Goal: Task Accomplishment & Management: Manage account settings

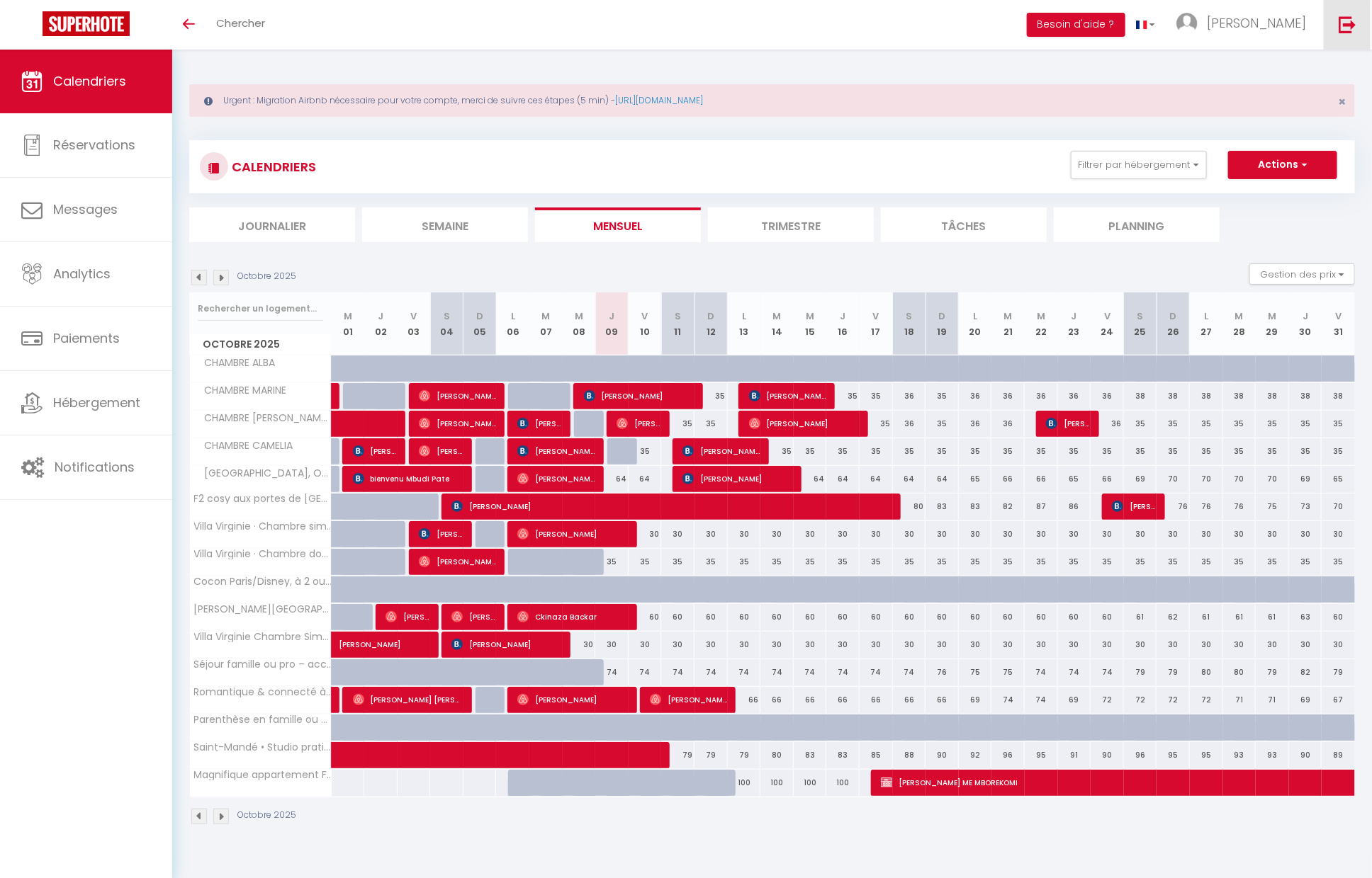
click at [1337, 21] on link at bounding box center [1347, 25] width 47 height 50
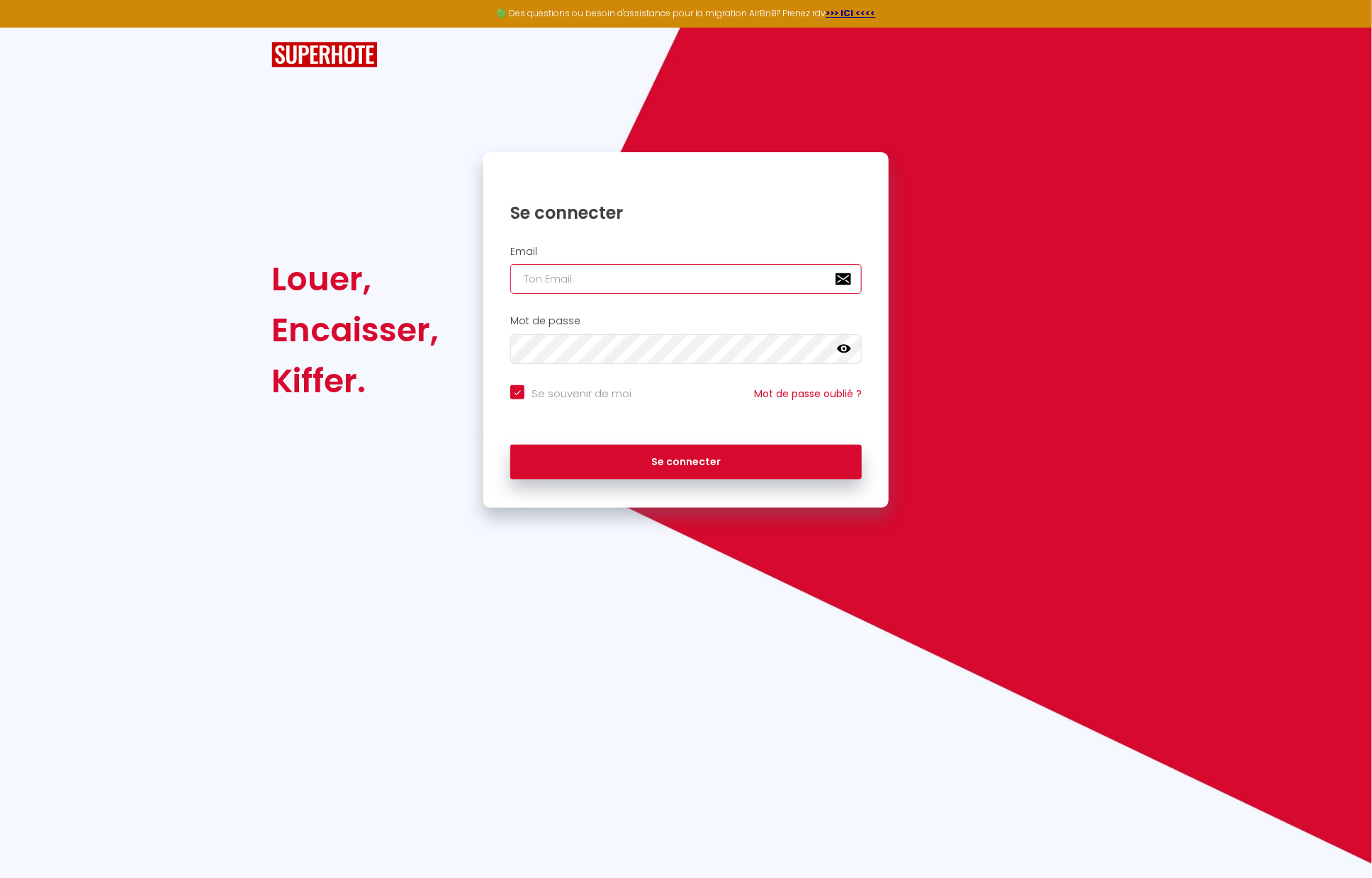
type input "Défault"
checkbox input "true"
drag, startPoint x: 494, startPoint y: 280, endPoint x: 443, endPoint y: 286, distance: 51.4
click at [443, 286] on div "Louer, Encaisser, Kiffer. Se connecter Email Défault Mot de passe false Se souv…" at bounding box center [686, 330] width 847 height 356
drag, startPoint x: 649, startPoint y: 278, endPoint x: 477, endPoint y: 269, distance: 172.2
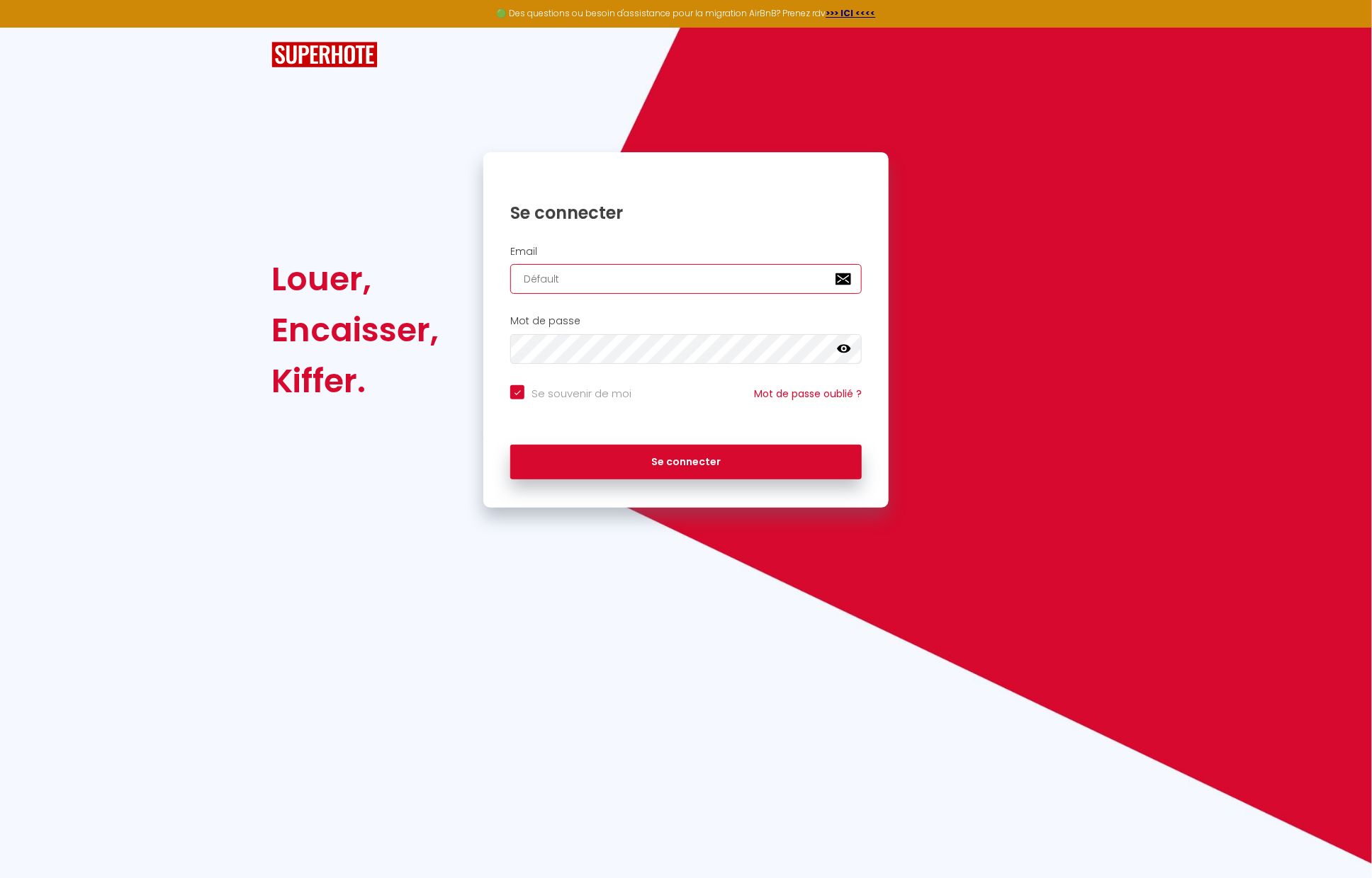
click at [477, 269] on div "Se connecter Email Défault Mot de passe false Se souvenir de moi Mot de passe o…" at bounding box center [686, 330] width 424 height 356
paste input "email"
checkbox input "true"
click at [580, 287] on input "email" at bounding box center [686, 279] width 351 height 30
paste input "email"
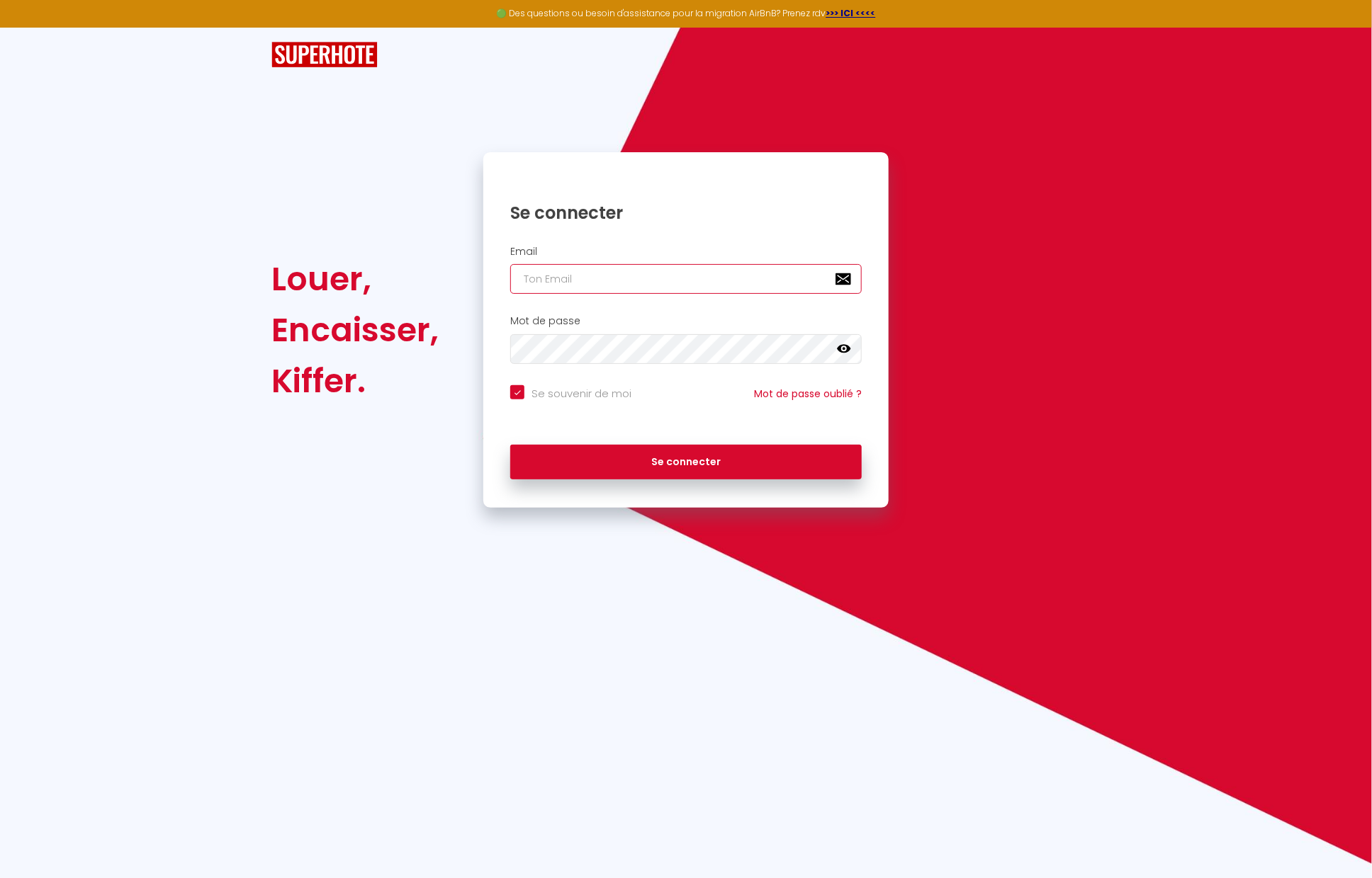
paste input "[EMAIL_ADDRESS][PERSON_NAME][DOMAIN_NAME]"
type input "[EMAIL_ADDRESS][PERSON_NAME][DOMAIN_NAME]"
checkbox input "true"
type input "[EMAIL_ADDRESS][PERSON_NAME][DOMAIN_NAME]"
click at [510, 445] on button "Se connecter" at bounding box center [686, 463] width 351 height 35
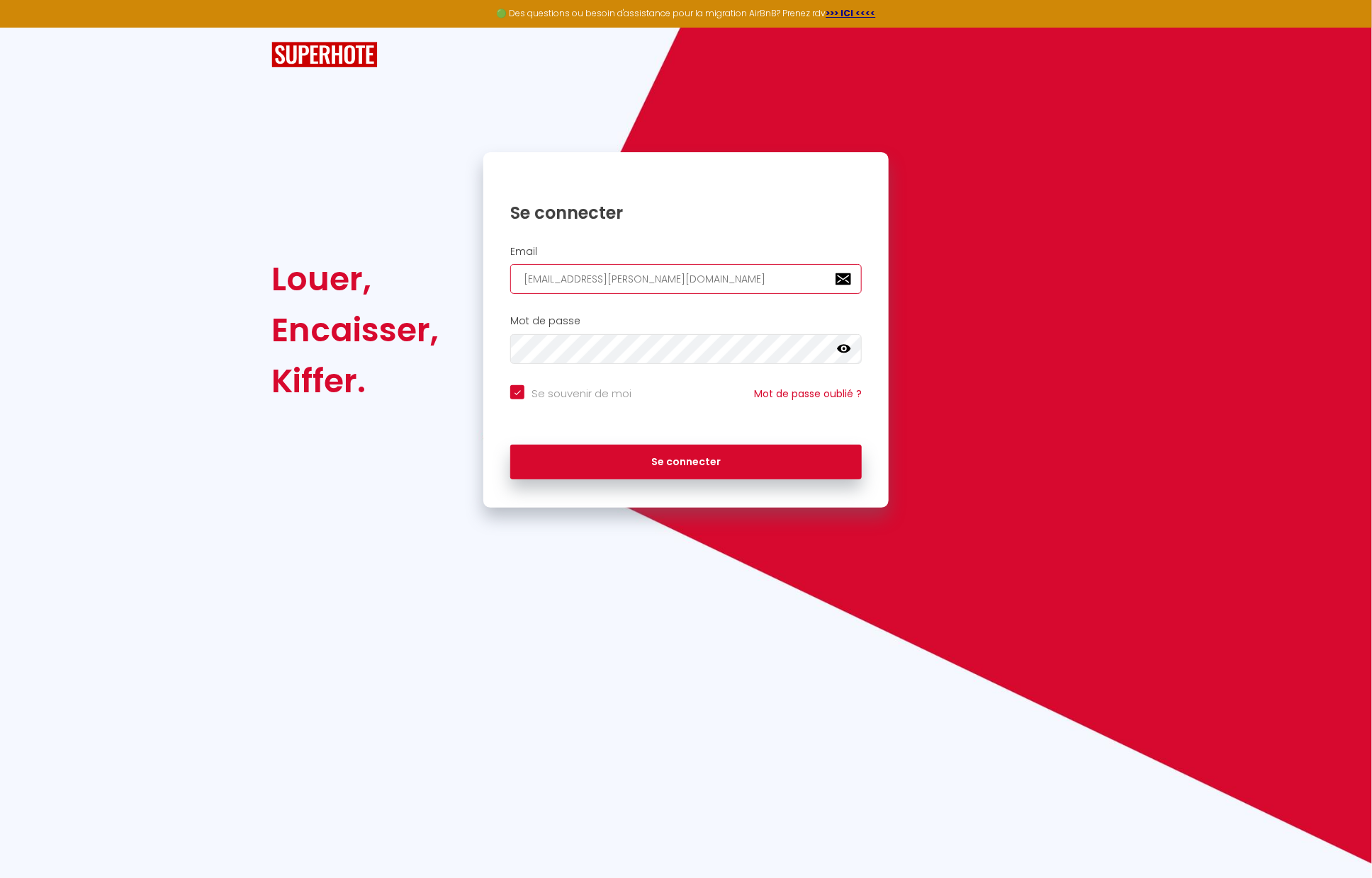
checkbox input "true"
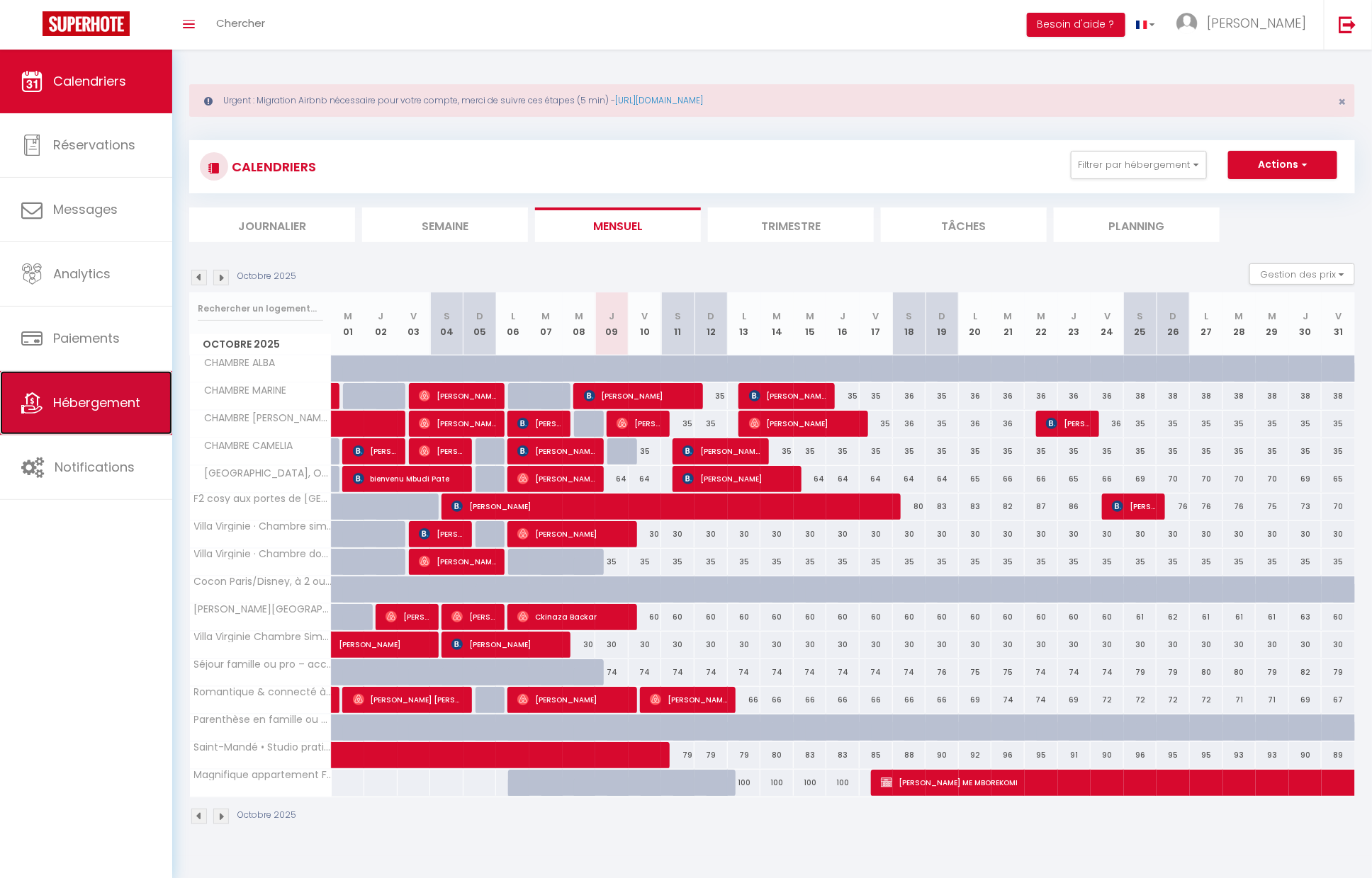
click at [129, 398] on span "Hébergement" at bounding box center [96, 402] width 87 height 18
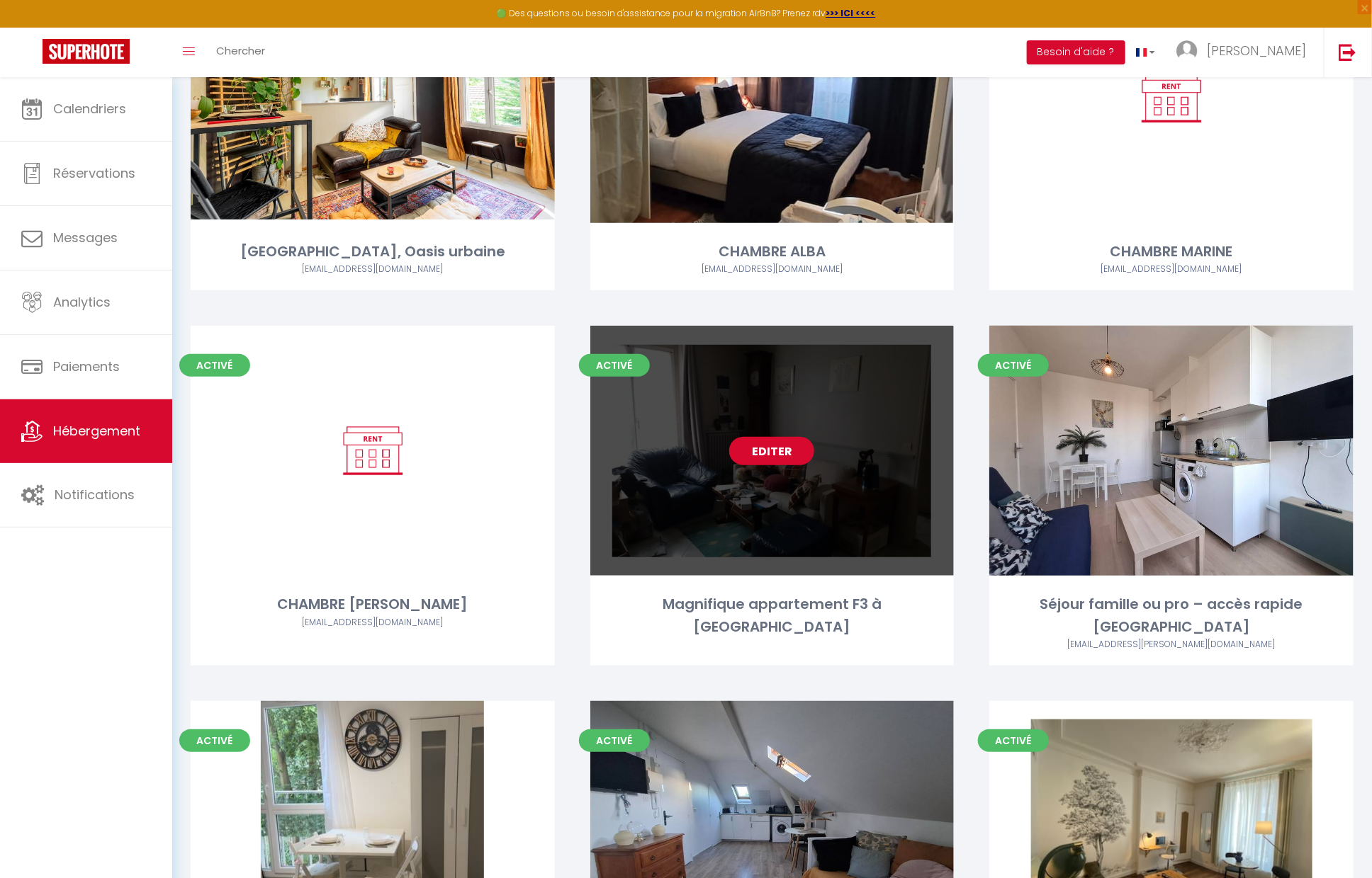
scroll to position [269, 0]
click at [765, 447] on link "Editer" at bounding box center [772, 451] width 85 height 28
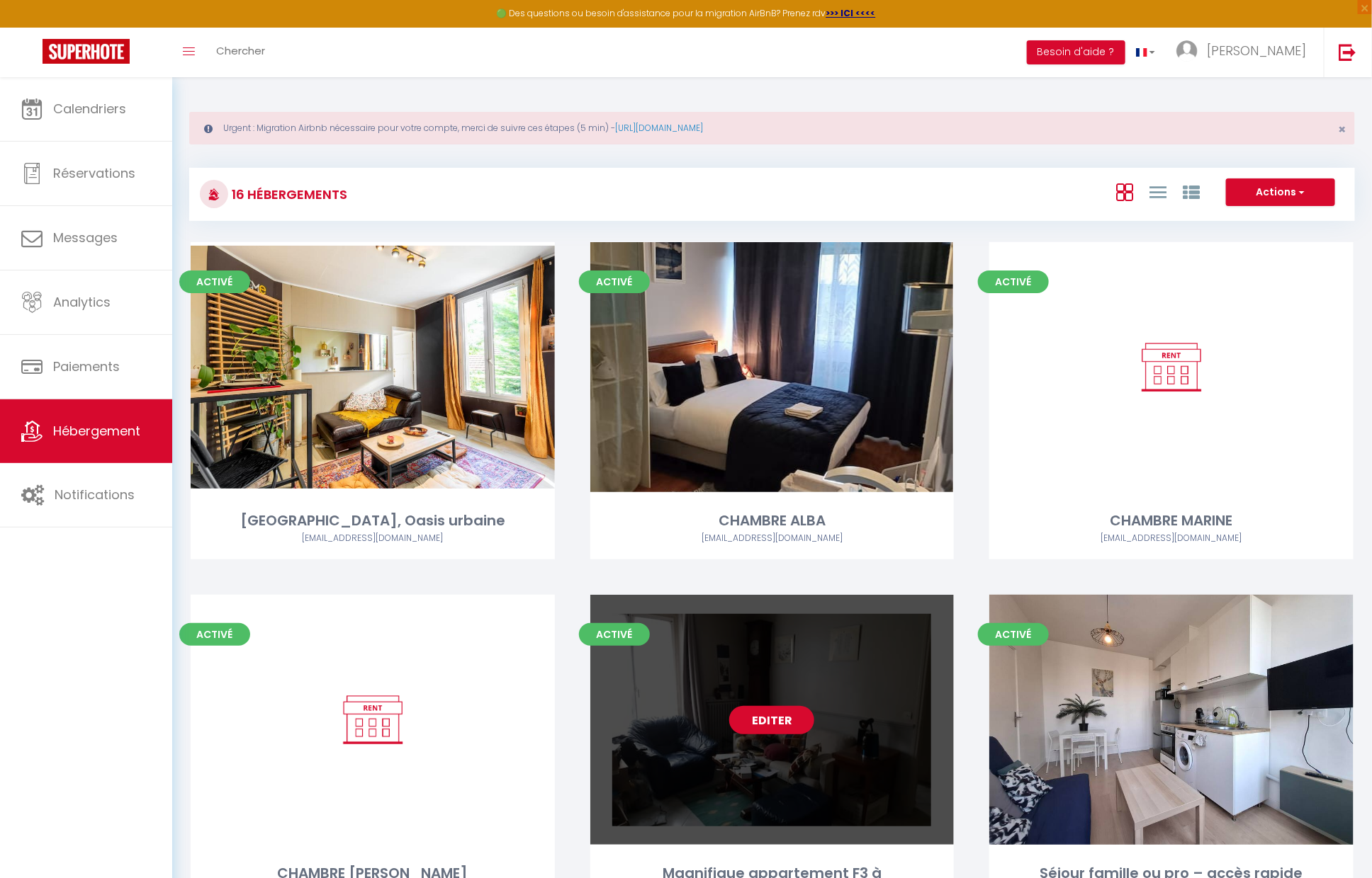
select select "3"
select select "2"
select select "1"
select select
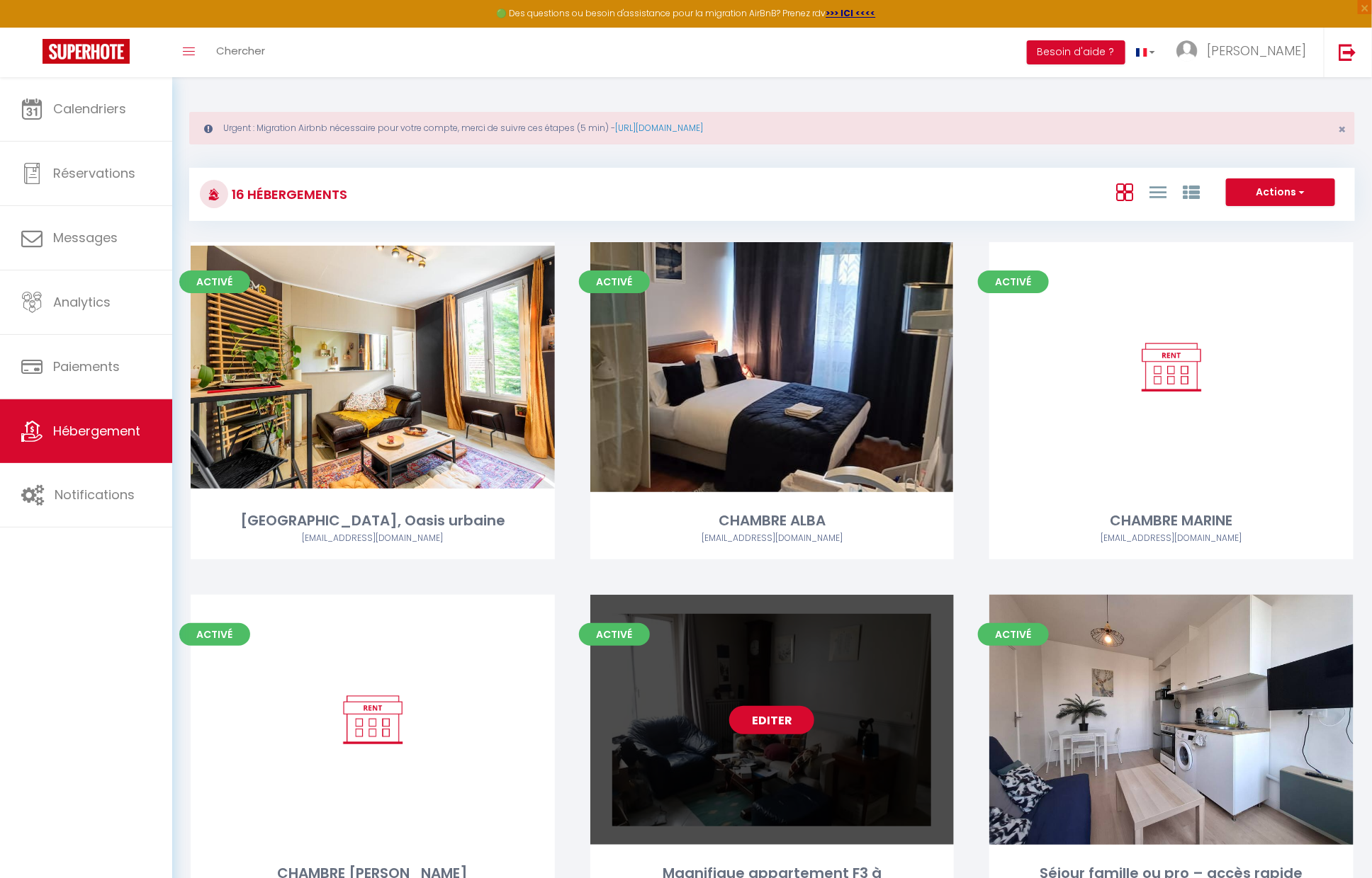
select select "28"
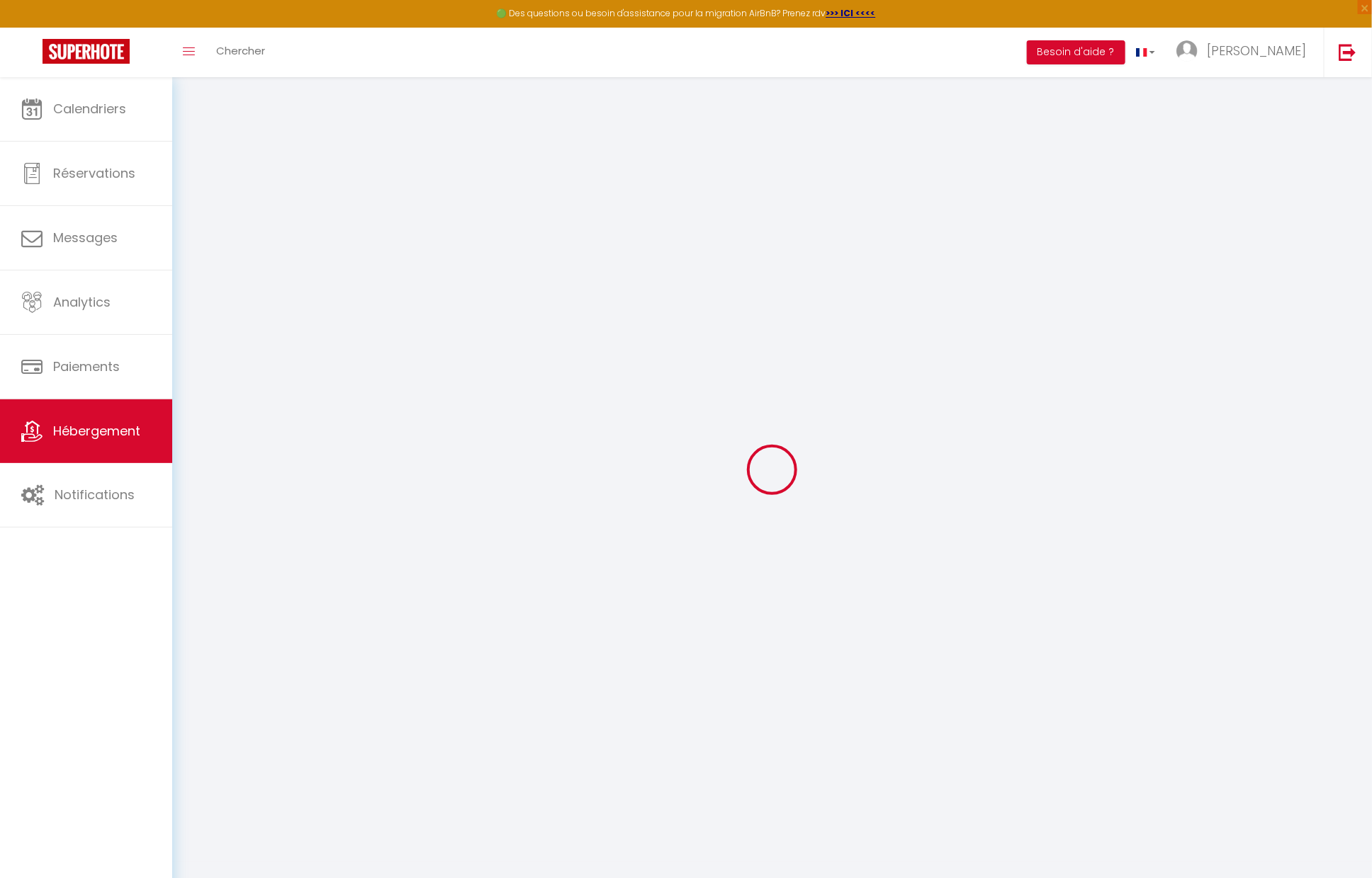
select select
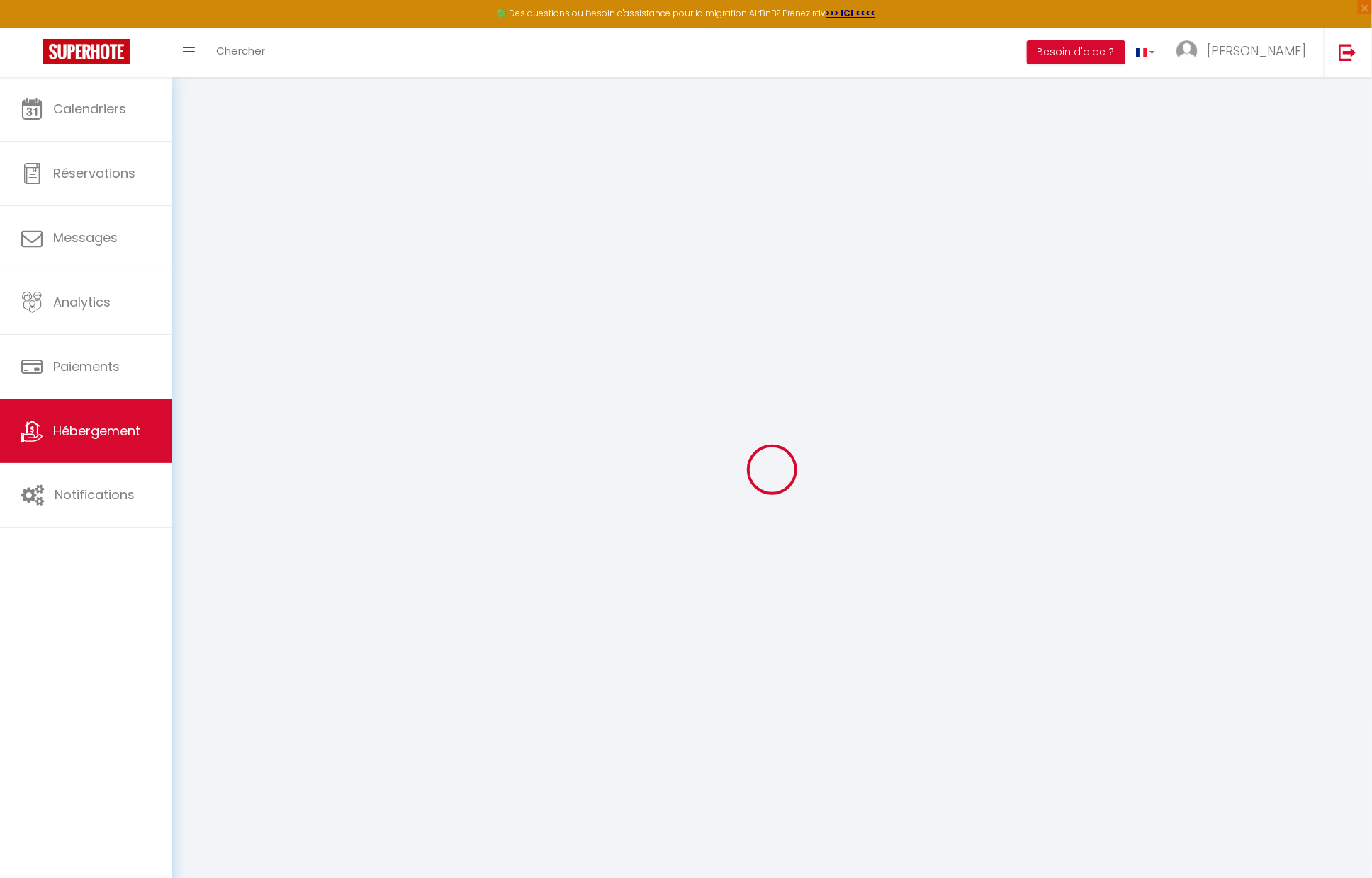
select select
checkbox input "false"
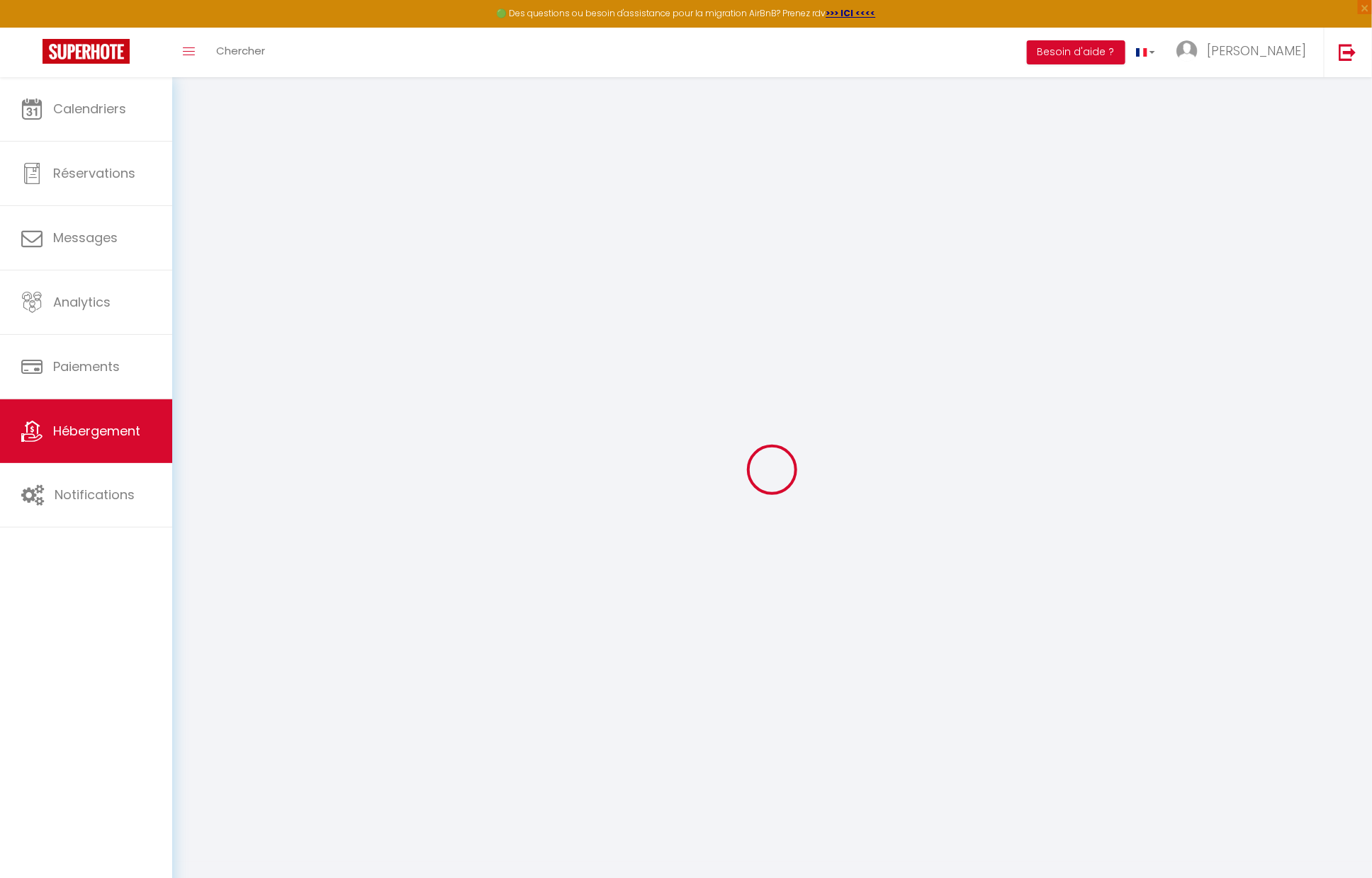
select select
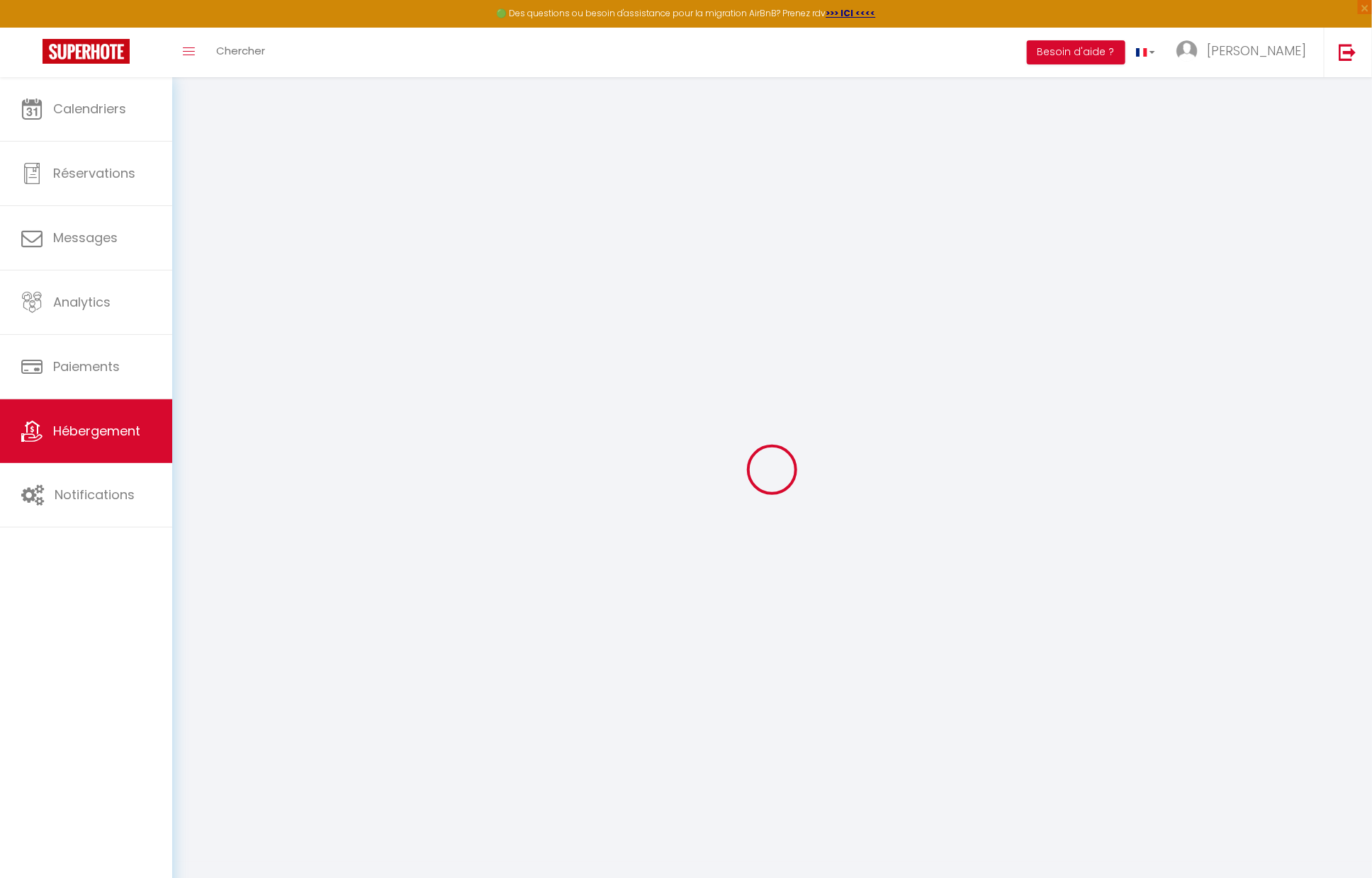
select select
checkbox input "false"
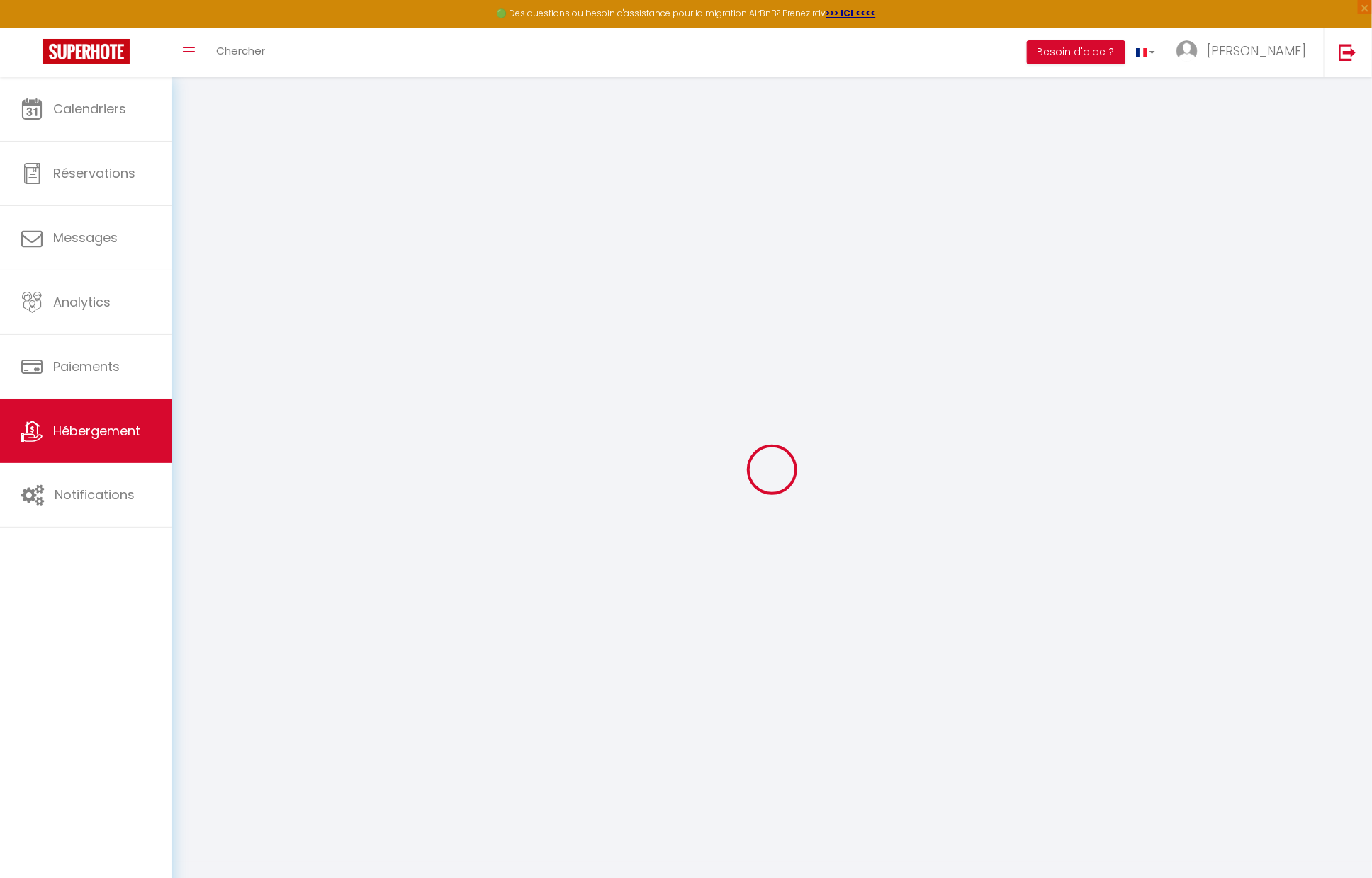
checkbox input "false"
select select
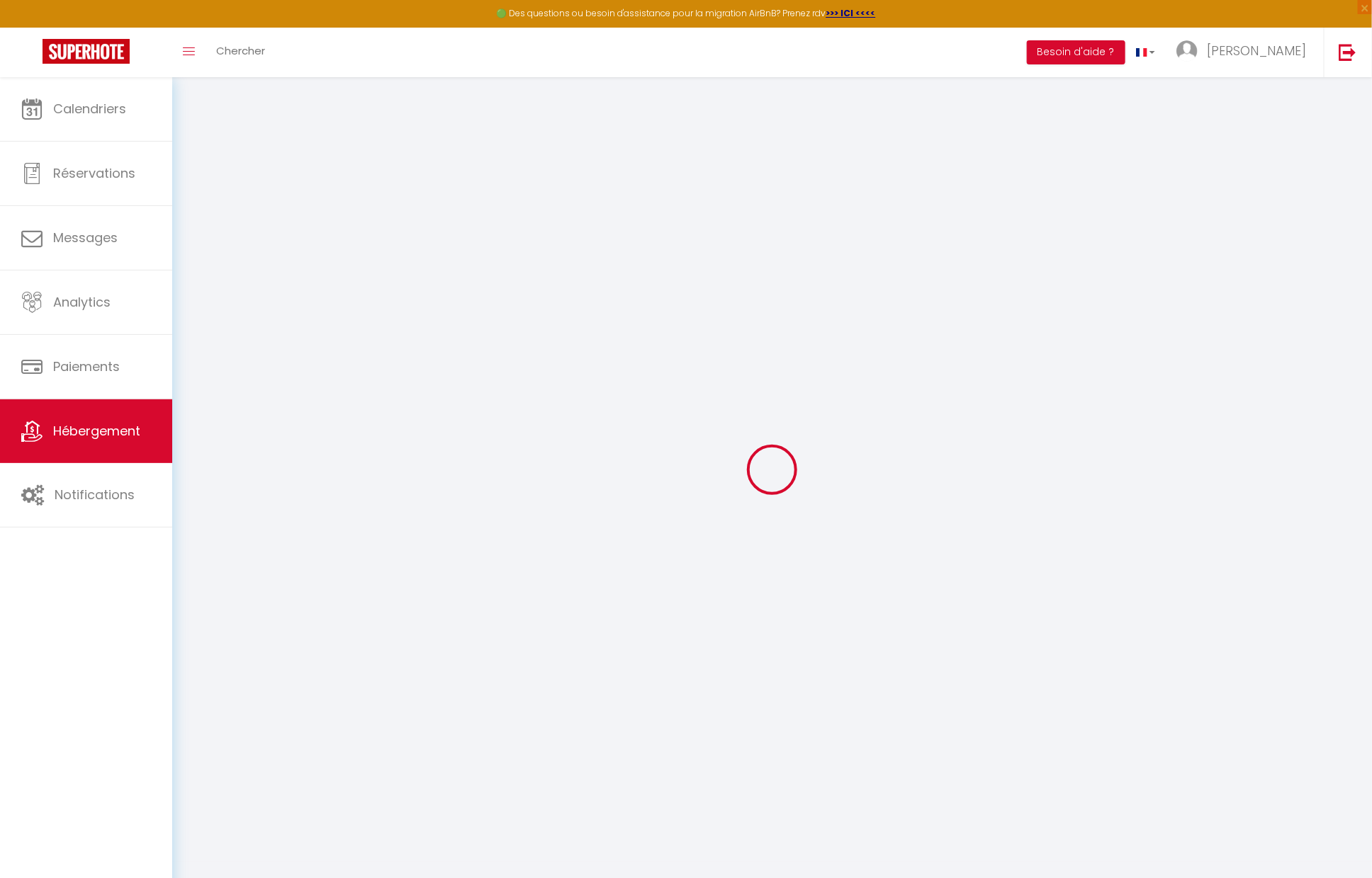
select select
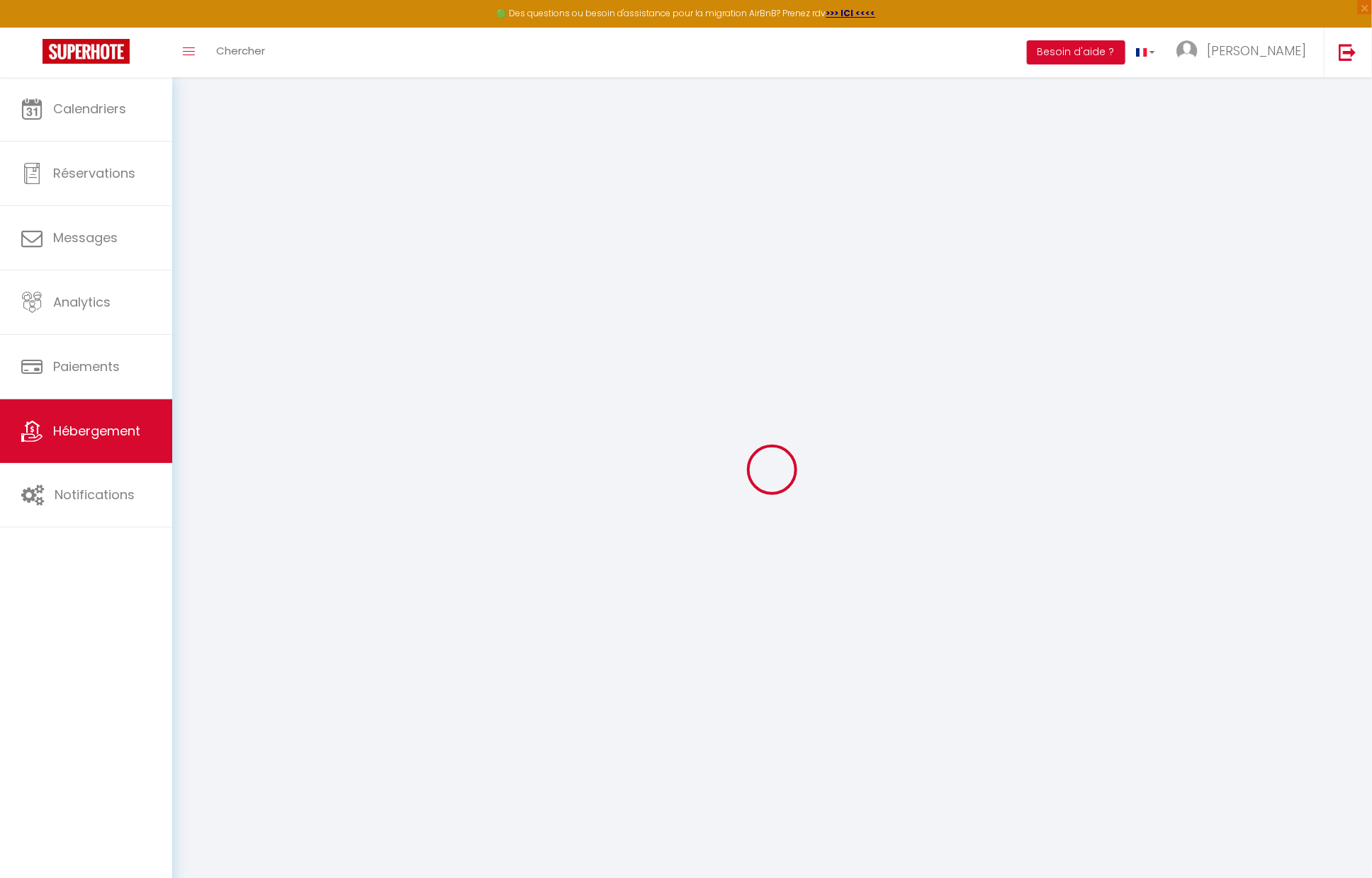
checkbox input "false"
select select
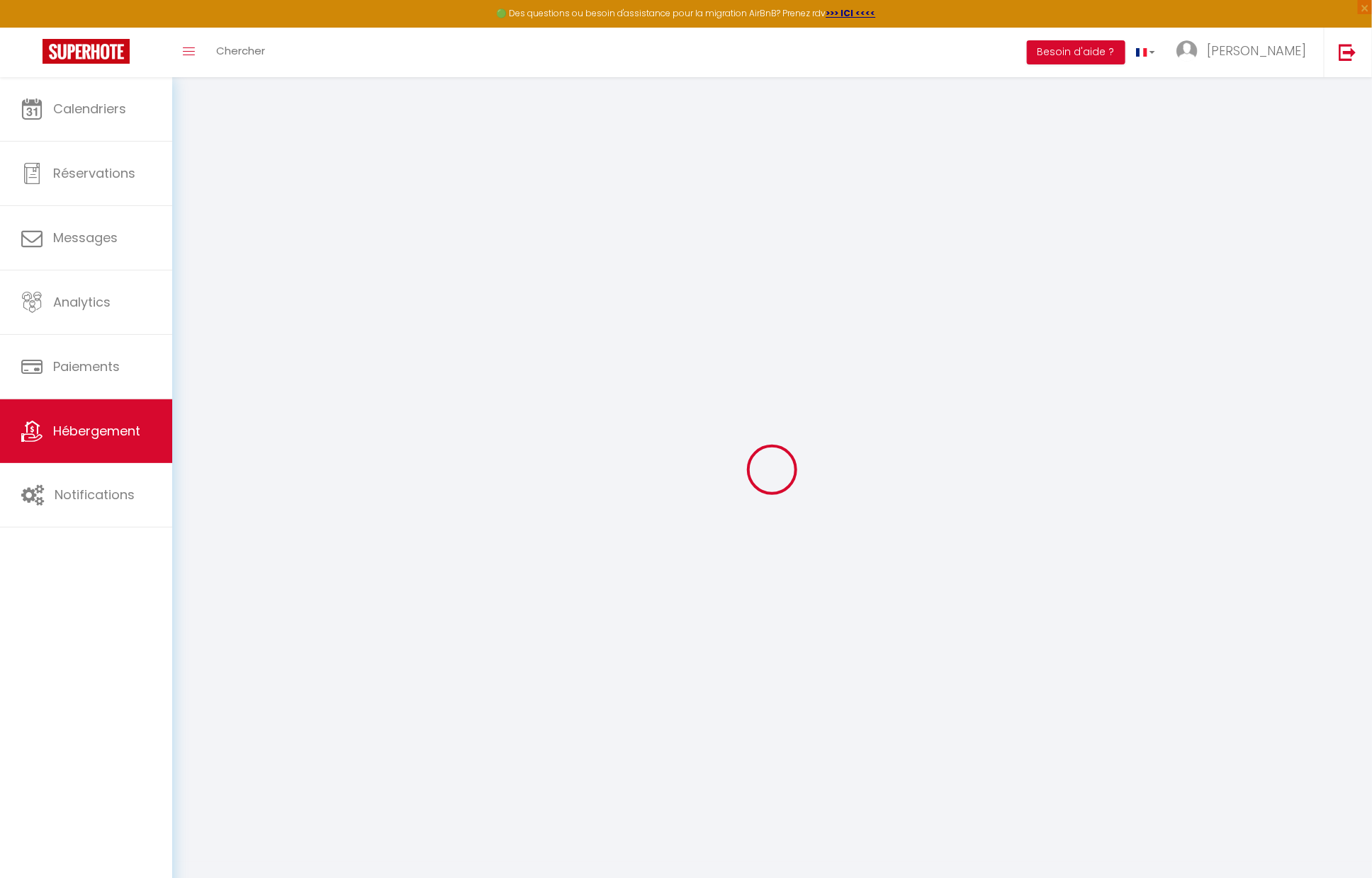
select select
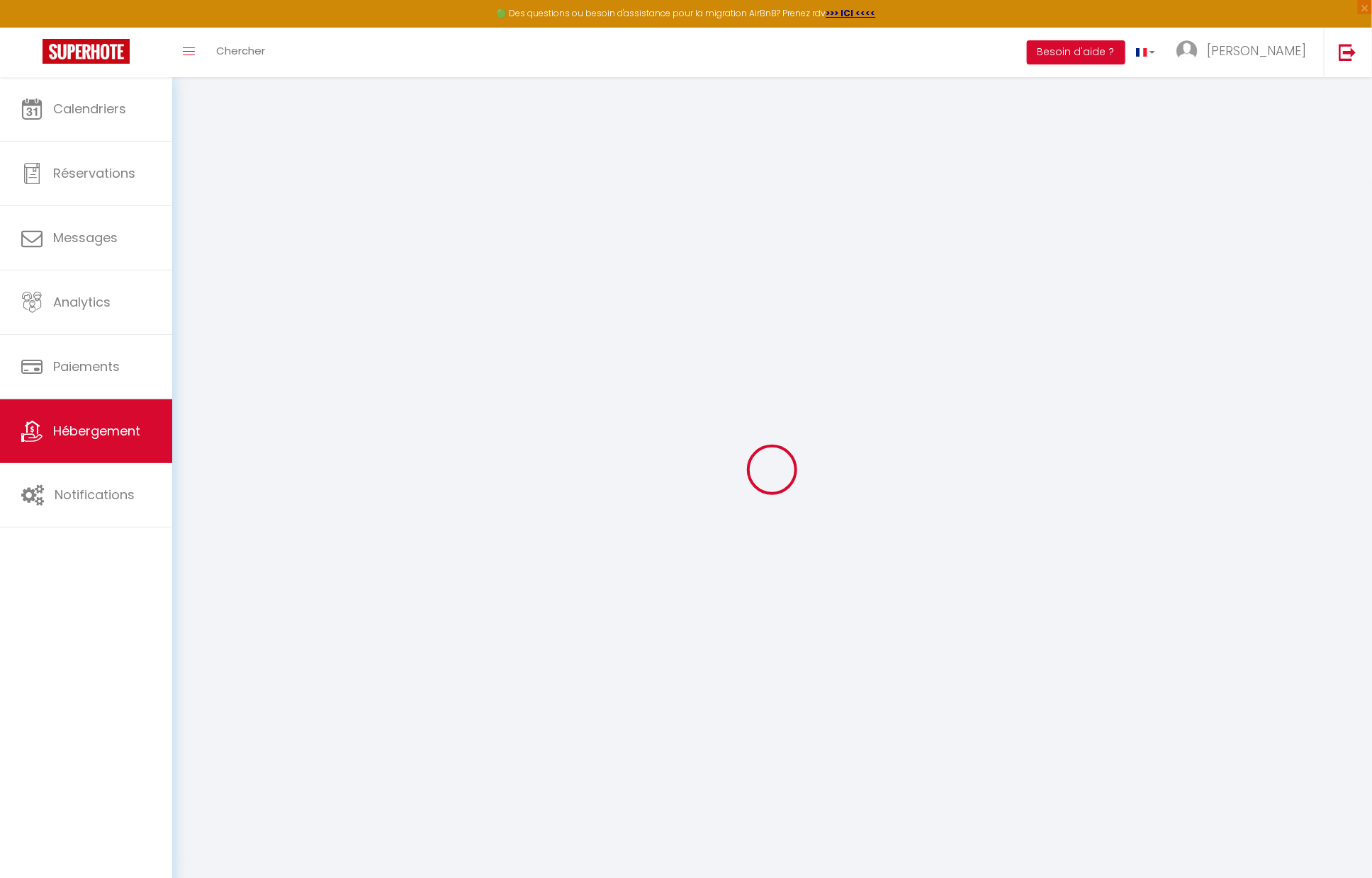
select select
checkbox input "false"
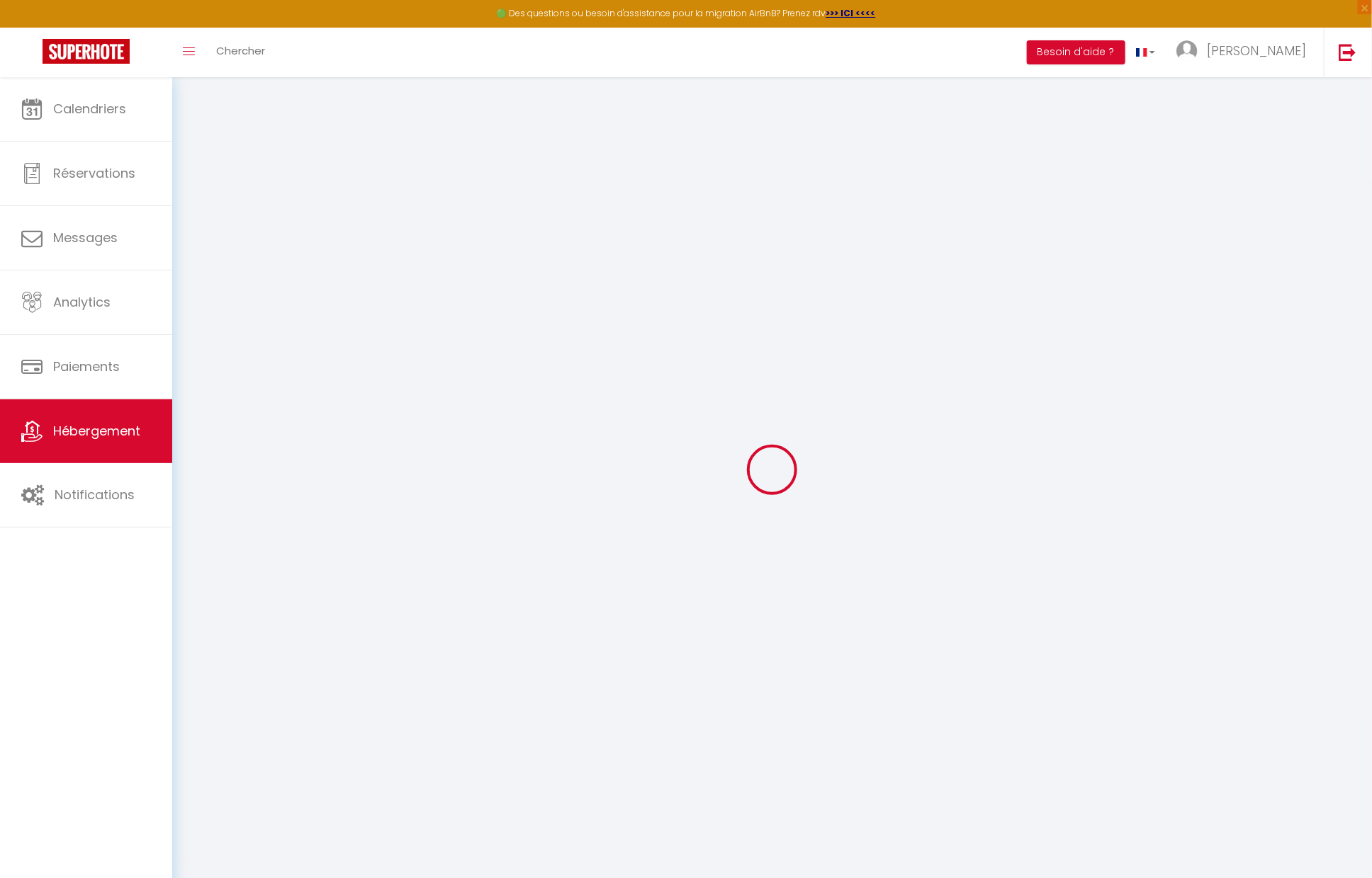
checkbox input "false"
select select
type input "Magnifique appartement F3 à [GEOGRAPHIC_DATA]"
type input "[PERSON_NAME]"
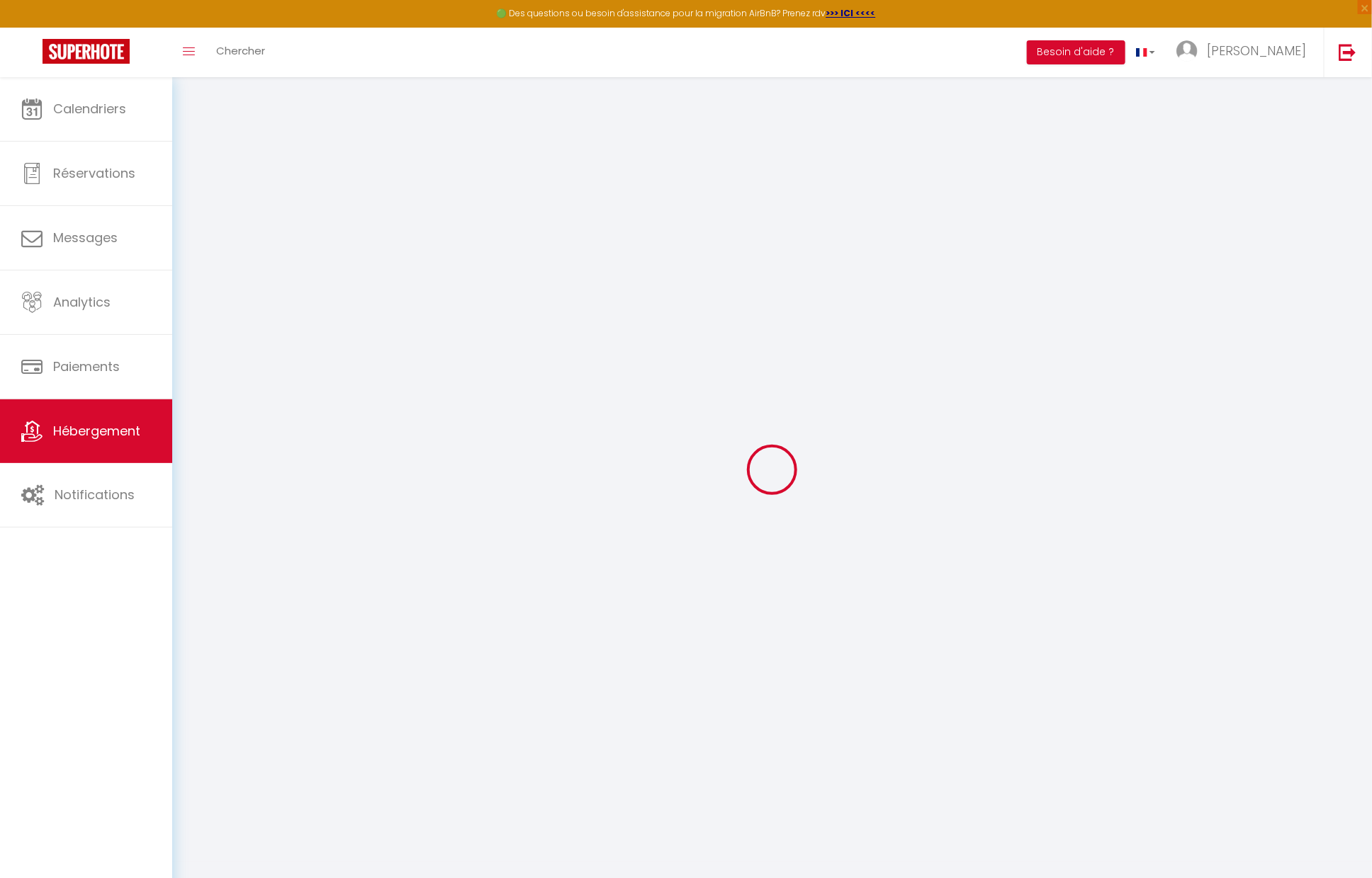
type input "DEMAREZ"
type input "[STREET_ADDRESS][PERSON_NAME]"
type input "94700"
type input "Maisons-Alfort"
select select "4"
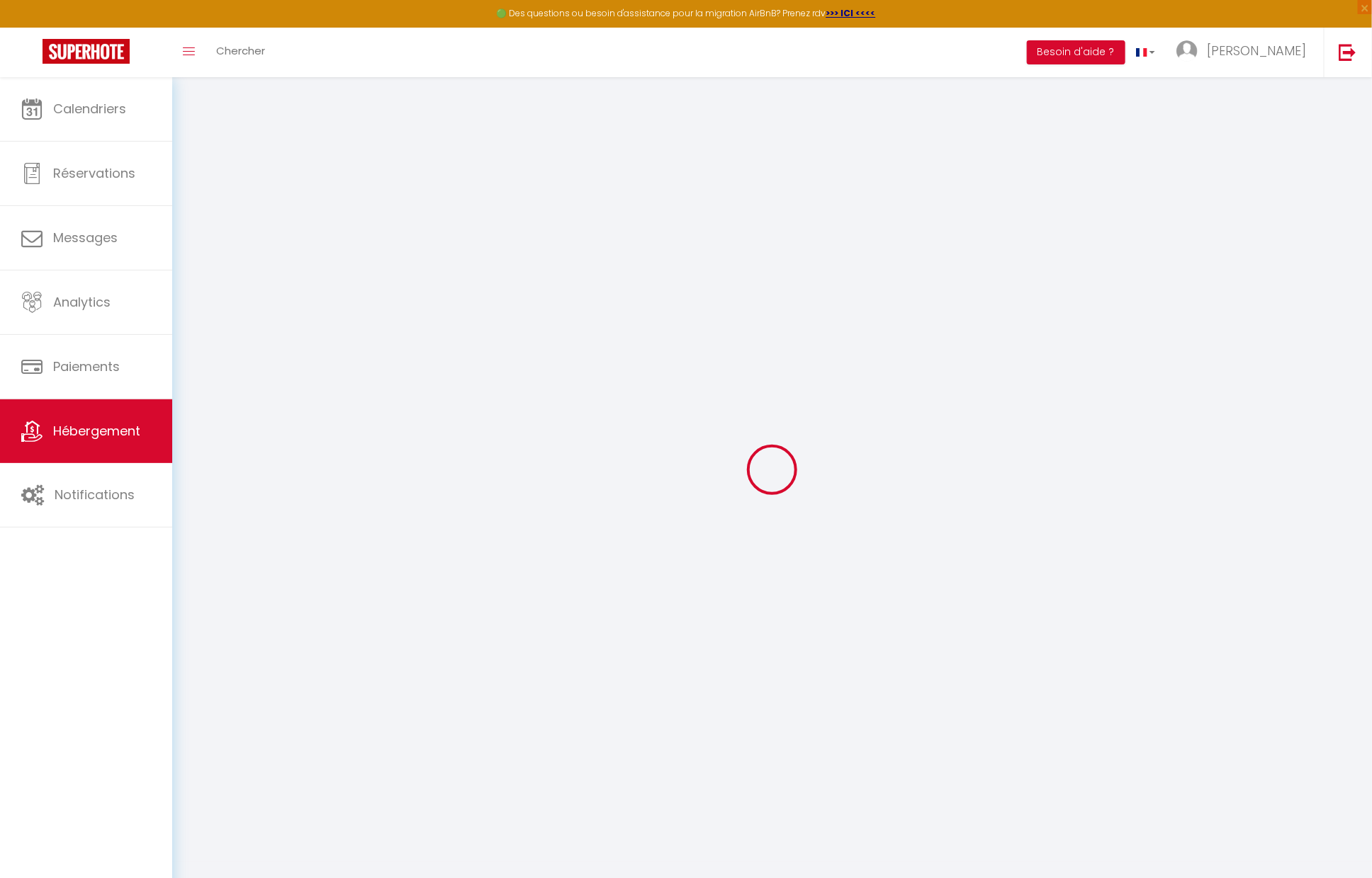
select select "2"
type input "999"
type input "70"
type input "510"
select select
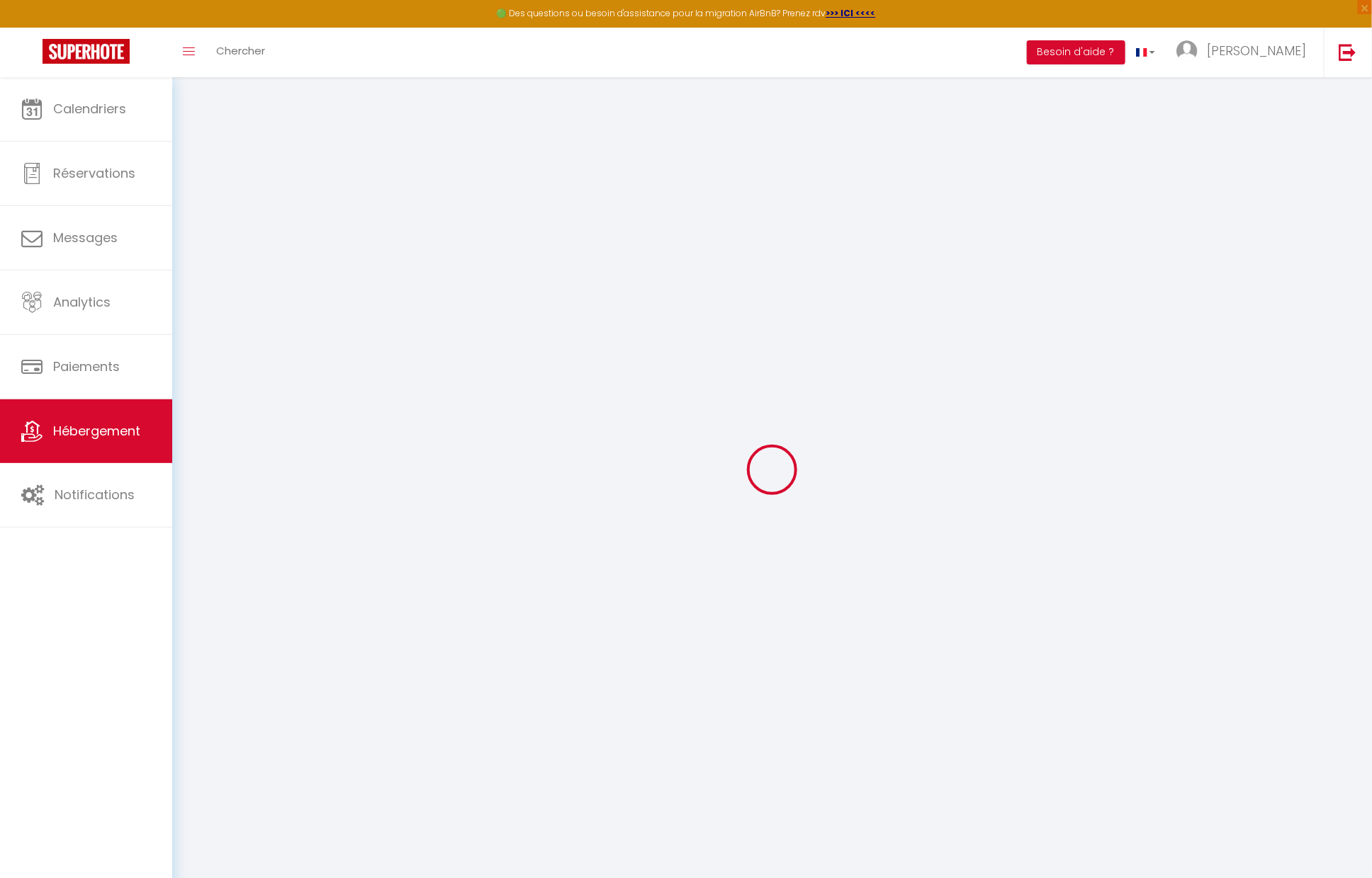
select select
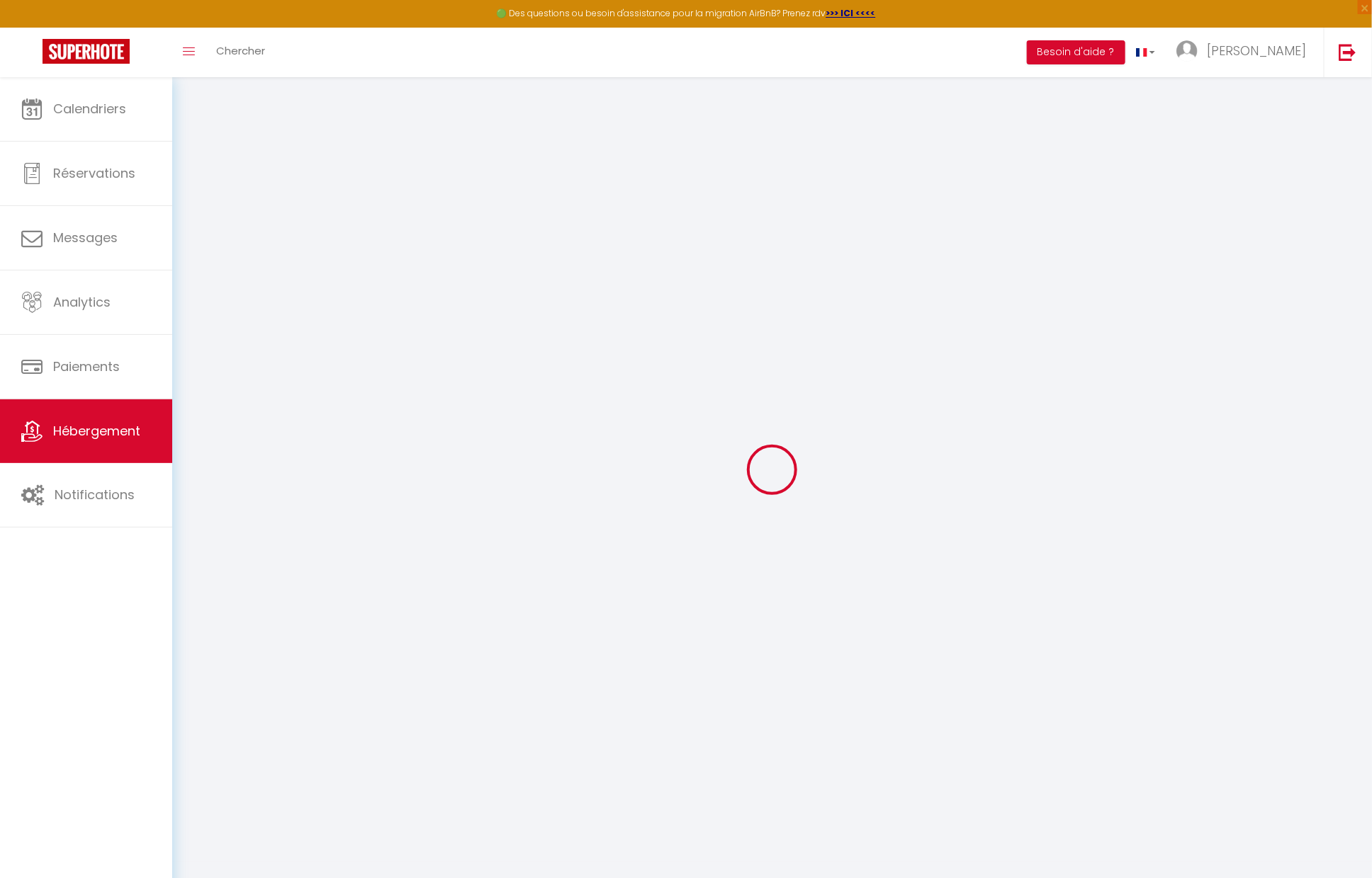
type input "[STREET_ADDRESS][PERSON_NAME]"
type input "94700"
type input "Maisons-Alfort"
type input "[EMAIL_ADDRESS][PERSON_NAME][DOMAIN_NAME]"
select select "16244"
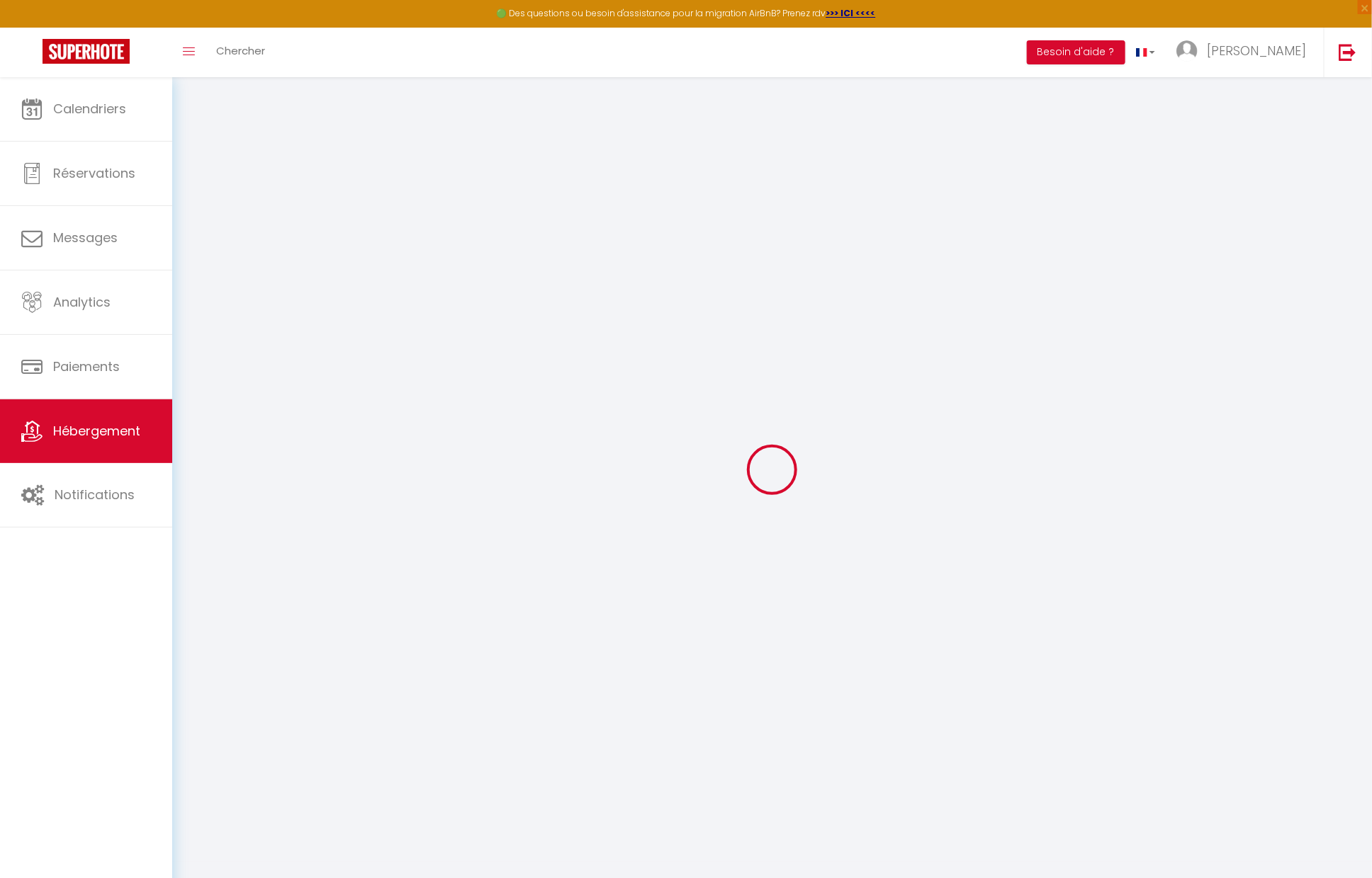
checkbox input "false"
type input "0"
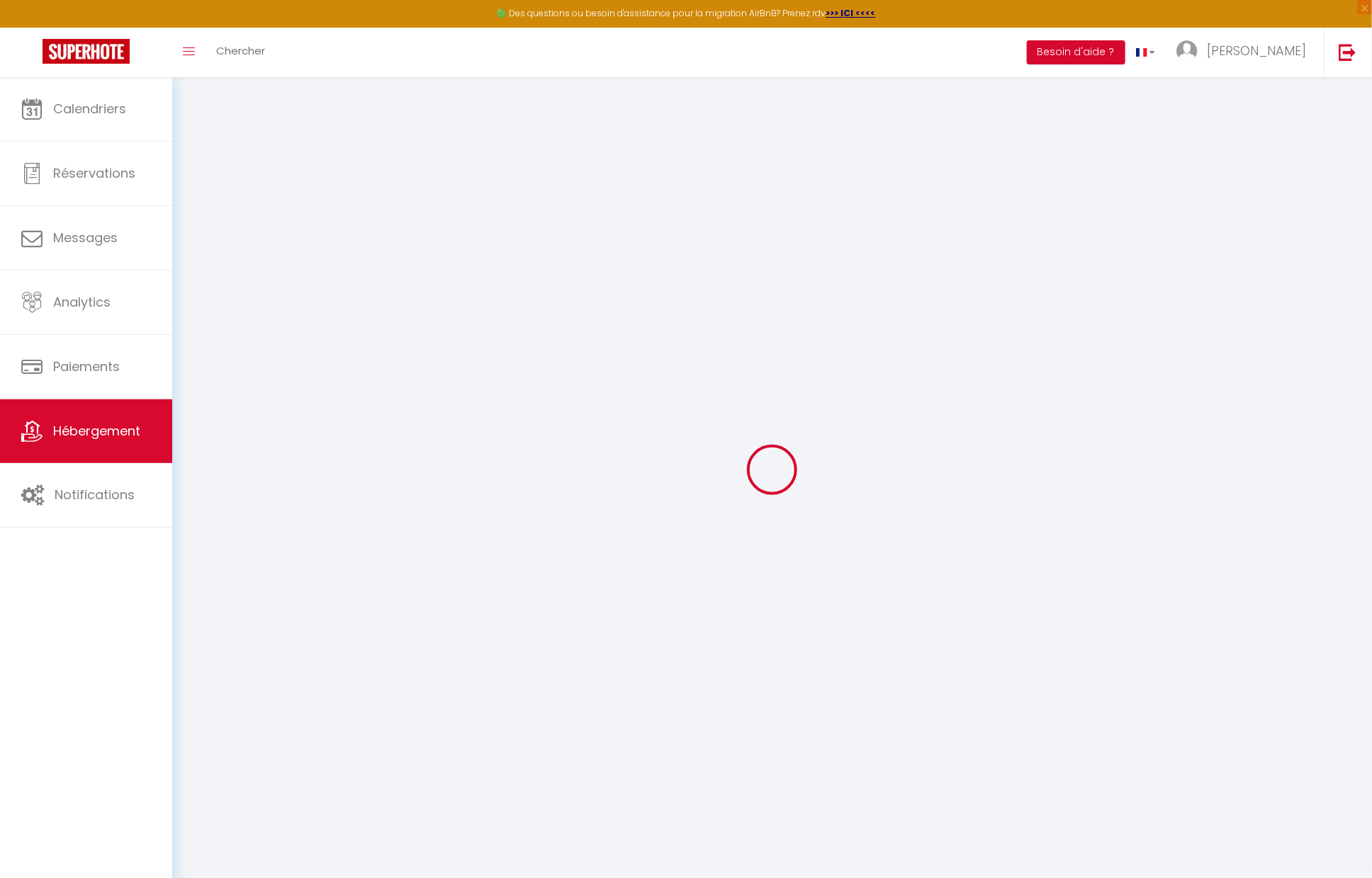
type input "0"
select select
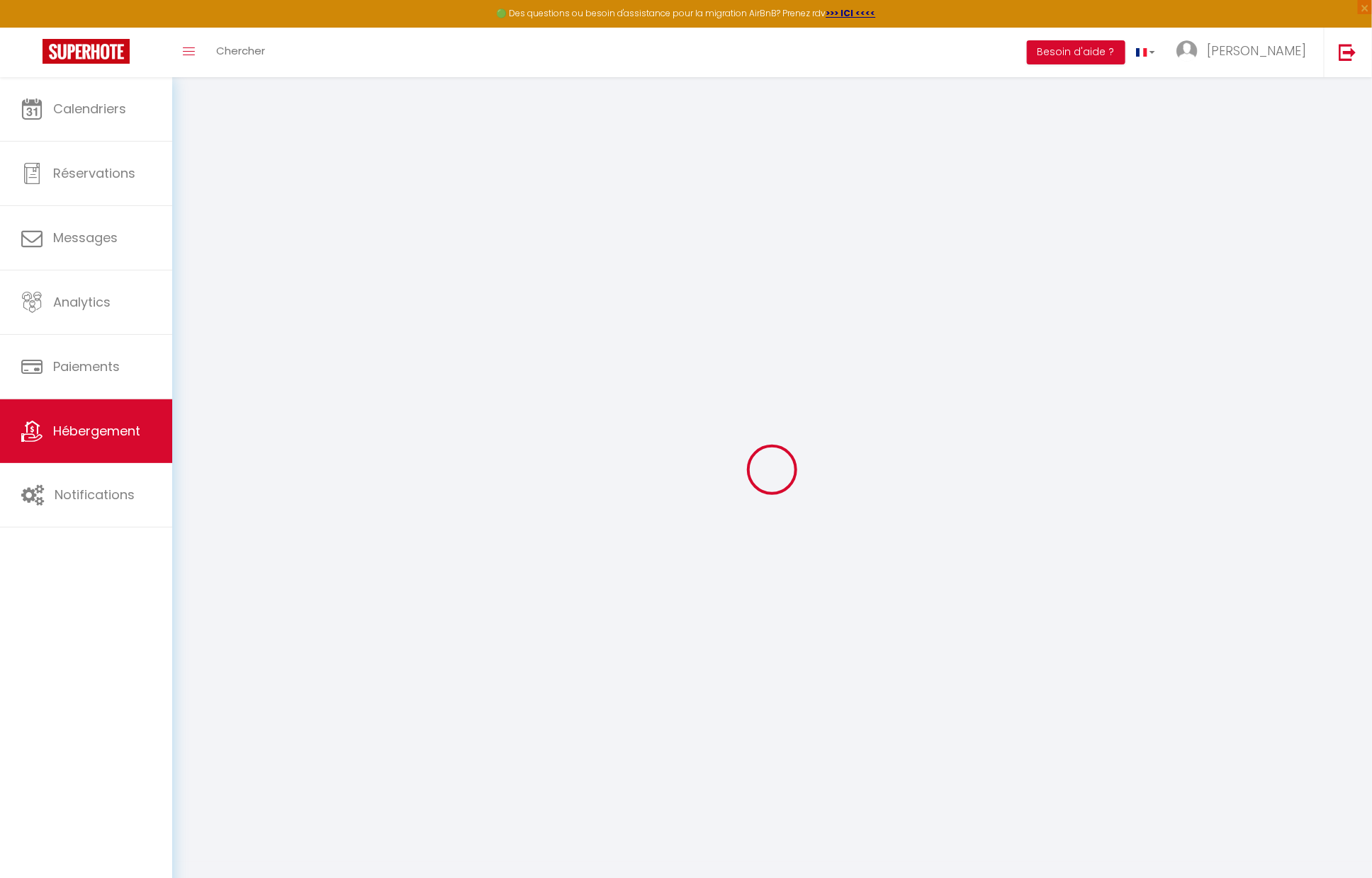
select select
checkbox input "false"
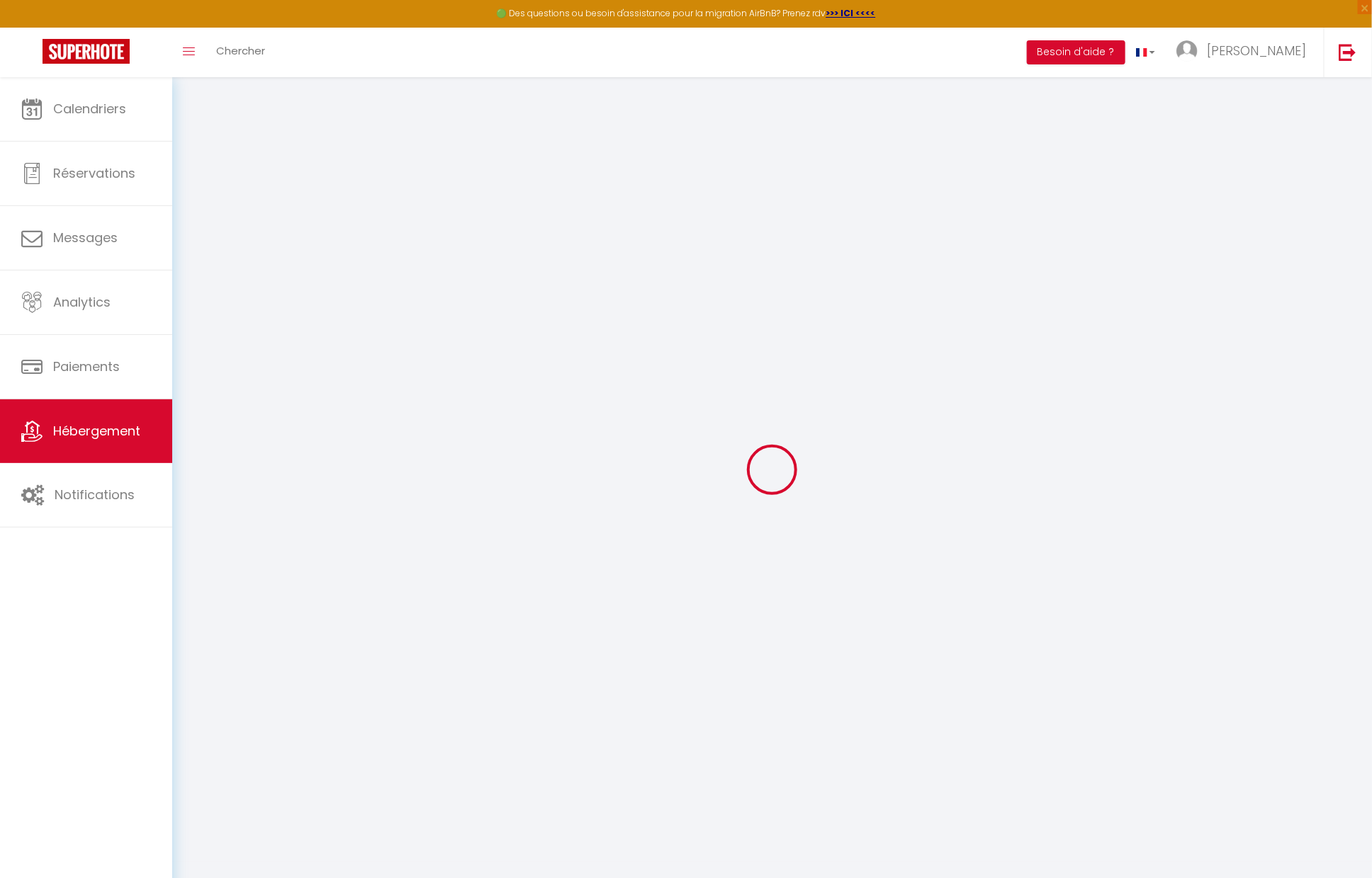
checkbox input "false"
select select
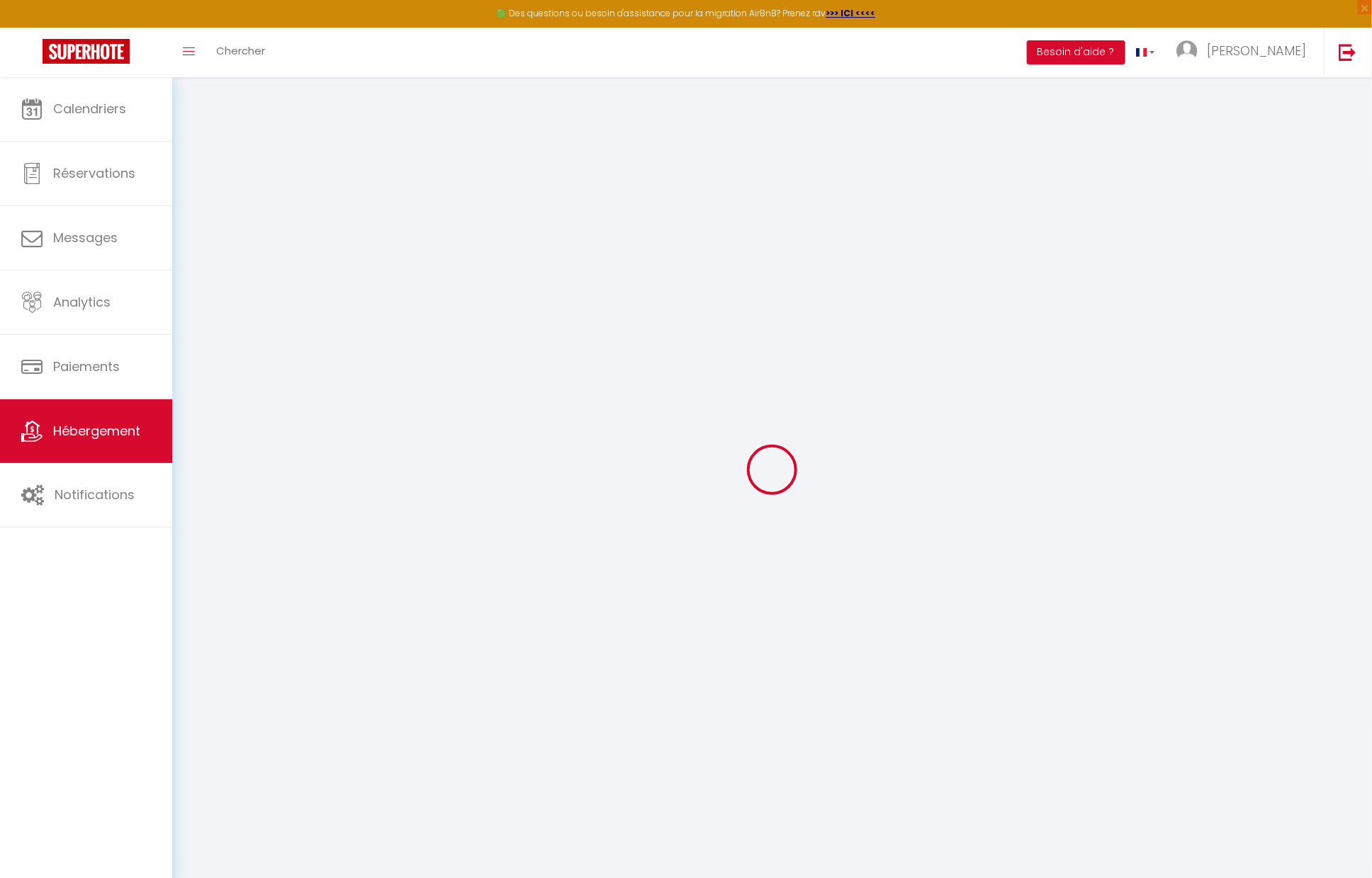
select select
checkbox input "false"
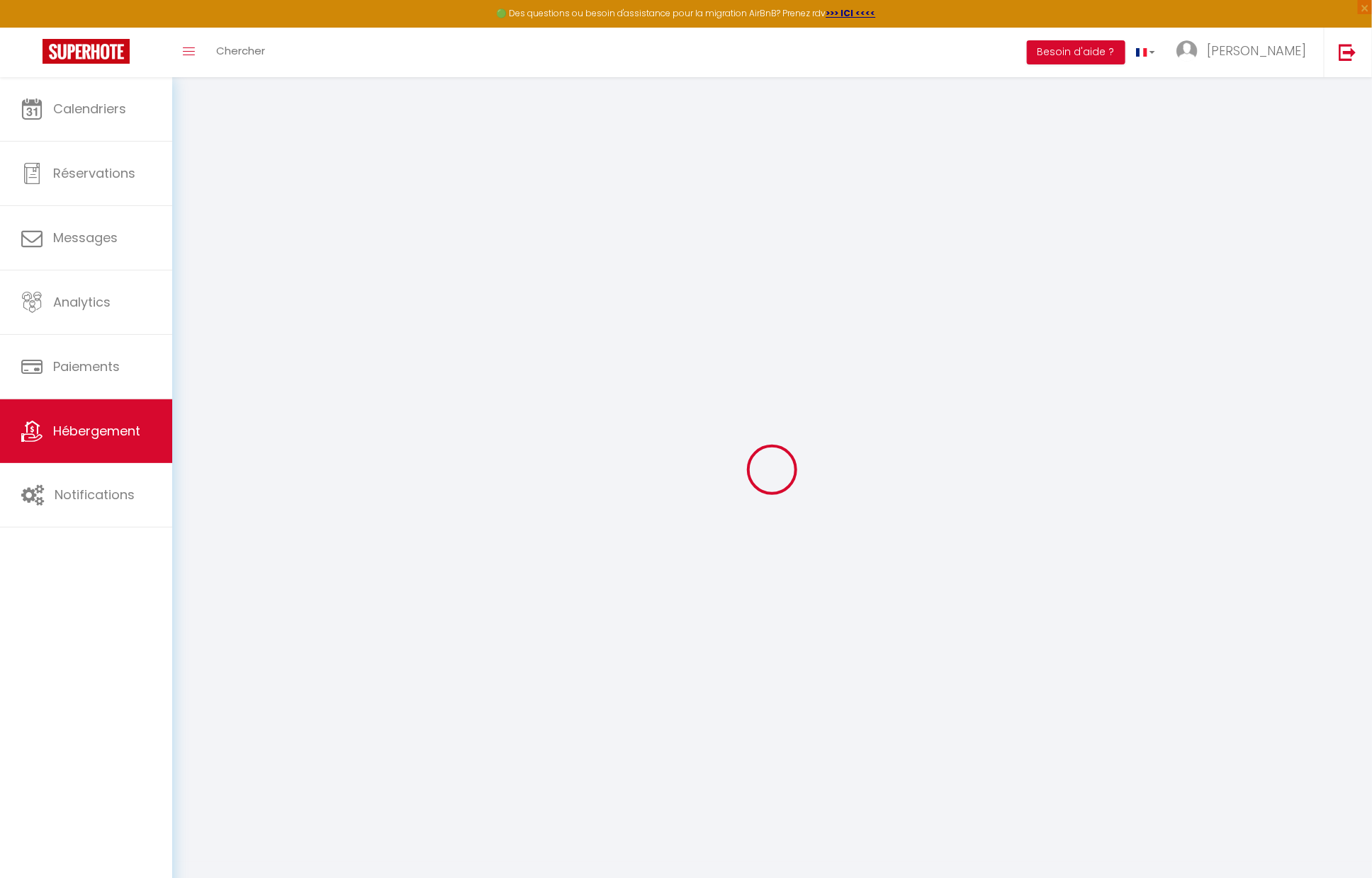
checkbox input "false"
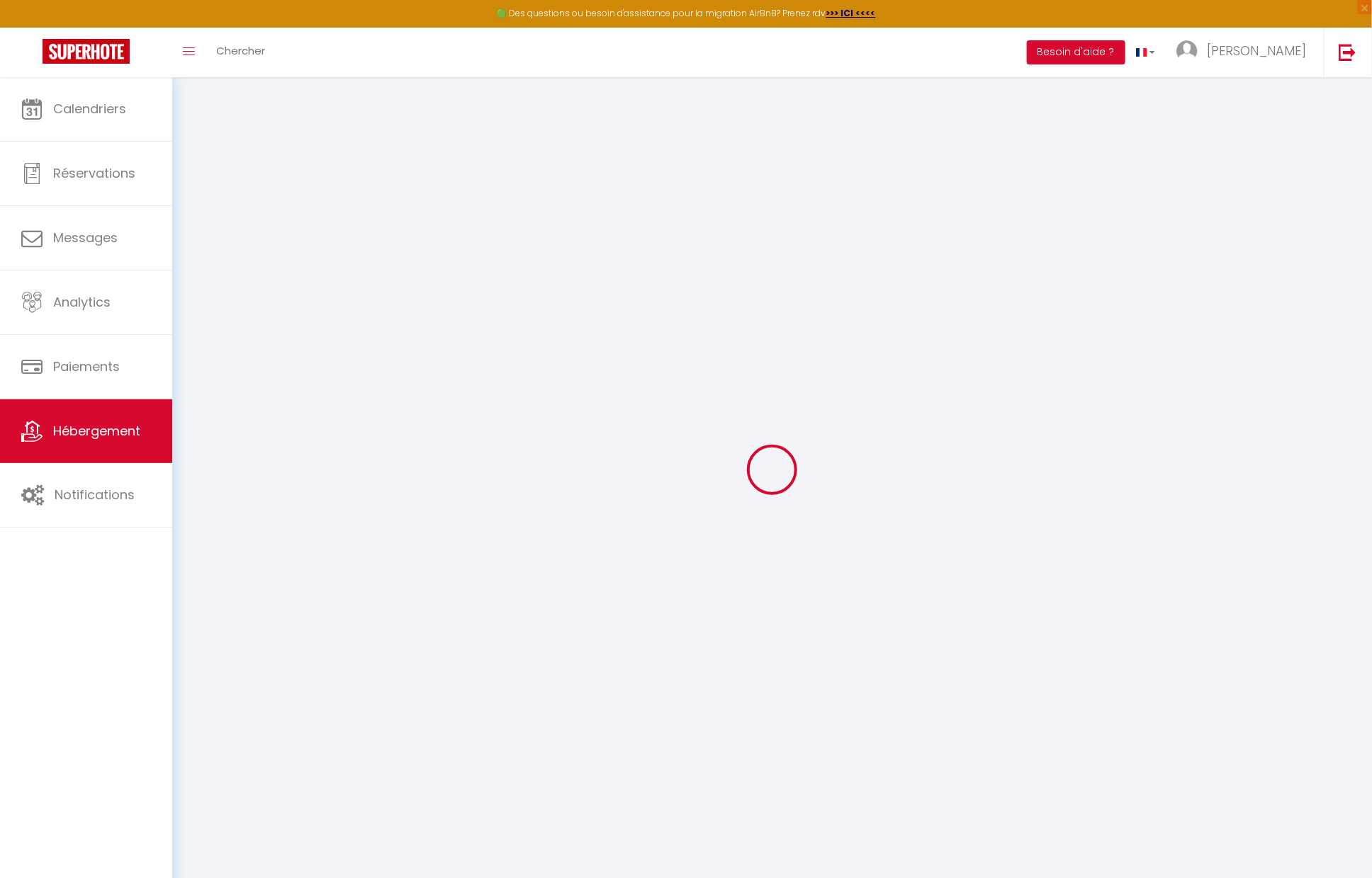
checkbox input "false"
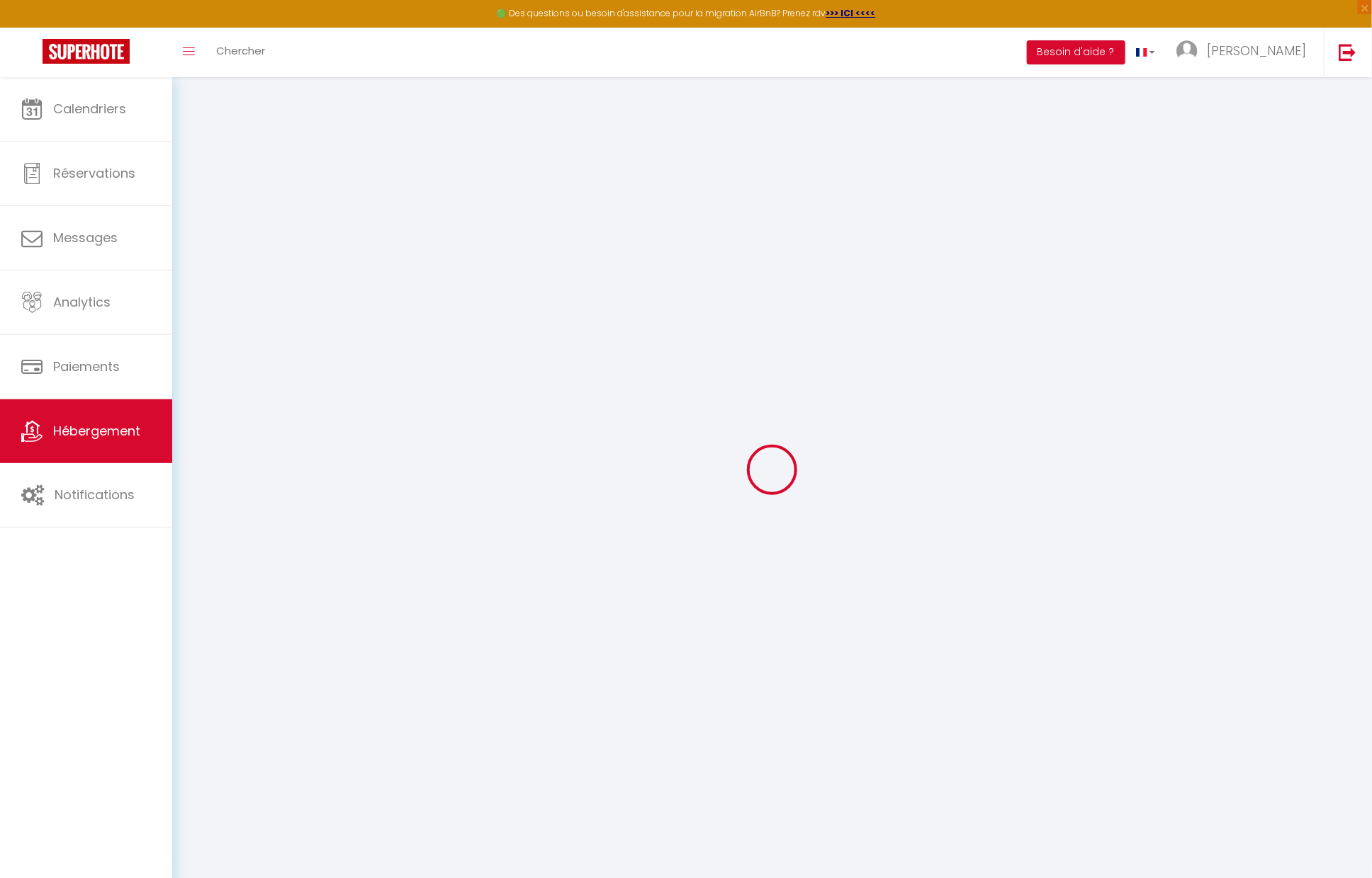
checkbox input "false"
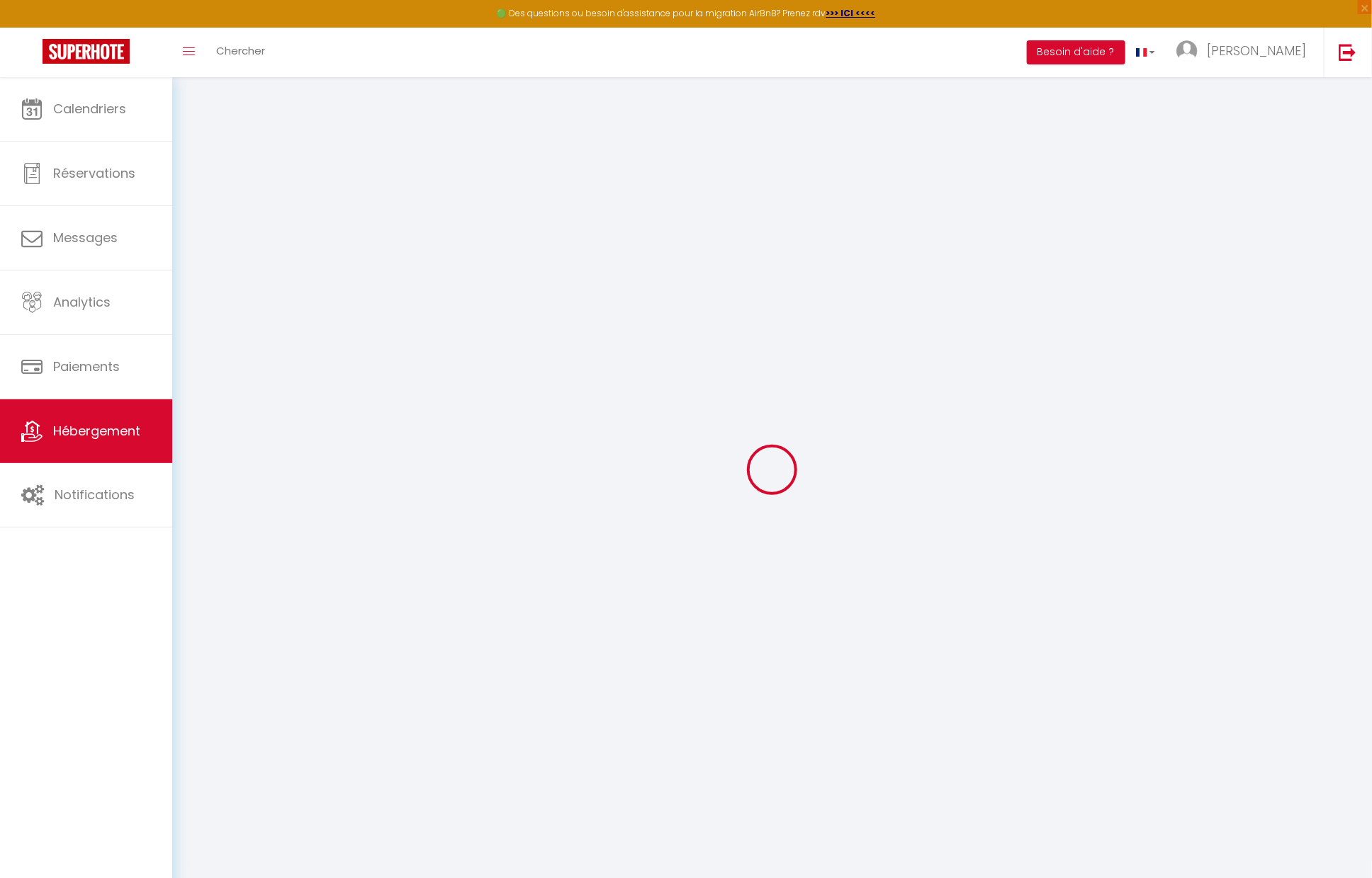
checkbox input "false"
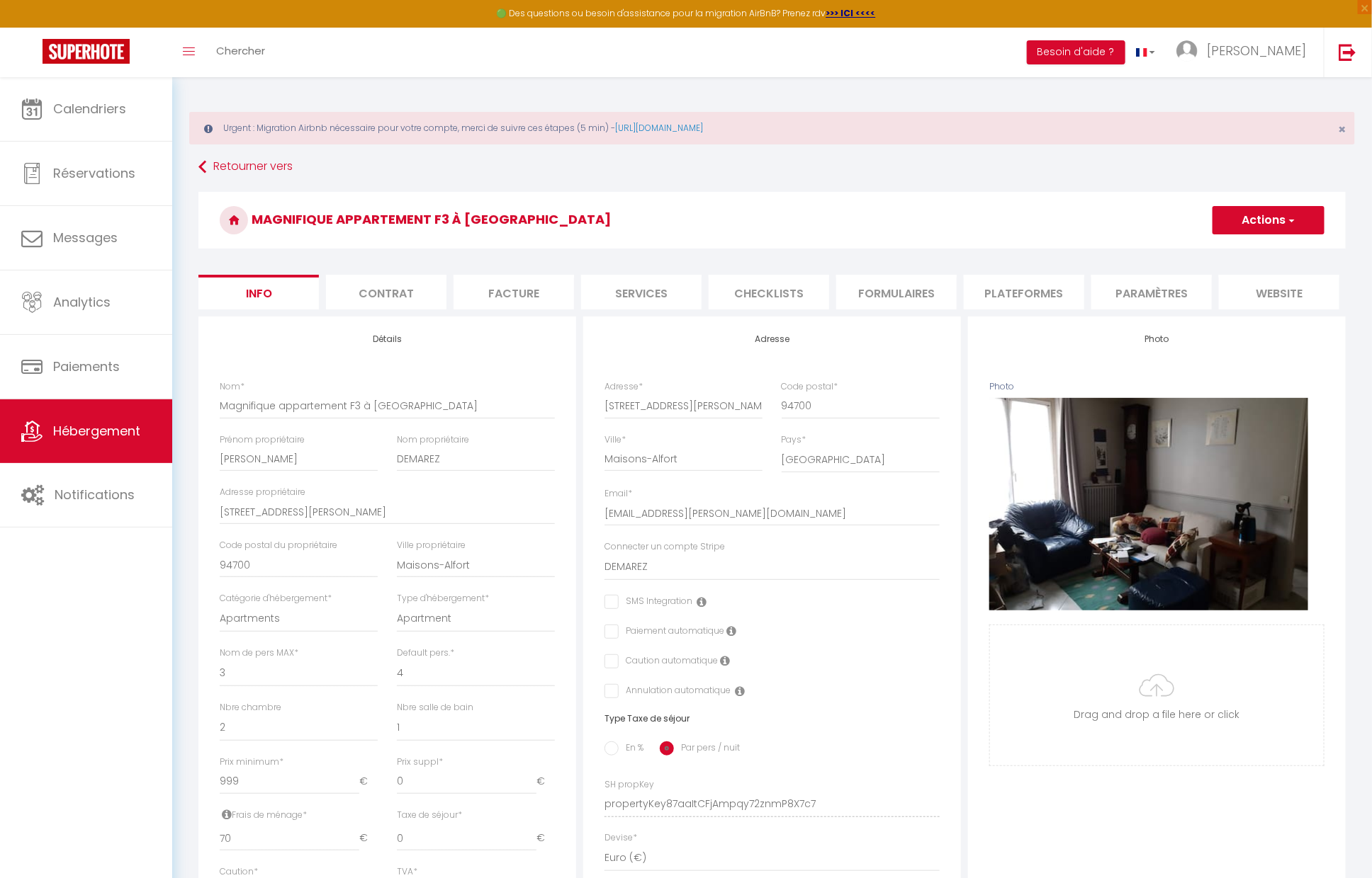
click at [991, 284] on li "Plateformes" at bounding box center [1024, 292] width 121 height 35
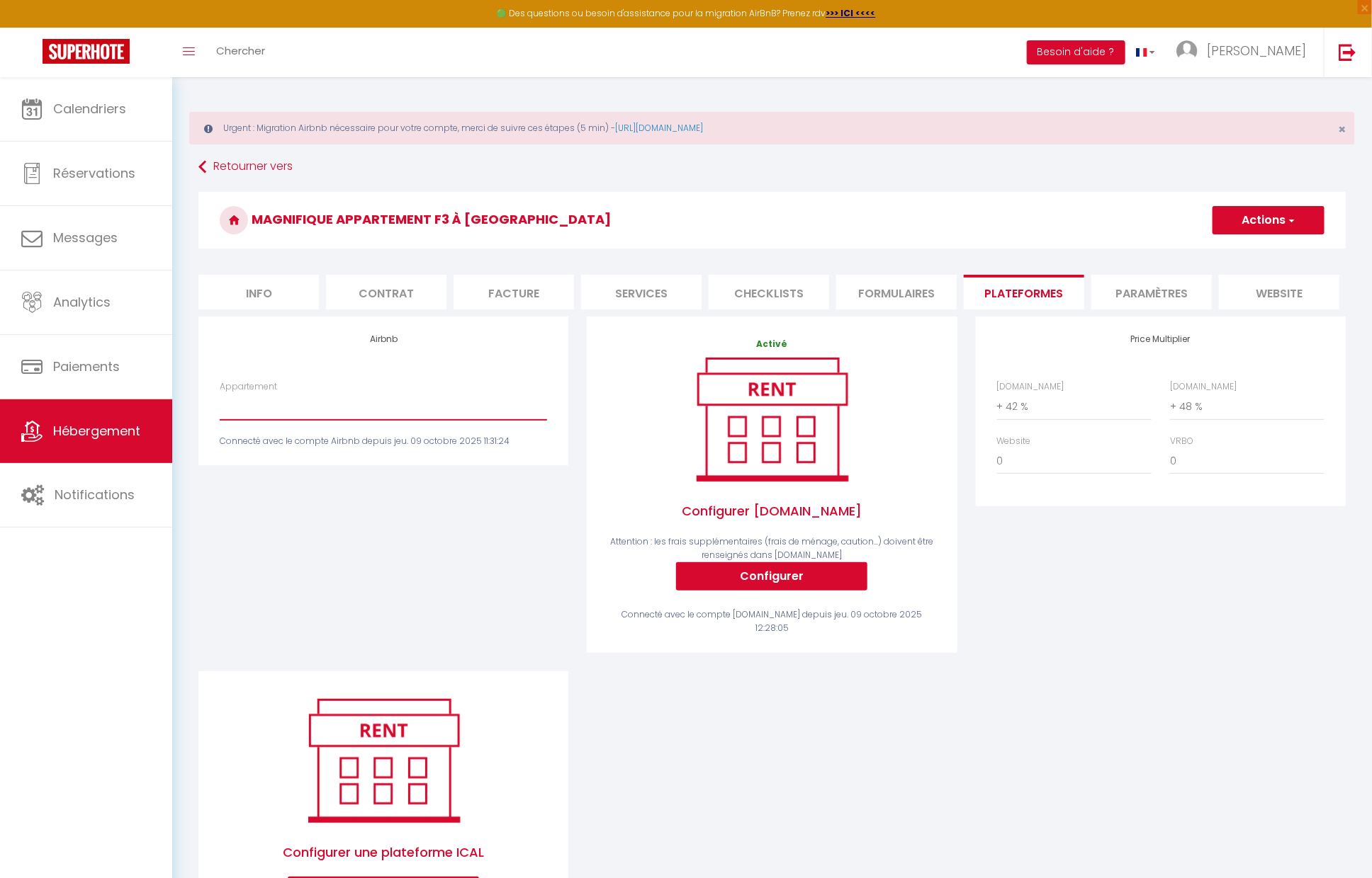
click at [276, 405] on select "Appartement, Cosy [PERSON_NAME] - [EMAIL_ADDRESS][DOMAIN_NAME] Magnifique appar…" at bounding box center [383, 406] width 327 height 27
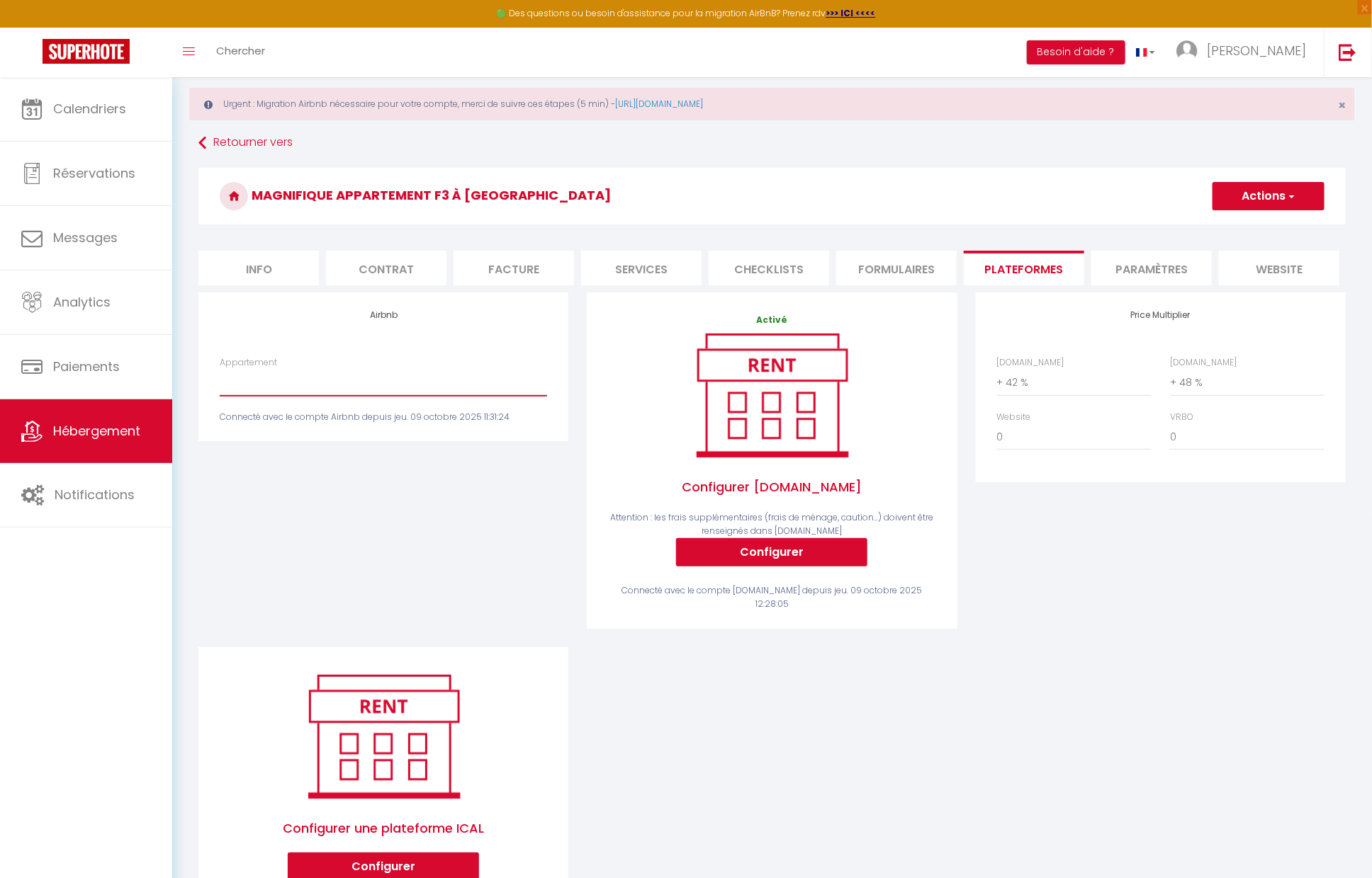
scroll to position [22, 0]
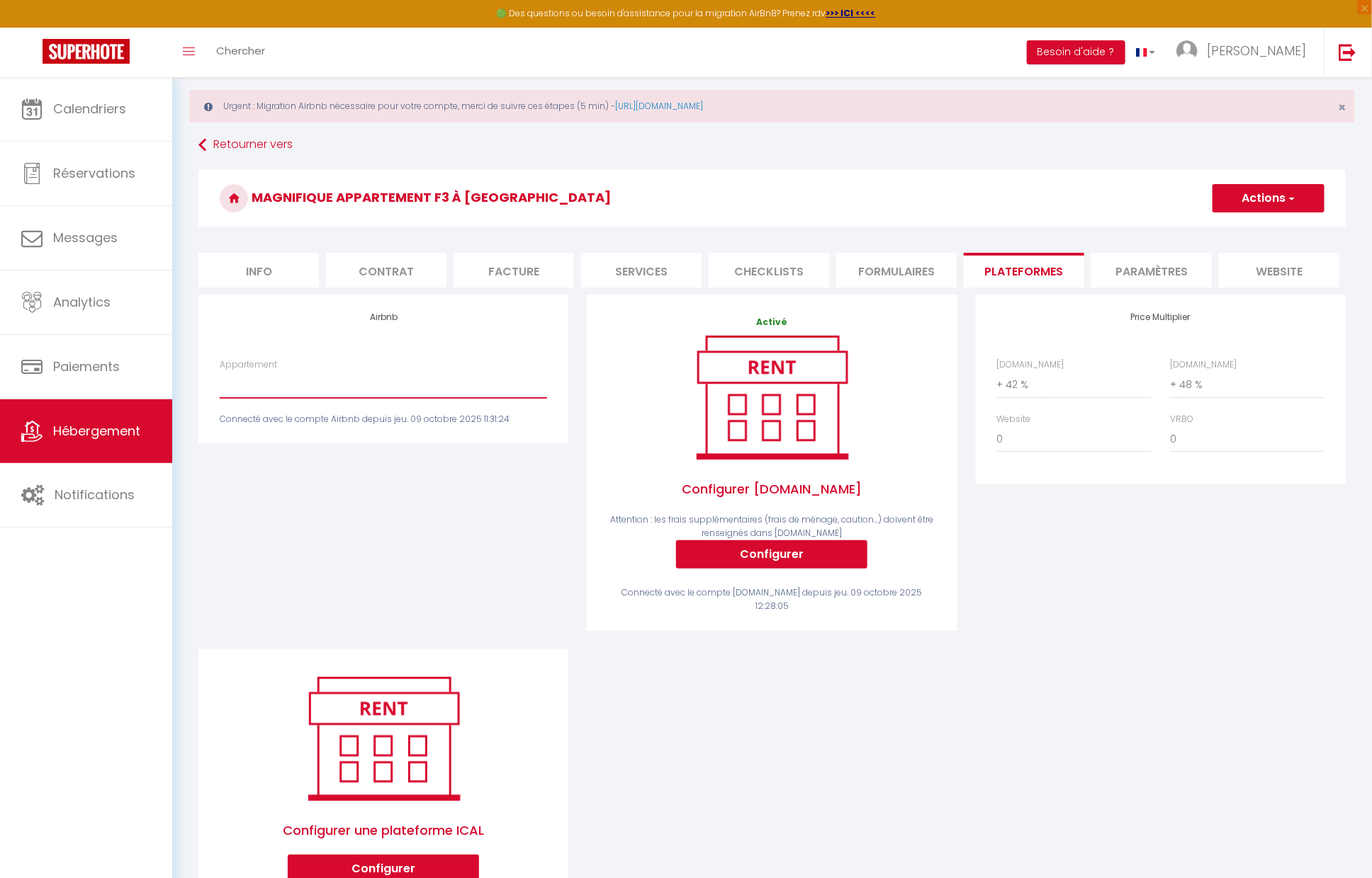
click at [308, 379] on select "Appartement, Cosy [PERSON_NAME] - [EMAIL_ADDRESS][DOMAIN_NAME] Magnifique appar…" at bounding box center [383, 384] width 327 height 27
select select "20706-1521524897529070146"
click at [219, 371] on select "Appartement, Cosy [PERSON_NAME] - [EMAIL_ADDRESS][DOMAIN_NAME] Magnifique appar…" at bounding box center [383, 384] width 327 height 27
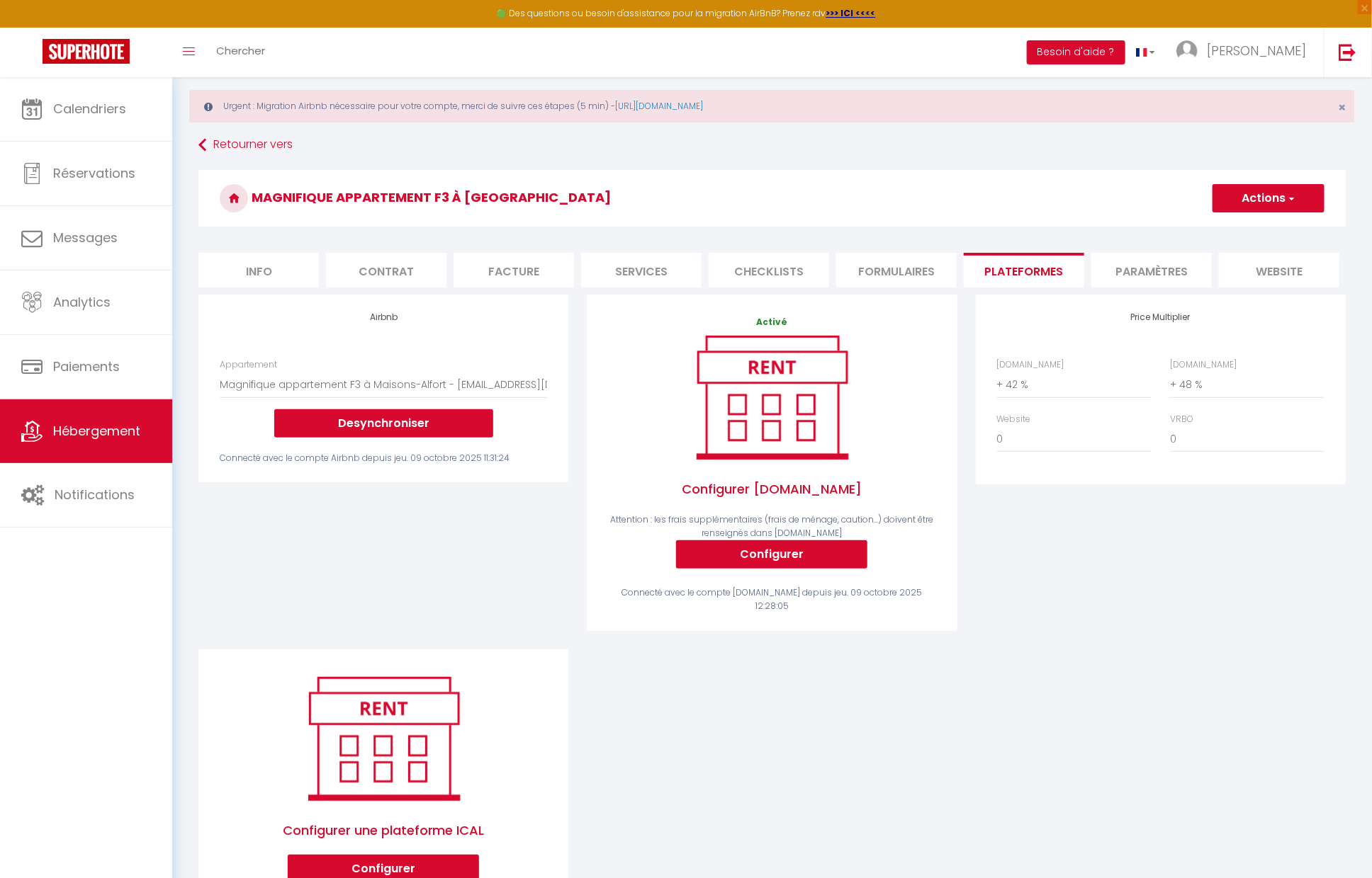
click at [491, 535] on div "Airbnb Appartement Appartement, Cosy [PERSON_NAME] - [EMAIL_ADDRESS][DOMAIN_NAM…" at bounding box center [383, 472] width 388 height 355
click at [129, 100] on link "Calendriers" at bounding box center [86, 108] width 172 height 63
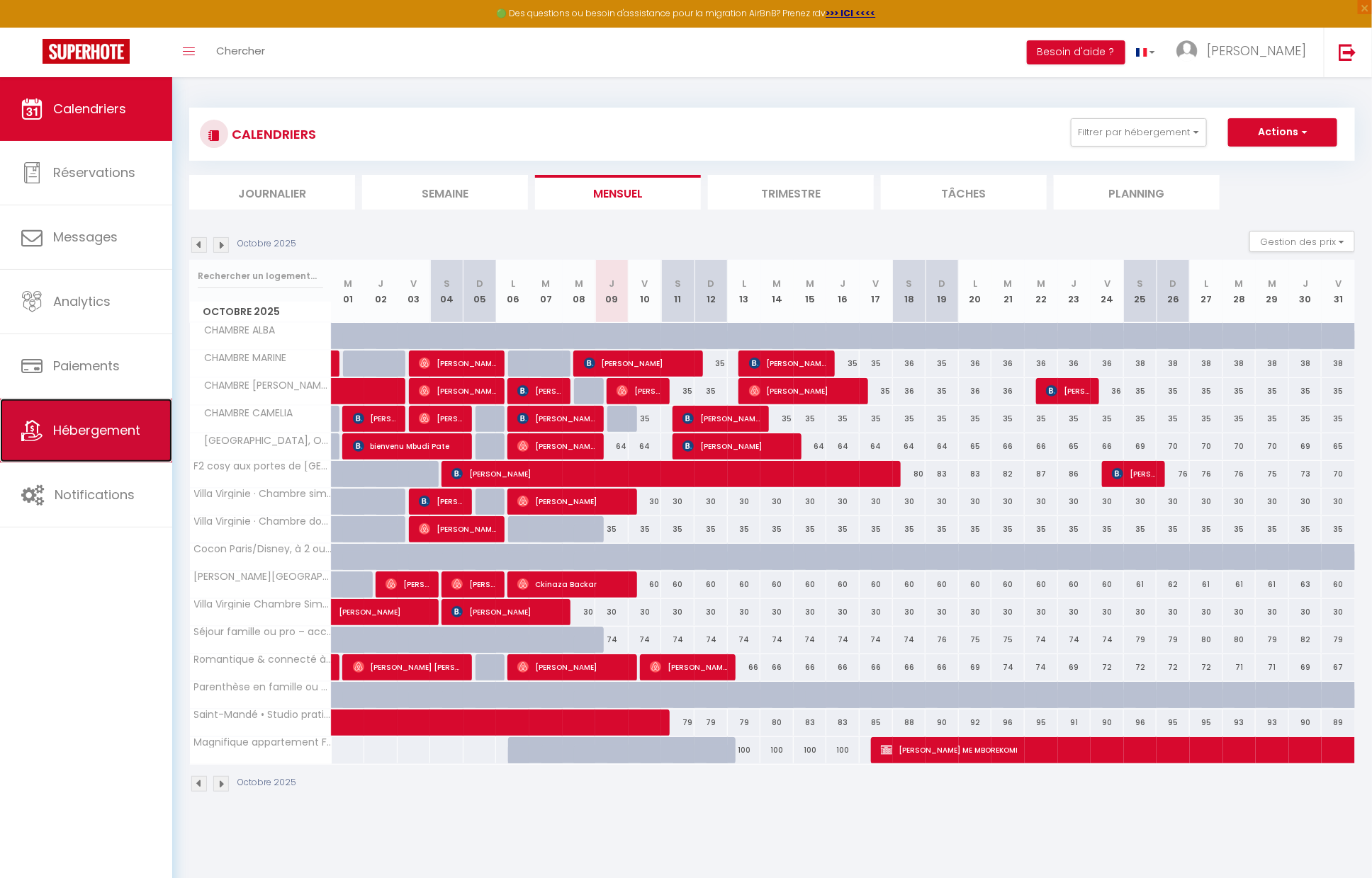
click at [57, 414] on link "Hébergement" at bounding box center [86, 430] width 172 height 63
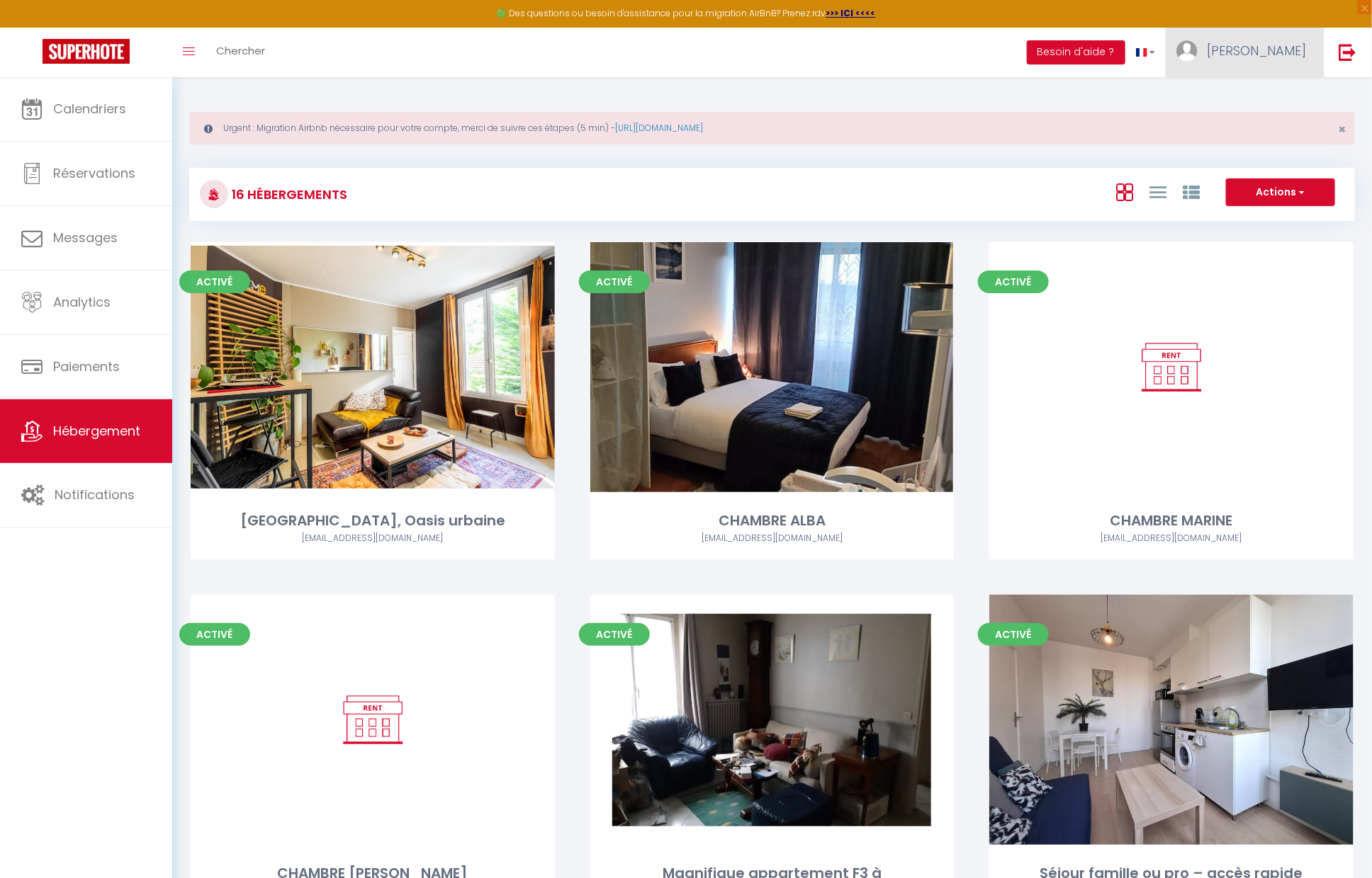
click at [1259, 43] on link "[PERSON_NAME]" at bounding box center [1244, 52] width 158 height 50
click at [1255, 89] on link "Paramètres" at bounding box center [1267, 99] width 104 height 24
select select "28"
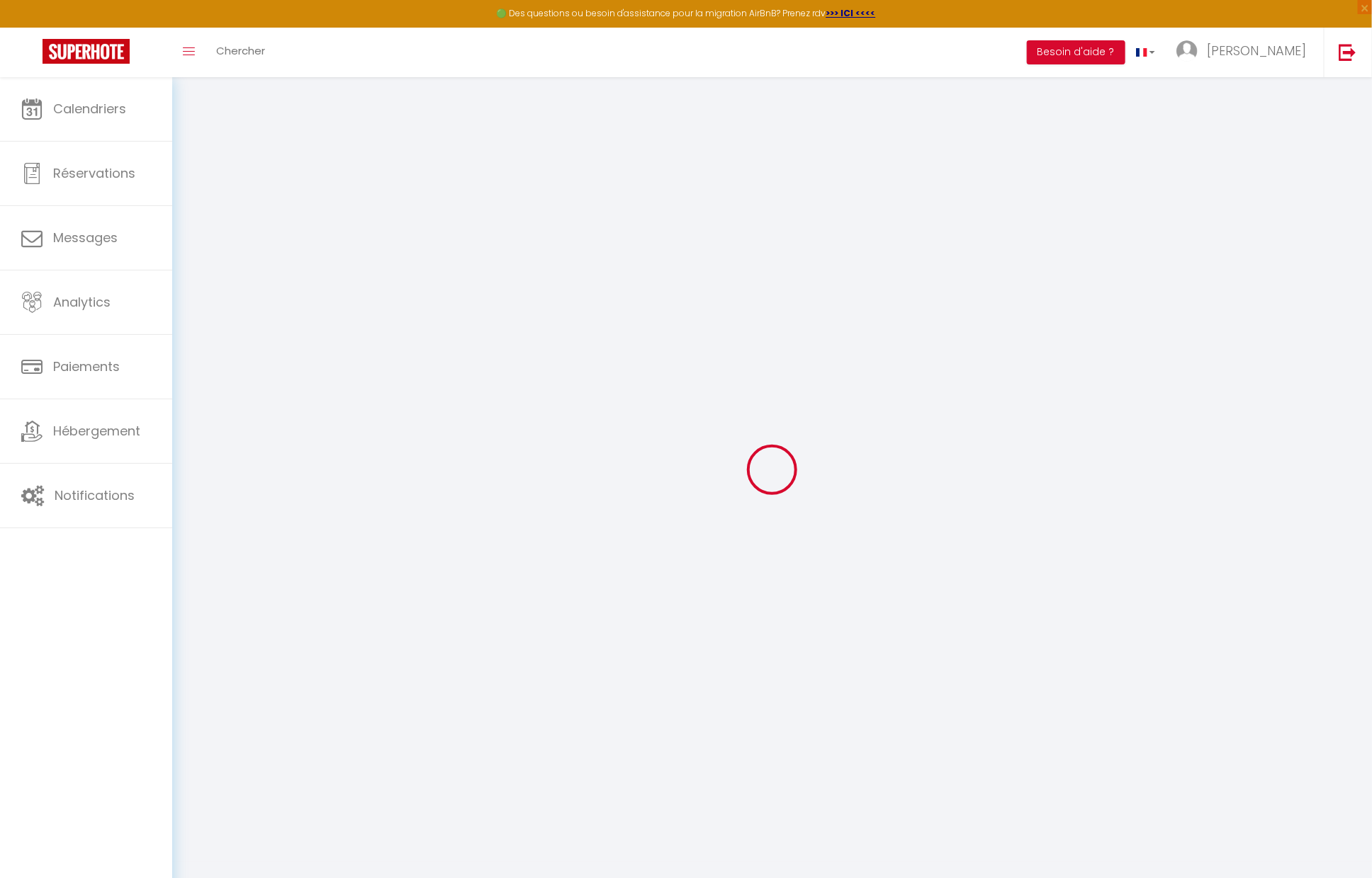
type input "HWtH0lEicIpkaCIKMbmhIBEYT"
type input "dbvjPpEIe9gqaABit4YIGCkta"
type input "[URL][DOMAIN_NAME]"
select select "fr"
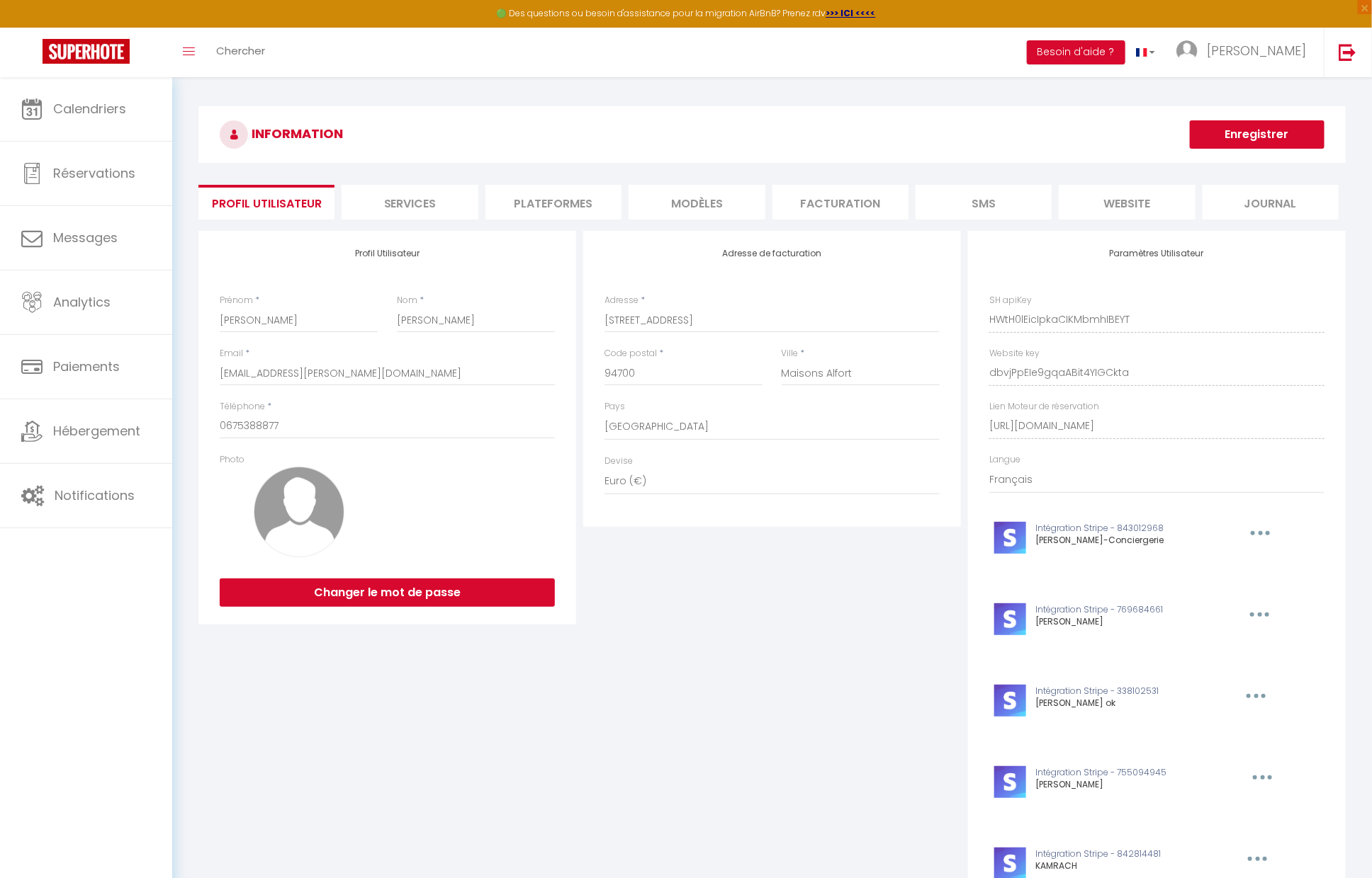
click at [535, 210] on li "Plateformes" at bounding box center [553, 202] width 136 height 35
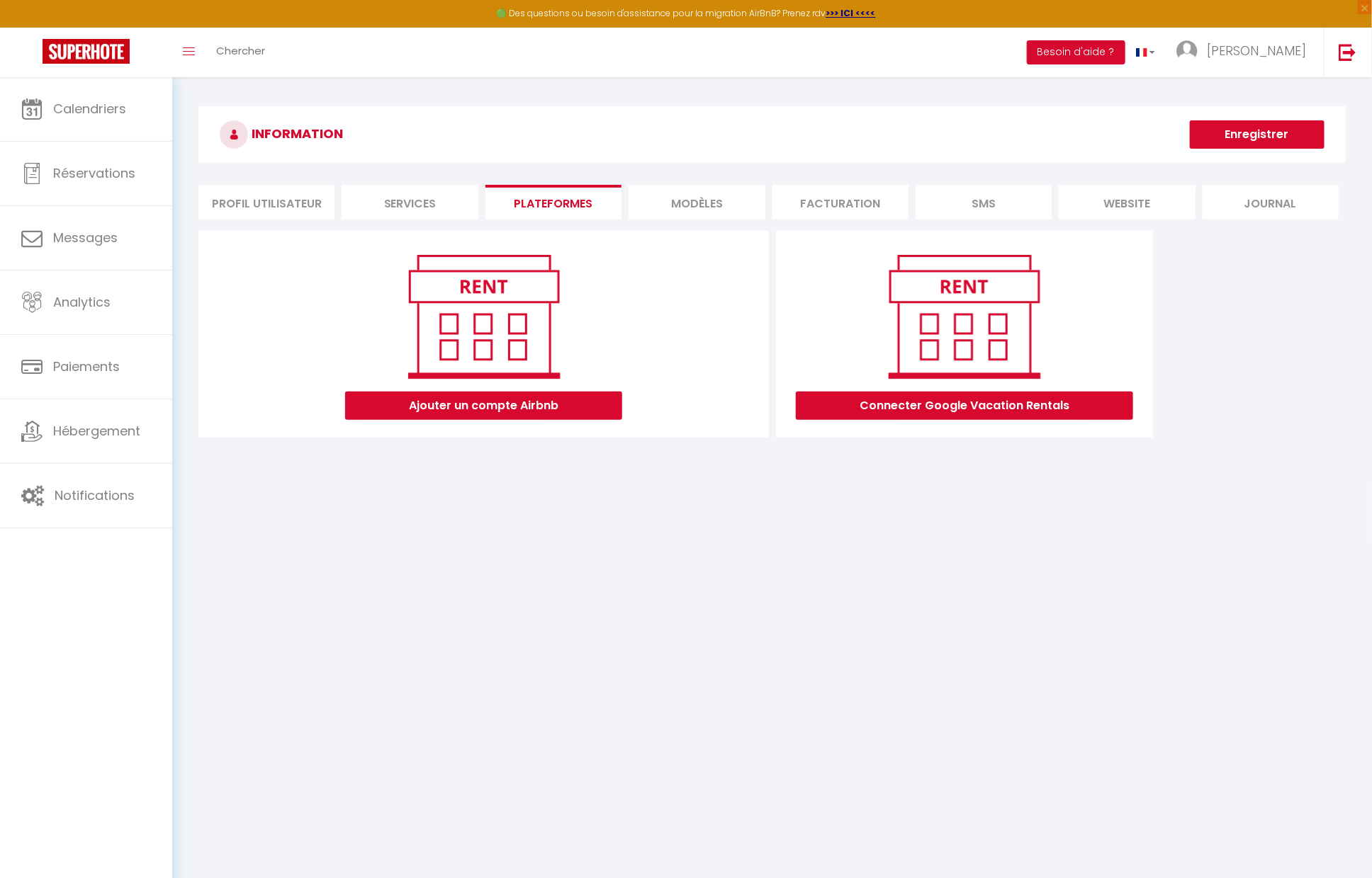
click at [727, 213] on li "MODÈLES" at bounding box center [696, 202] width 136 height 35
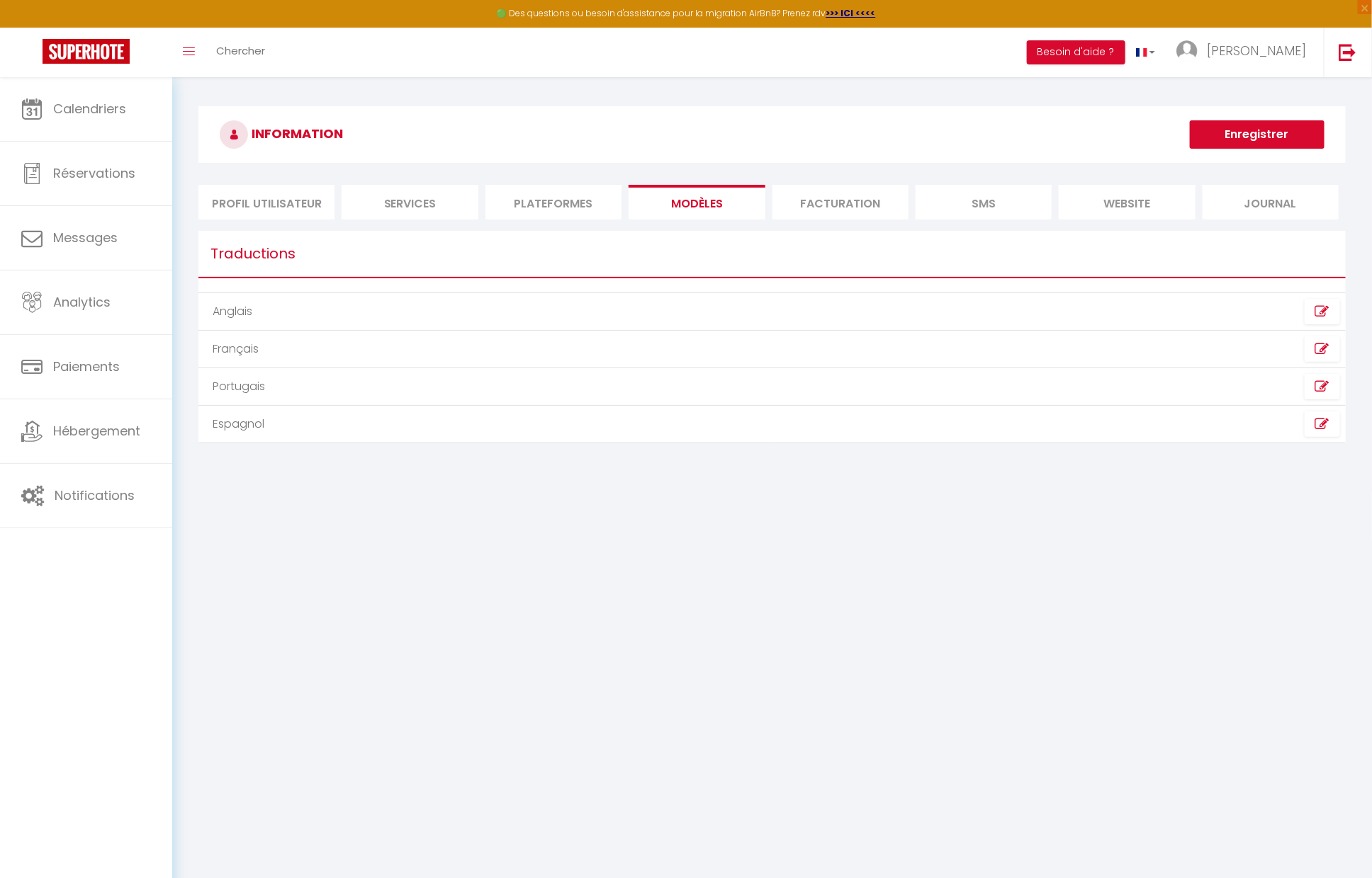
click at [581, 195] on li "Plateformes" at bounding box center [553, 202] width 136 height 35
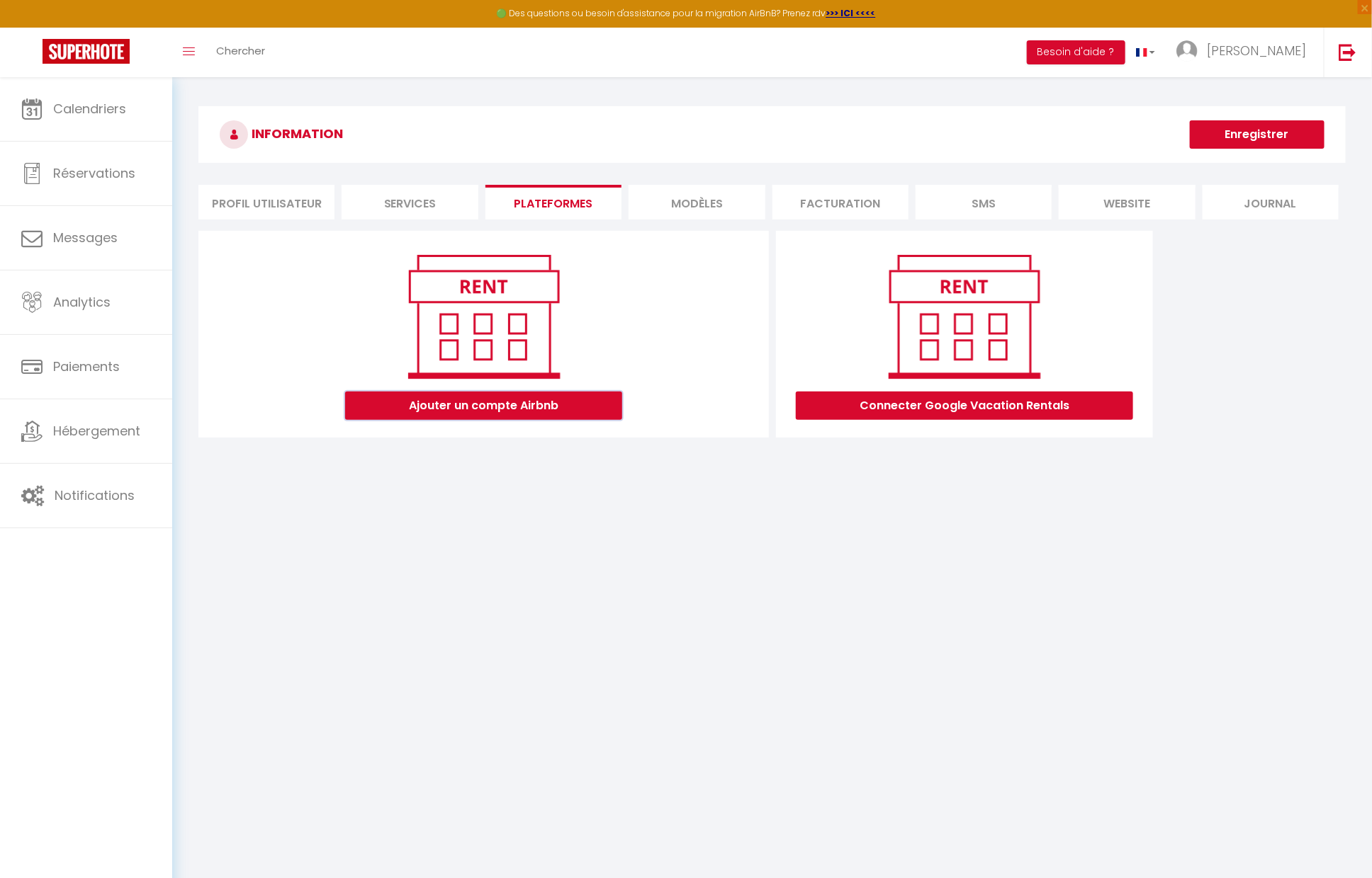
click at [523, 404] on button "Ajouter un compte Airbnb" at bounding box center [483, 405] width 277 height 28
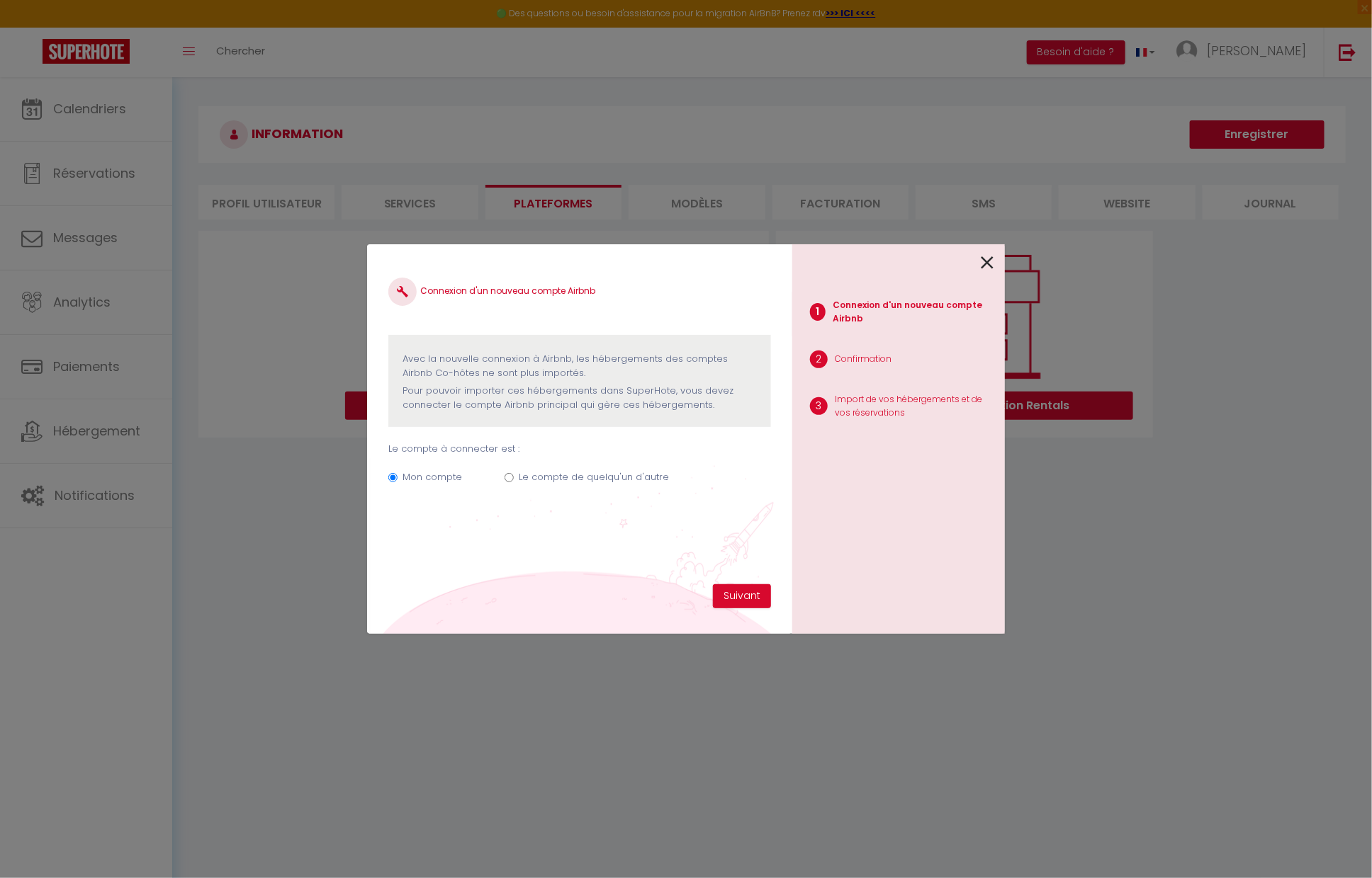
click at [559, 199] on div "Connexion d'un nouveau compte Airbnb Avec la nouvelle connexion à [GEOGRAPHIC_D…" at bounding box center [686, 439] width 637 height 878
click at [990, 266] on icon at bounding box center [987, 263] width 13 height 21
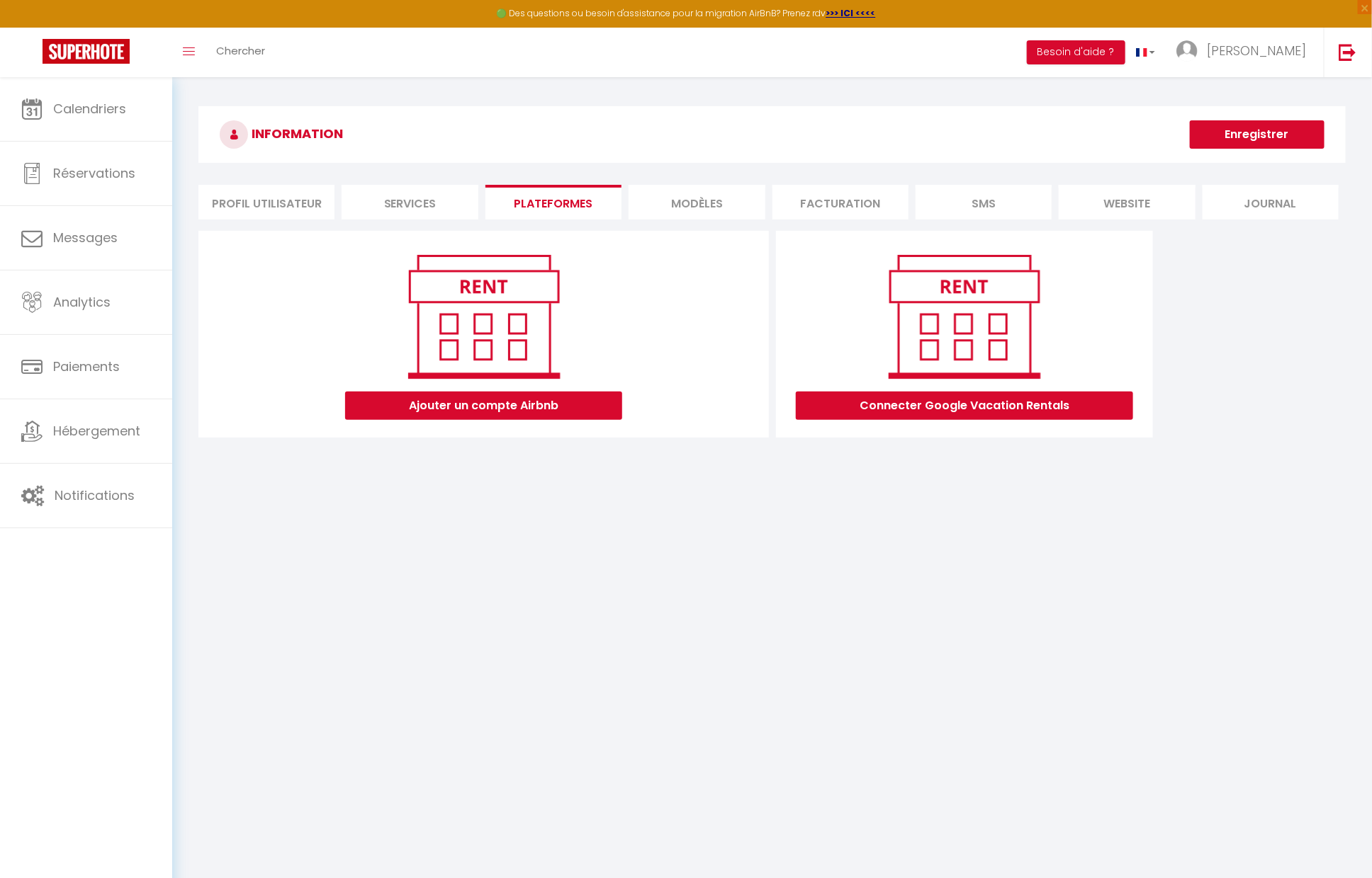
drag, startPoint x: 545, startPoint y: 201, endPoint x: 570, endPoint y: 196, distance: 25.5
click at [550, 200] on li "Plateformes" at bounding box center [553, 202] width 136 height 35
click at [682, 196] on li "MODÈLES" at bounding box center [696, 202] width 136 height 35
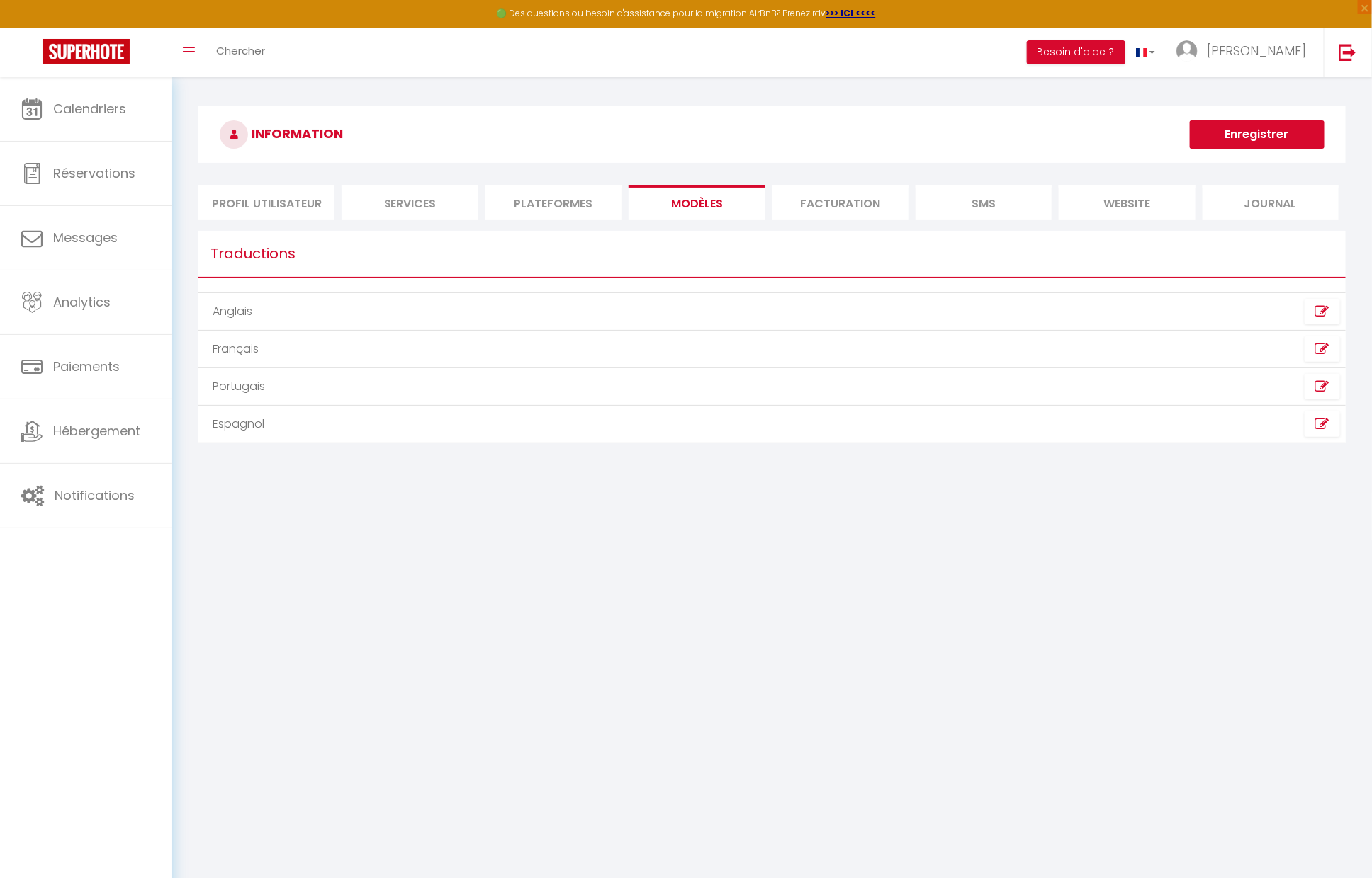
click at [511, 208] on li "Plateformes" at bounding box center [553, 202] width 136 height 35
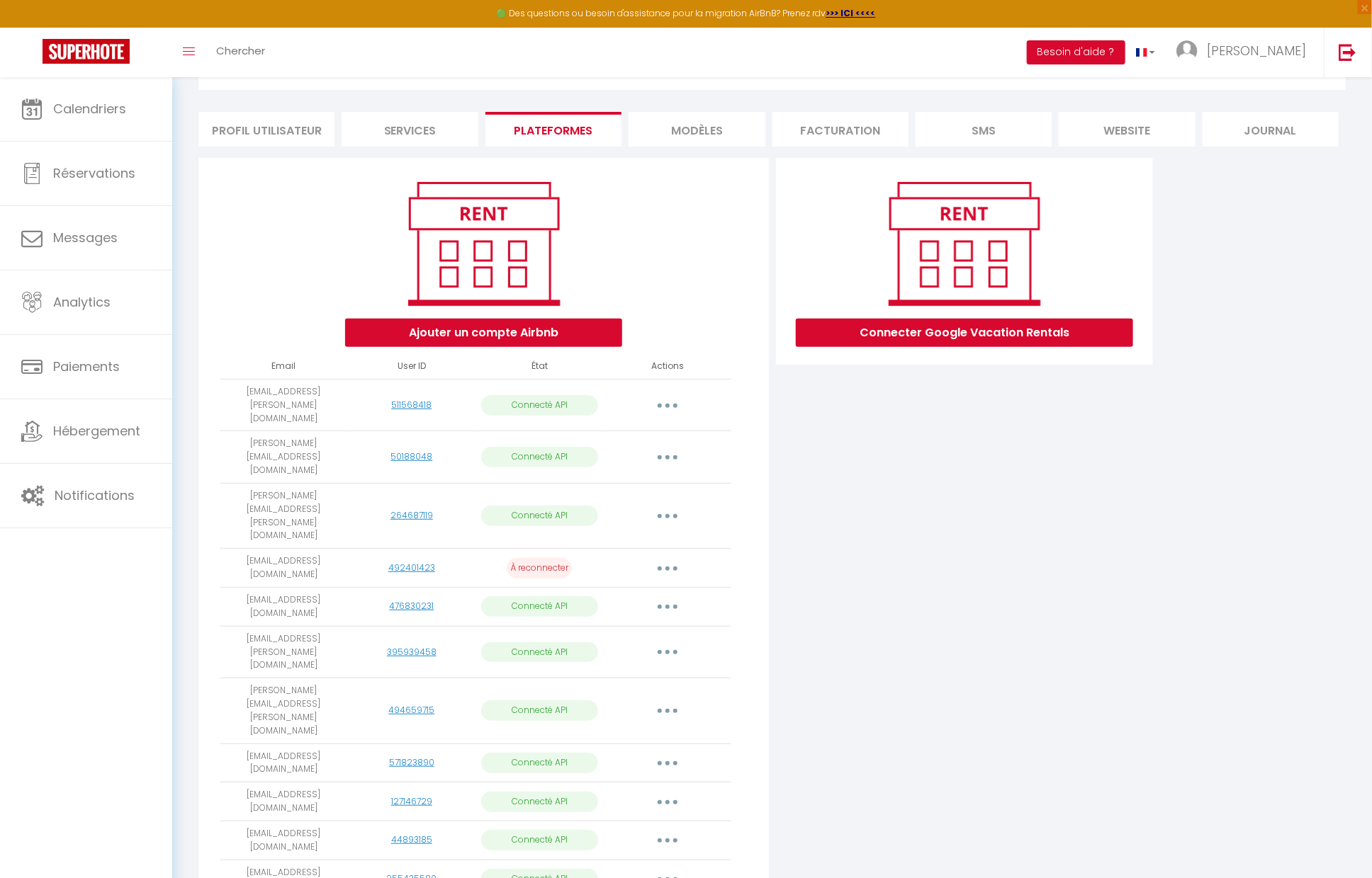
scroll to position [85, 0]
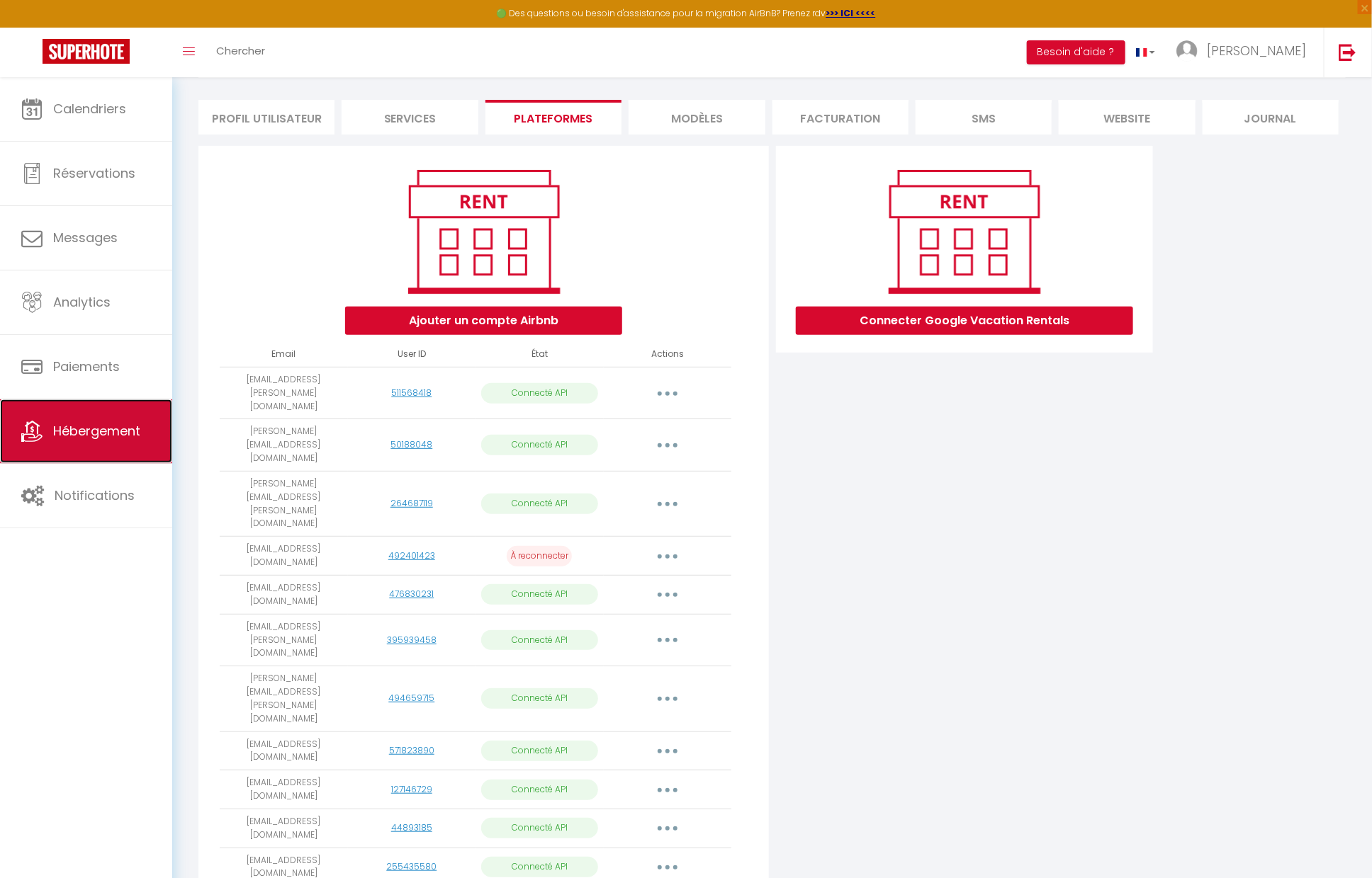
click at [111, 439] on span "Hébergement" at bounding box center [96, 431] width 87 height 18
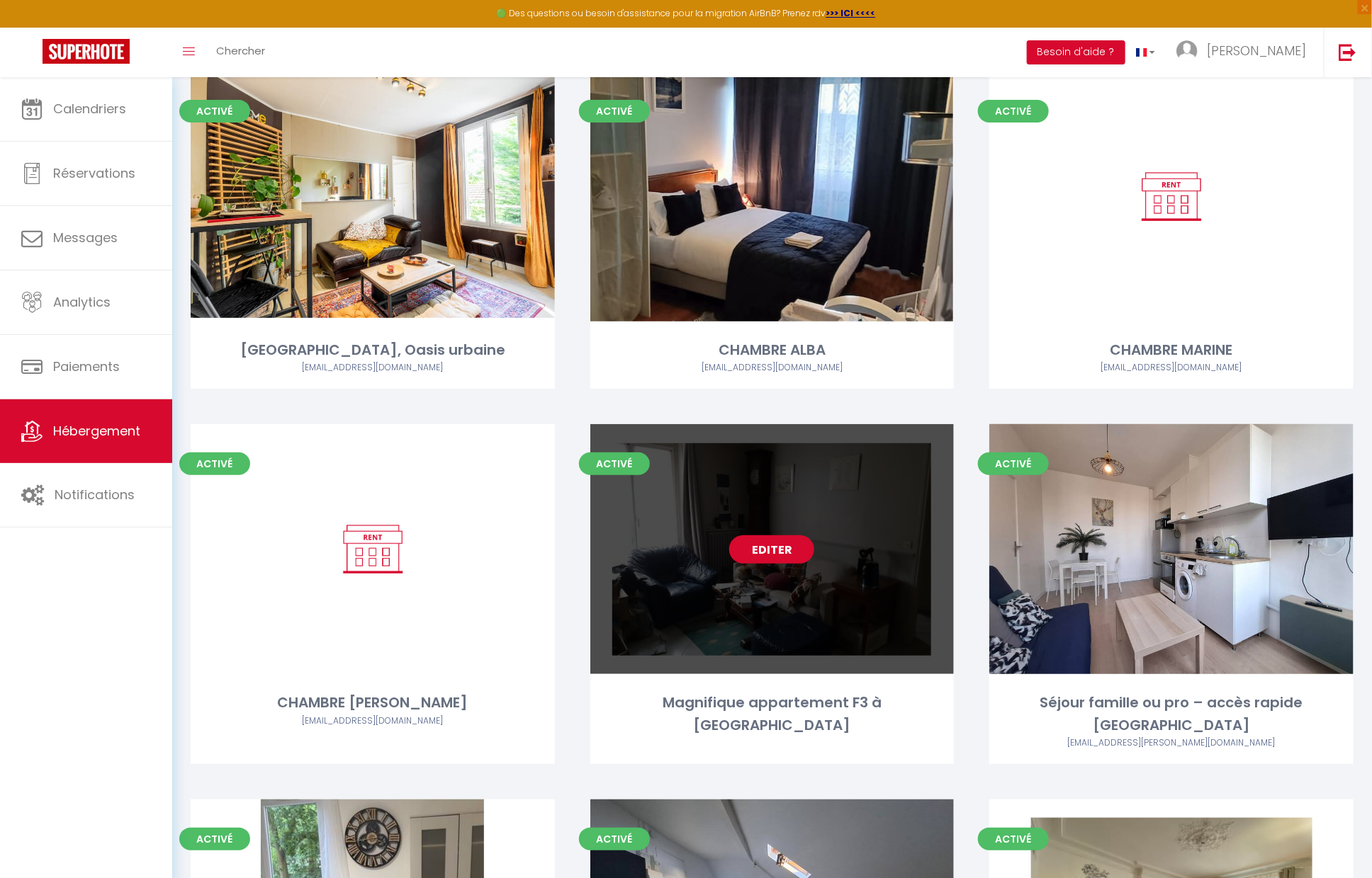
scroll to position [170, 0]
click at [788, 558] on link "Editer" at bounding box center [772, 549] width 85 height 28
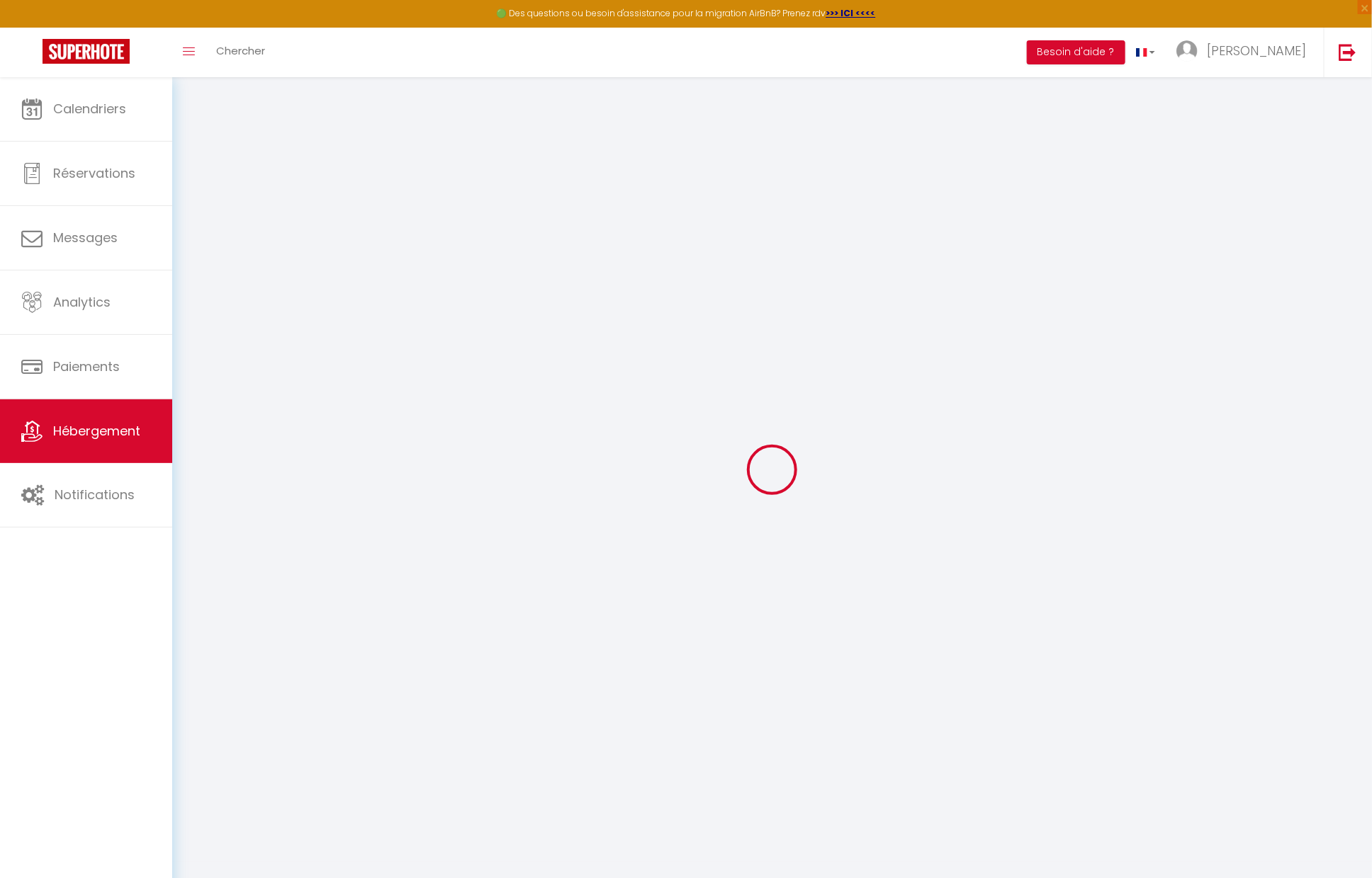
checkbox input "false"
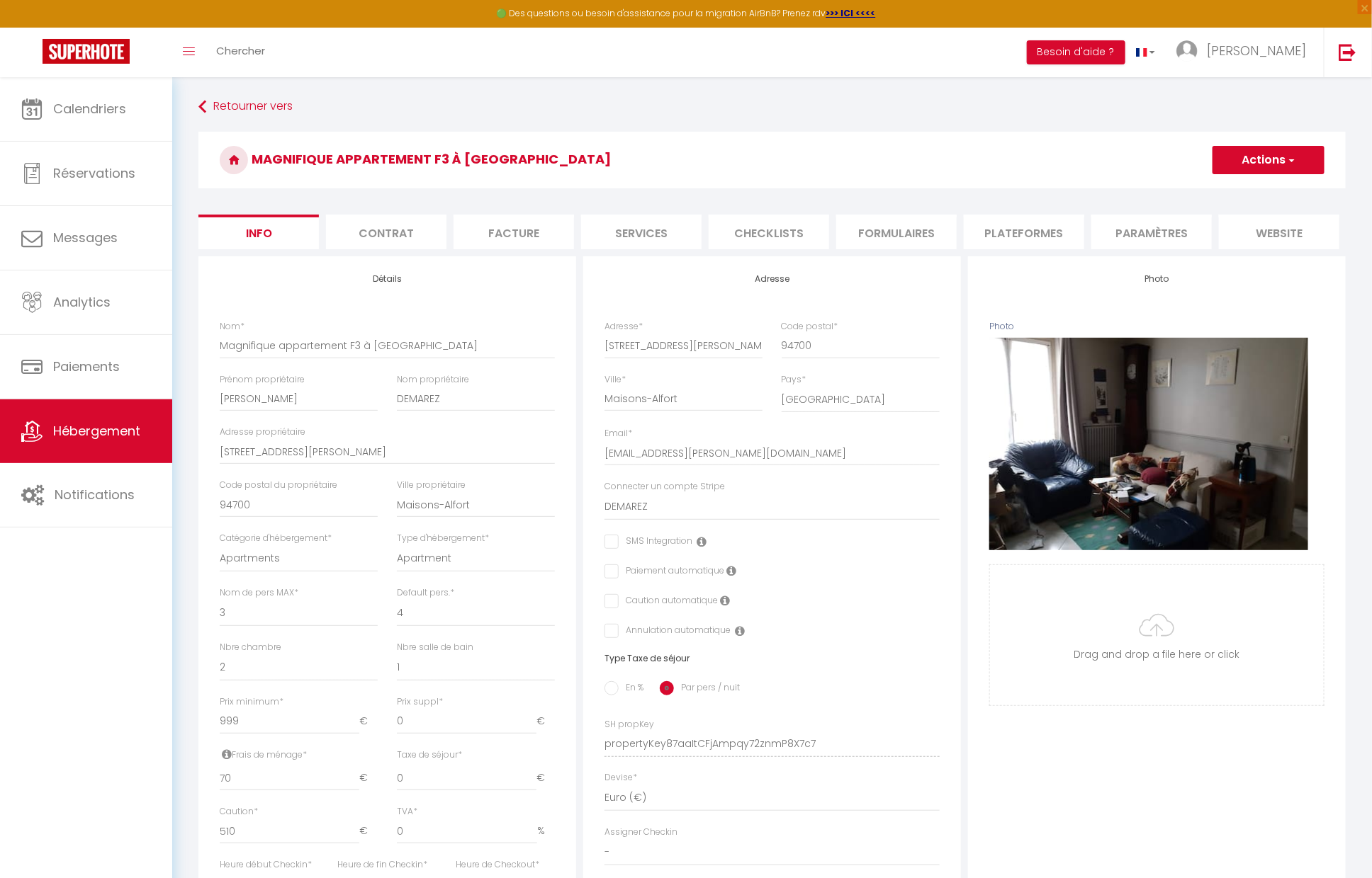
click at [928, 234] on li "Formulaires" at bounding box center [896, 231] width 121 height 35
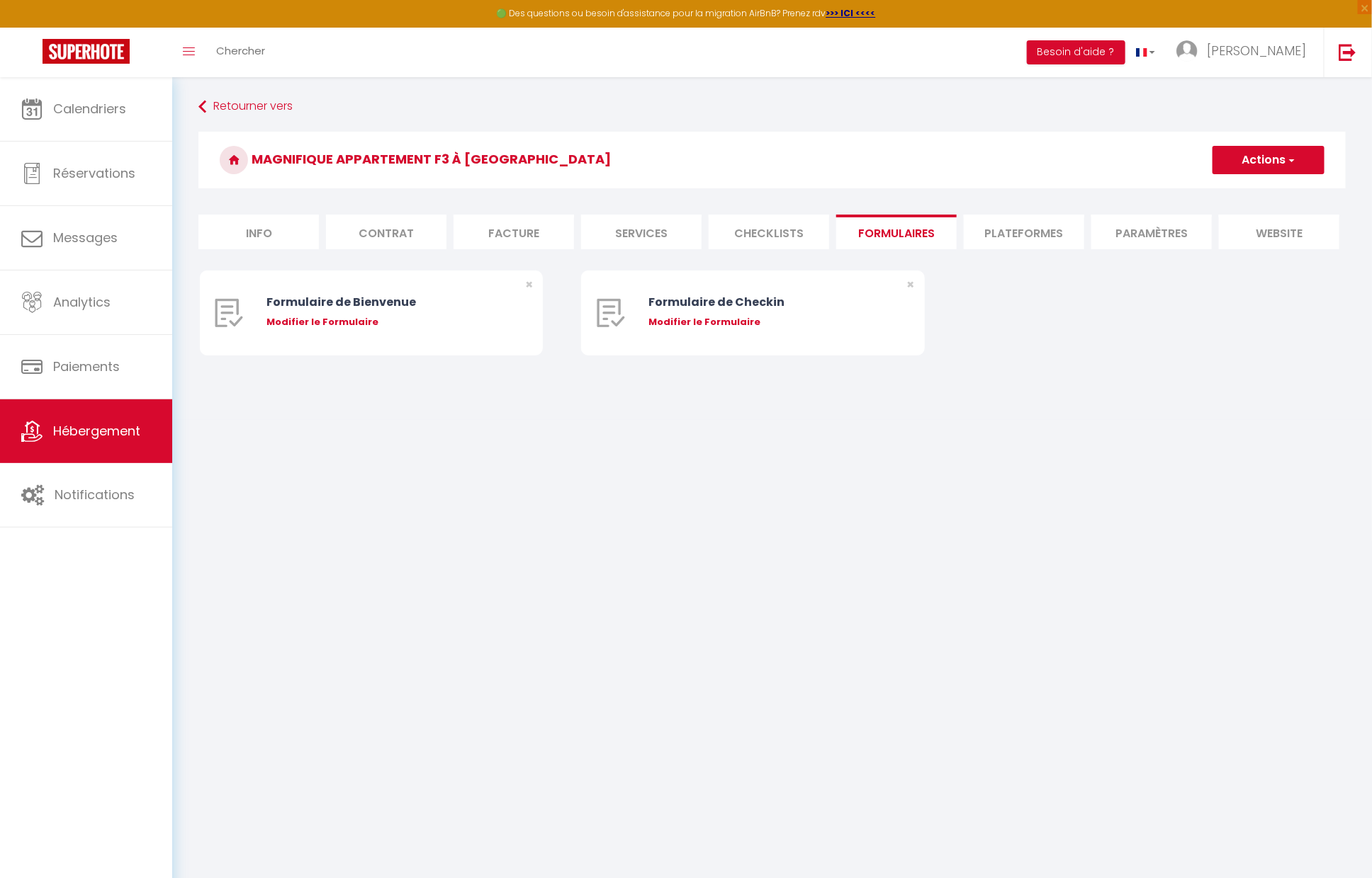
scroll to position [0, 3]
click at [1005, 230] on li "Plateformes" at bounding box center [1021, 231] width 121 height 35
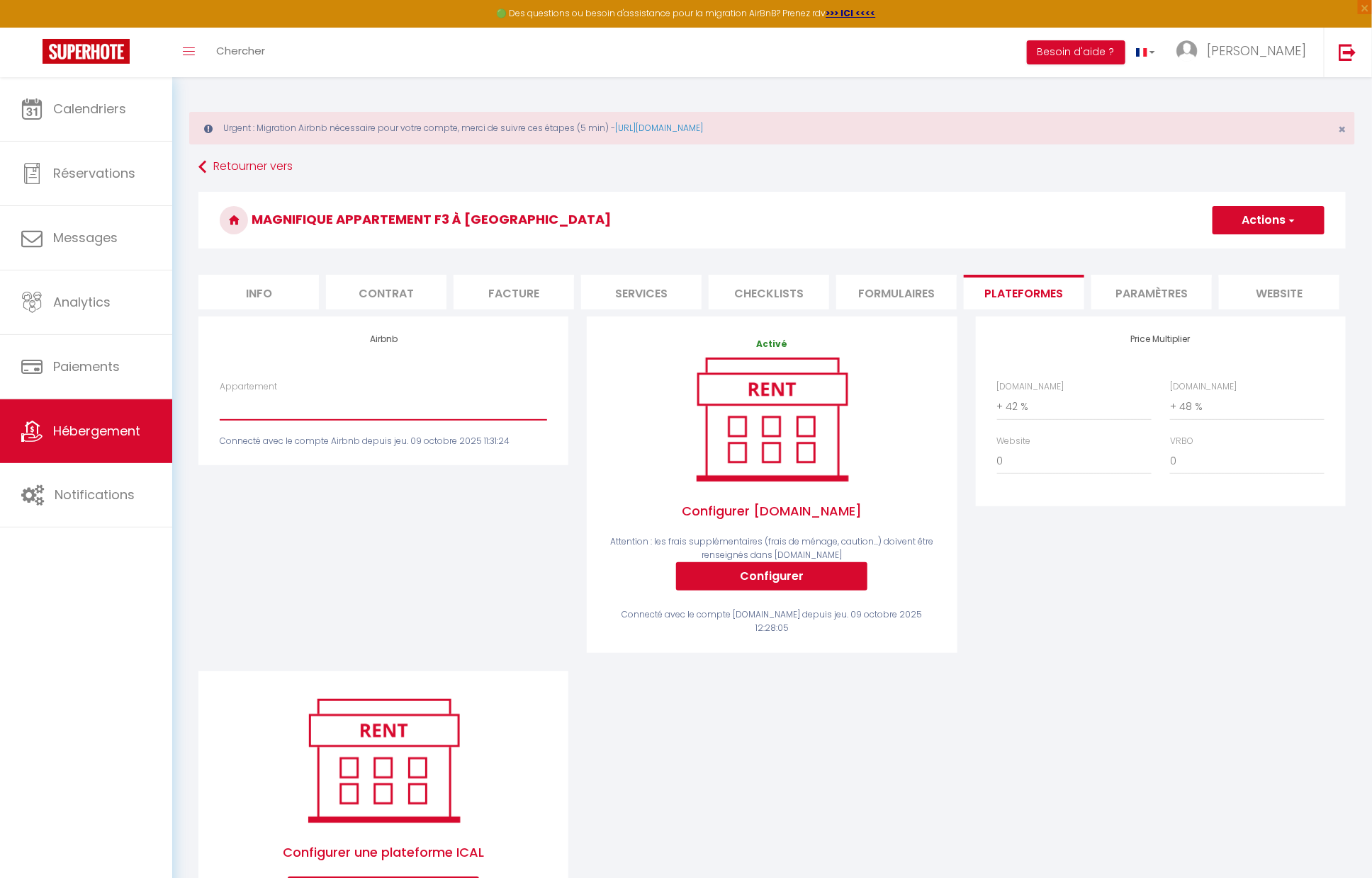
click at [351, 406] on select "Appartement, Cosy [PERSON_NAME] - [EMAIL_ADDRESS][DOMAIN_NAME] Magnifique appar…" at bounding box center [383, 406] width 327 height 27
select select "20706-1521524897529070146"
click at [219, 393] on select "Appartement, Cosy [PERSON_NAME] - [EMAIL_ADDRESS][DOMAIN_NAME] Magnifique appar…" at bounding box center [383, 406] width 327 height 27
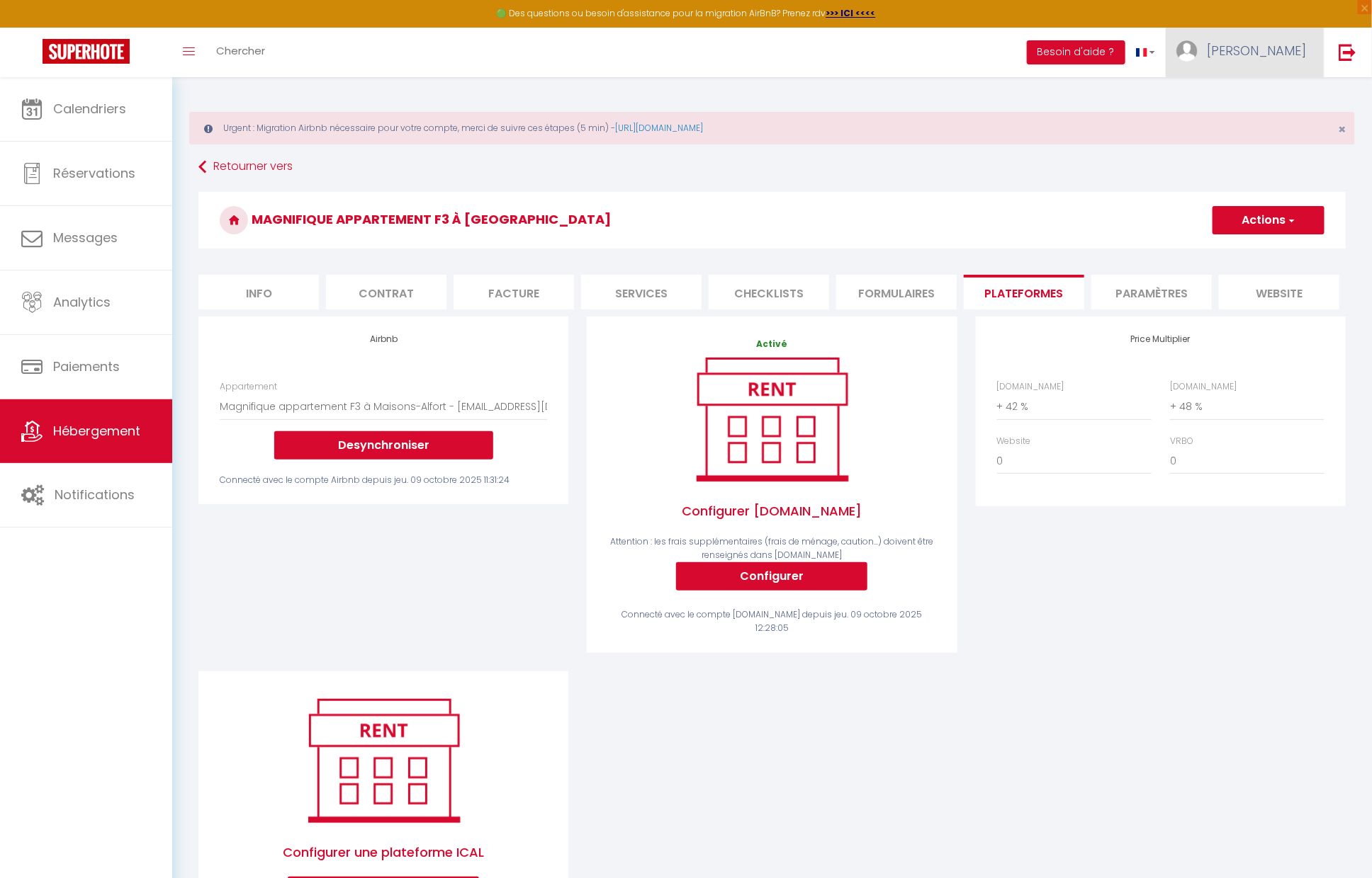
click at [1307, 59] on link "[PERSON_NAME]" at bounding box center [1244, 52] width 158 height 50
click at [1245, 92] on link "Paramètres" at bounding box center [1267, 99] width 104 height 24
select select "28"
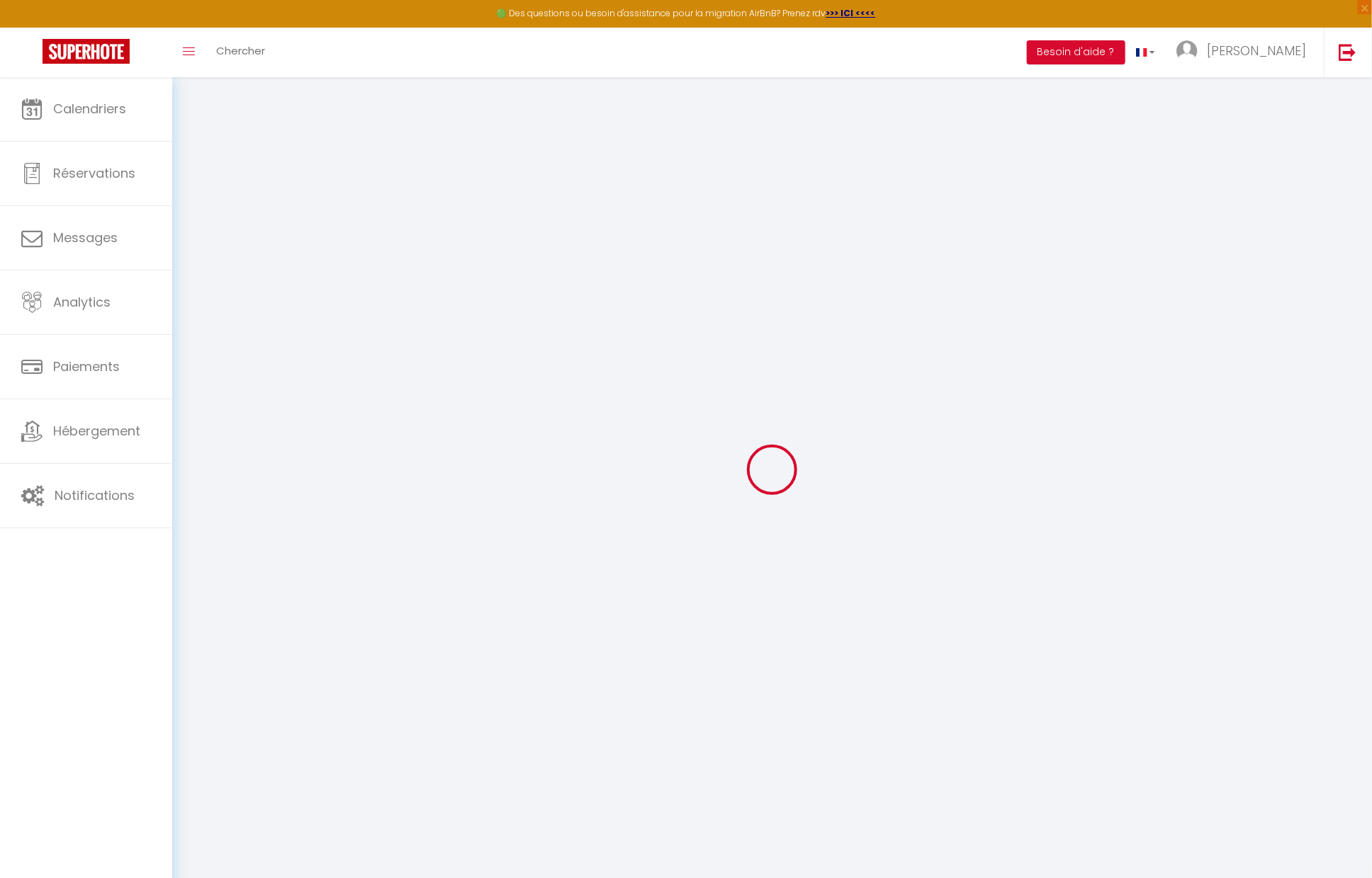
type input "HWtH0lEicIpkaCIKMbmhIBEYT"
type input "dbvjPpEIe9gqaABit4YIGCkta"
type input "[URL][DOMAIN_NAME]"
select select "fr"
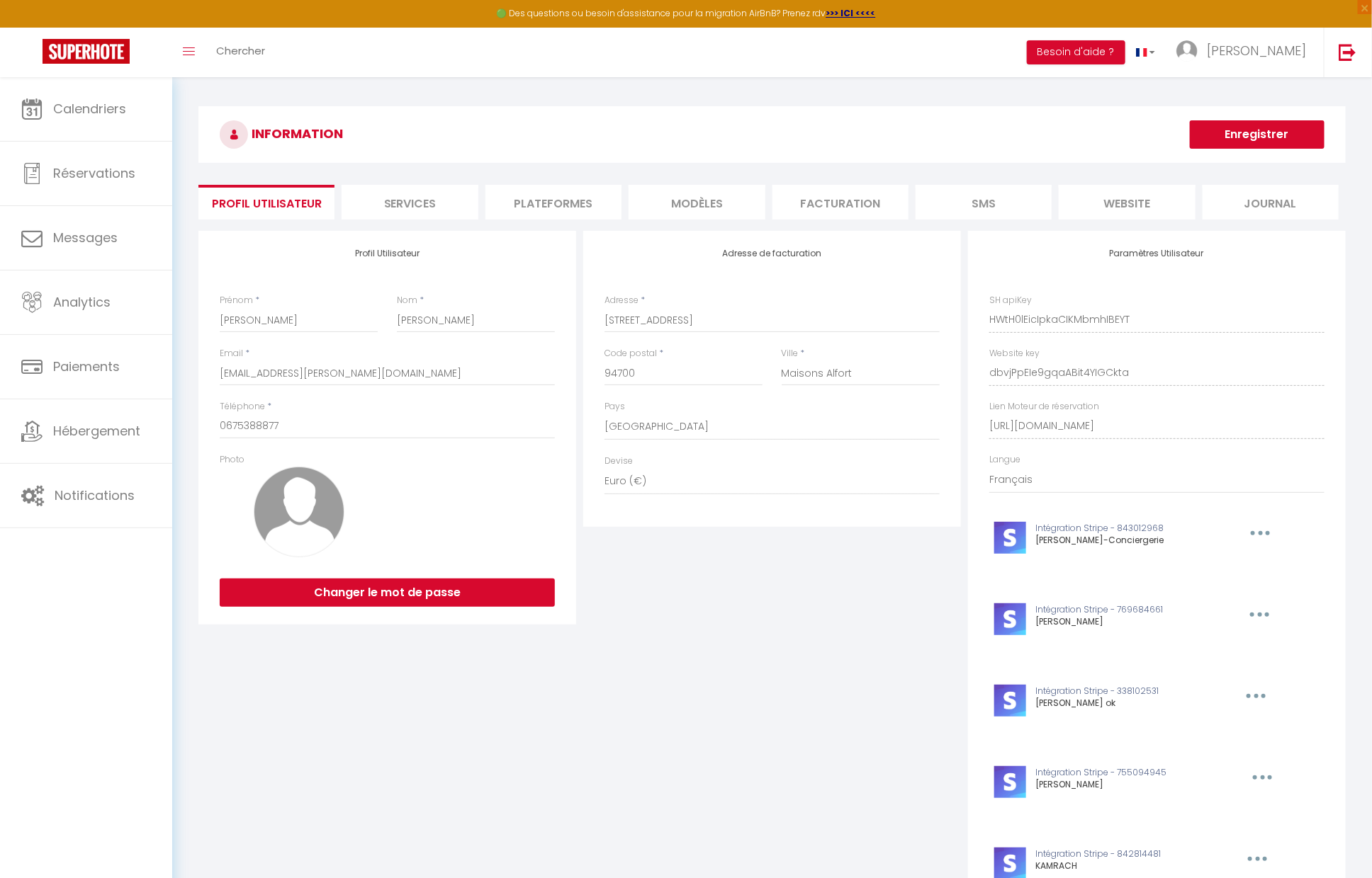
click at [575, 217] on li "Plateformes" at bounding box center [553, 202] width 136 height 35
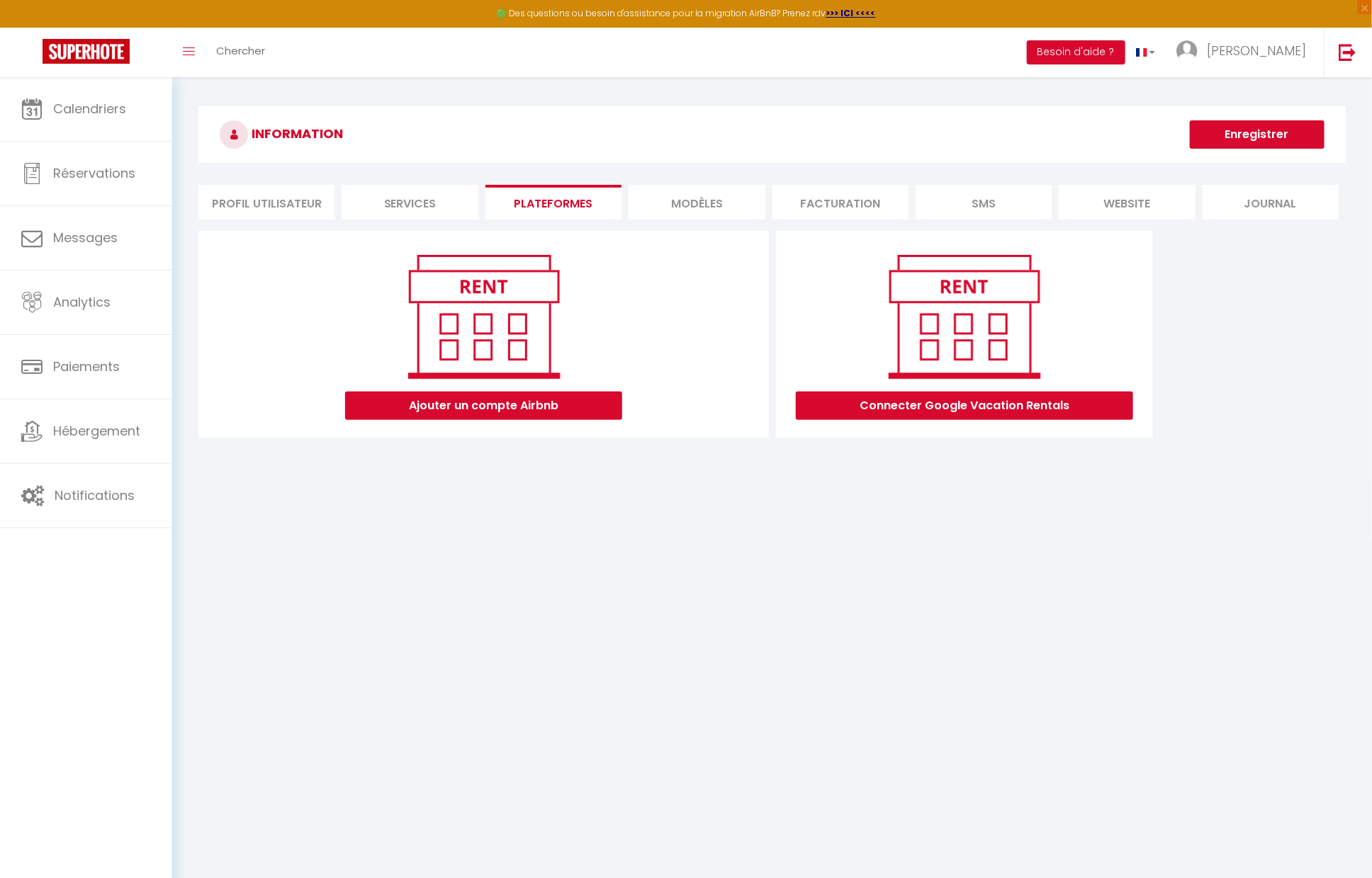
drag, startPoint x: 715, startPoint y: 199, endPoint x: 547, endPoint y: 182, distance: 168.9
click at [714, 199] on li "MODÈLES" at bounding box center [696, 202] width 136 height 35
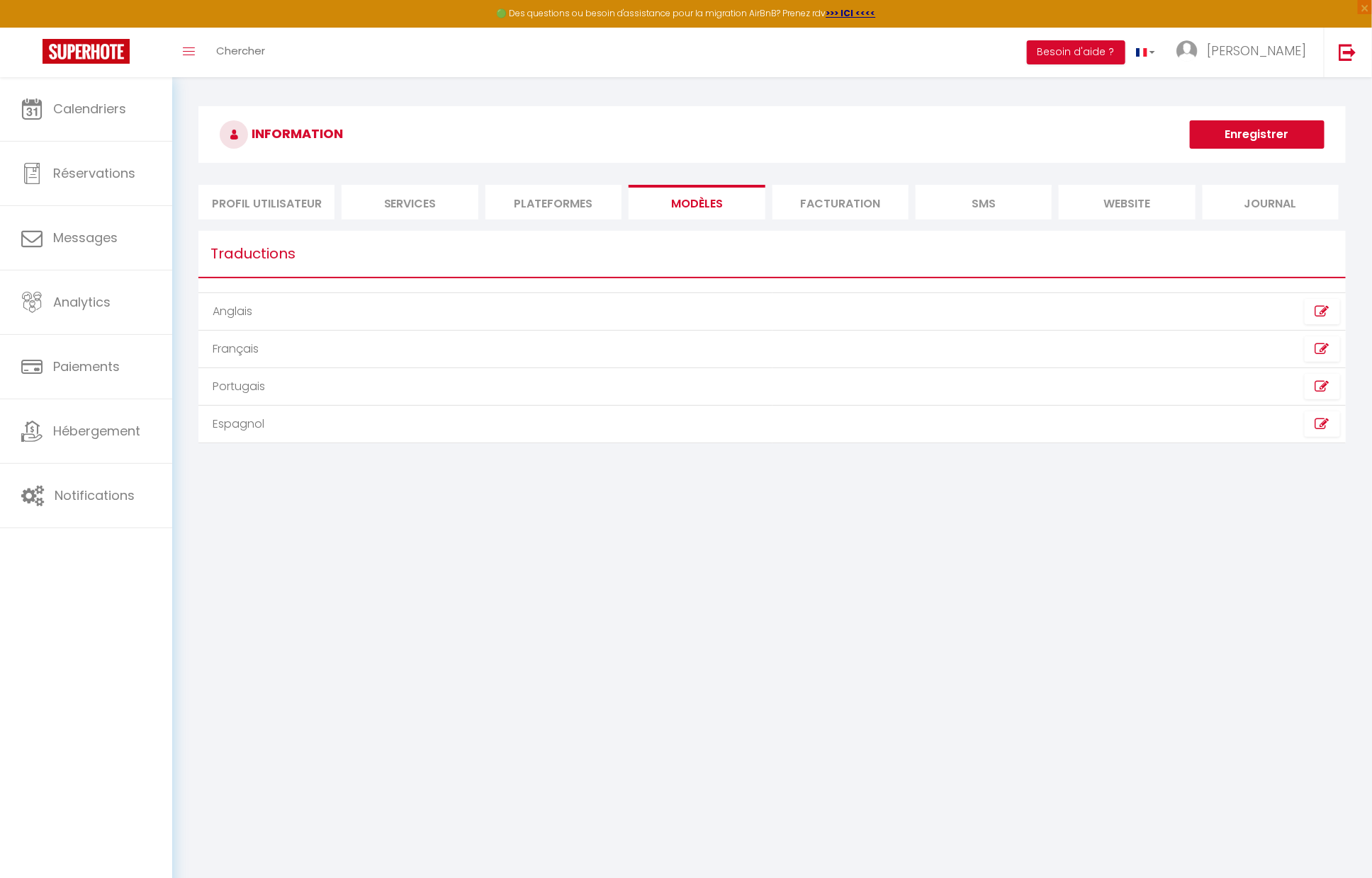
drag, startPoint x: 511, startPoint y: 195, endPoint x: 506, endPoint y: 202, distance: 8.6
click at [511, 195] on li "Plateformes" at bounding box center [553, 202] width 136 height 35
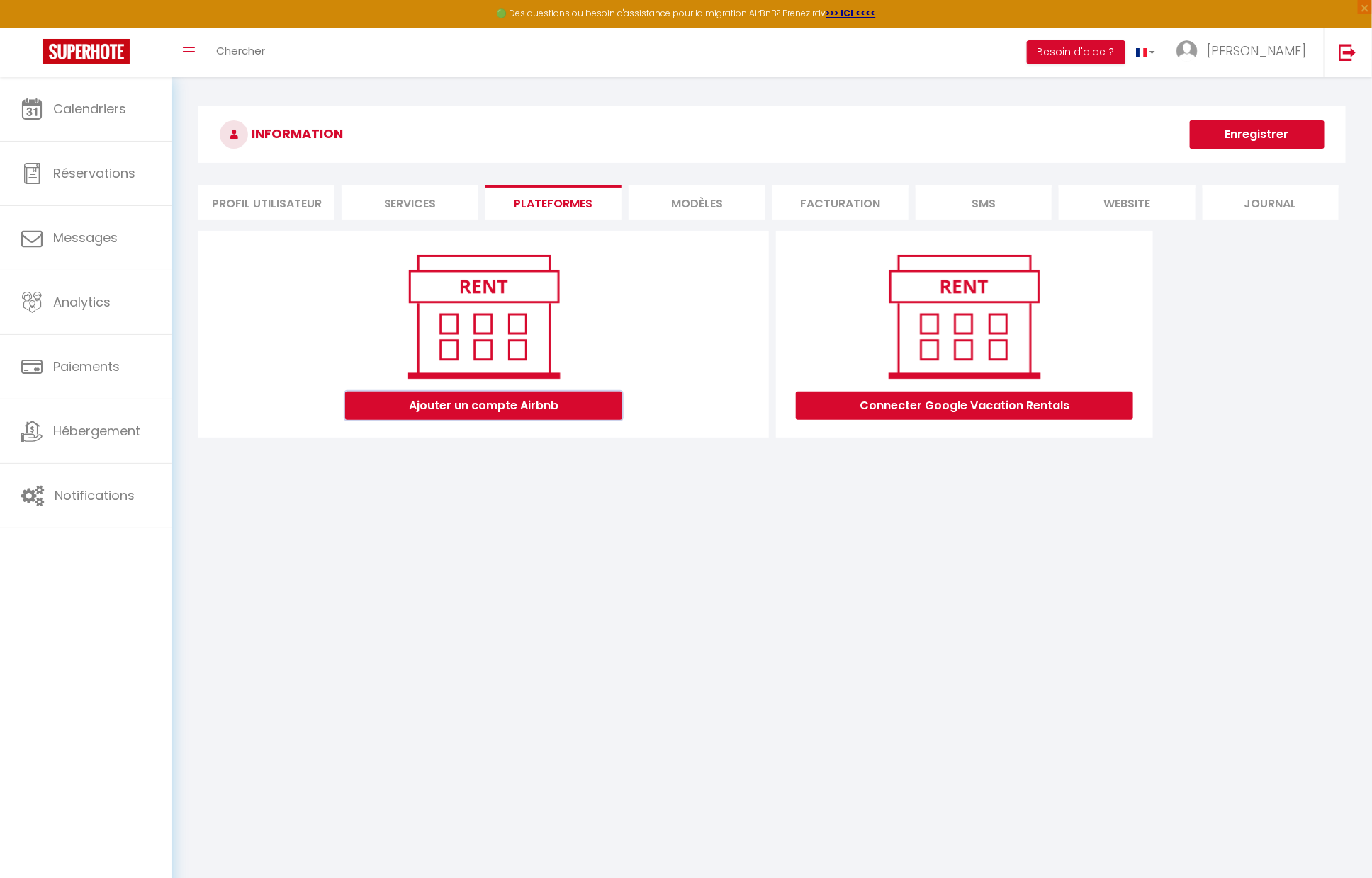
click at [485, 415] on button "Ajouter un compte Airbnb" at bounding box center [483, 405] width 277 height 28
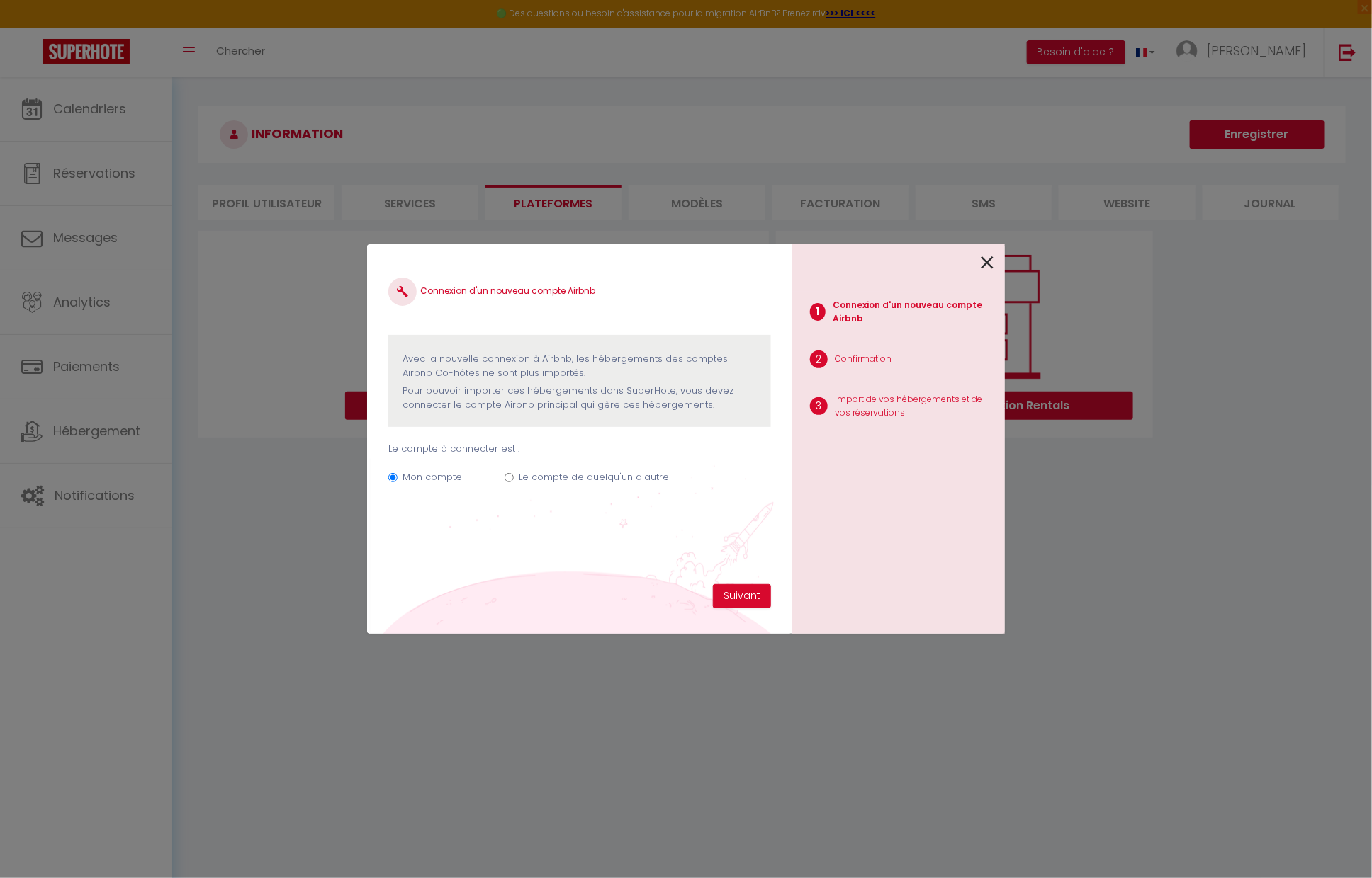
drag, startPoint x: 985, startPoint y: 262, endPoint x: 941, endPoint y: 250, distance: 45.6
click at [985, 262] on icon at bounding box center [987, 263] width 13 height 21
radio input "true"
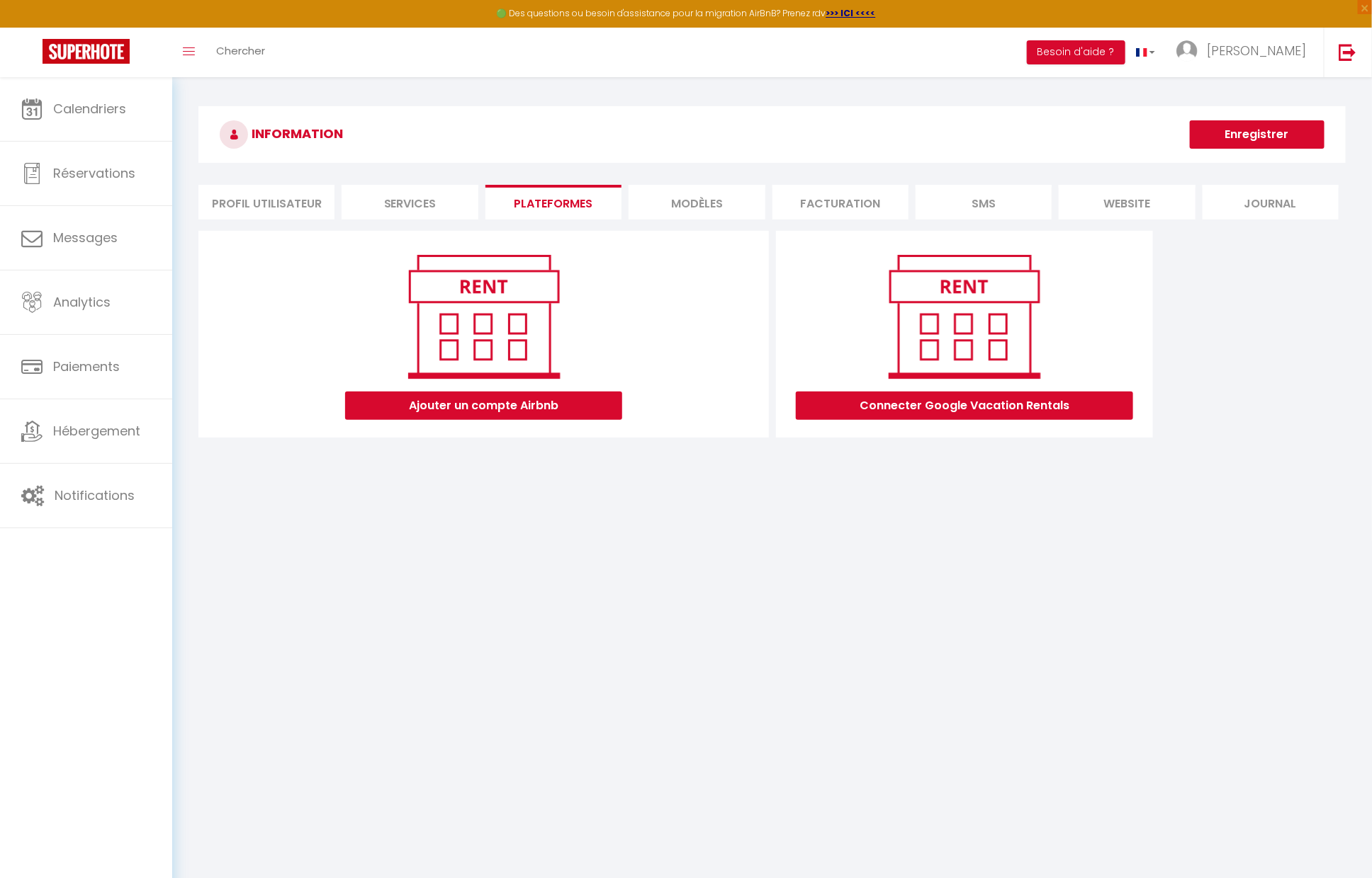
drag, startPoint x: 512, startPoint y: 198, endPoint x: 473, endPoint y: 205, distance: 39.6
click at [512, 198] on li "Plateformes" at bounding box center [553, 202] width 136 height 35
click at [435, 205] on li "Services" at bounding box center [409, 202] width 136 height 35
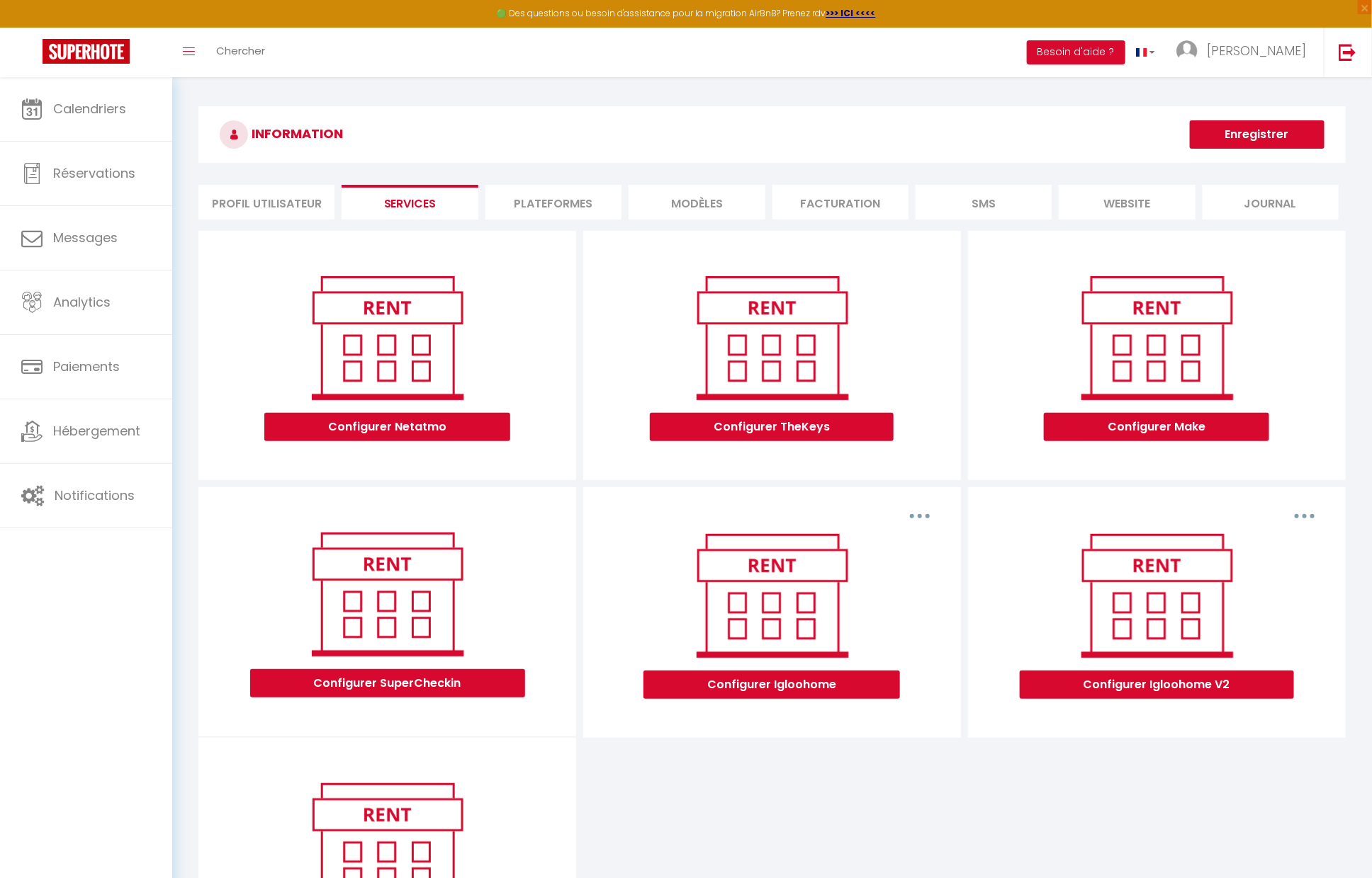
drag, startPoint x: 525, startPoint y: 194, endPoint x: 534, endPoint y: 209, distance: 17.5
click at [525, 194] on li "Plateformes" at bounding box center [553, 202] width 136 height 35
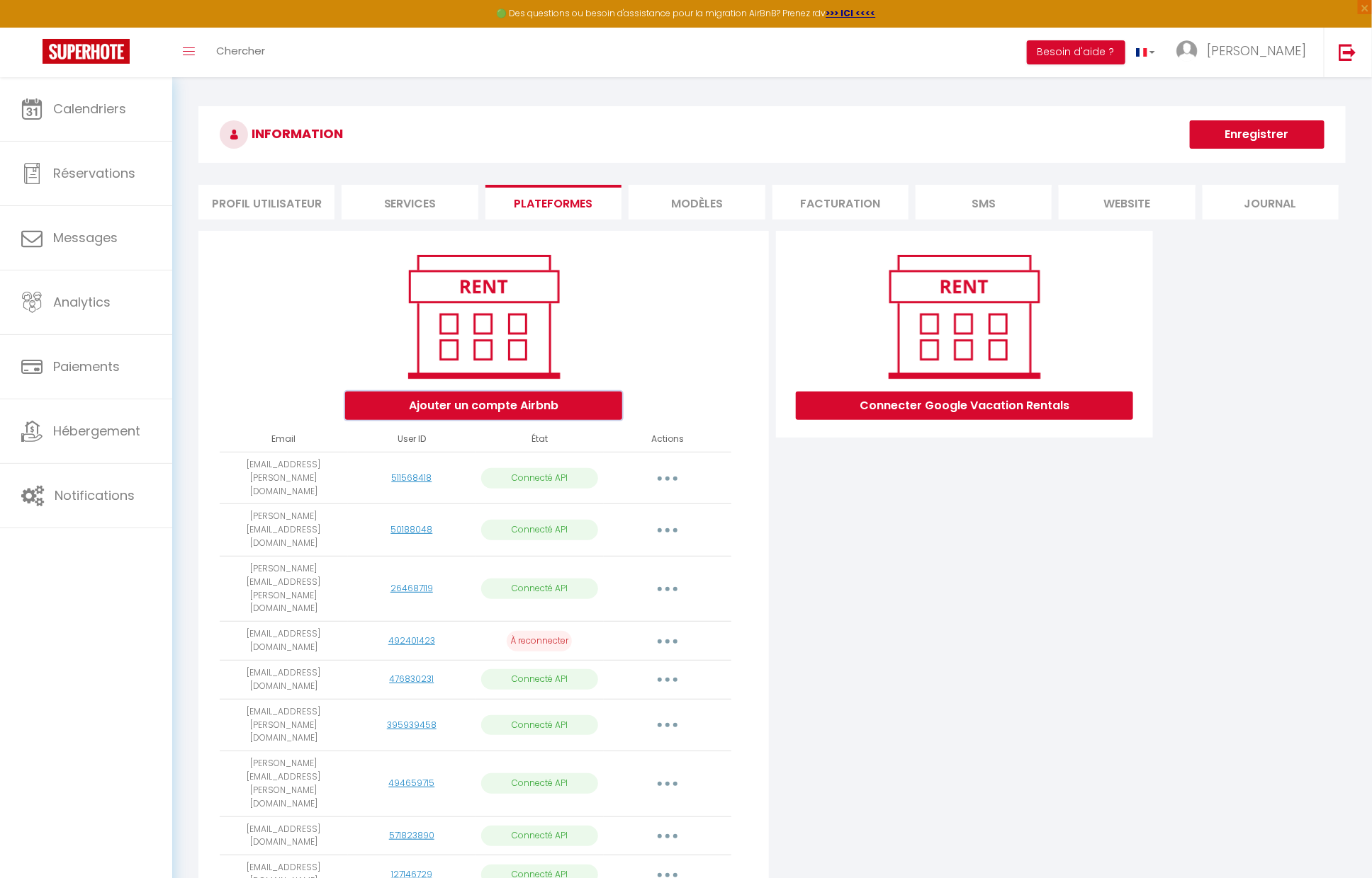
click at [518, 401] on button "Ajouter un compte Airbnb" at bounding box center [483, 405] width 277 height 28
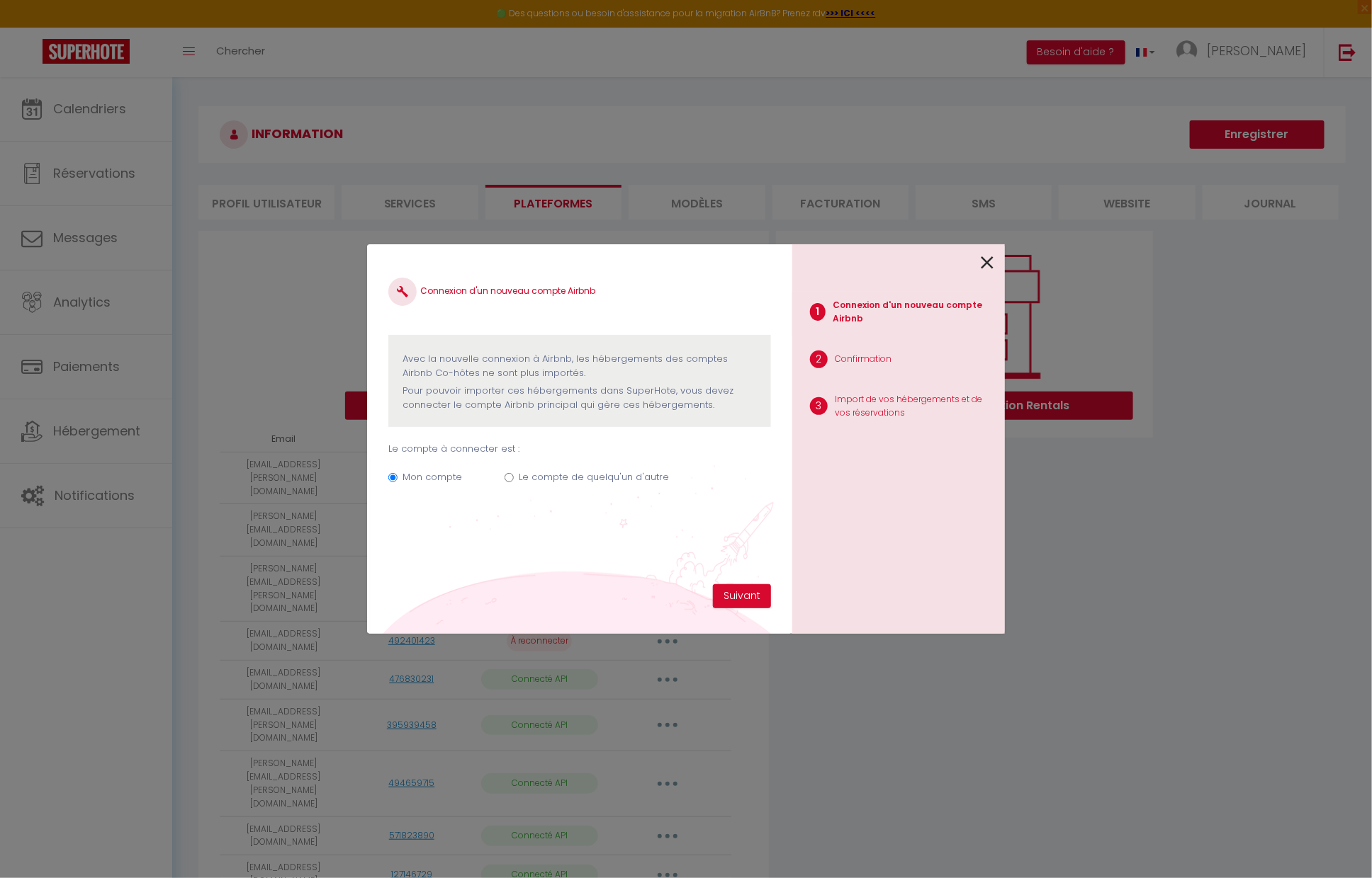
drag, startPoint x: 988, startPoint y: 261, endPoint x: 970, endPoint y: 272, distance: 21.1
click at [987, 261] on icon at bounding box center [987, 263] width 13 height 21
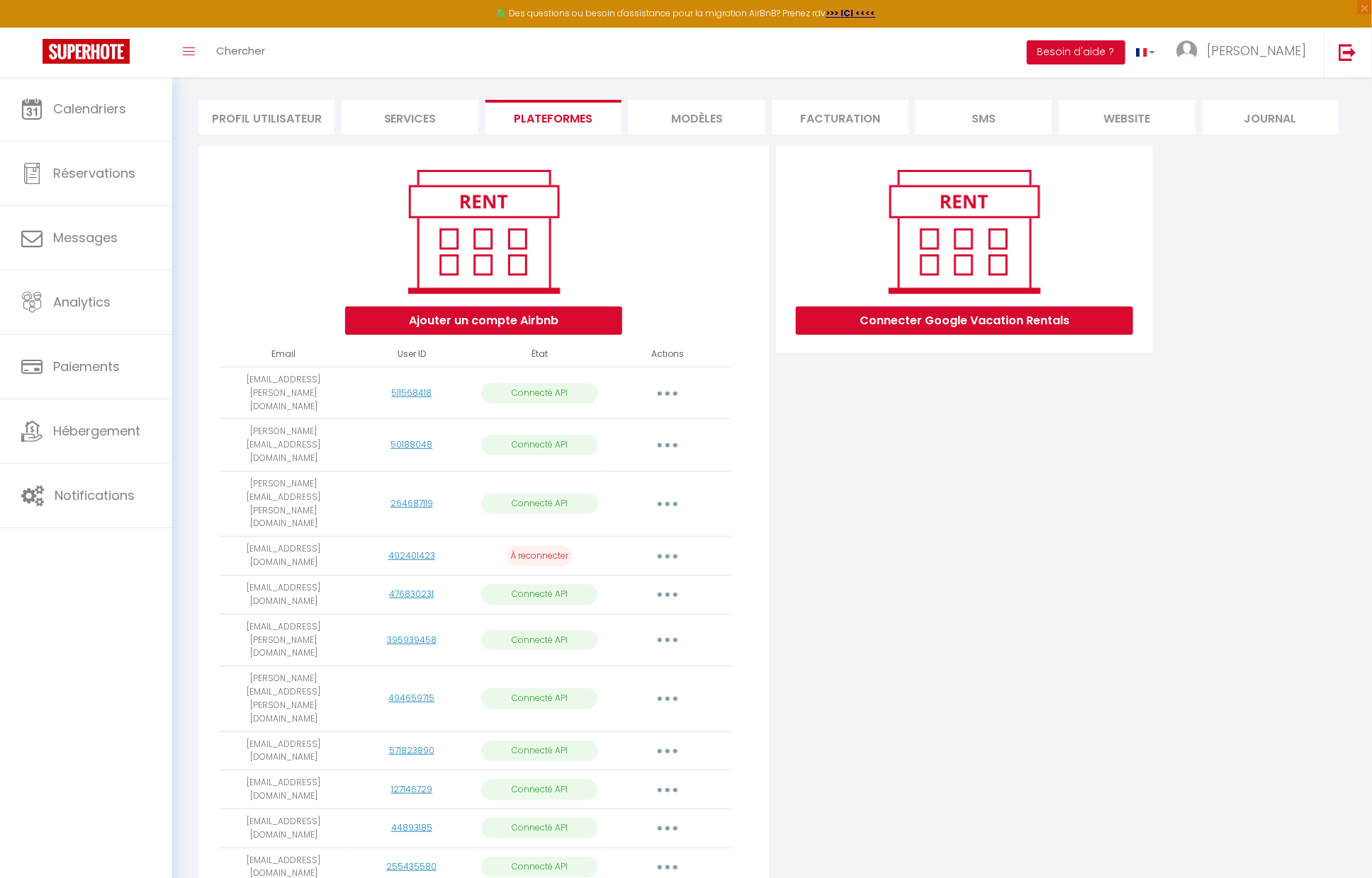
scroll to position [84, 0]
click at [666, 857] on button "button" at bounding box center [667, 868] width 39 height 22
select select "77452"
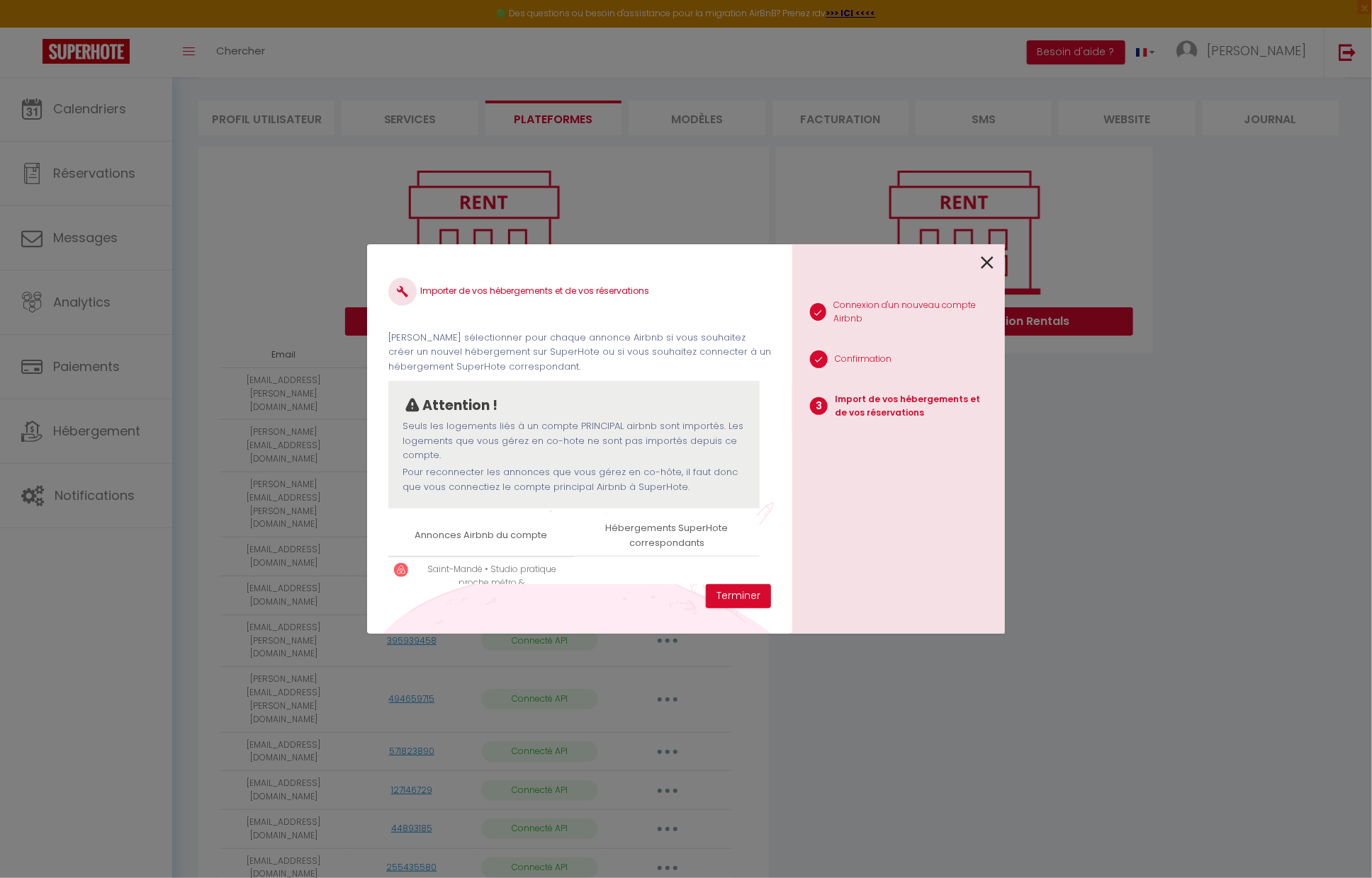
scroll to position [55, 0]
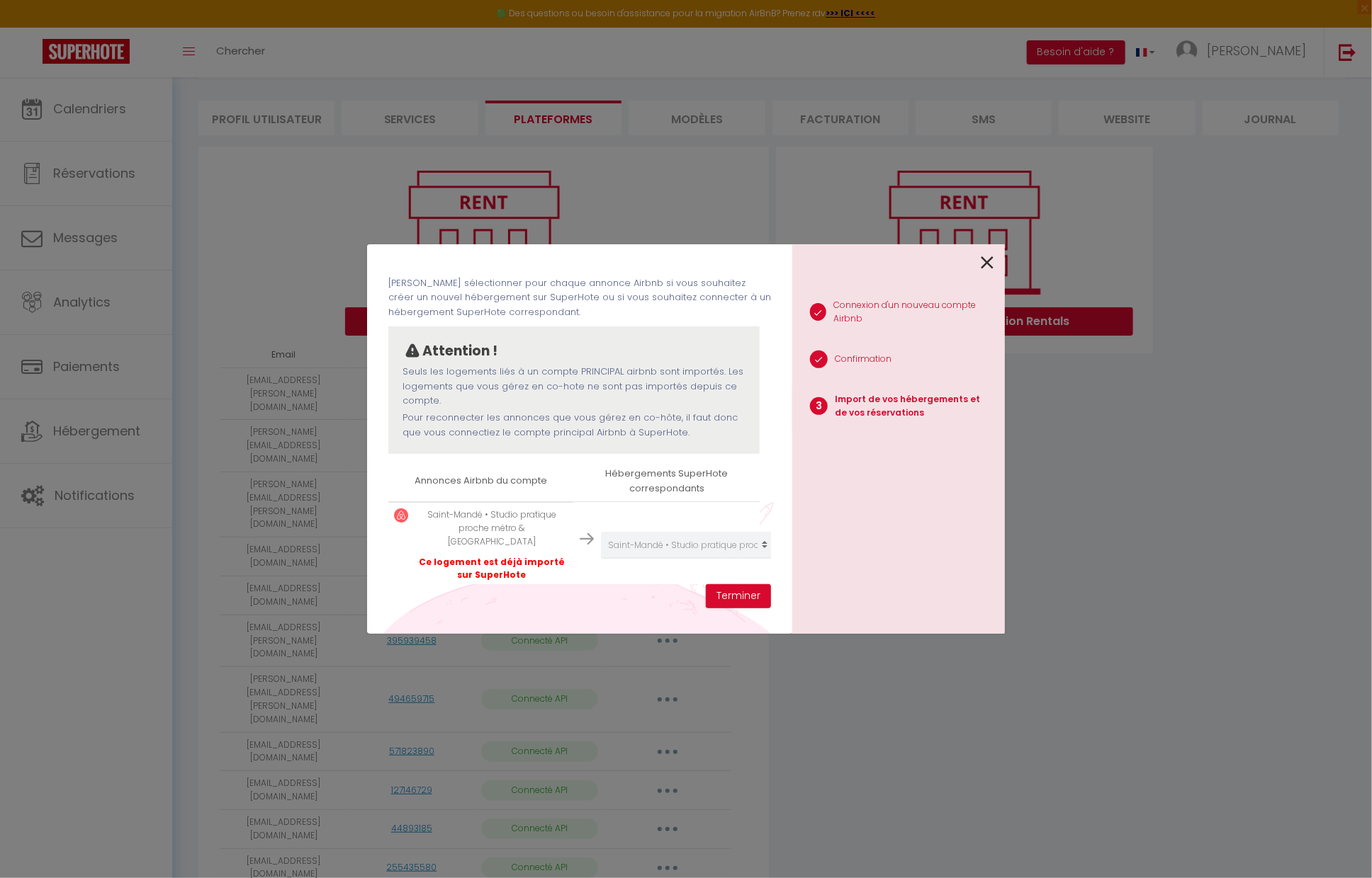
click at [993, 267] on icon at bounding box center [987, 263] width 13 height 21
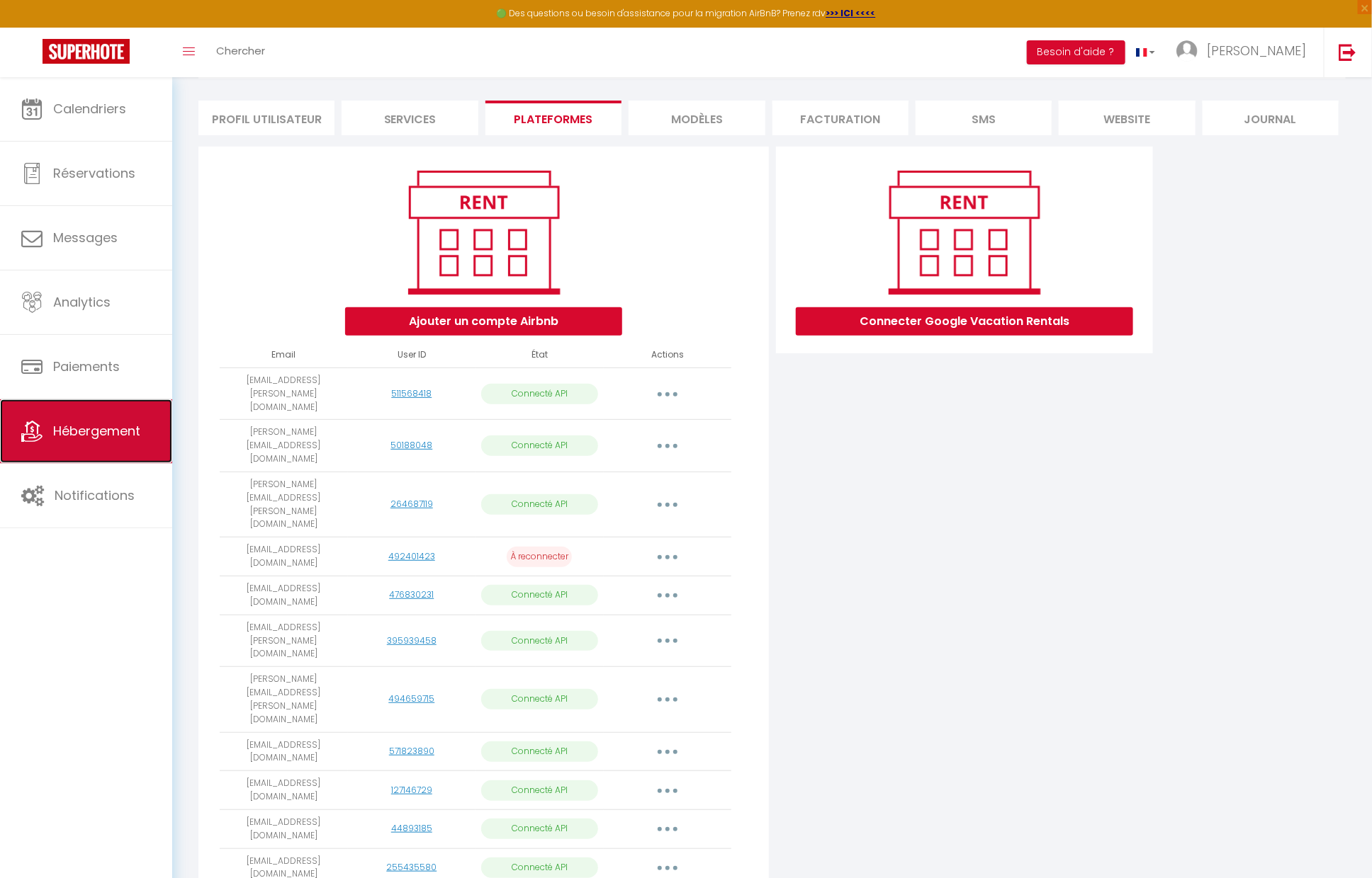
click at [72, 422] on span "Hébergement" at bounding box center [96, 431] width 87 height 18
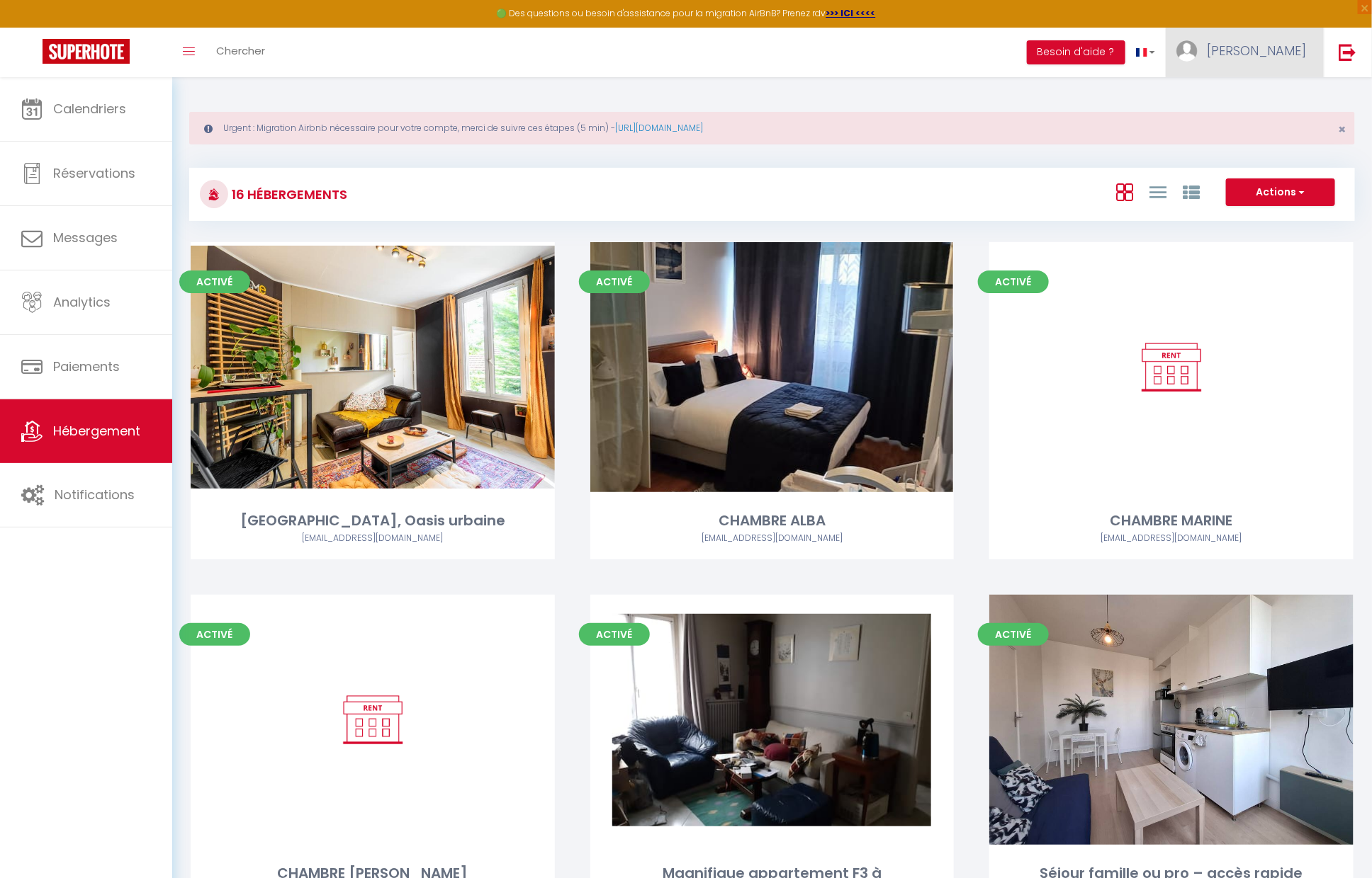
click at [1255, 62] on link "[PERSON_NAME]" at bounding box center [1244, 52] width 158 height 50
click at [1349, 57] on img at bounding box center [1347, 52] width 18 height 18
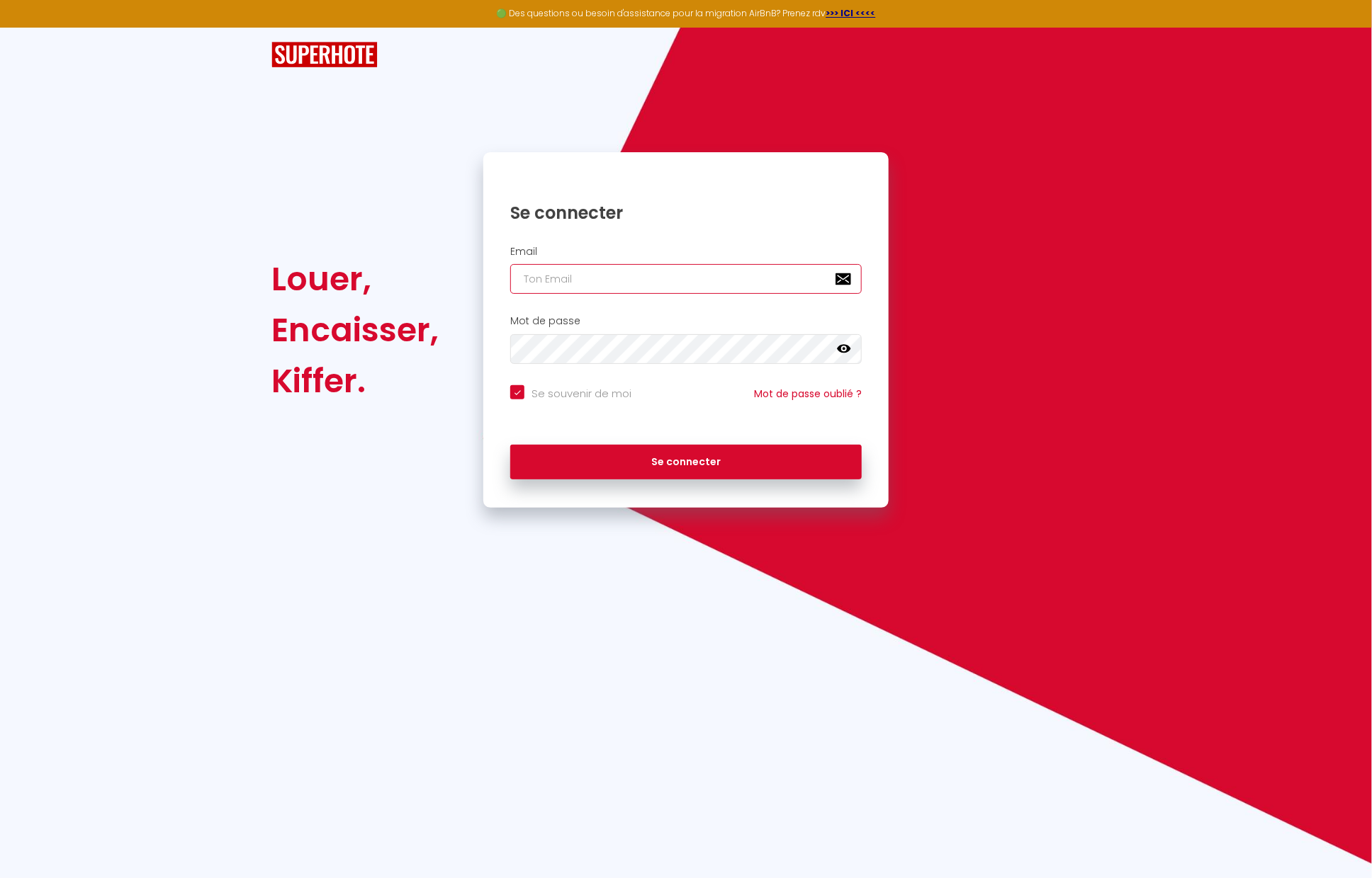
type input "Défault"
checkbox input "true"
drag, startPoint x: 534, startPoint y: 267, endPoint x: 262, endPoint y: 245, distance: 272.9
click at [262, 246] on div "Louer, Encaisser, Kiffer. Se connecter Email Défault Mot de passe false Se souv…" at bounding box center [686, 330] width 847 height 356
paste input "[EMAIL_ADDRESS][DOMAIN_NAME]"
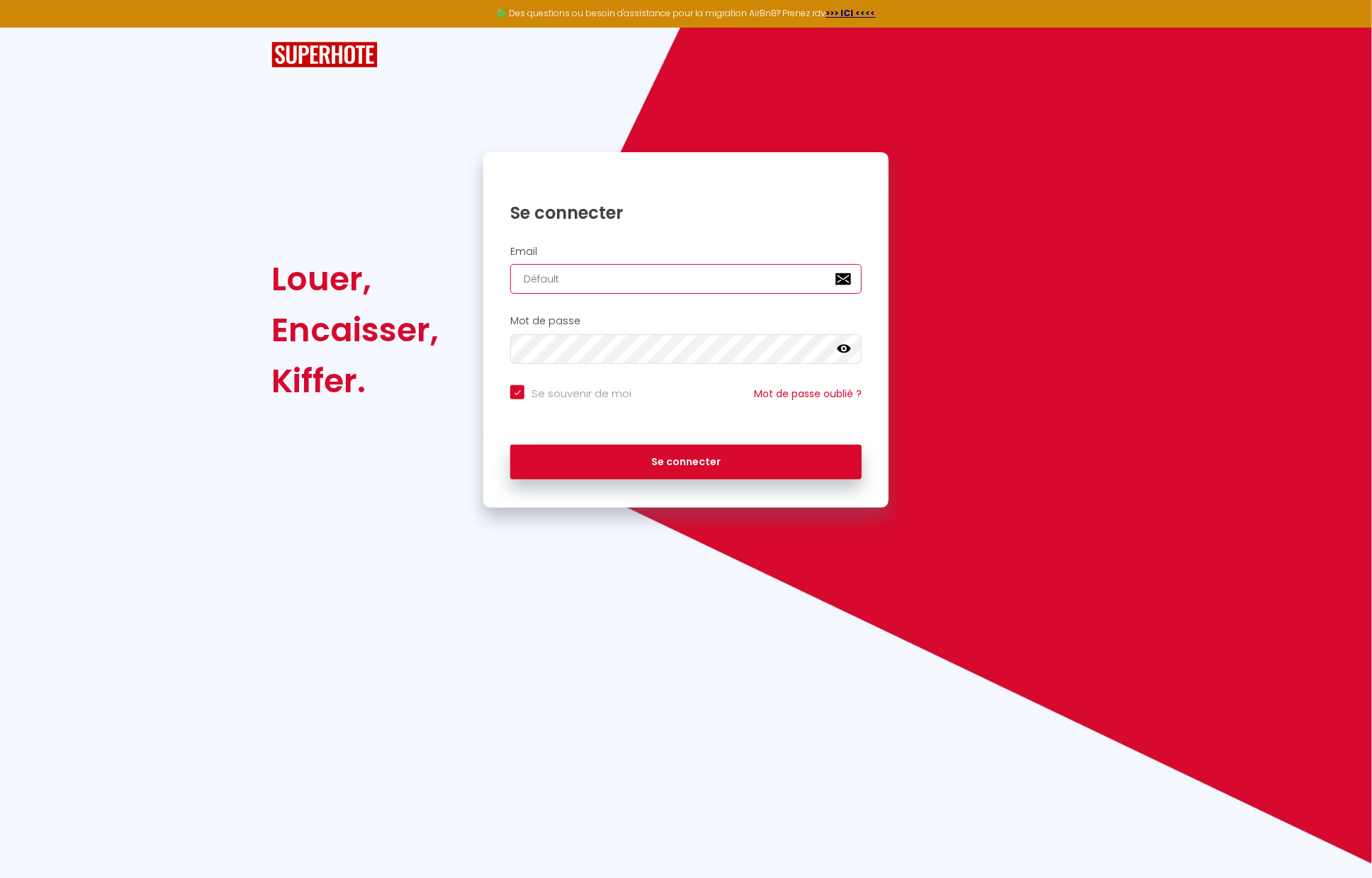
type input "[EMAIL_ADDRESS][DOMAIN_NAME]"
checkbox input "true"
type input "[EMAIL_ADDRESS][DOMAIN_NAME]"
click at [510, 445] on button "Se connecter" at bounding box center [686, 463] width 351 height 35
checkbox input "true"
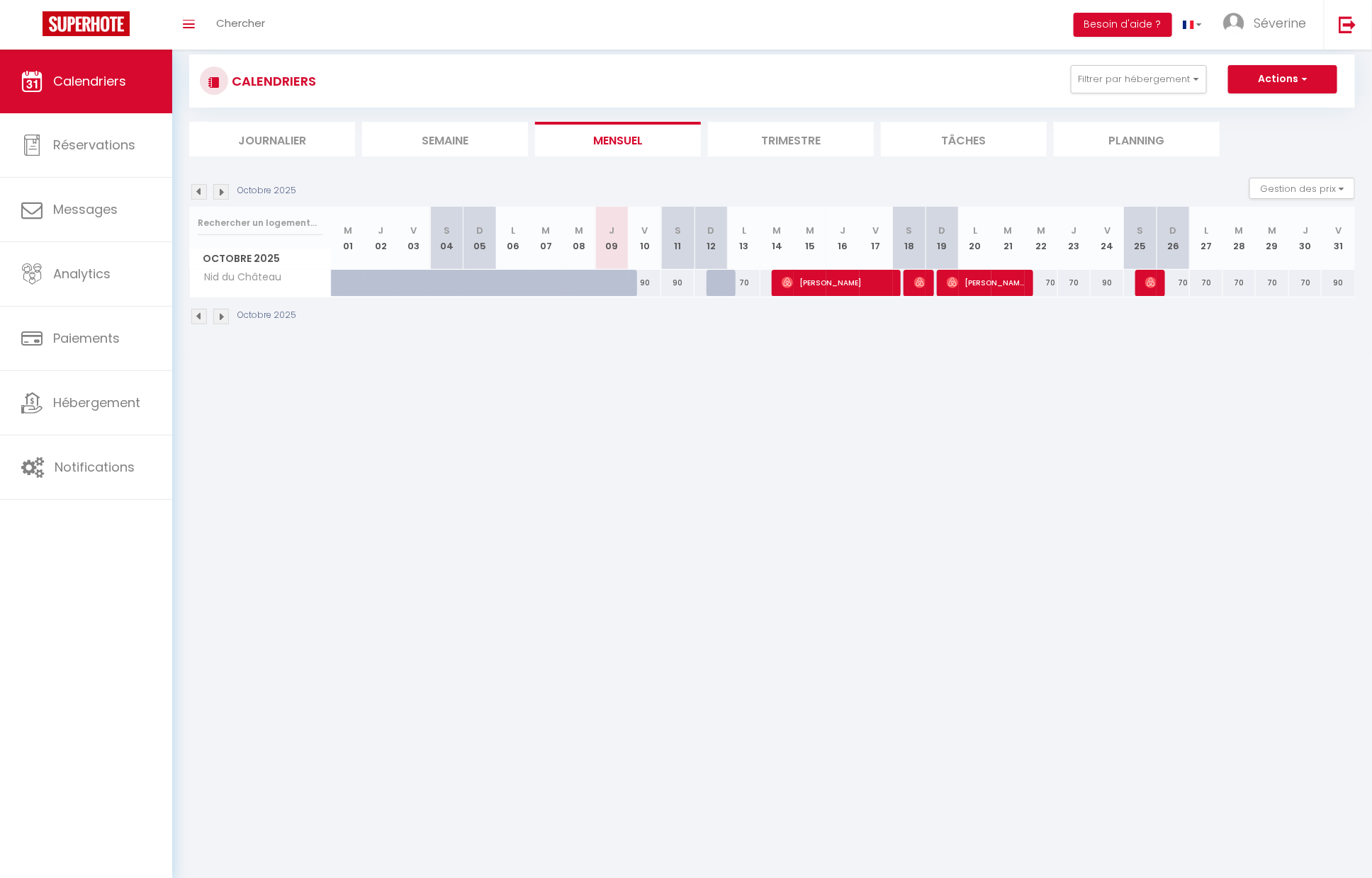
scroll to position [7, 0]
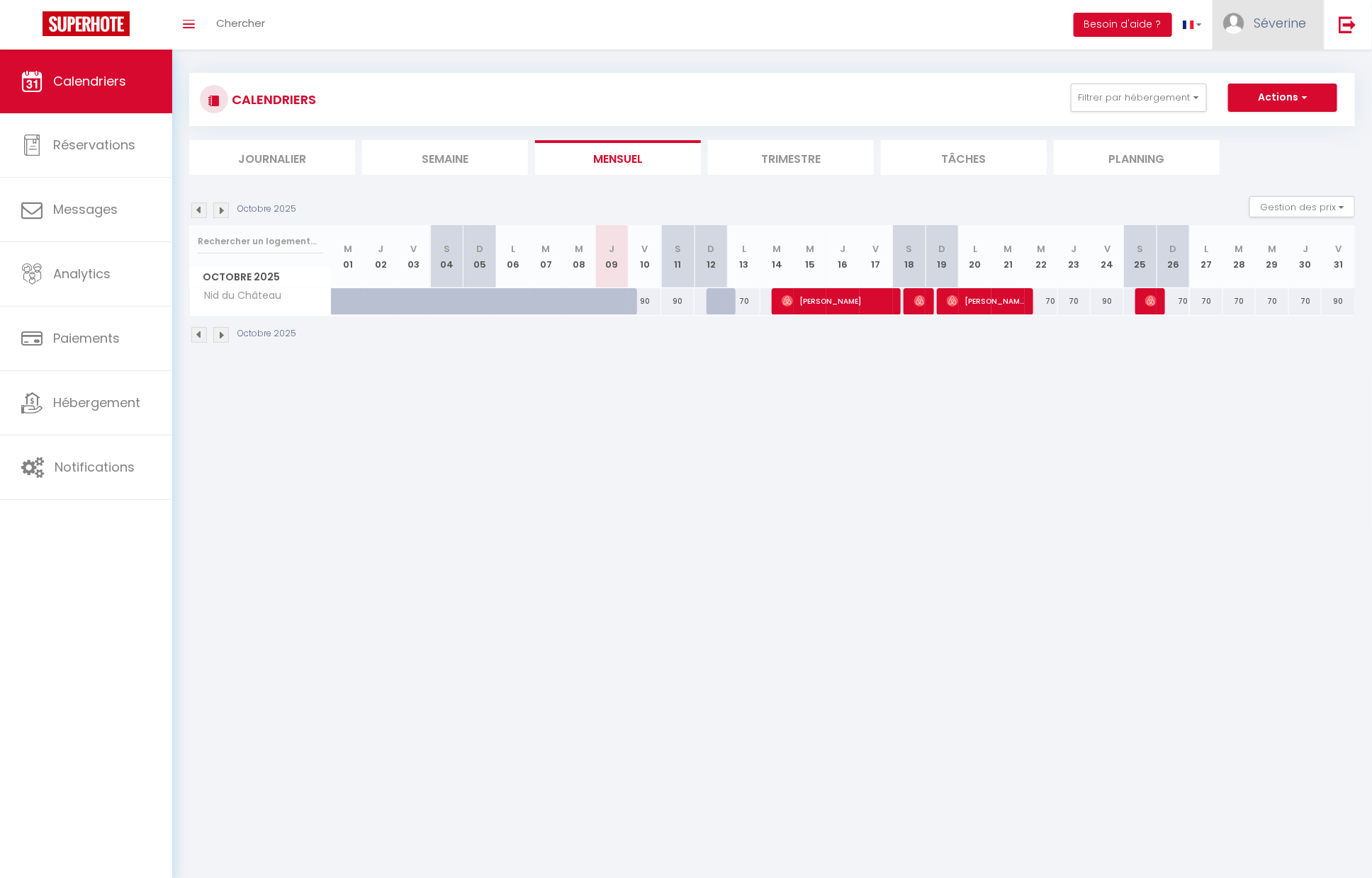
click at [1272, 33] on link "Séverine" at bounding box center [1268, 25] width 111 height 50
click at [1239, 74] on link "Paramètres" at bounding box center [1267, 71] width 104 height 24
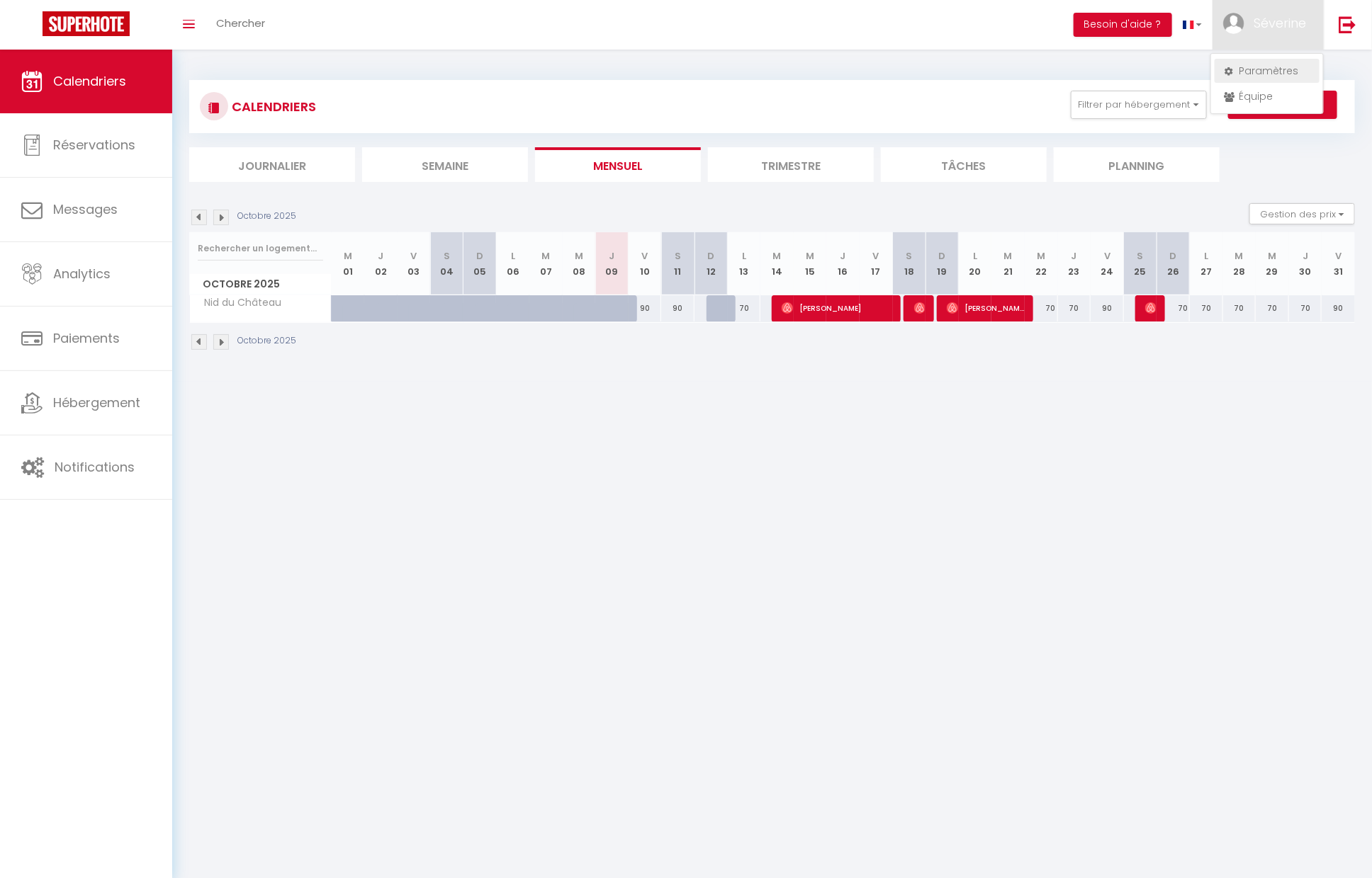
select select "28"
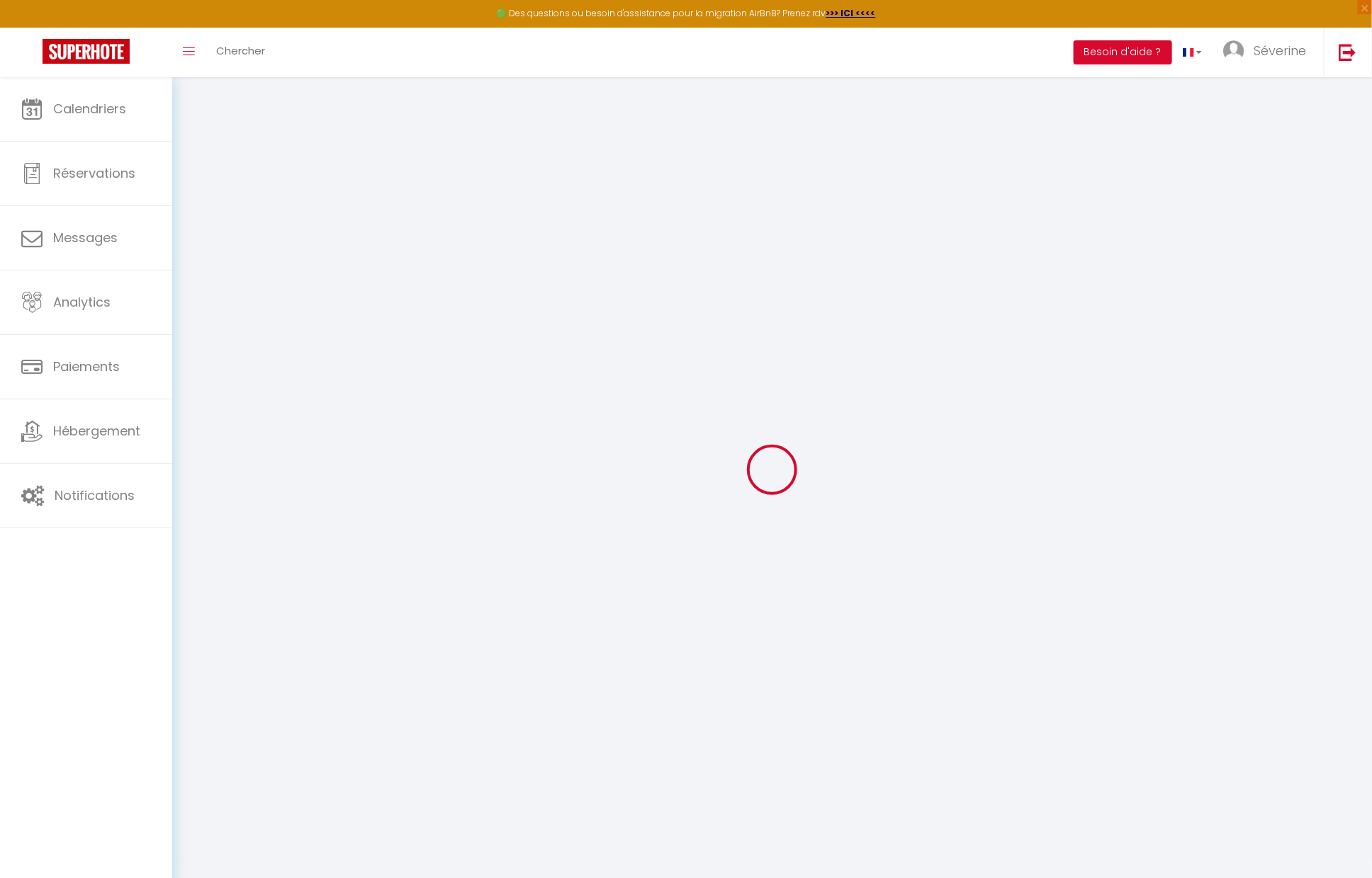
type input "7nvr3WyPJyKPtFI38csqa8NHw"
type input "tZ0b3Frn0acyQNcMfj9n88EAS"
type input "[URL][DOMAIN_NAME]"
select select "fr"
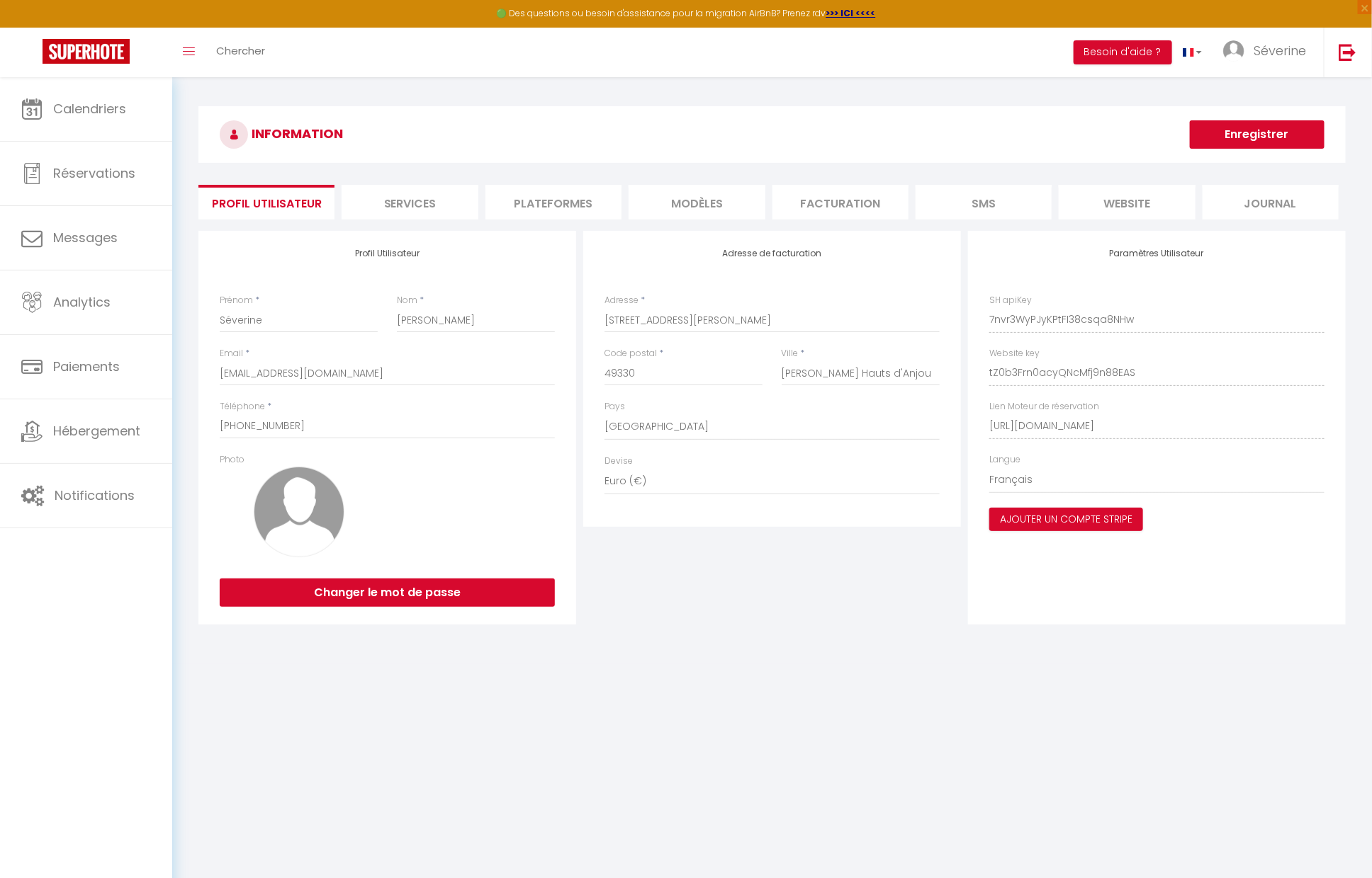
click at [397, 217] on li "Services" at bounding box center [409, 202] width 136 height 35
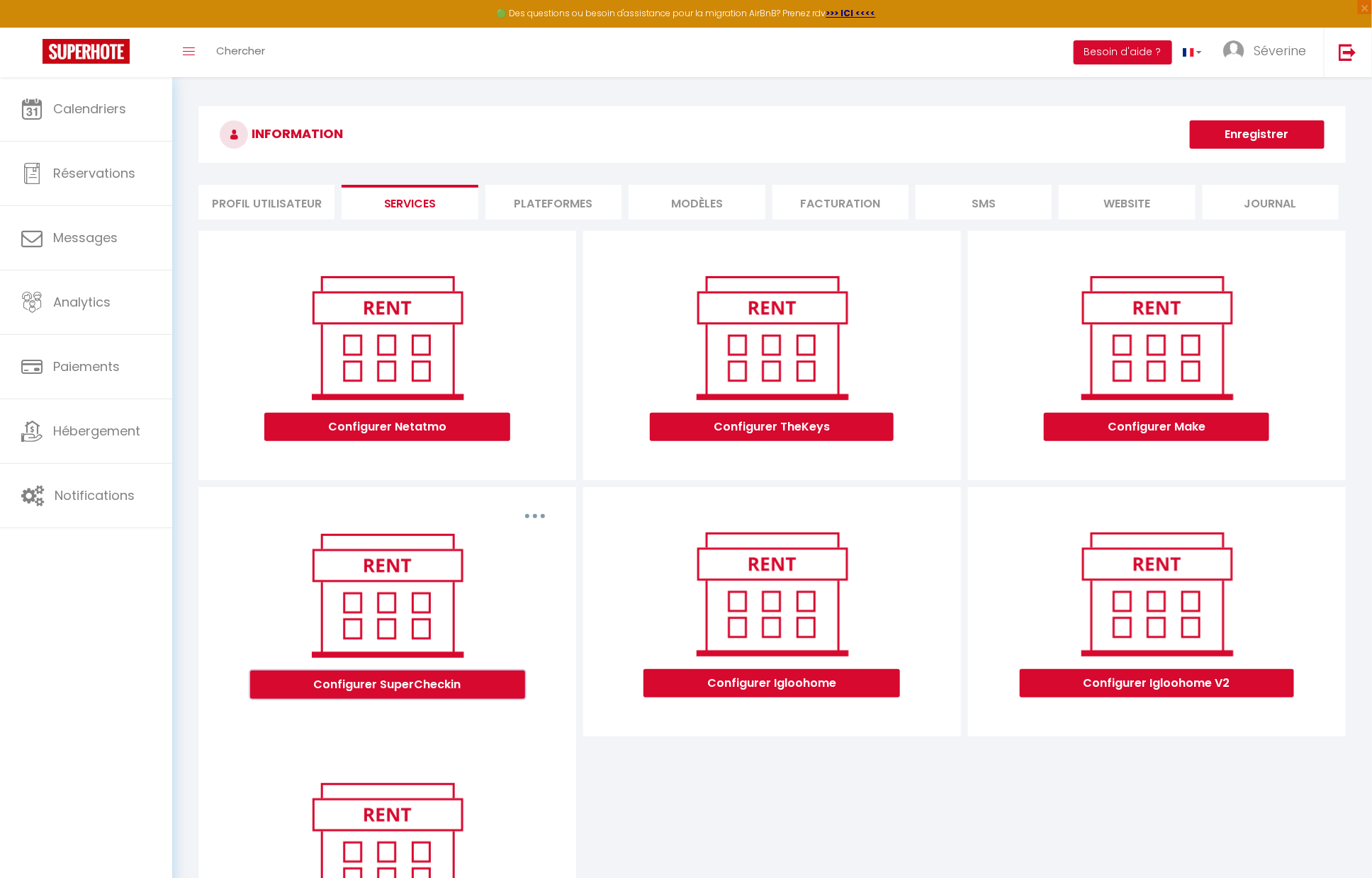
click at [423, 682] on button "Configurer SuperCheckin" at bounding box center [387, 684] width 275 height 28
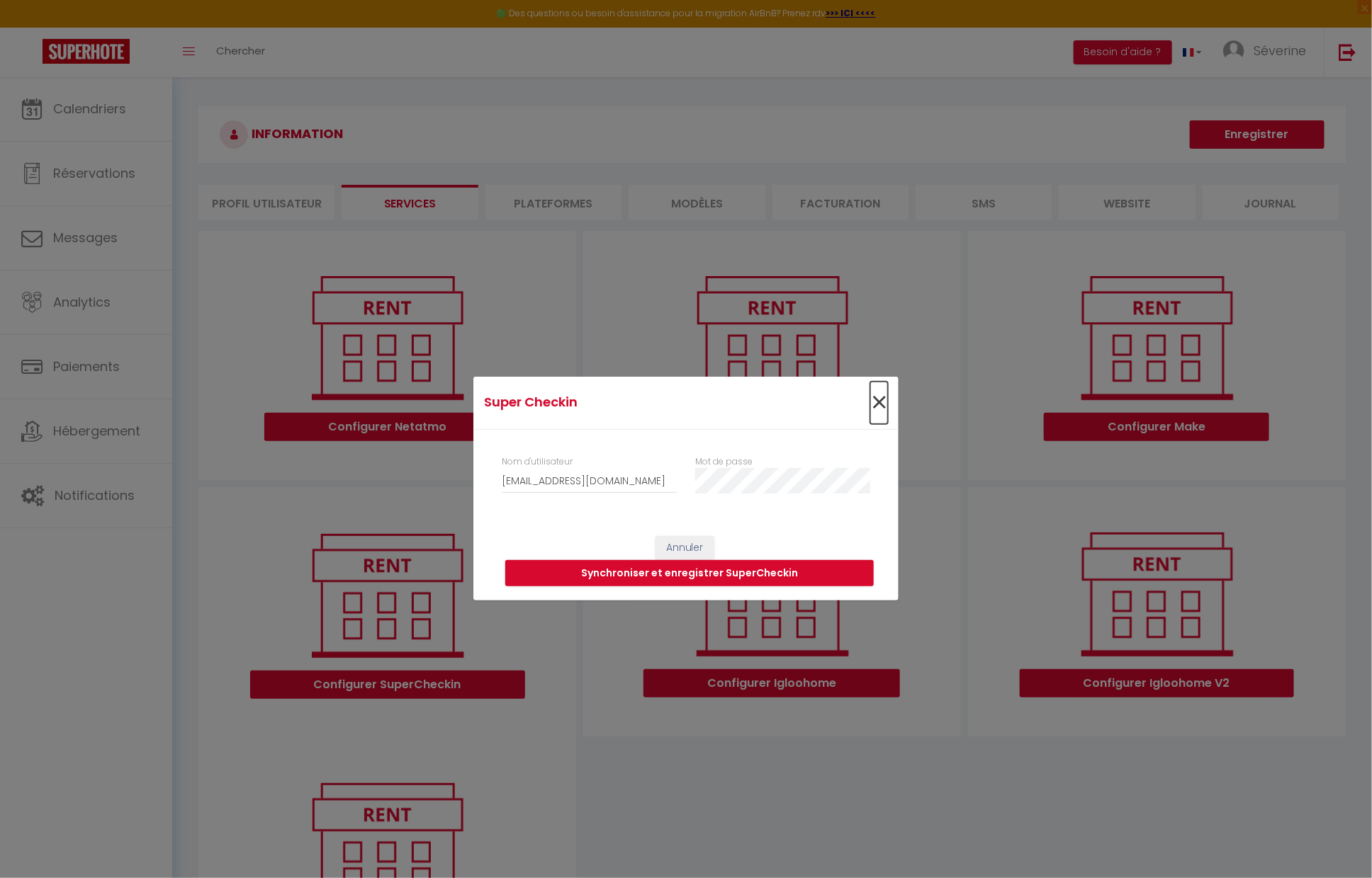
click at [883, 399] on span "×" at bounding box center [879, 402] width 18 height 43
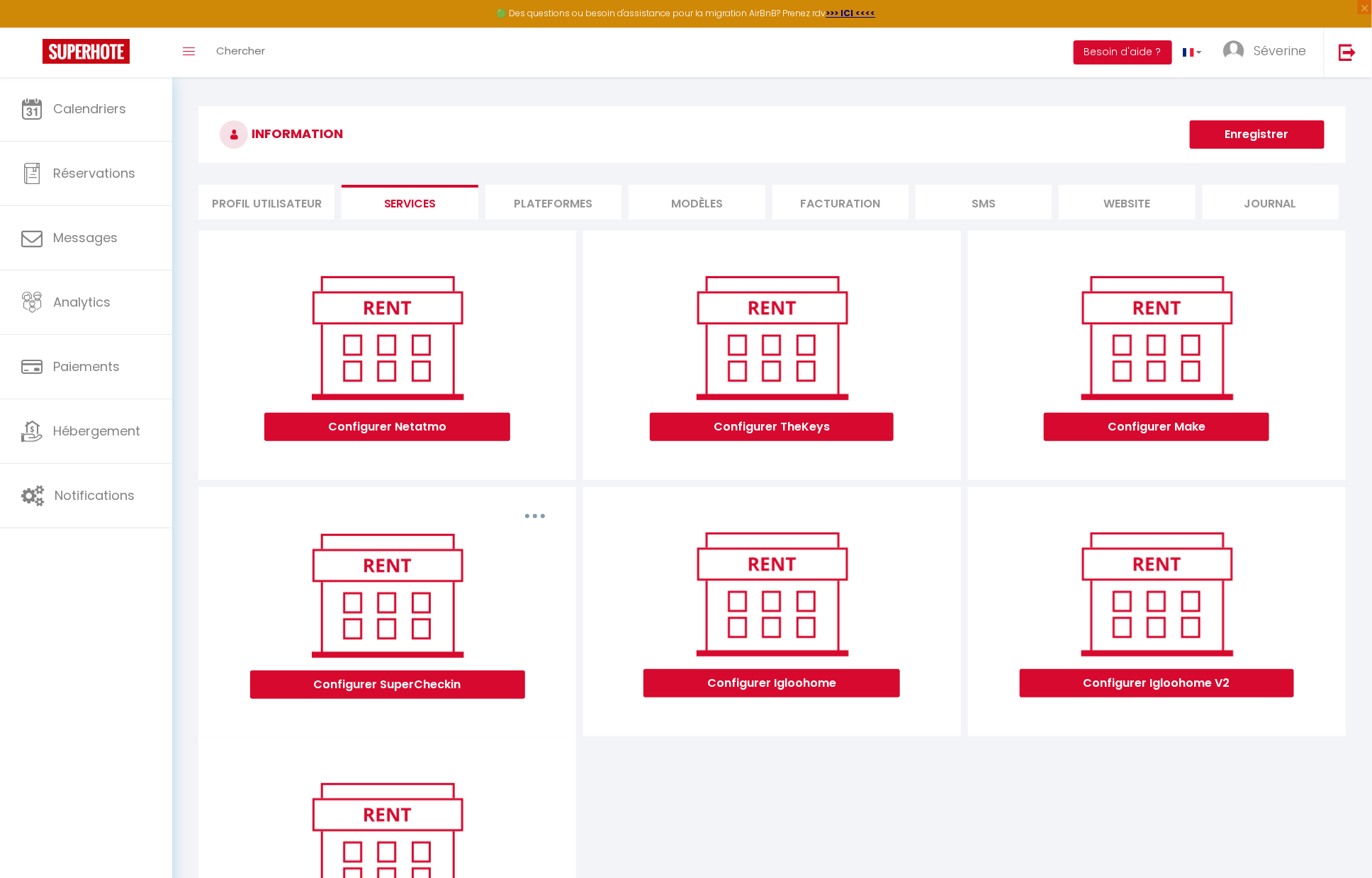
click at [530, 523] on button "button" at bounding box center [534, 517] width 39 height 22
click at [559, 615] on div "Configurer SuperCheckin" at bounding box center [387, 624] width 354 height 193
click at [51, 443] on link "Hébergement" at bounding box center [86, 431] width 172 height 63
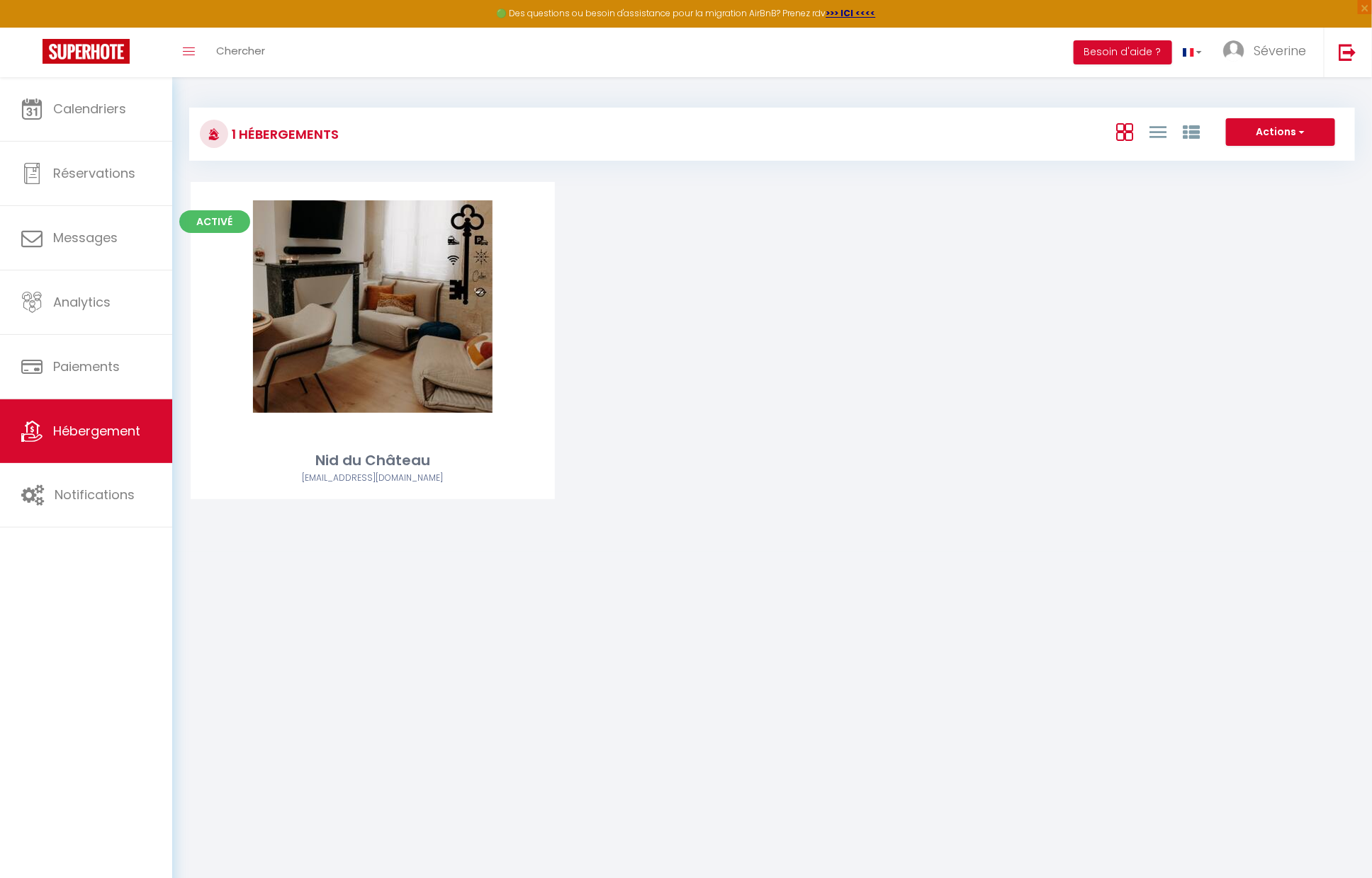
scroll to position [2, 0]
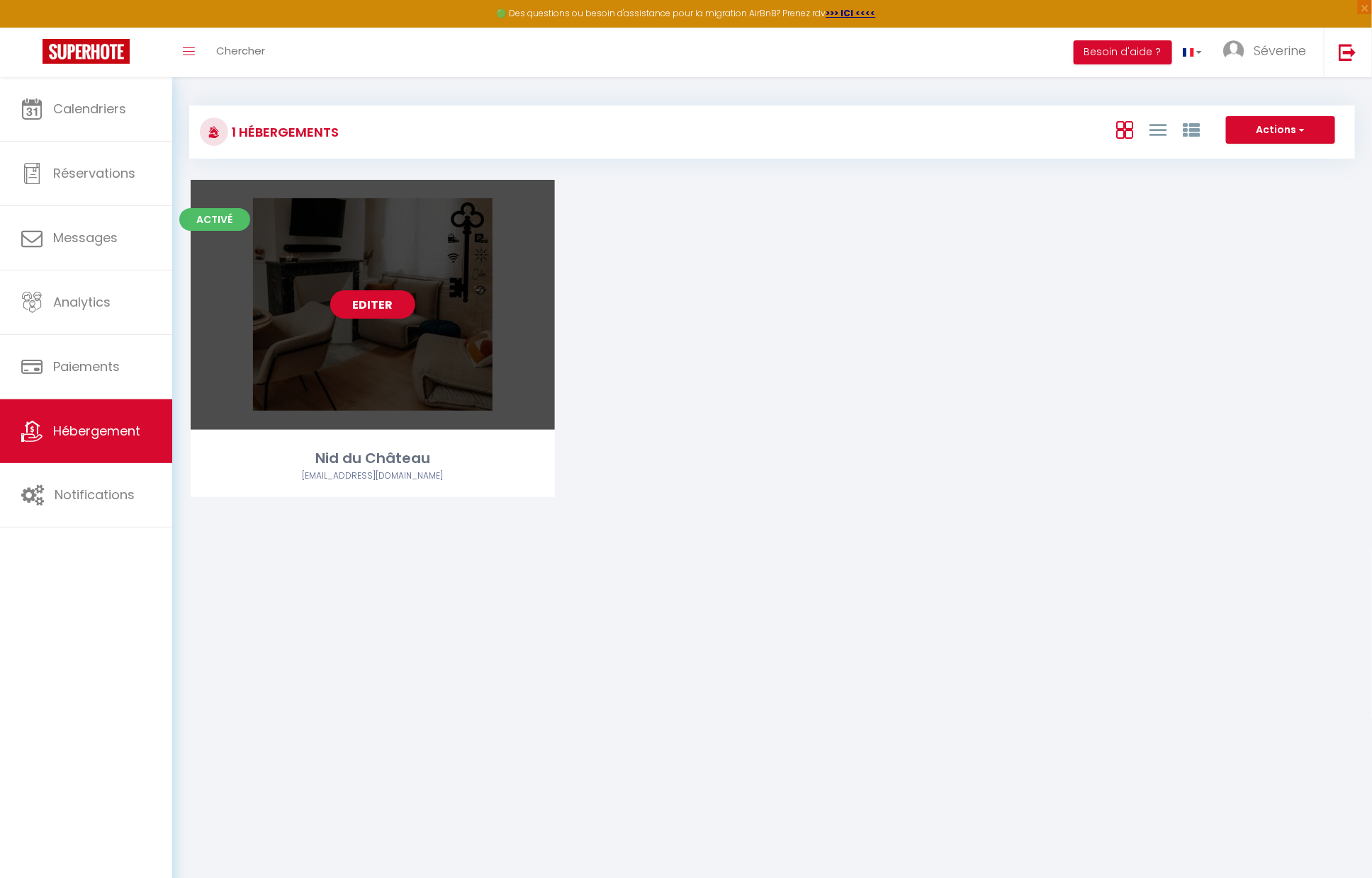
click at [362, 341] on div "Editer" at bounding box center [372, 304] width 364 height 250
click at [368, 316] on link "Editer" at bounding box center [373, 304] width 85 height 28
click at [372, 304] on link "Editer" at bounding box center [373, 304] width 85 height 28
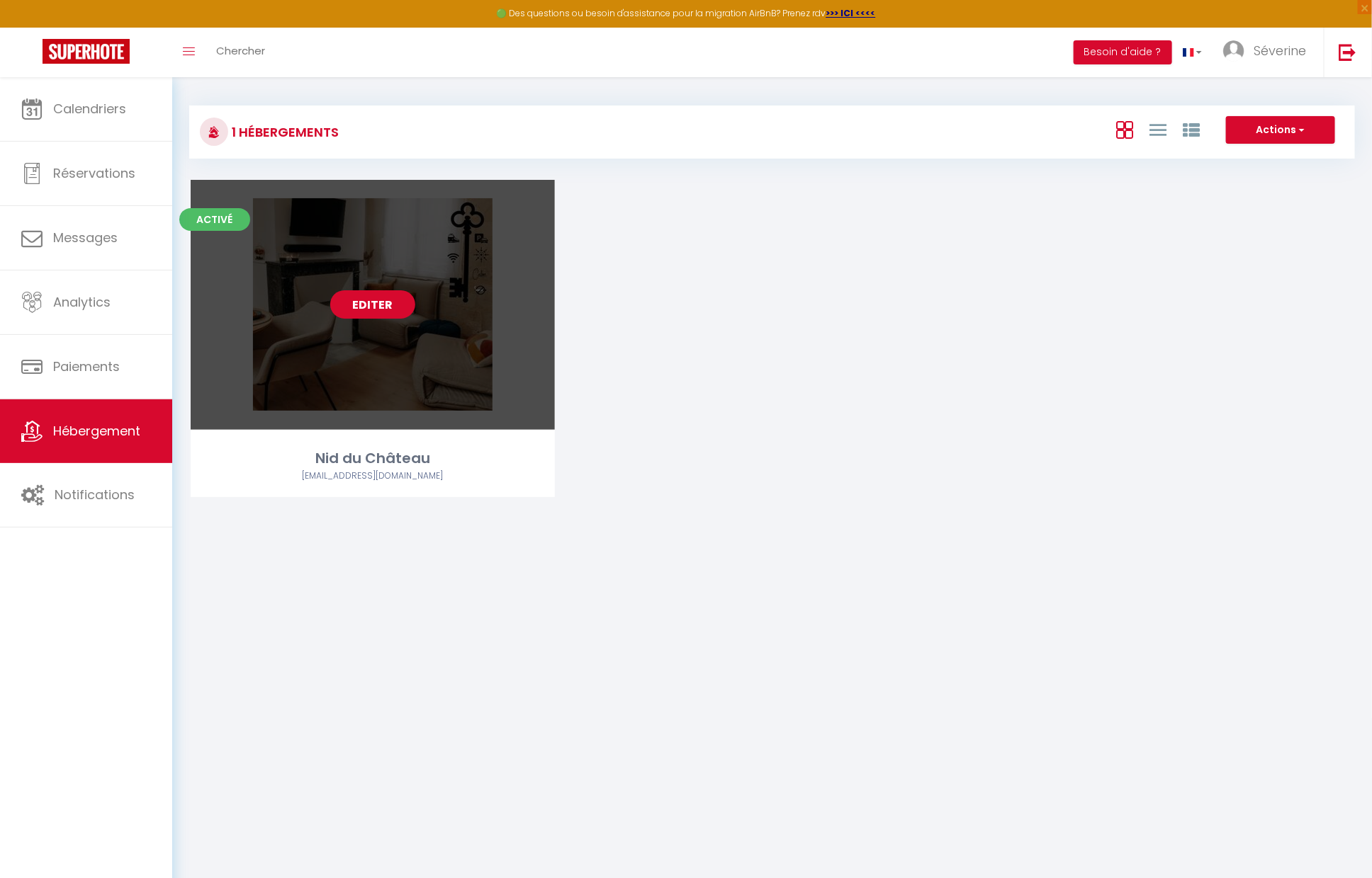
click at [372, 304] on link "Editer" at bounding box center [373, 304] width 85 height 28
drag, startPoint x: 372, startPoint y: 304, endPoint x: 354, endPoint y: 363, distance: 61.7
click at [371, 304] on link "Editer" at bounding box center [373, 304] width 85 height 28
drag, startPoint x: 365, startPoint y: 386, endPoint x: 365, endPoint y: 302, distance: 84.0
click at [365, 386] on div "Editer" at bounding box center [372, 304] width 364 height 250
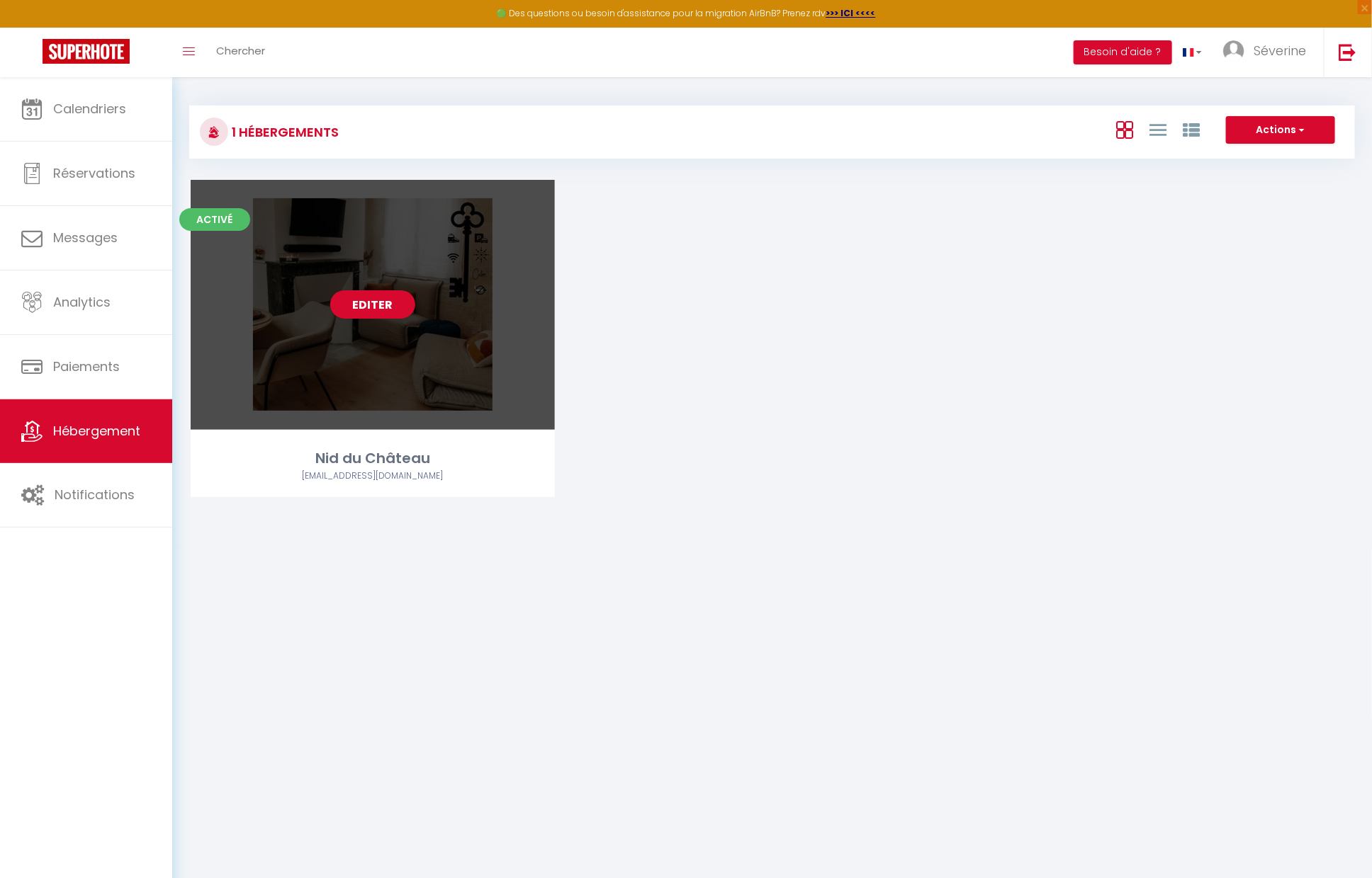
click at [366, 274] on div "Editer" at bounding box center [372, 304] width 364 height 250
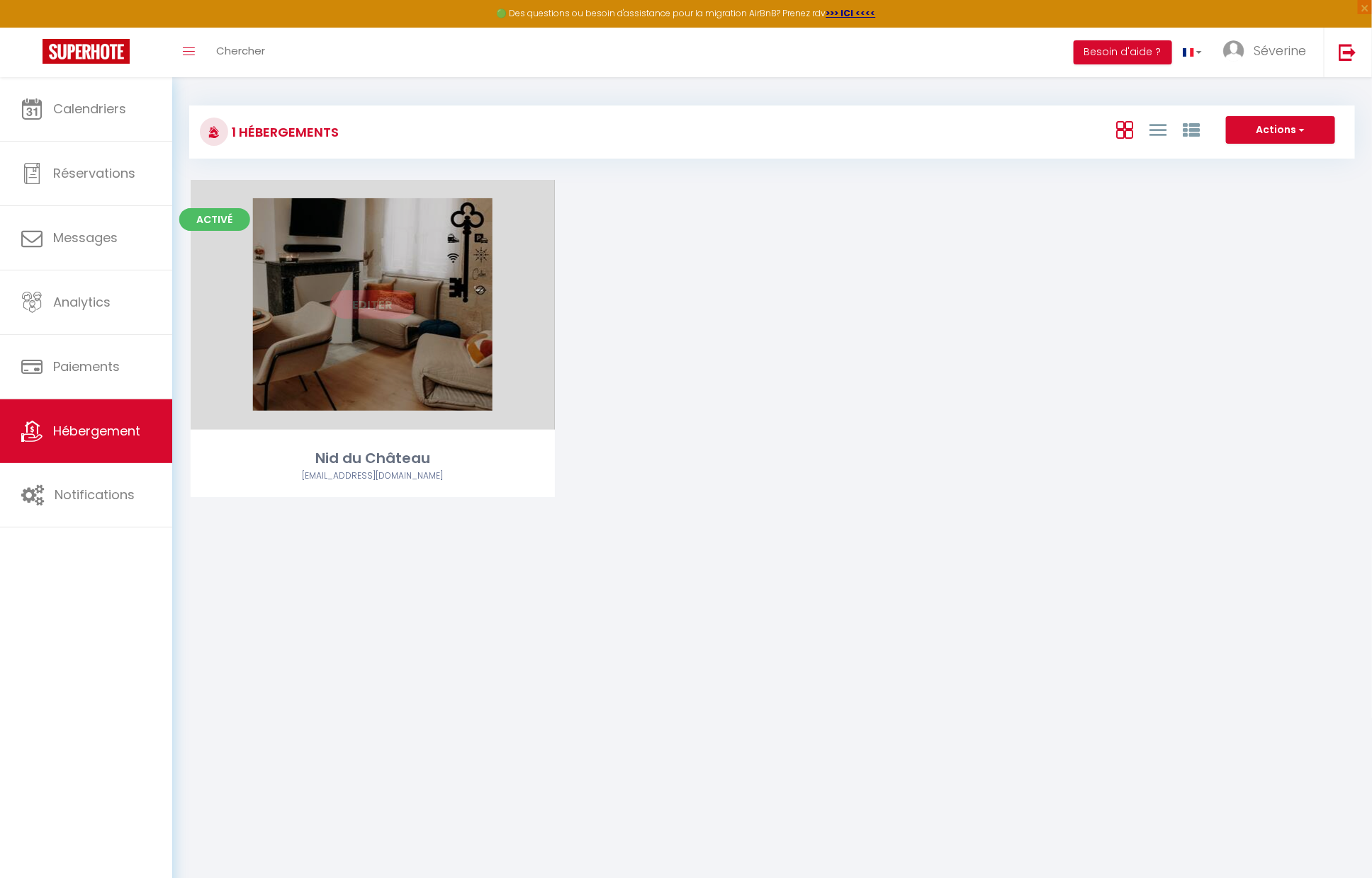
click at [317, 254] on div "Editer" at bounding box center [372, 304] width 364 height 250
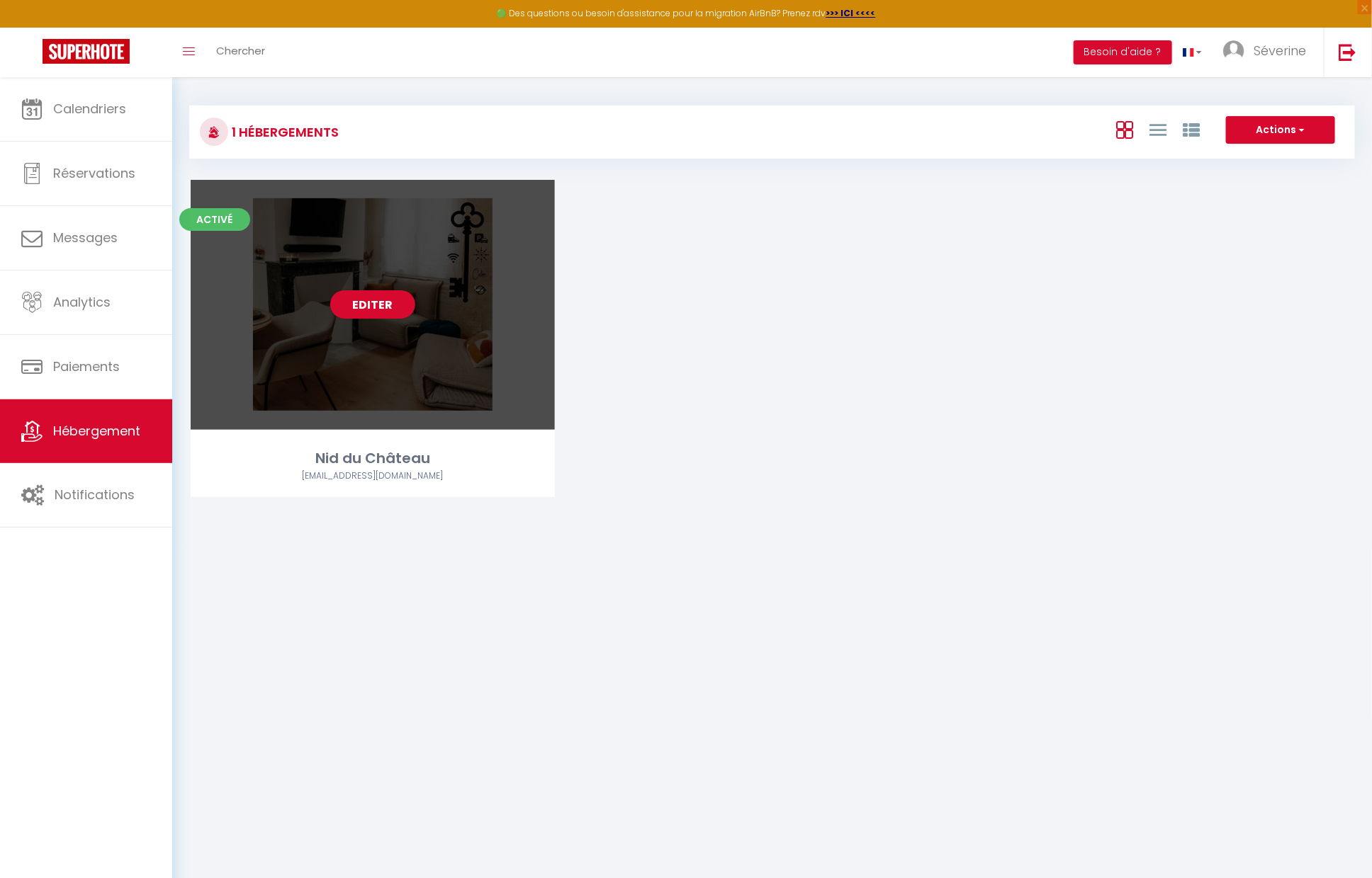
click at [206, 260] on div "Editer" at bounding box center [372, 304] width 364 height 250
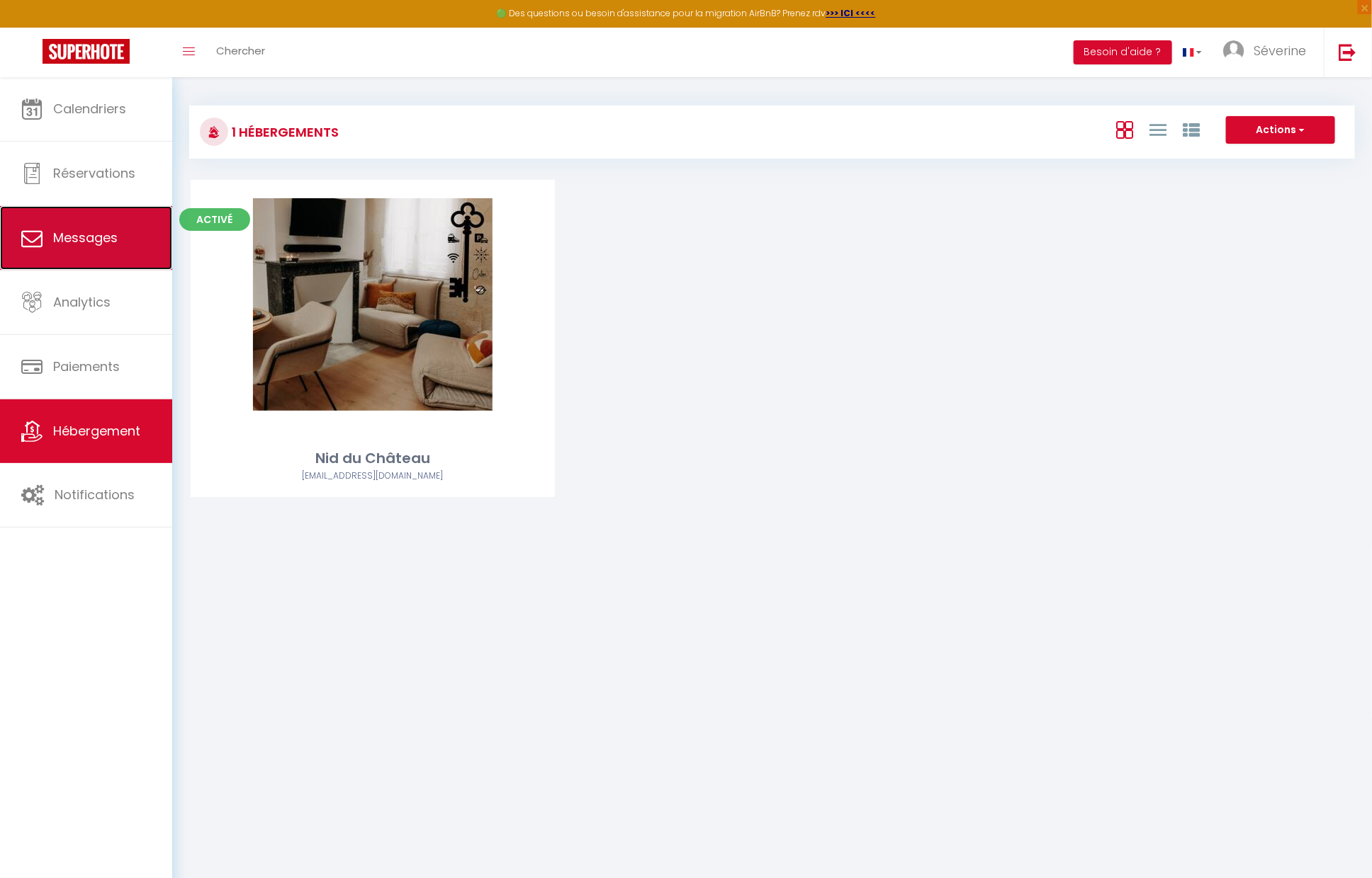
click at [51, 263] on link "Messages" at bounding box center [86, 238] width 172 height 63
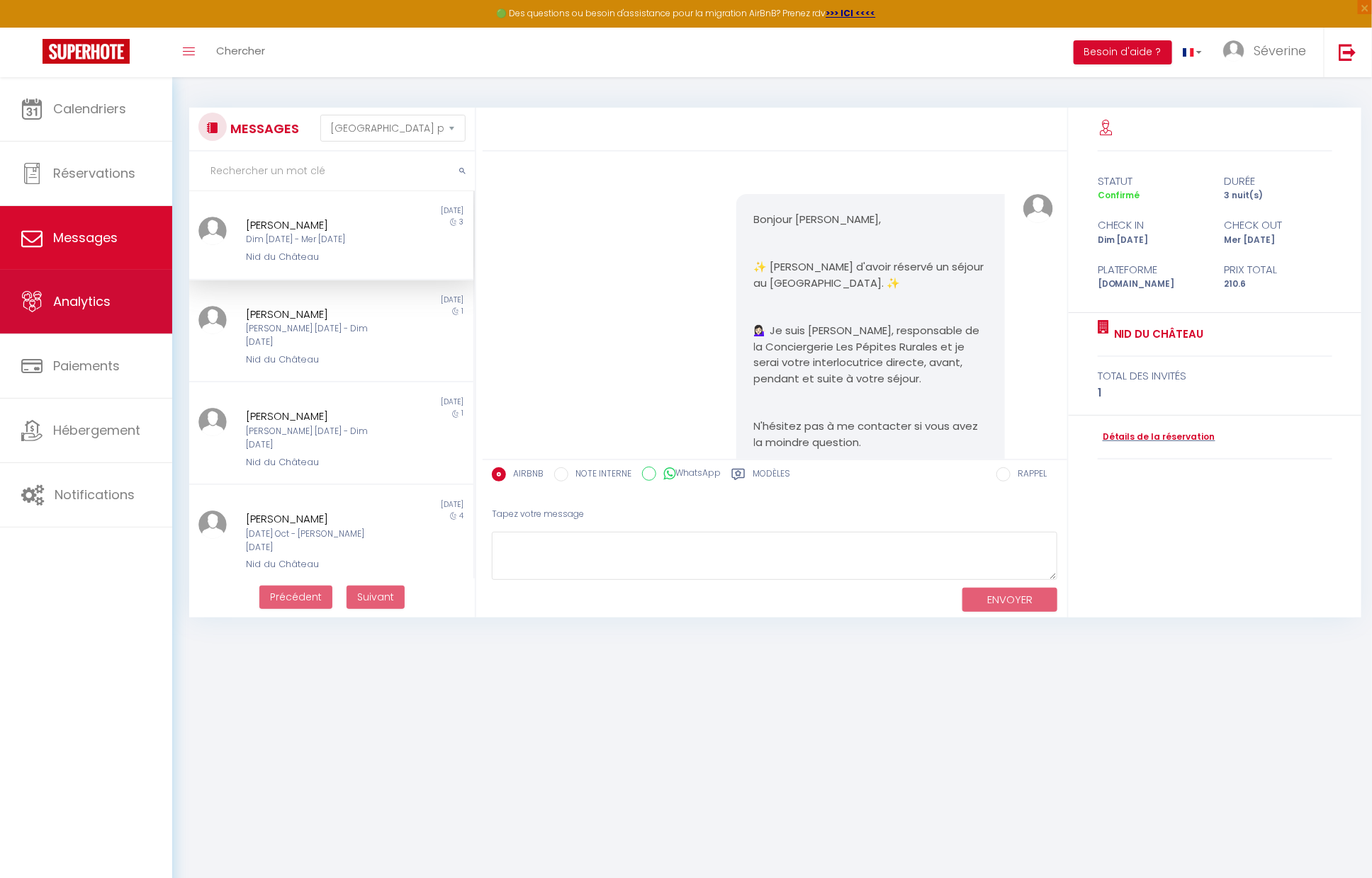
scroll to position [488, 0]
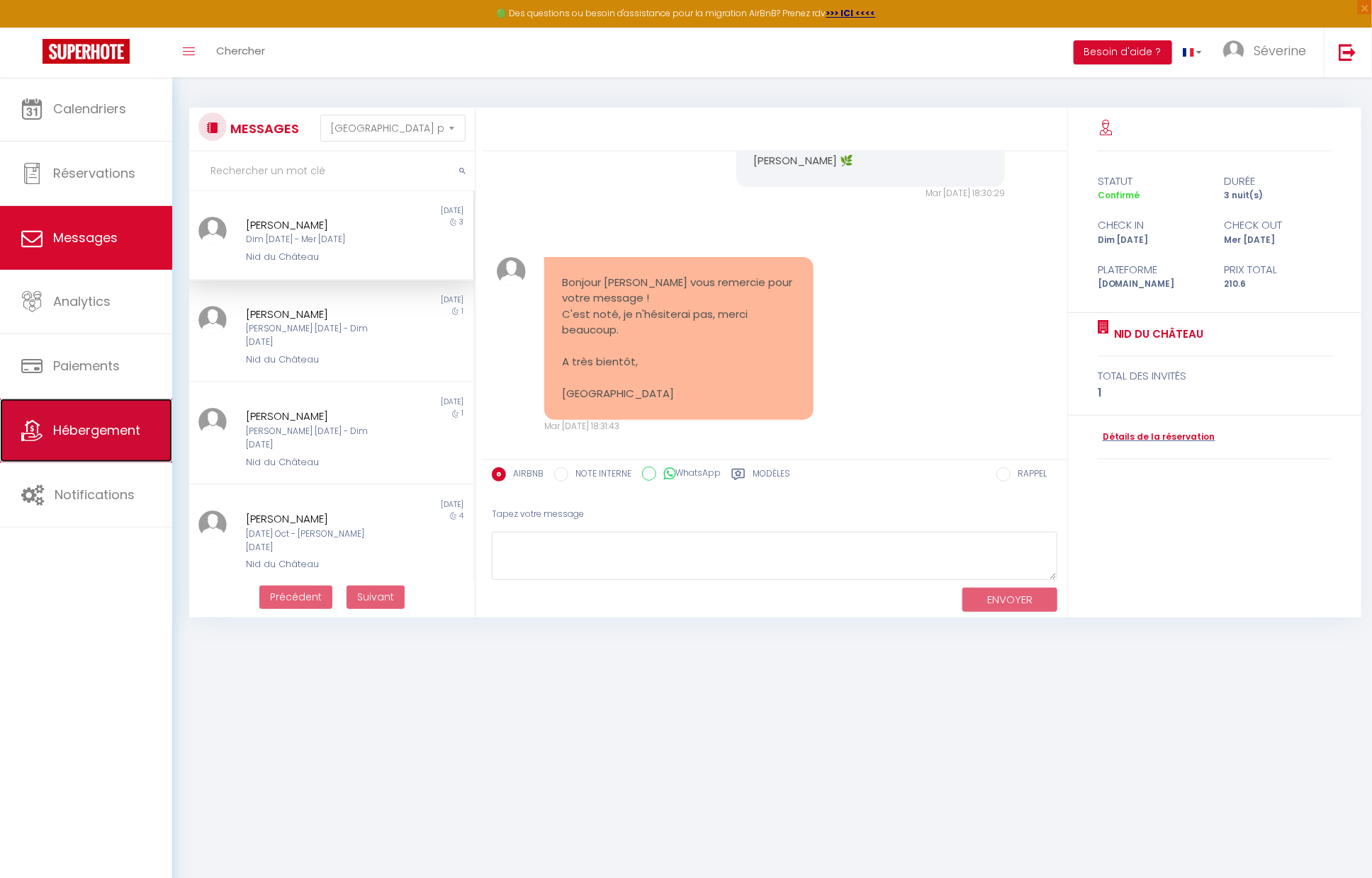
click at [74, 439] on span "Hébergement" at bounding box center [96, 431] width 87 height 18
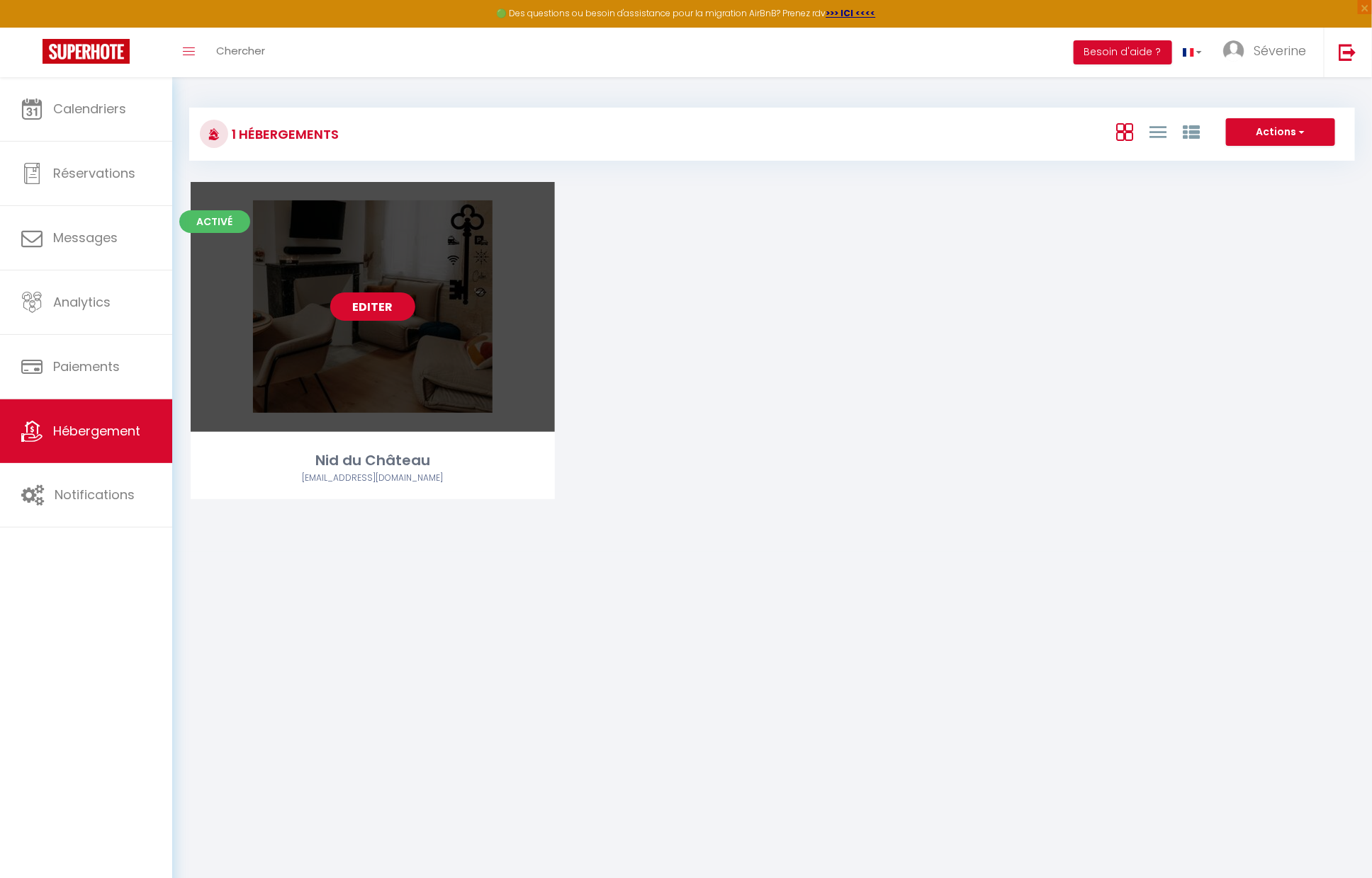
click at [359, 299] on link "Editer" at bounding box center [373, 306] width 85 height 28
click at [376, 307] on link "Editer" at bounding box center [373, 306] width 85 height 28
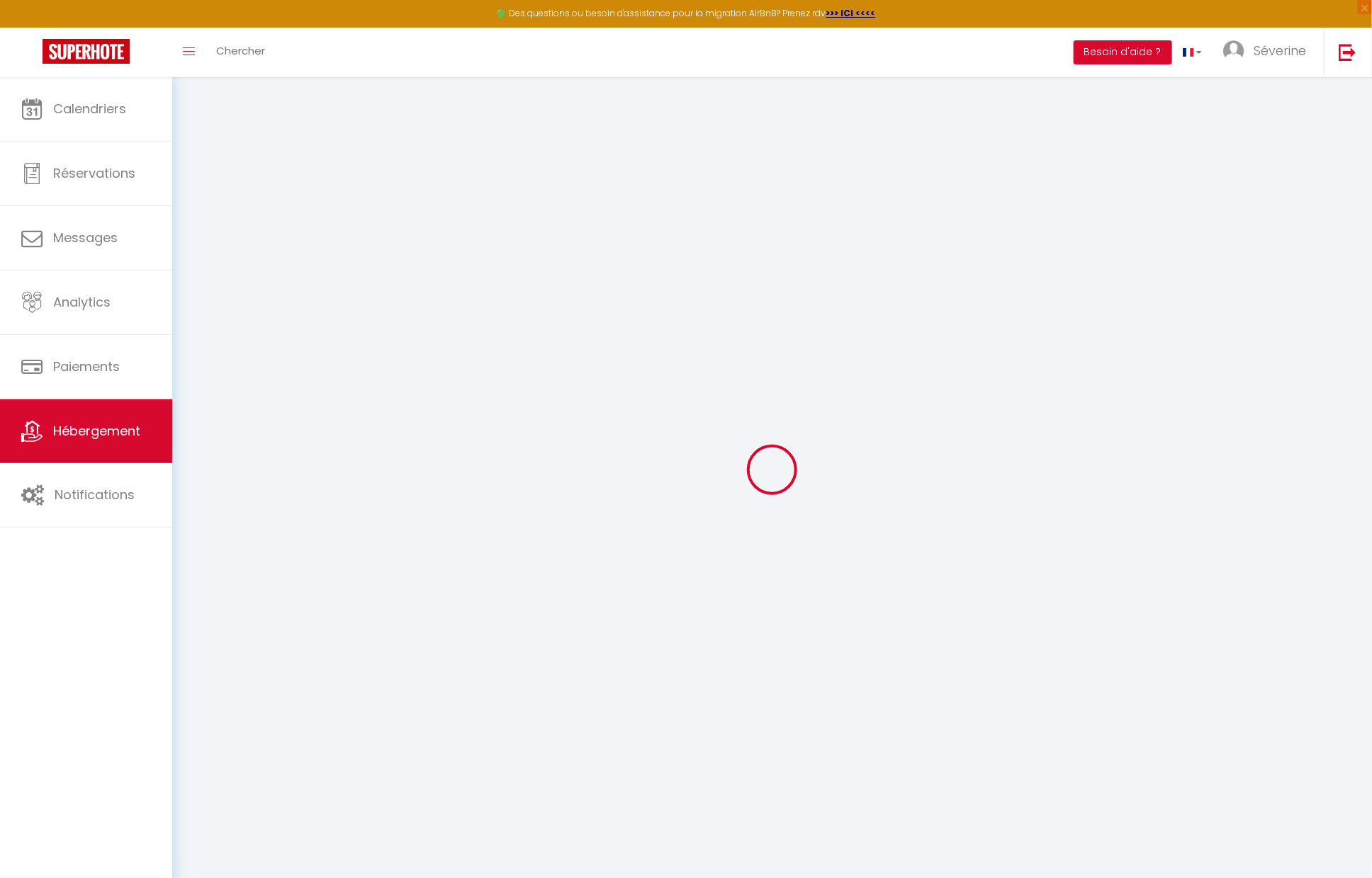
select select
checkbox input "false"
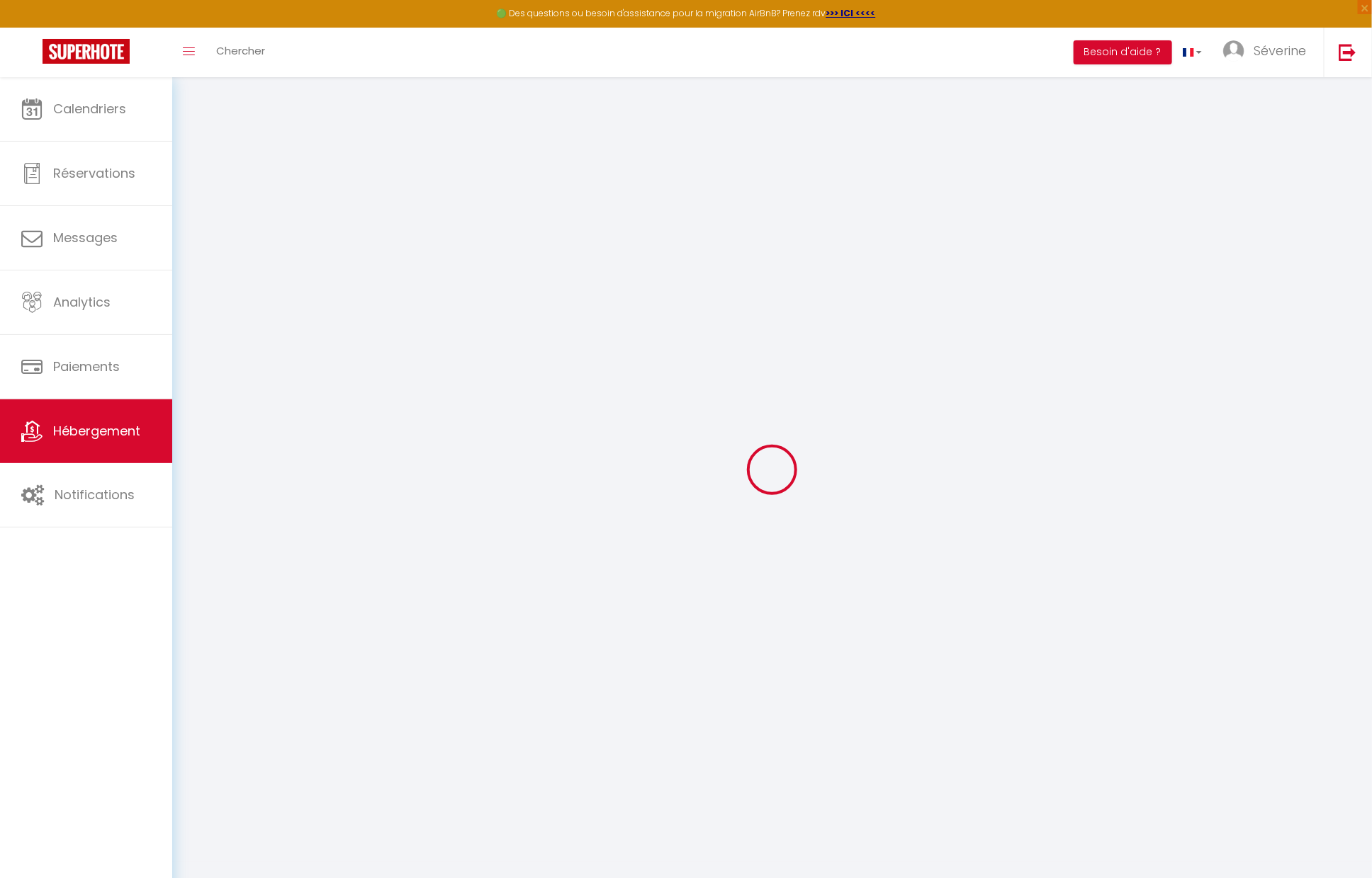
checkbox input "false"
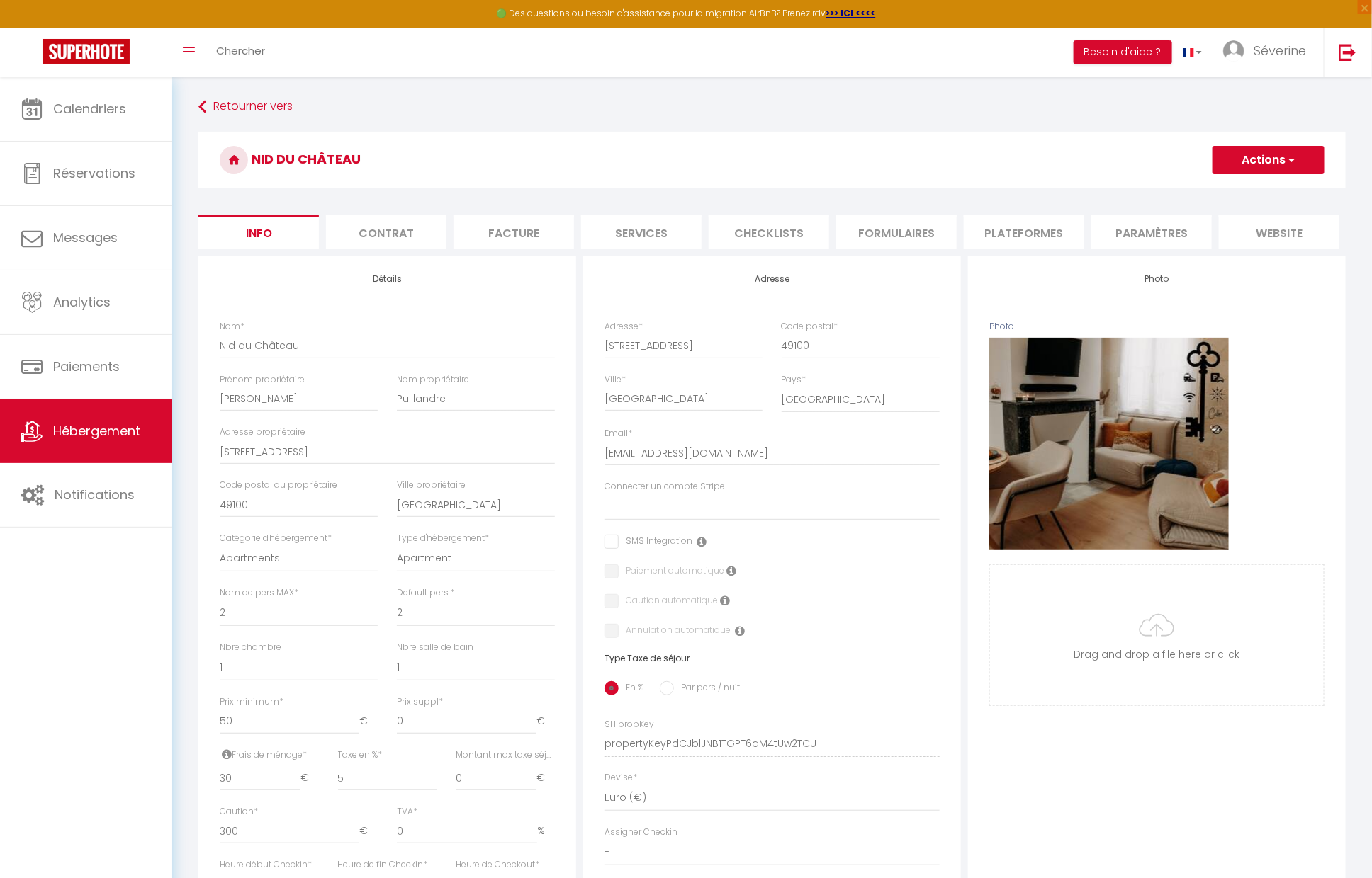
drag, startPoint x: 692, startPoint y: 235, endPoint x: 678, endPoint y: 235, distance: 14.0
click at [691, 235] on li "Services" at bounding box center [641, 231] width 121 height 35
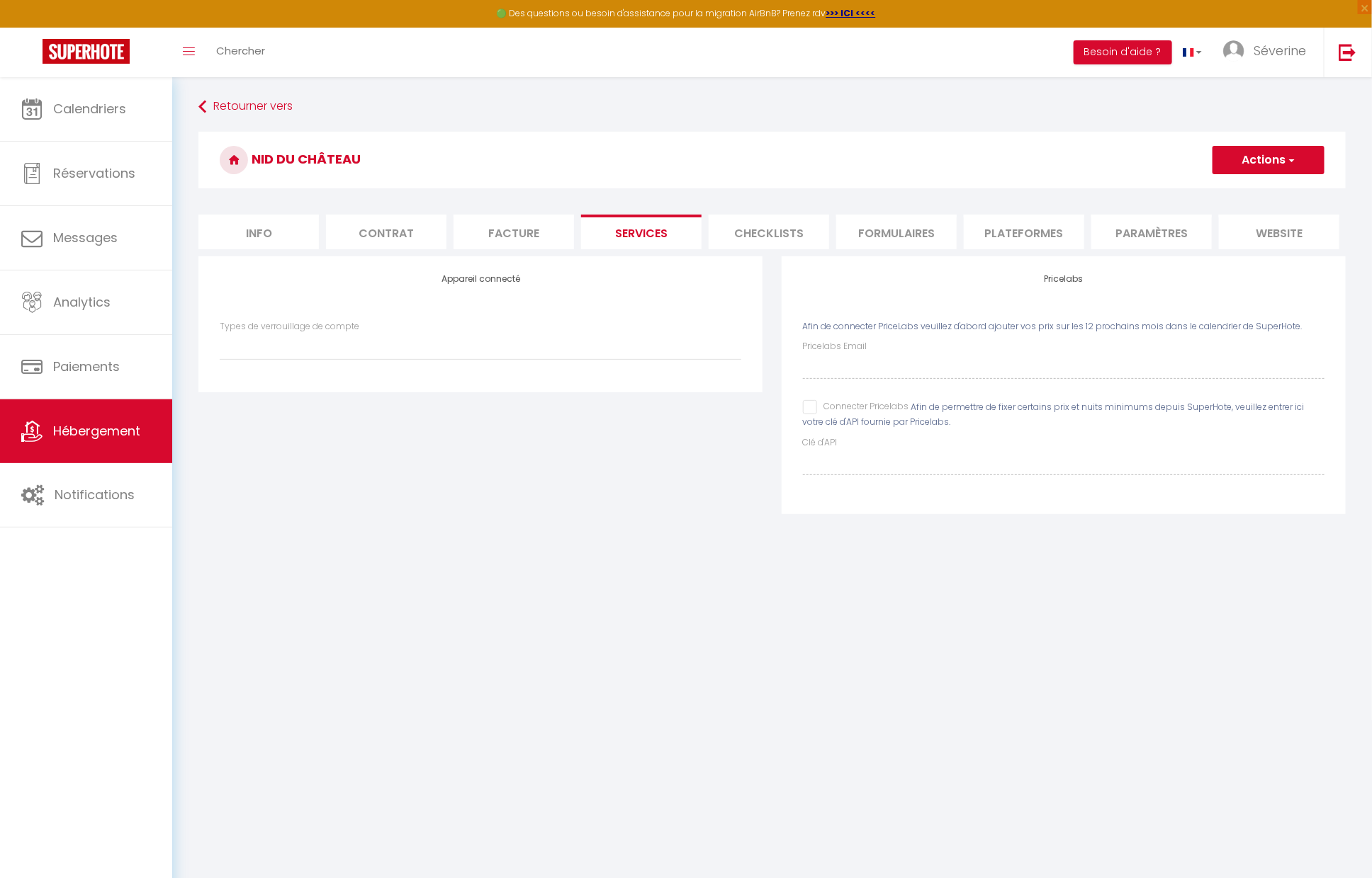
click at [399, 361] on div "Types de verrouillage de compte SuperCheckin" at bounding box center [481, 347] width 541 height 55
click at [403, 353] on select "SuperCheckin" at bounding box center [480, 345] width 522 height 27
click at [369, 342] on select "SuperCheckin" at bounding box center [480, 345] width 522 height 27
select select "SuperCheckin"
click at [219, 333] on select "SuperCheckin" at bounding box center [480, 345] width 522 height 27
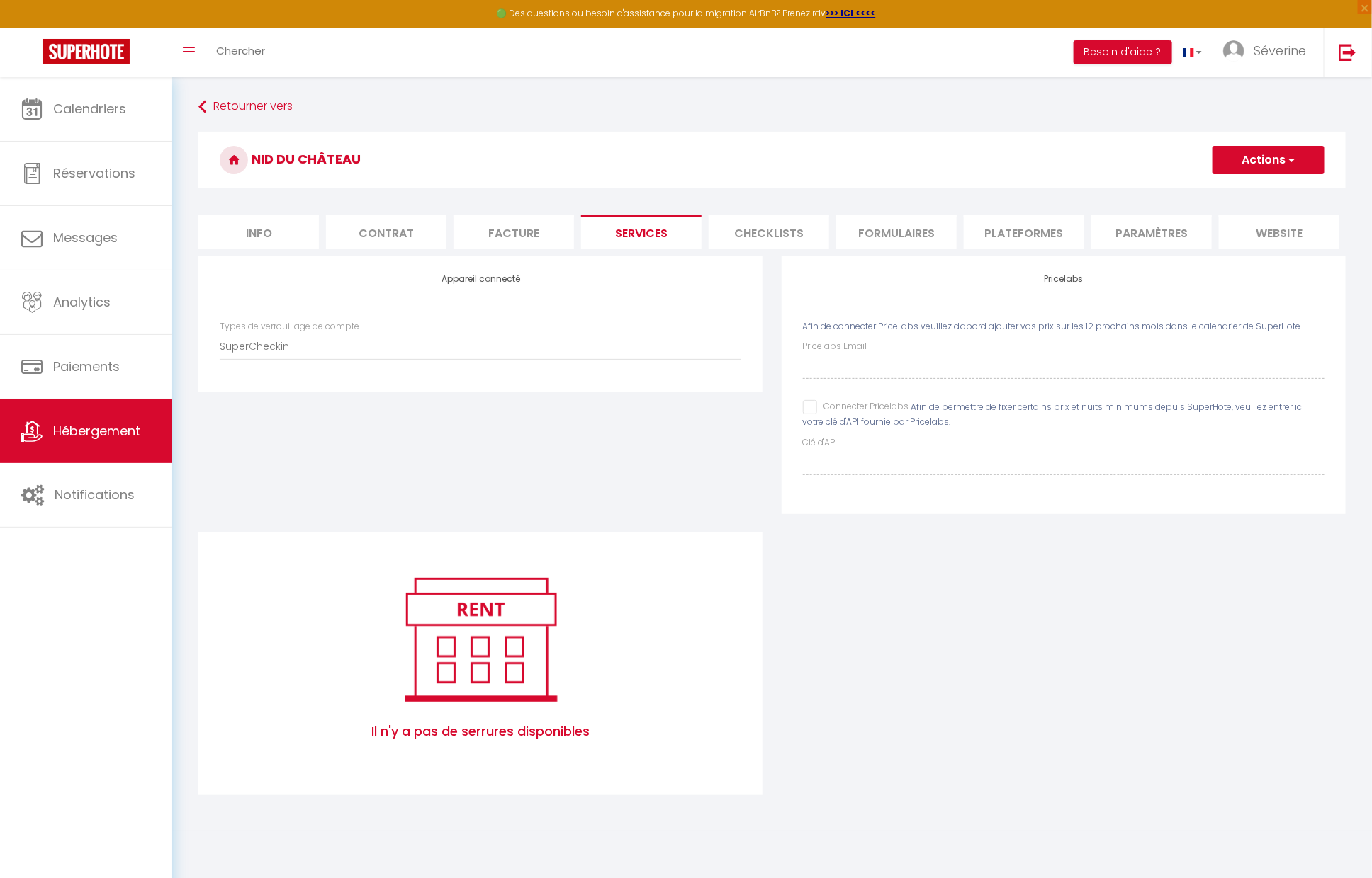
click at [1276, 157] on button "Actions" at bounding box center [1268, 160] width 112 height 28
click at [1258, 195] on link "Enregistrer" at bounding box center [1267, 191] width 112 height 18
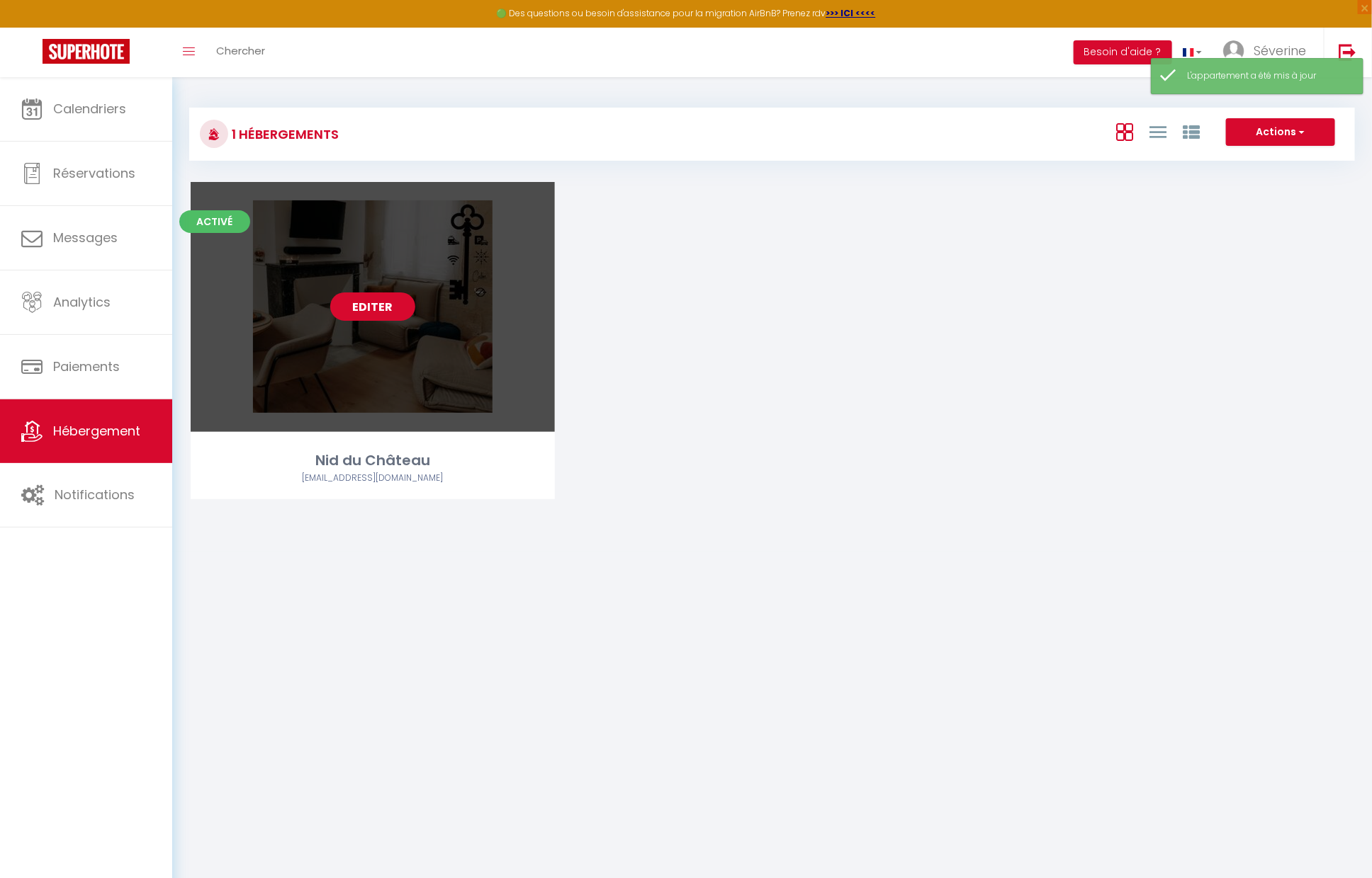
click at [366, 309] on link "Editer" at bounding box center [373, 306] width 85 height 28
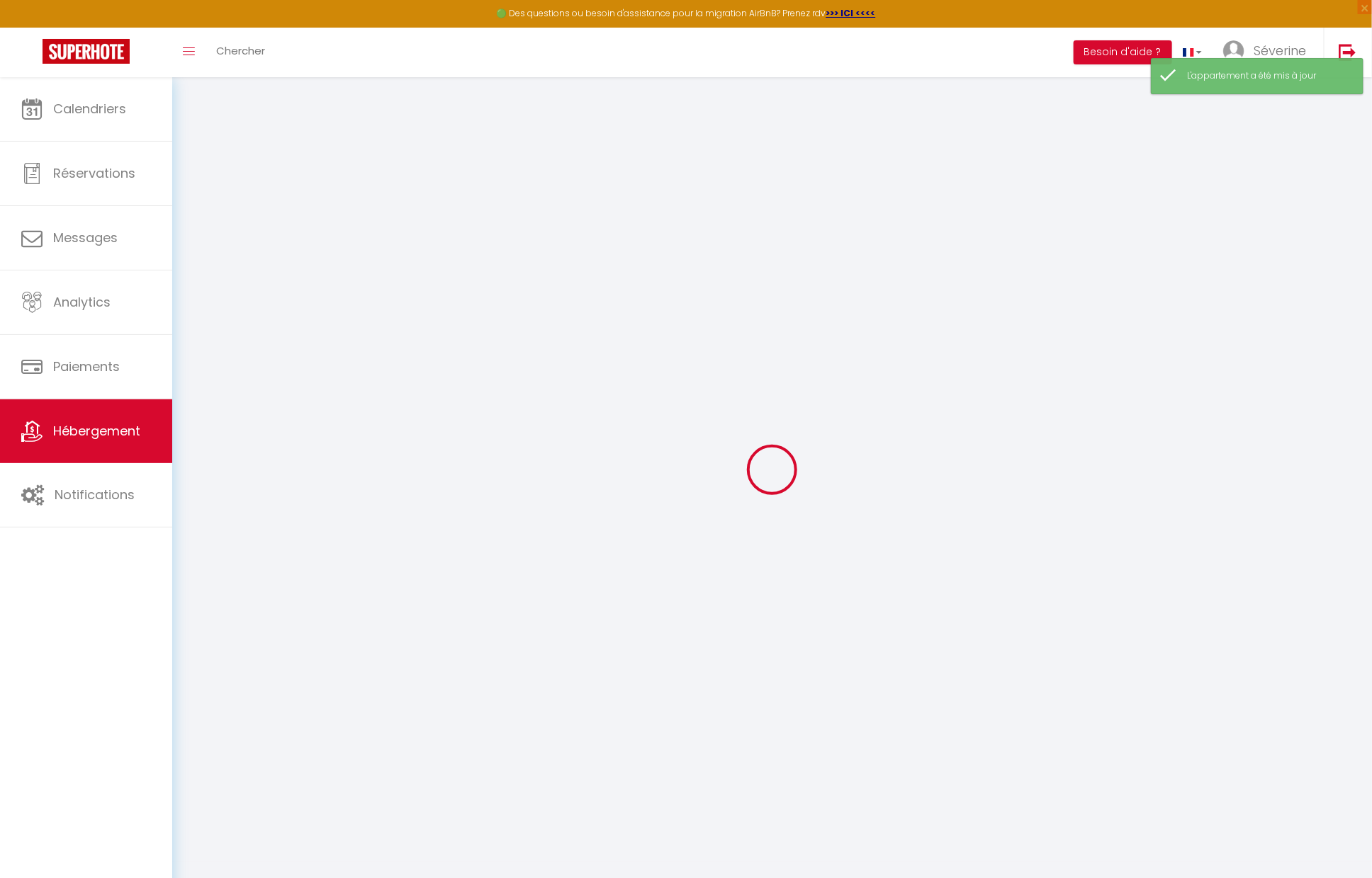
select select "SuperCheckin"
select select
checkbox input "false"
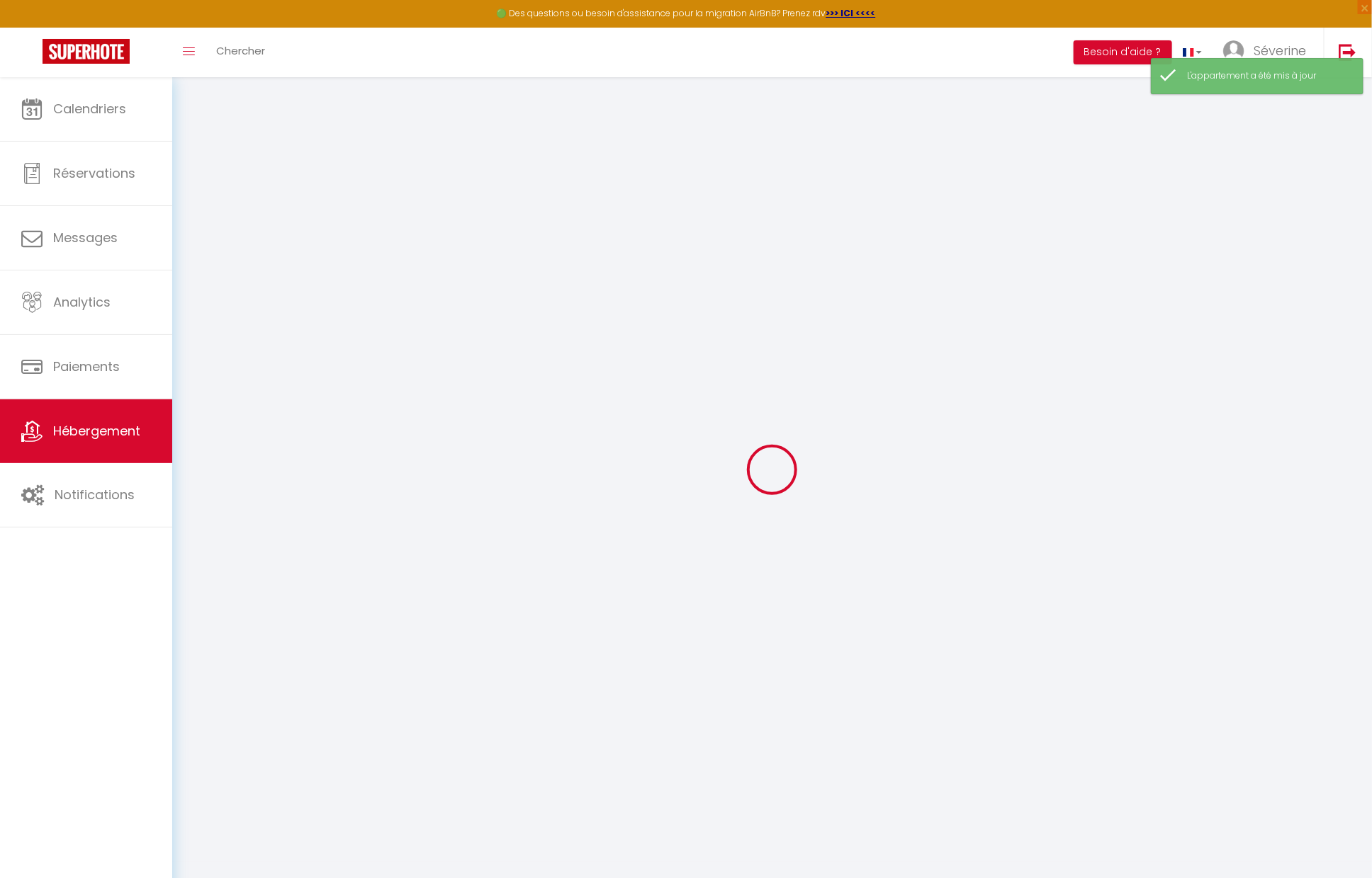
checkbox input "false"
select select "16:00"
select select "23:45"
select select "11:00"
select select "30"
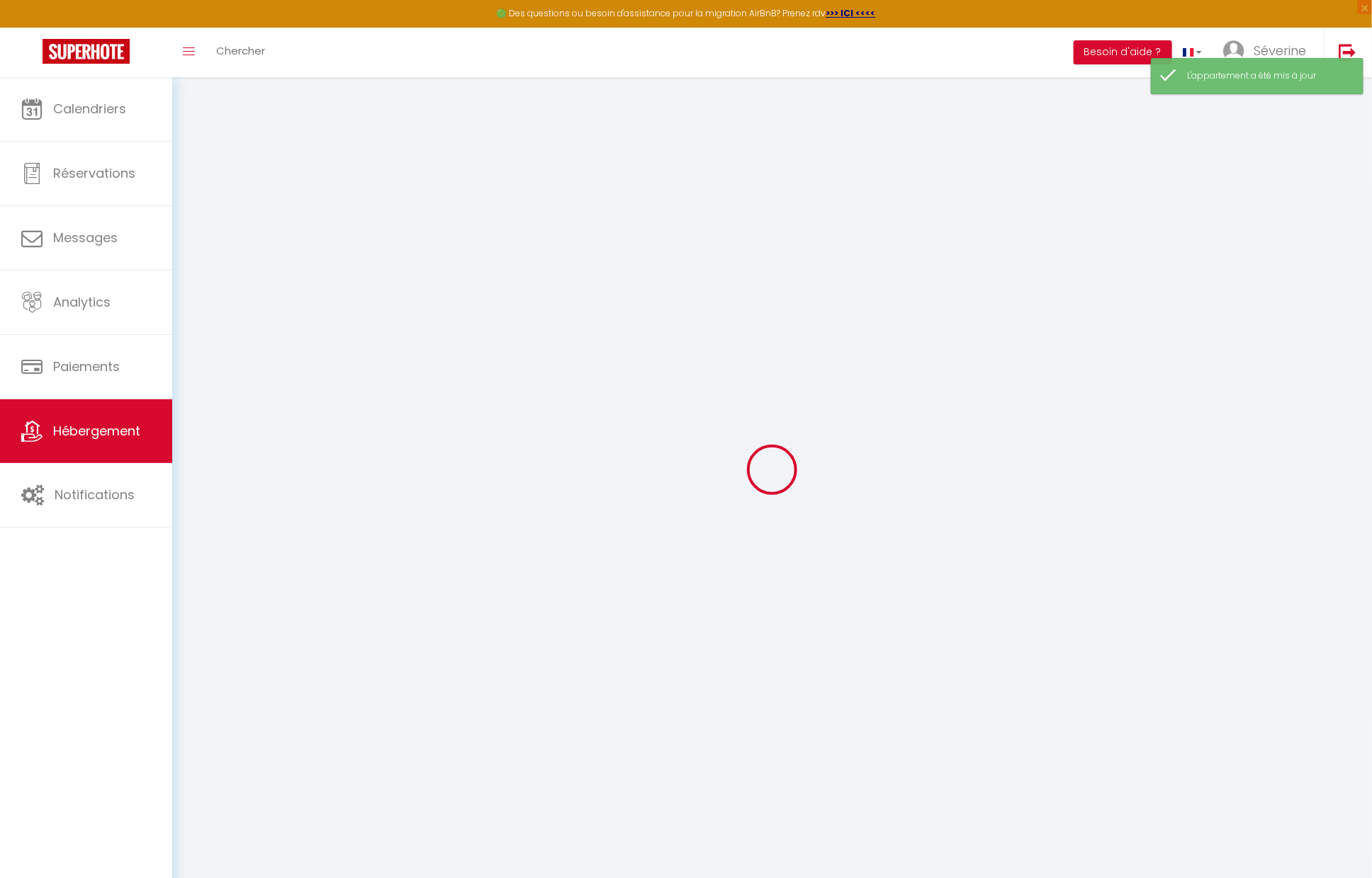
select select "30"
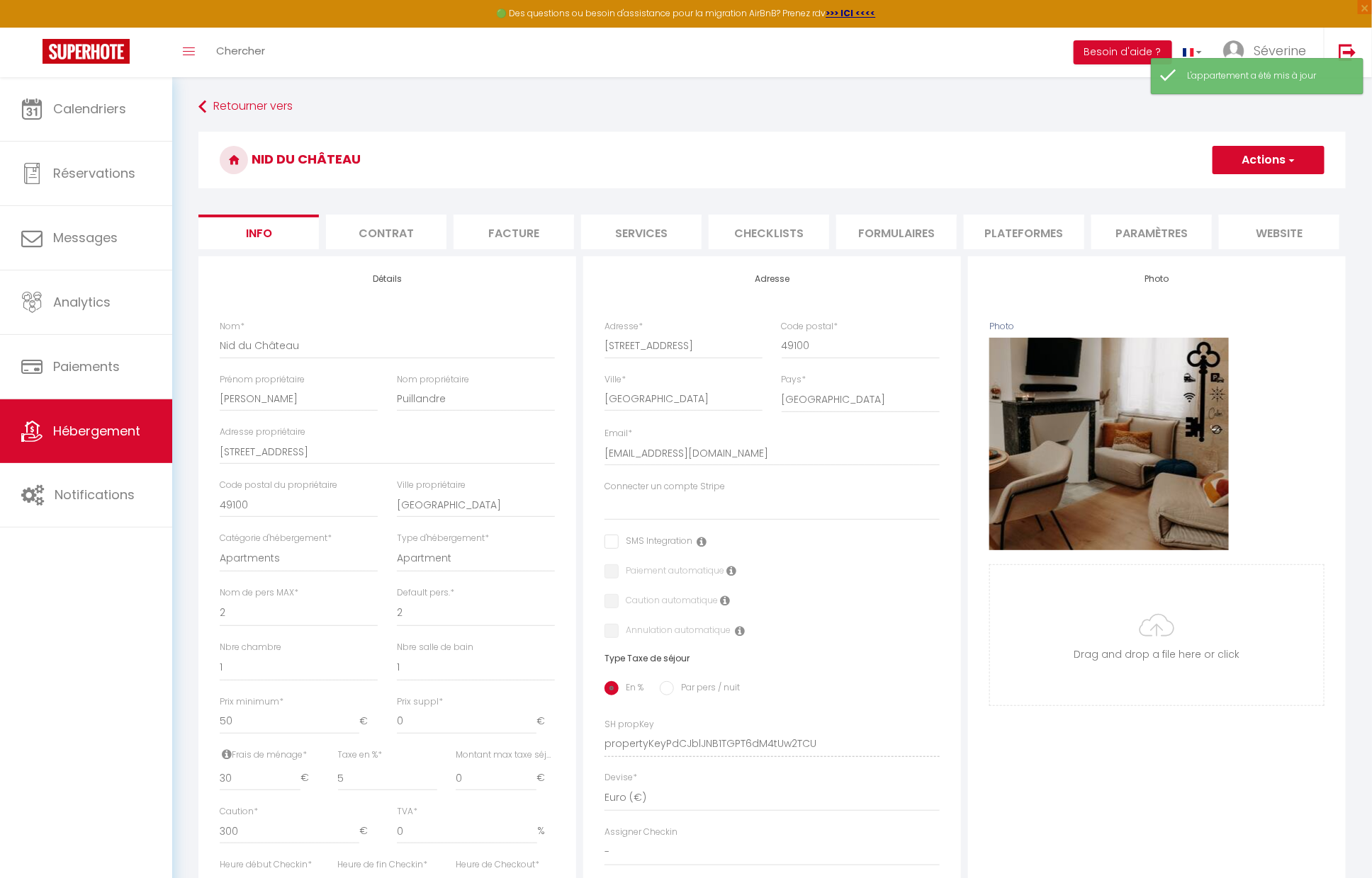
click at [656, 231] on li "Services" at bounding box center [641, 231] width 121 height 35
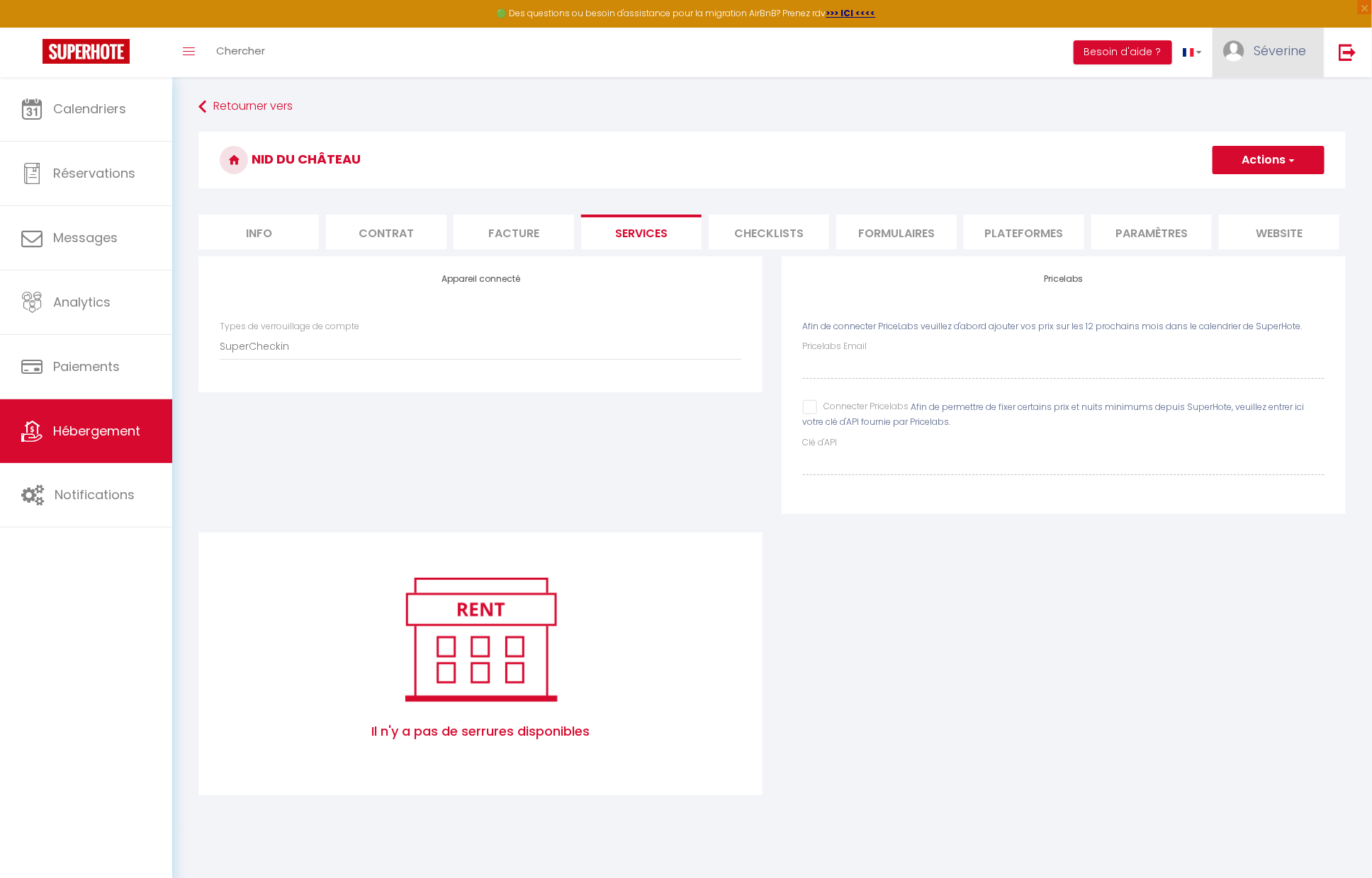
click at [1262, 63] on link "Séverine" at bounding box center [1268, 52] width 111 height 50
click at [1254, 92] on link "Paramètres" at bounding box center [1267, 99] width 104 height 24
select select "28"
select select "fr"
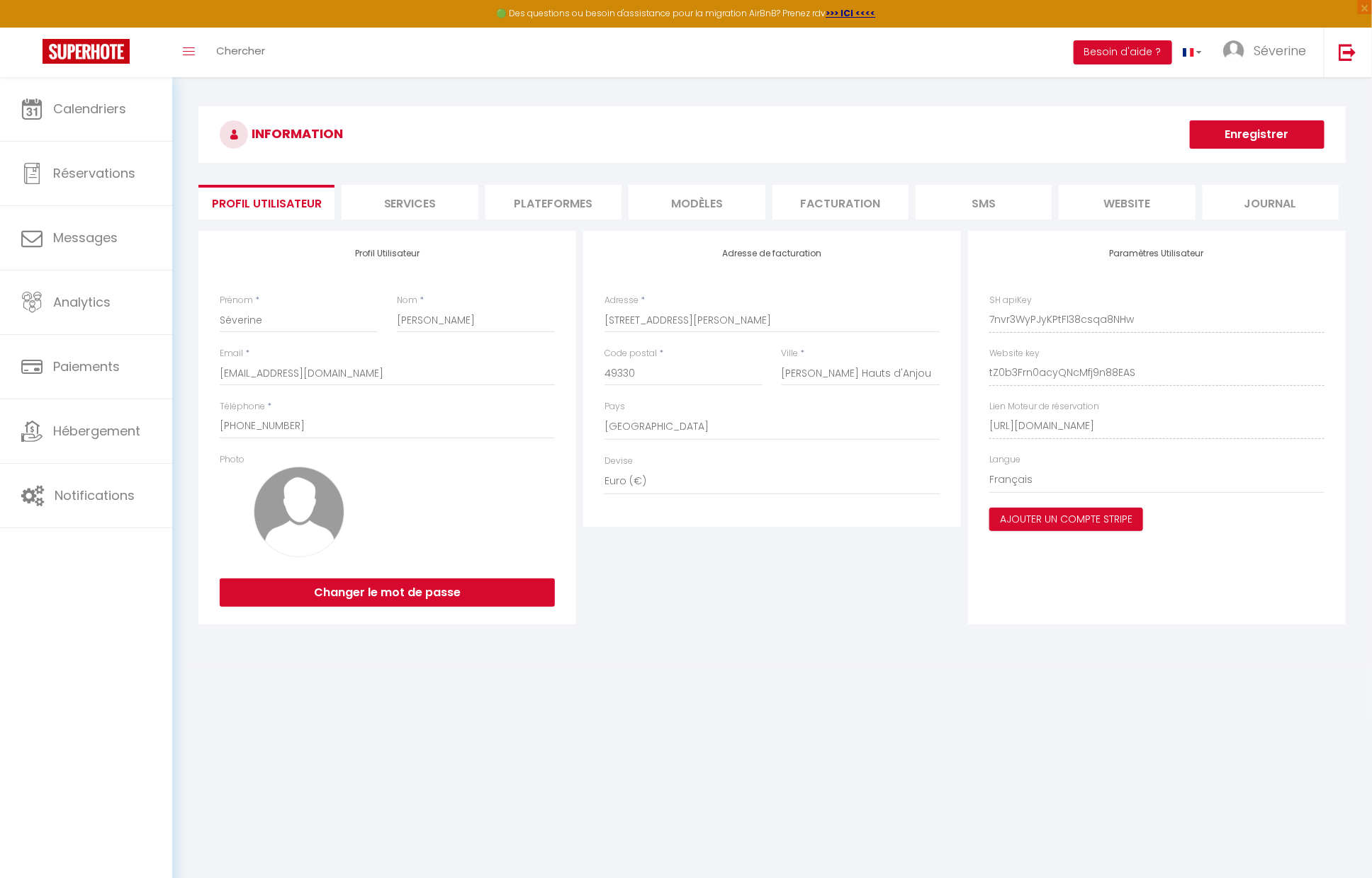
click at [535, 209] on li "Plateformes" at bounding box center [553, 202] width 136 height 35
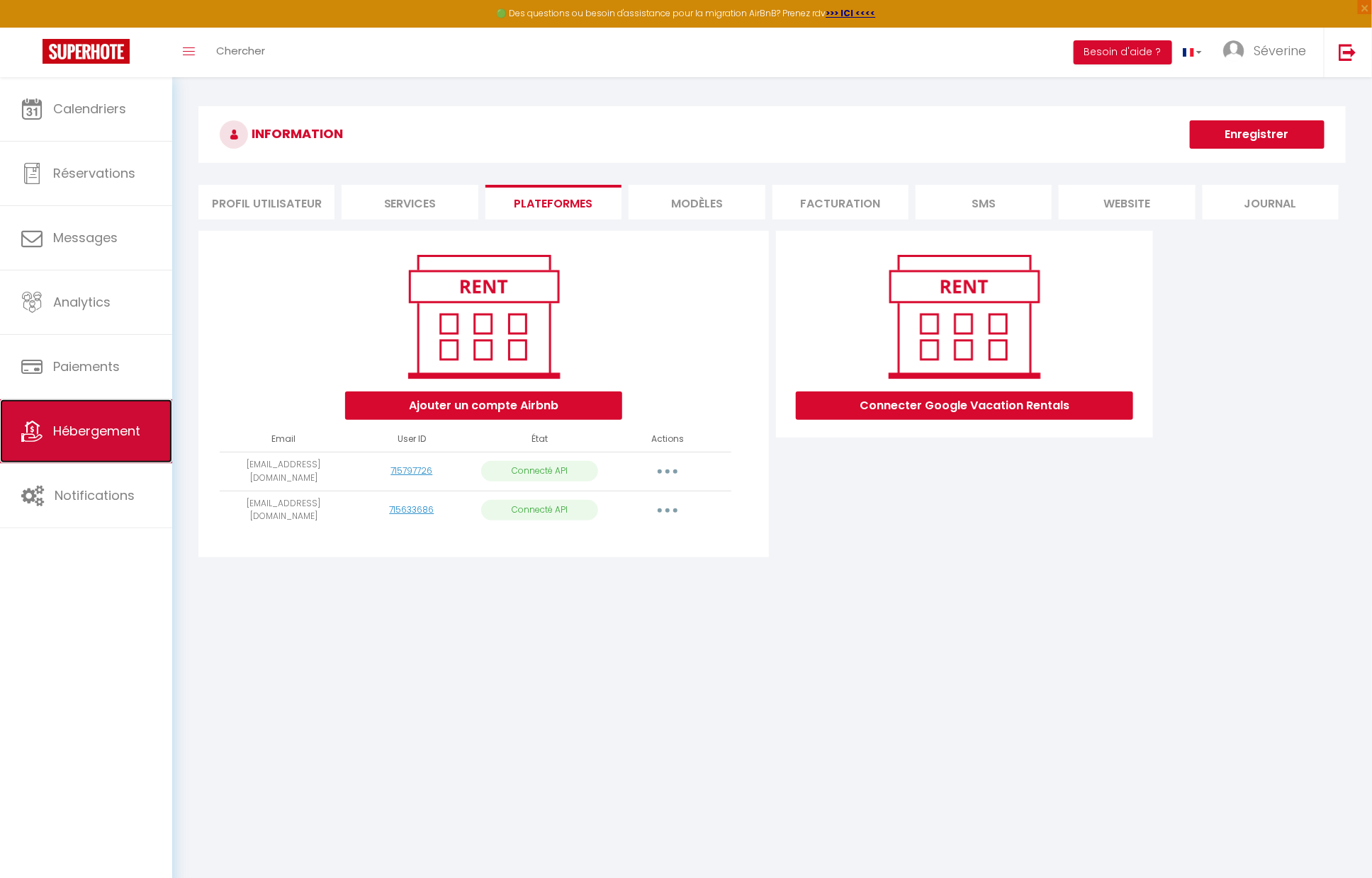
click at [74, 427] on span "Hébergement" at bounding box center [96, 431] width 87 height 18
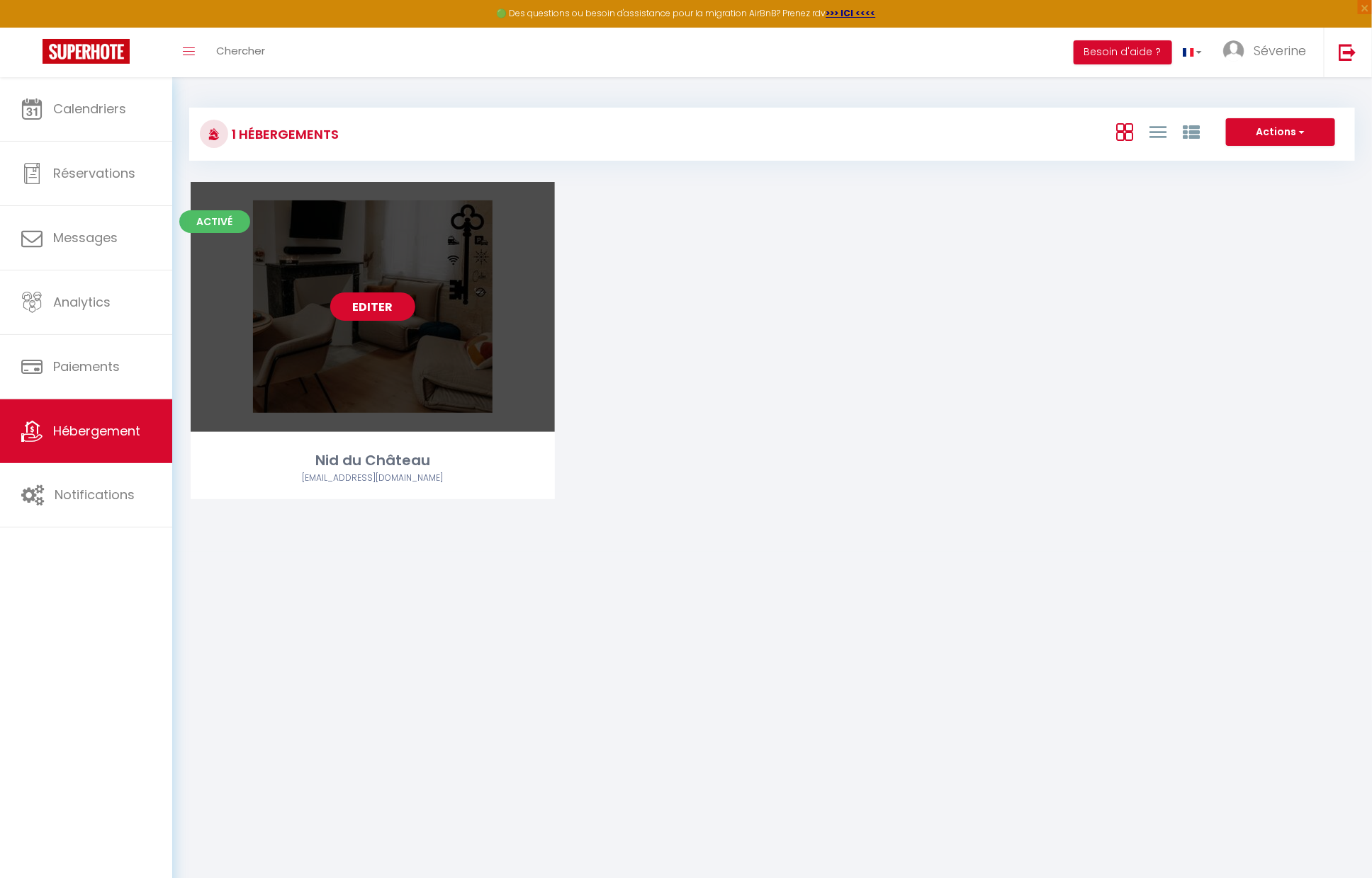
click at [378, 312] on link "Editer" at bounding box center [373, 306] width 85 height 28
select select "3"
select select "2"
select select "1"
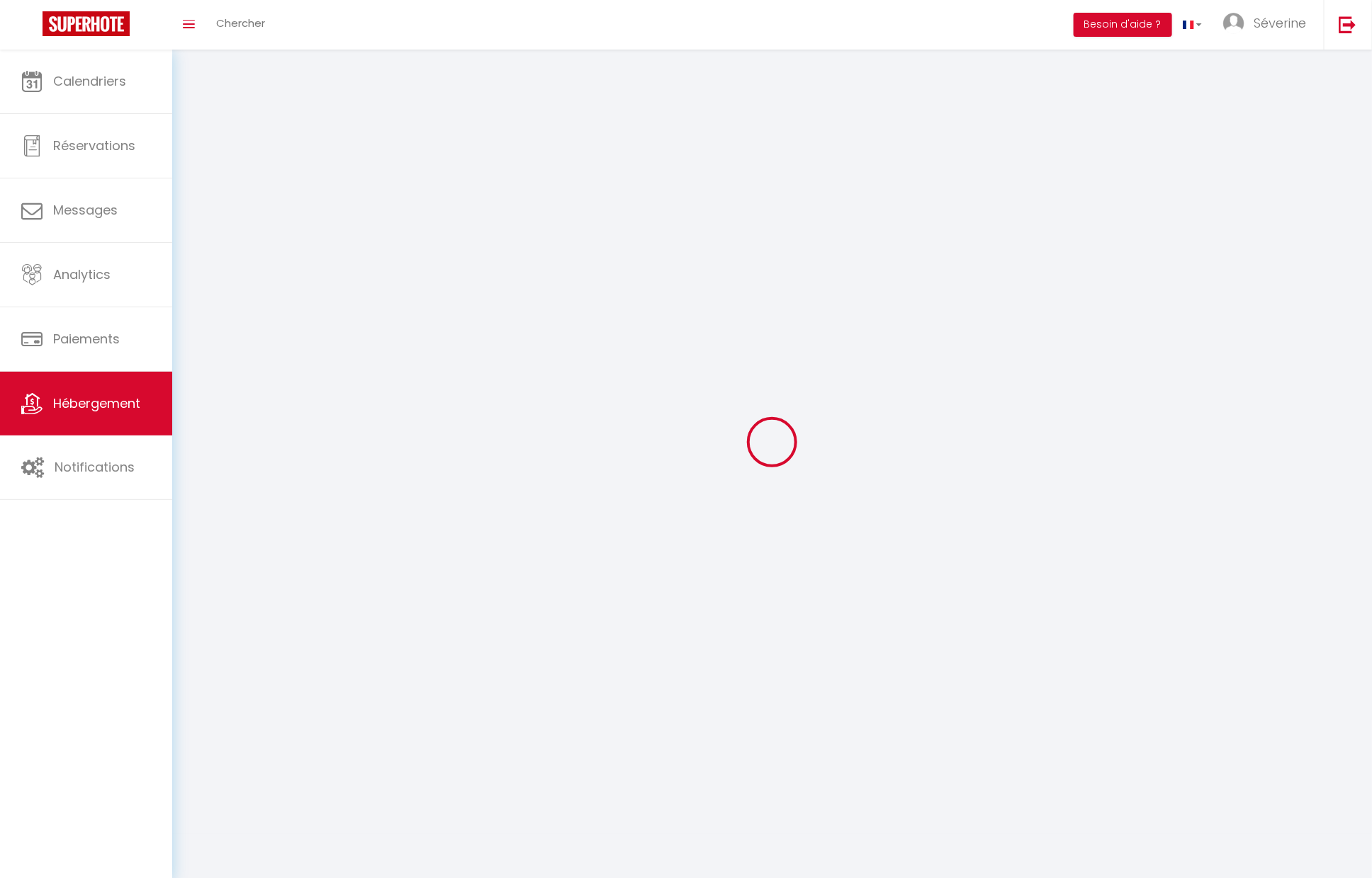
select select
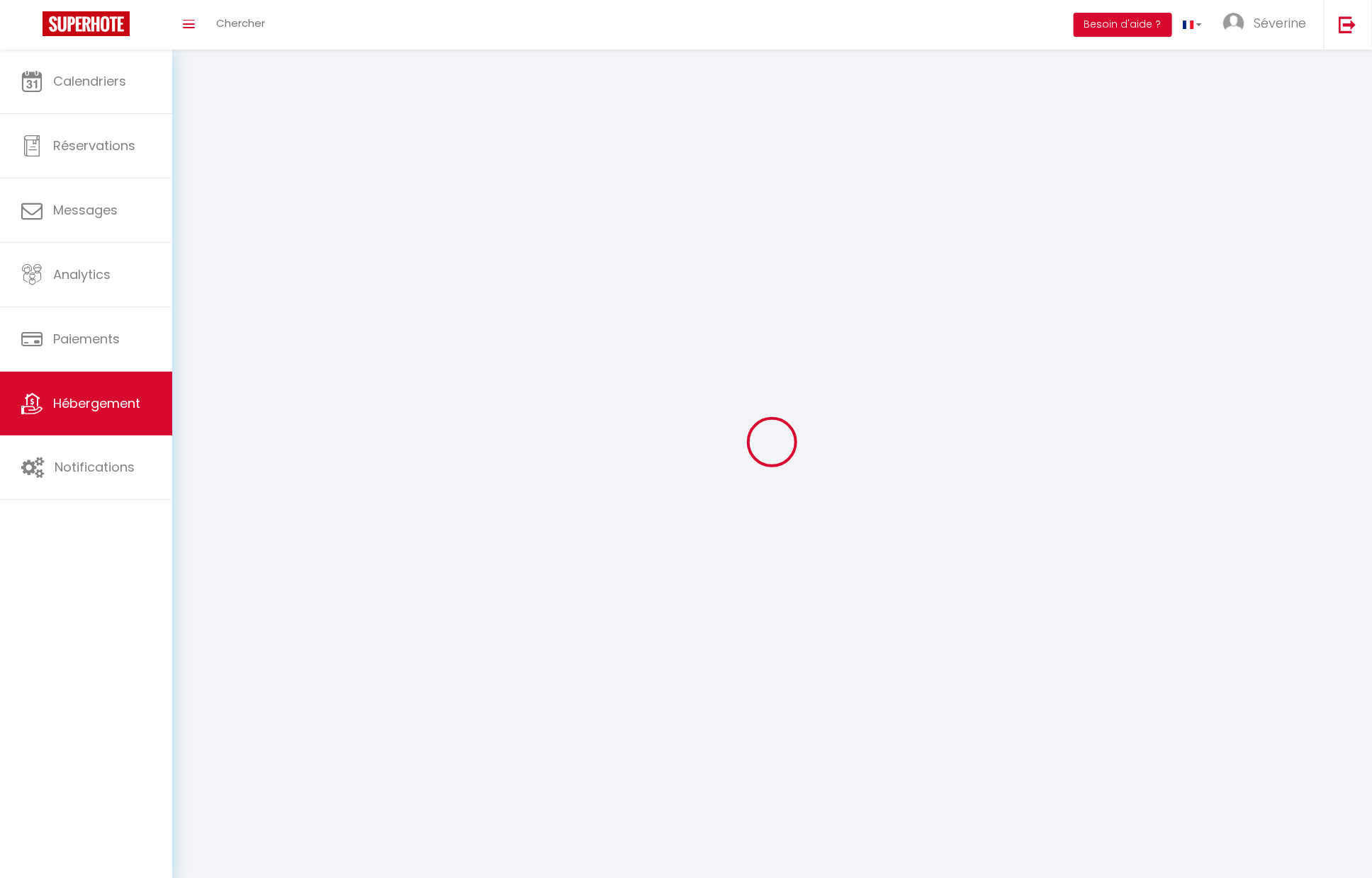
select select
checkbox input "false"
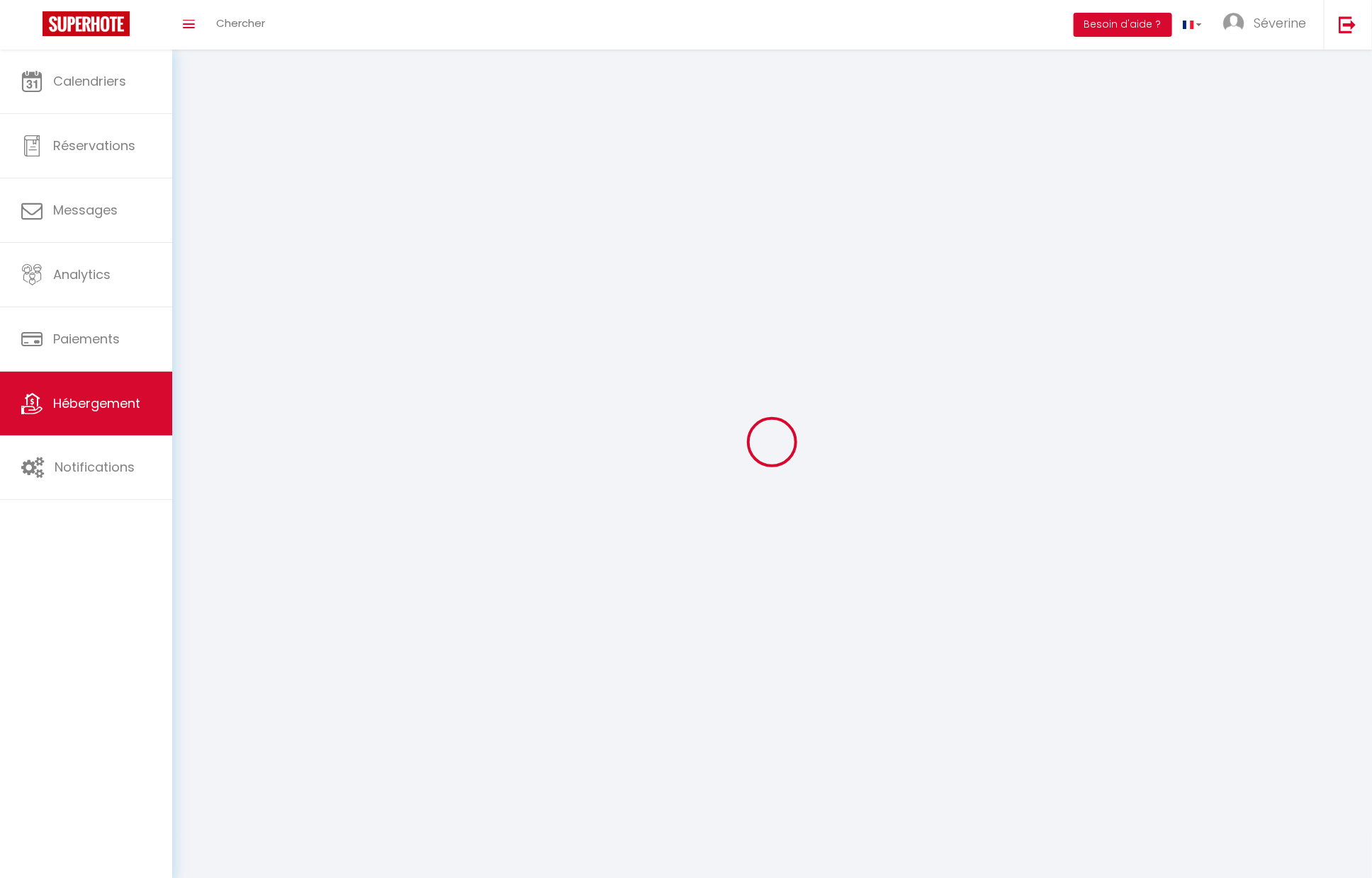
select select
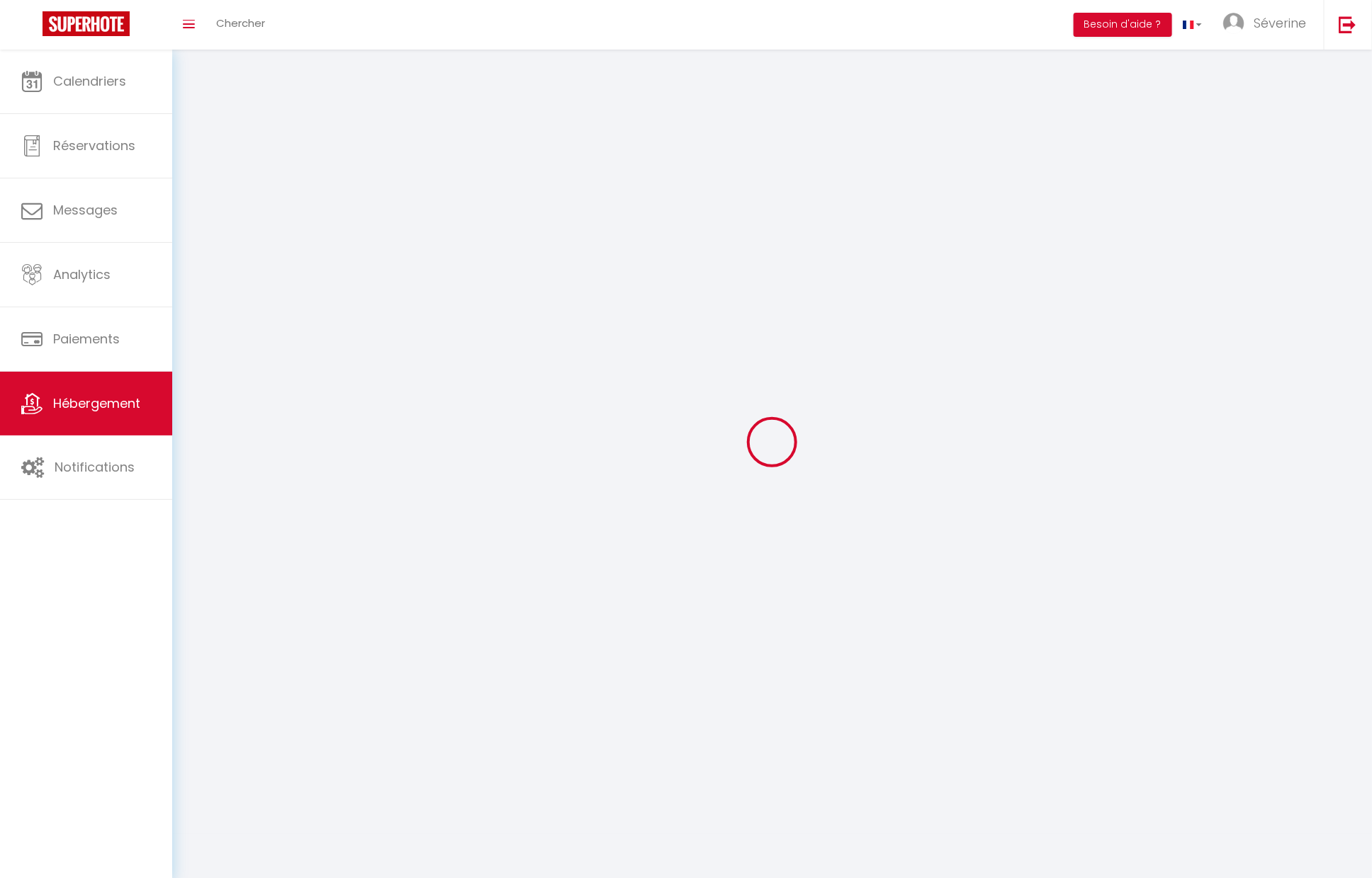
select select
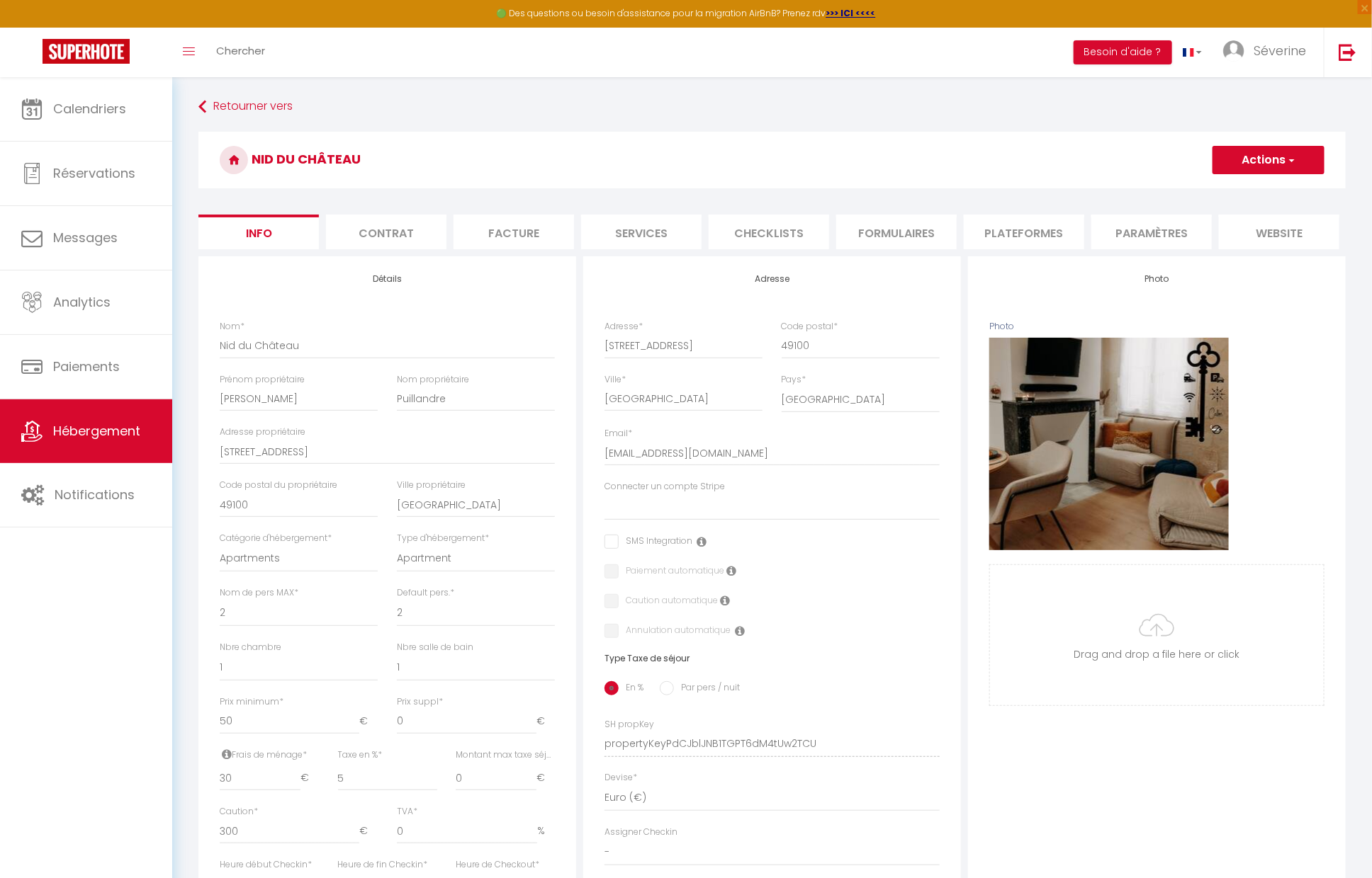
click at [1009, 240] on li "Plateformes" at bounding box center [1024, 231] width 121 height 35
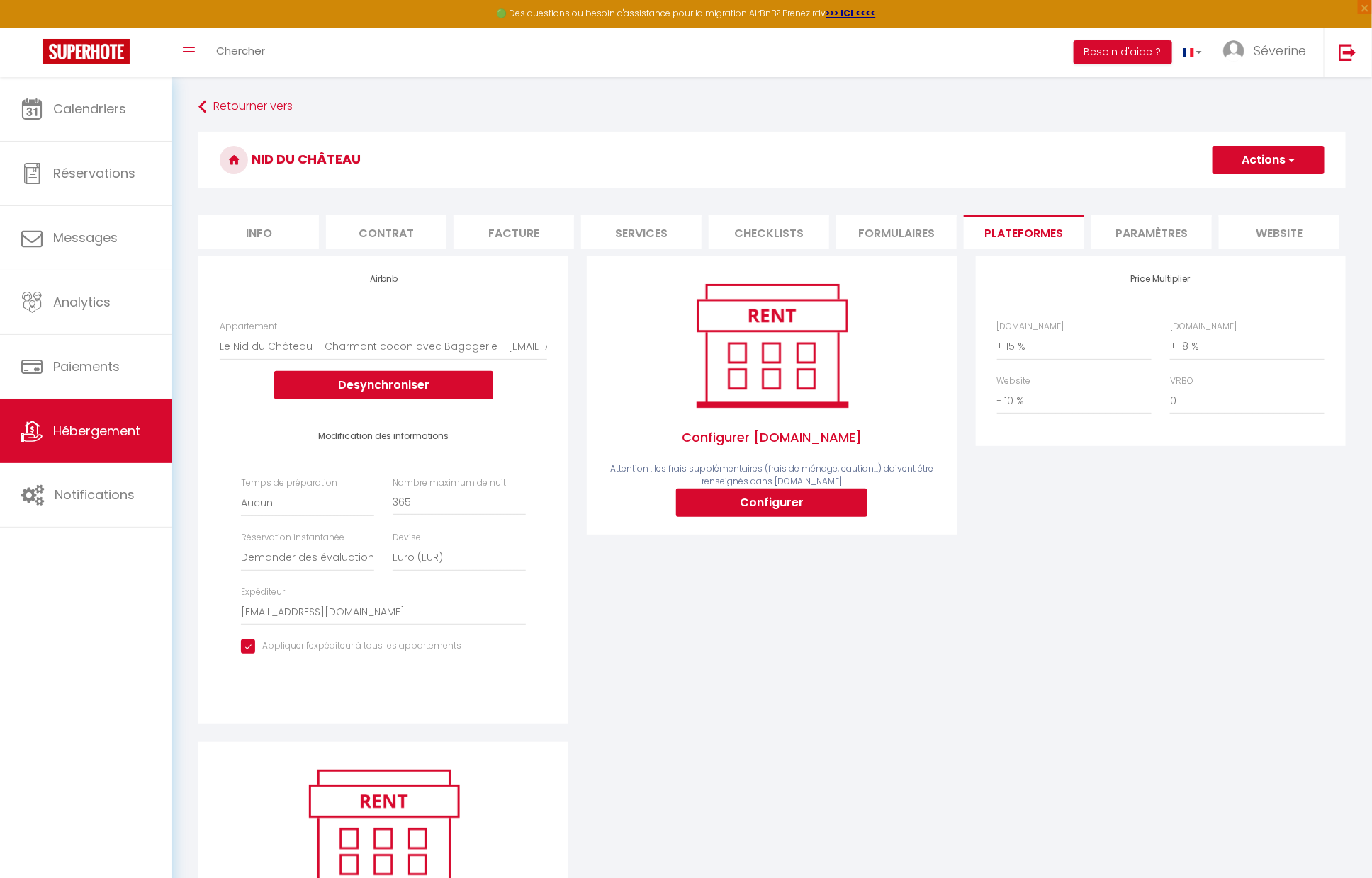
click at [292, 235] on li "Info" at bounding box center [259, 231] width 121 height 35
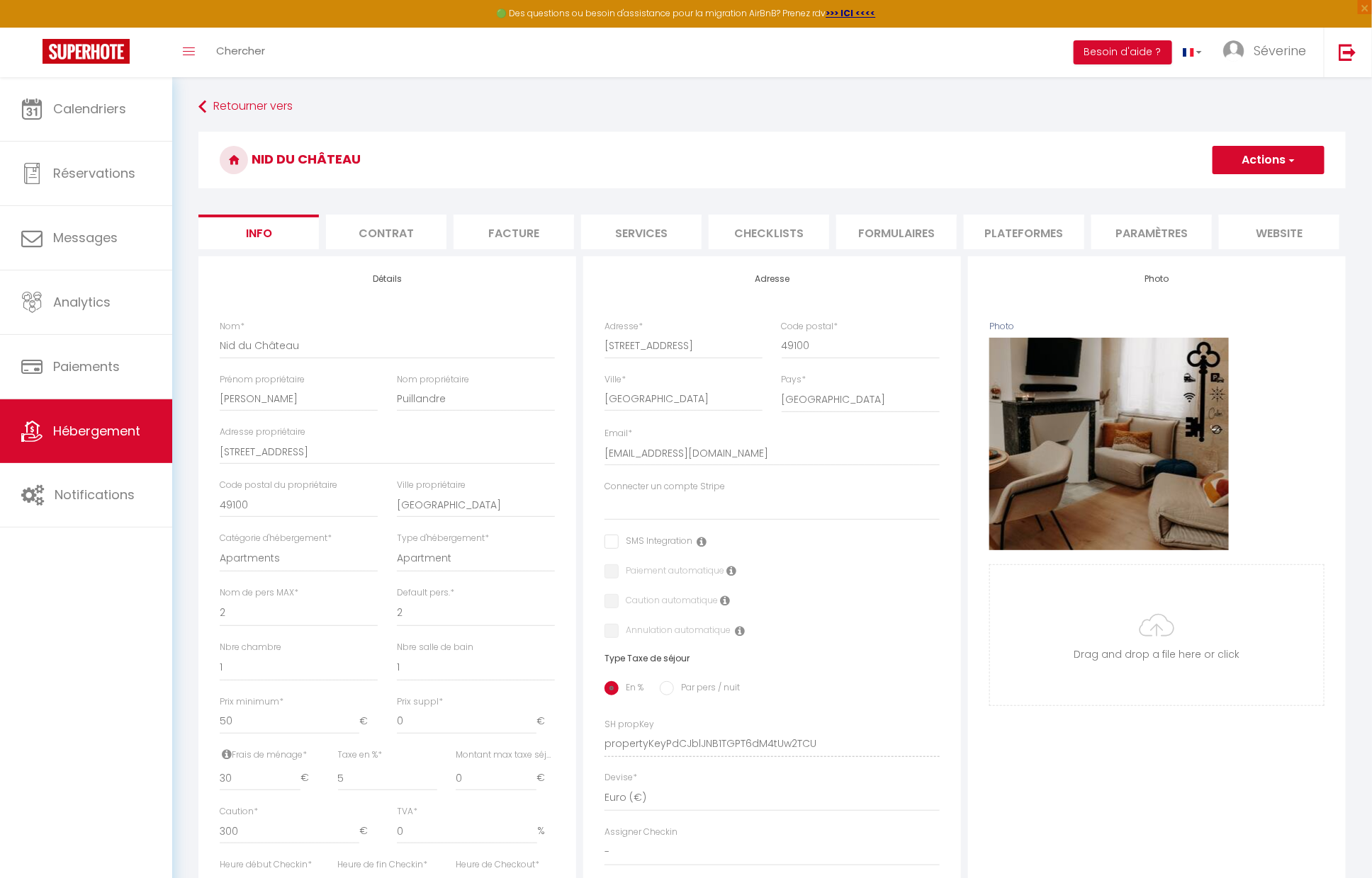
click at [670, 236] on li "Services" at bounding box center [641, 231] width 121 height 35
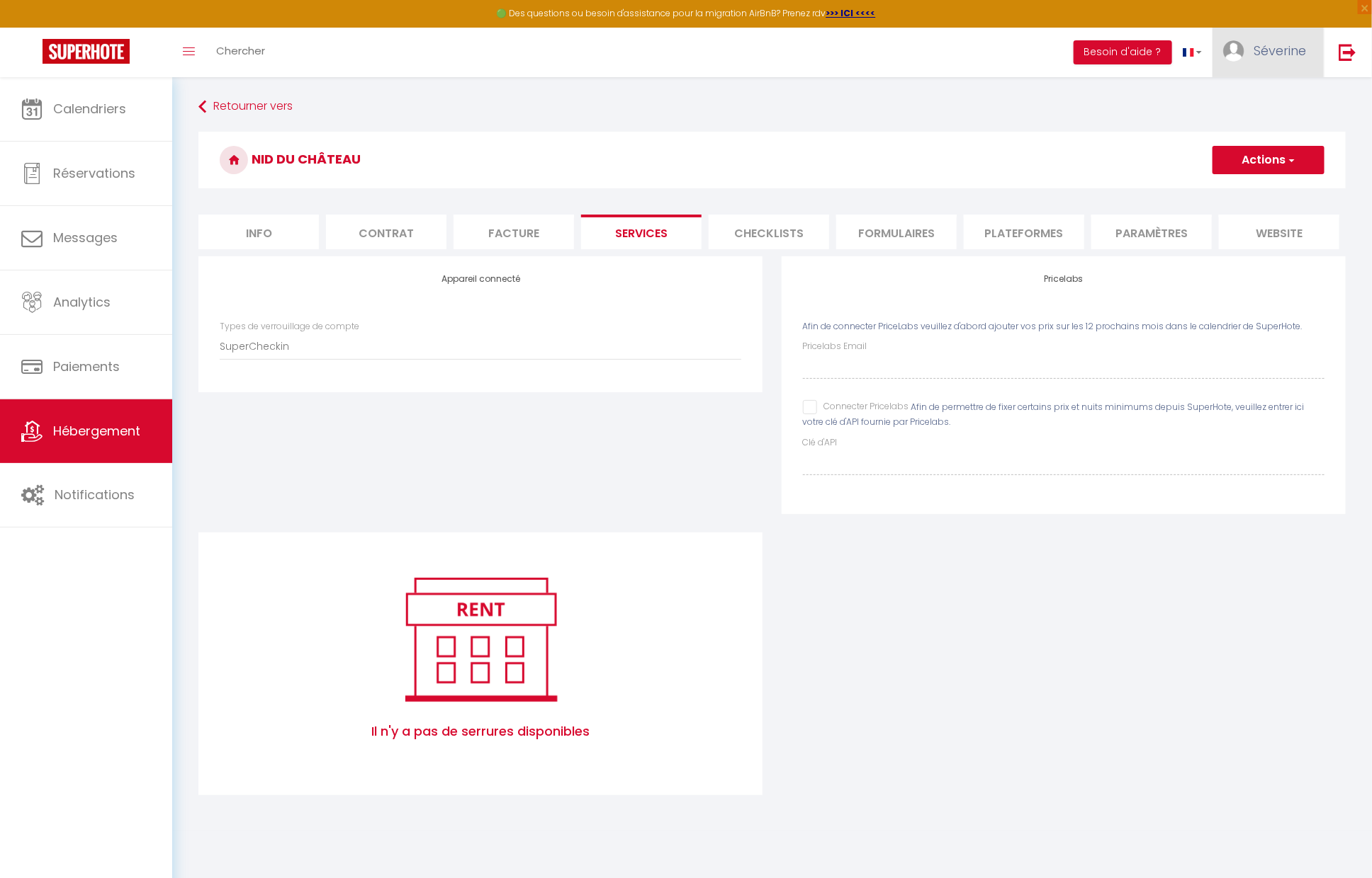
click at [1289, 57] on span "Séverine" at bounding box center [1279, 51] width 52 height 18
click at [1263, 92] on link "Paramètres" at bounding box center [1267, 99] width 104 height 24
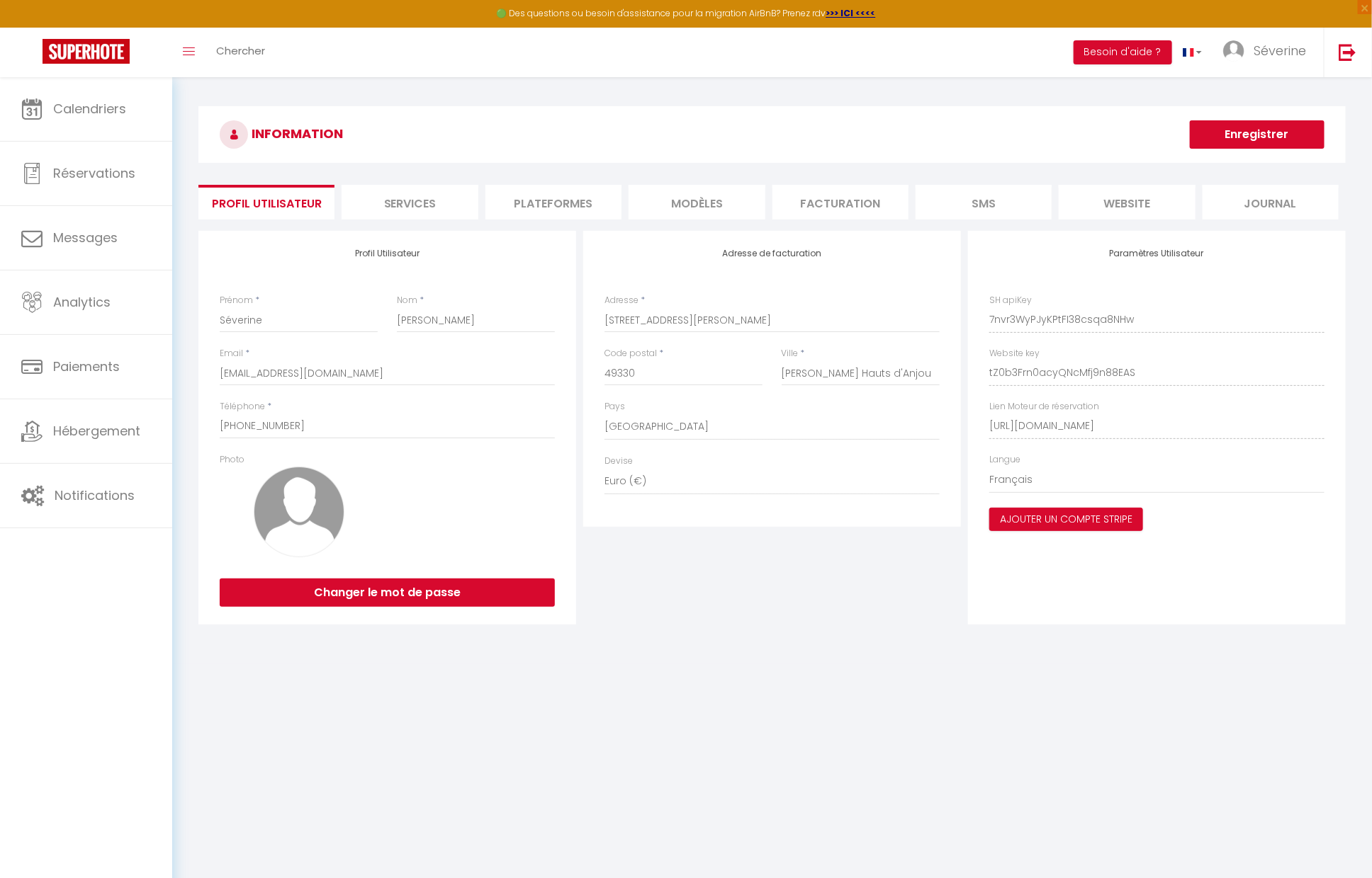
click at [401, 206] on li "Services" at bounding box center [409, 202] width 136 height 35
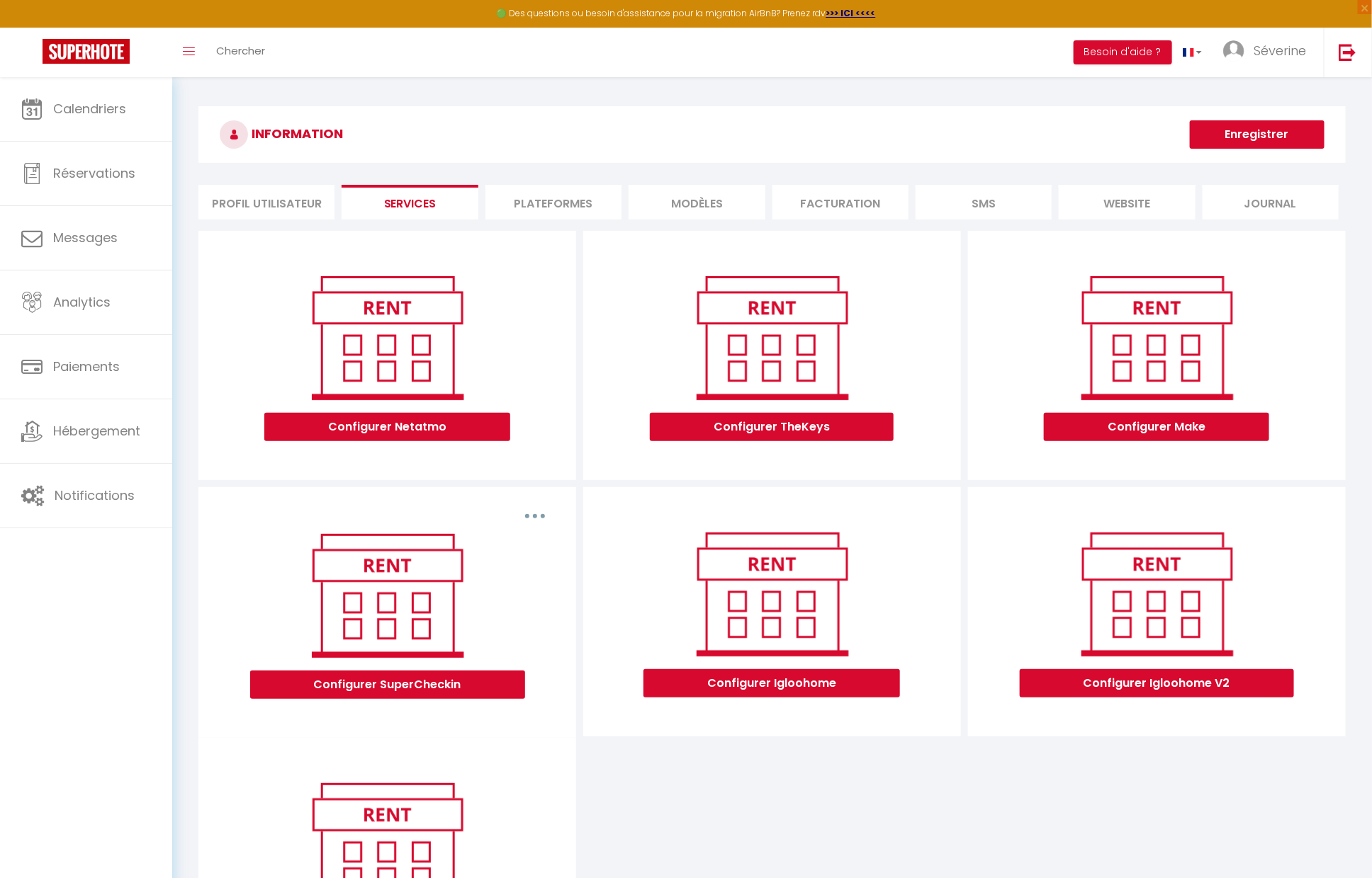
scroll to position [1, 0]
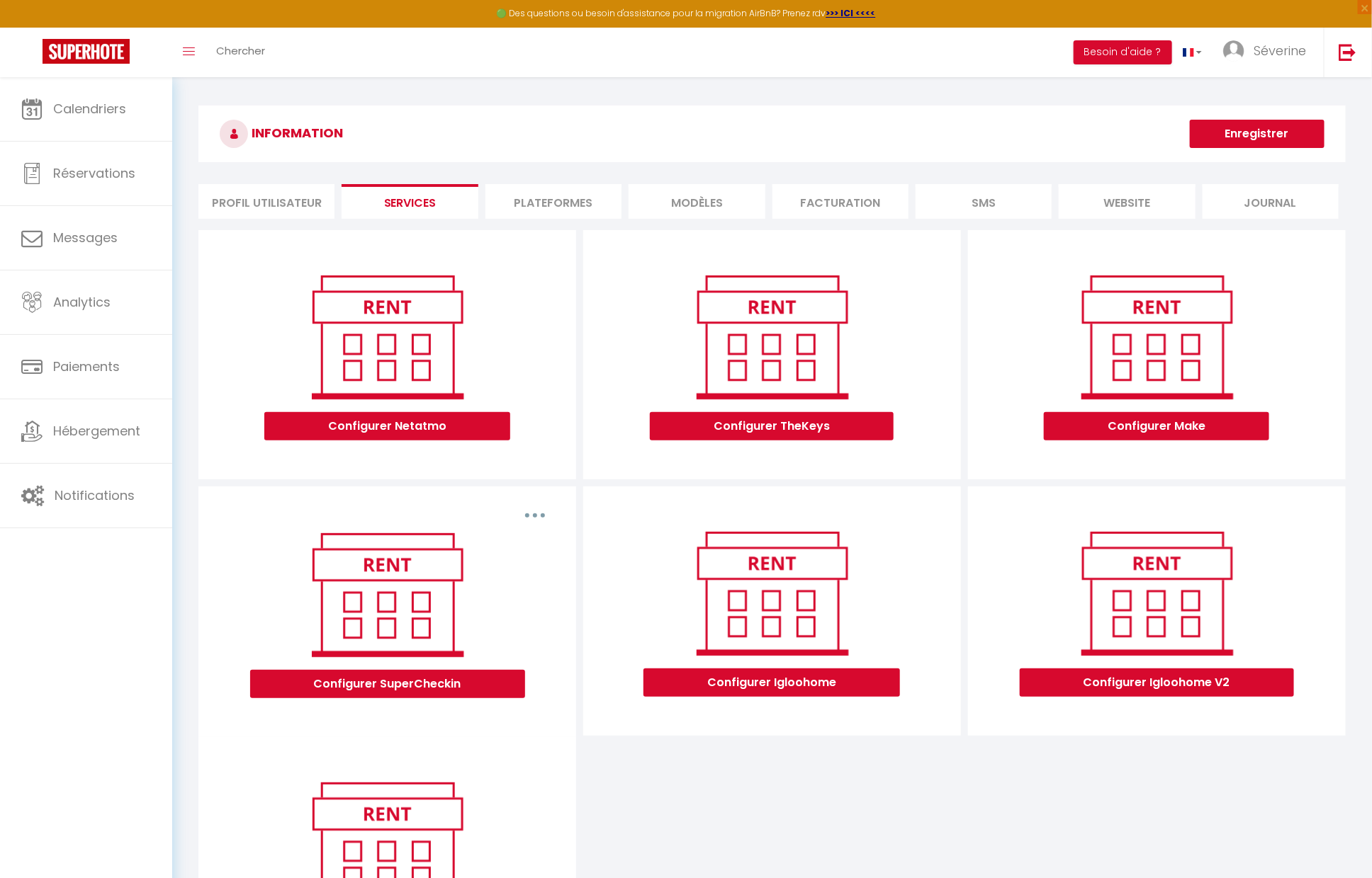
click at [539, 519] on button "button" at bounding box center [534, 516] width 39 height 22
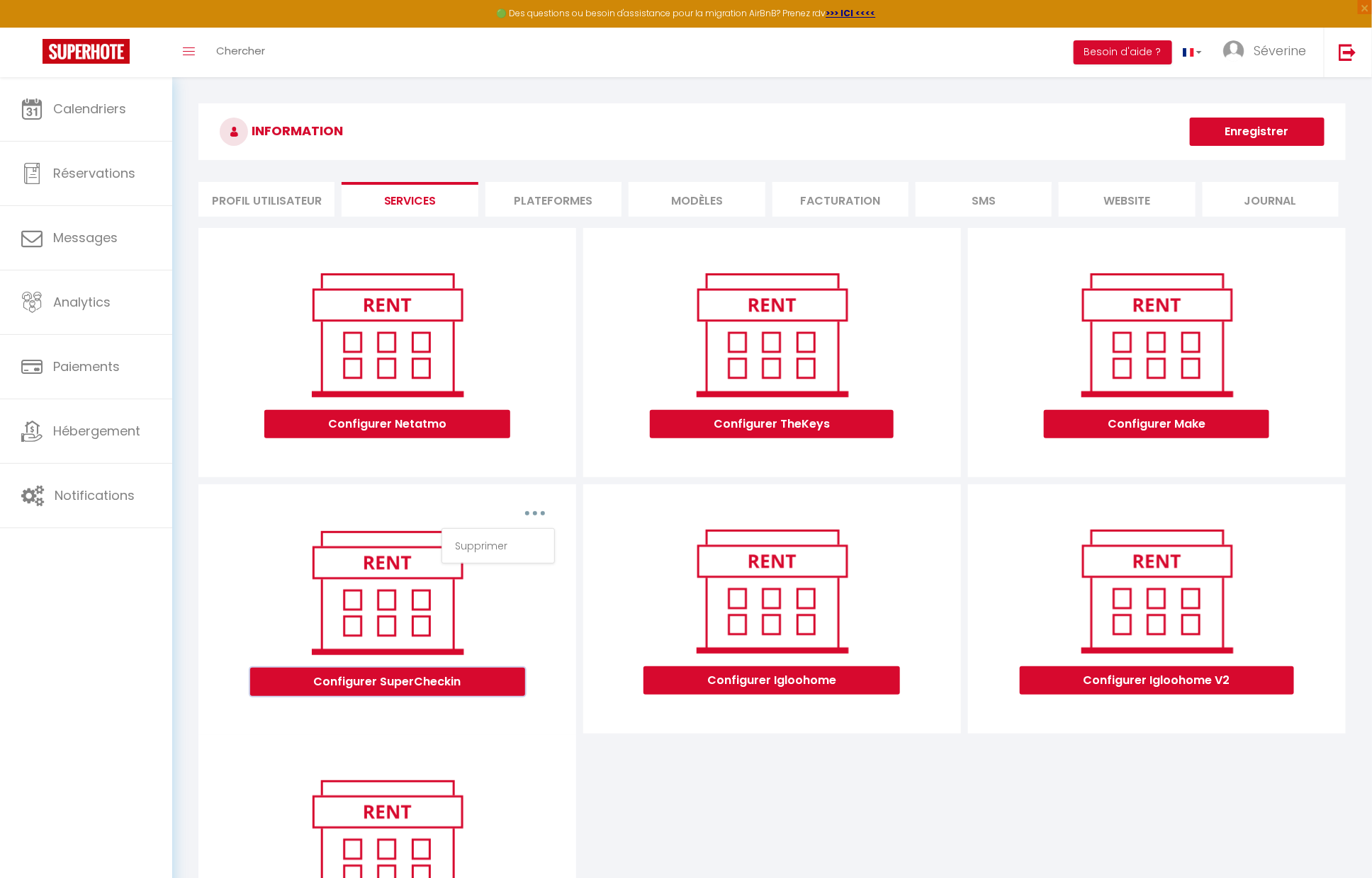
click at [433, 684] on button "Configurer SuperCheckin" at bounding box center [387, 681] width 275 height 28
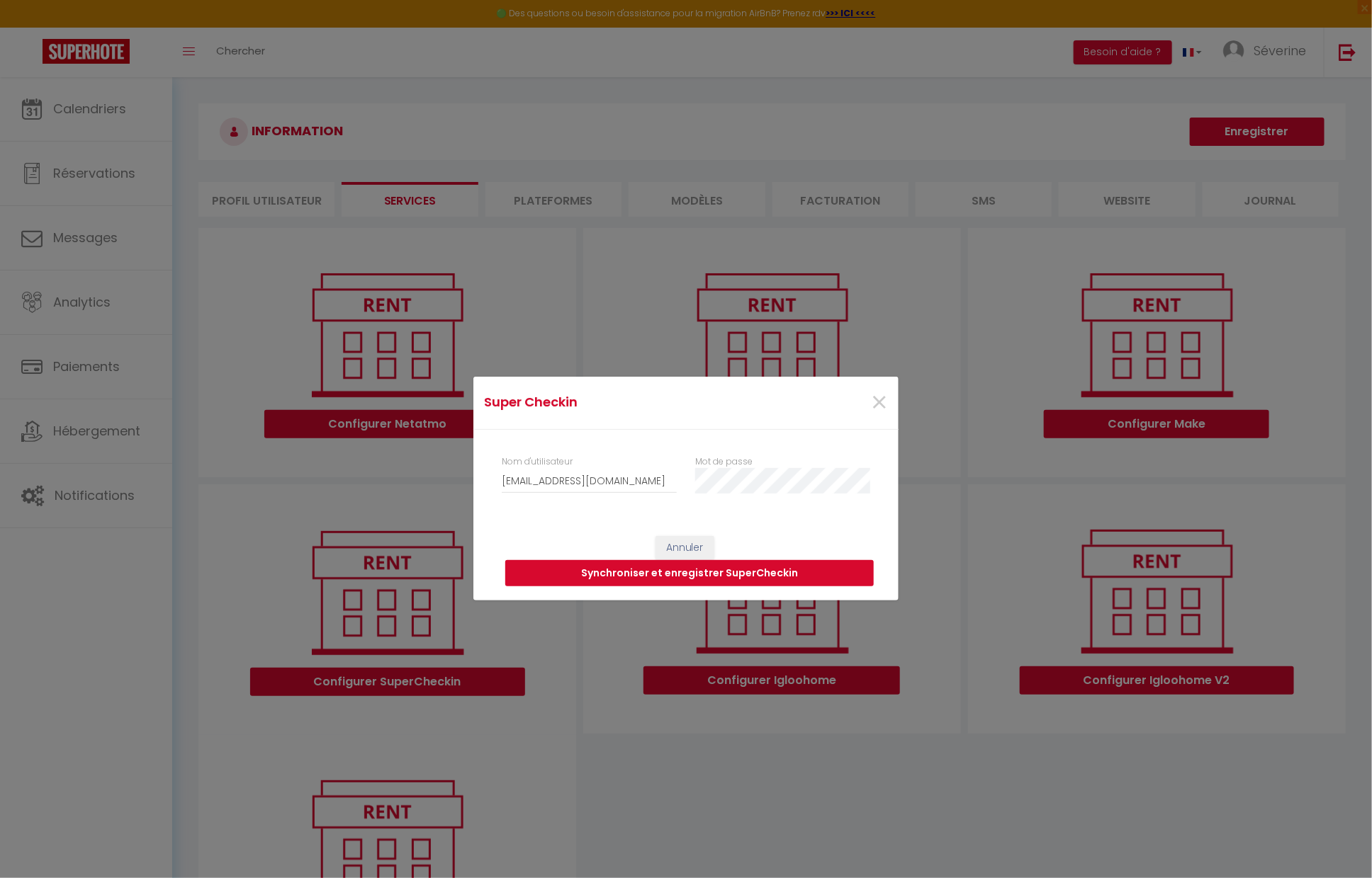
click at [632, 568] on button "Synchroniser et enregistrer SuperCheckin" at bounding box center [690, 573] width 368 height 27
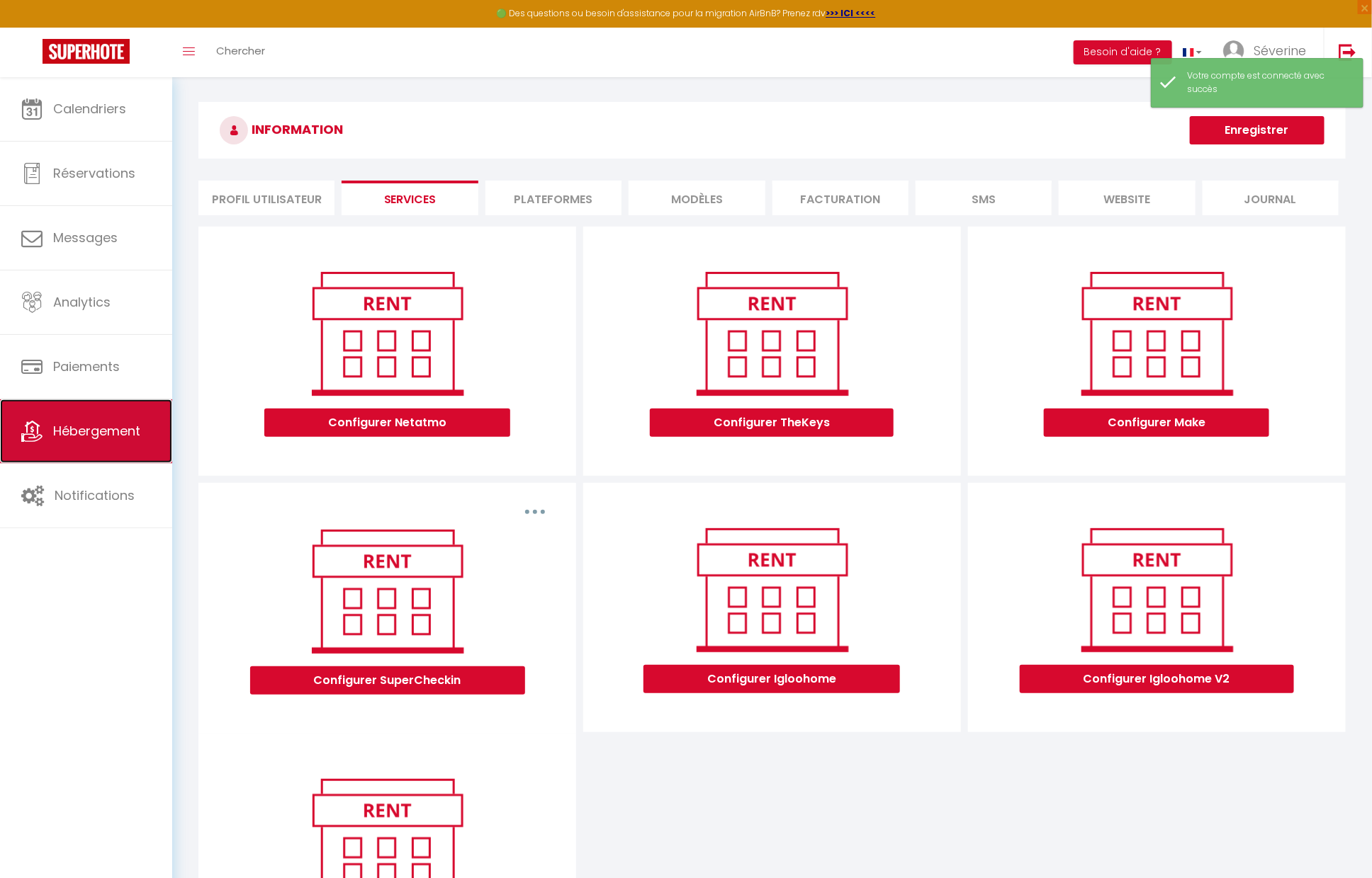
scroll to position [5, 0]
click at [87, 439] on span "Hébergement" at bounding box center [96, 431] width 87 height 18
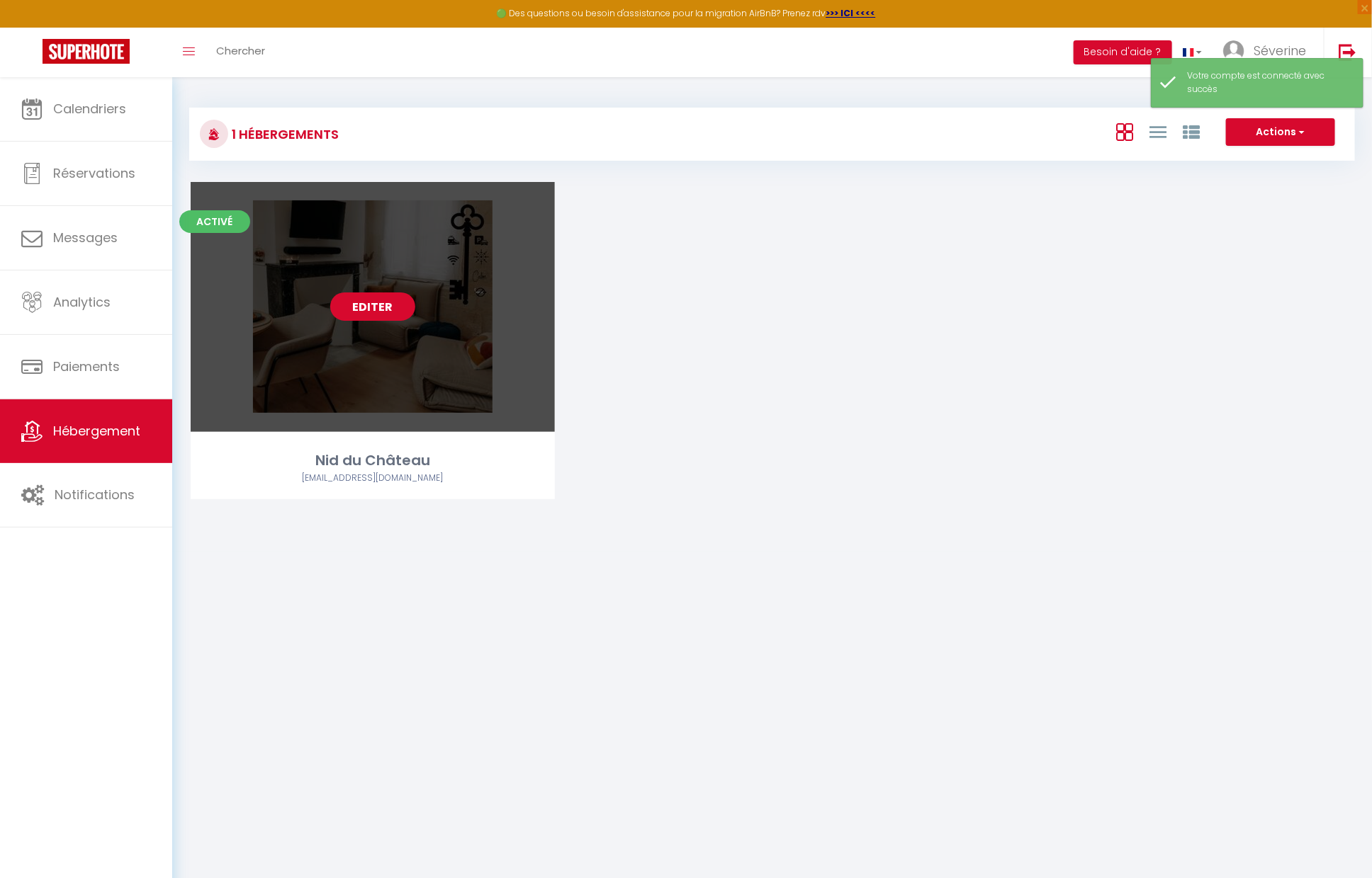
scroll to position [5, 0]
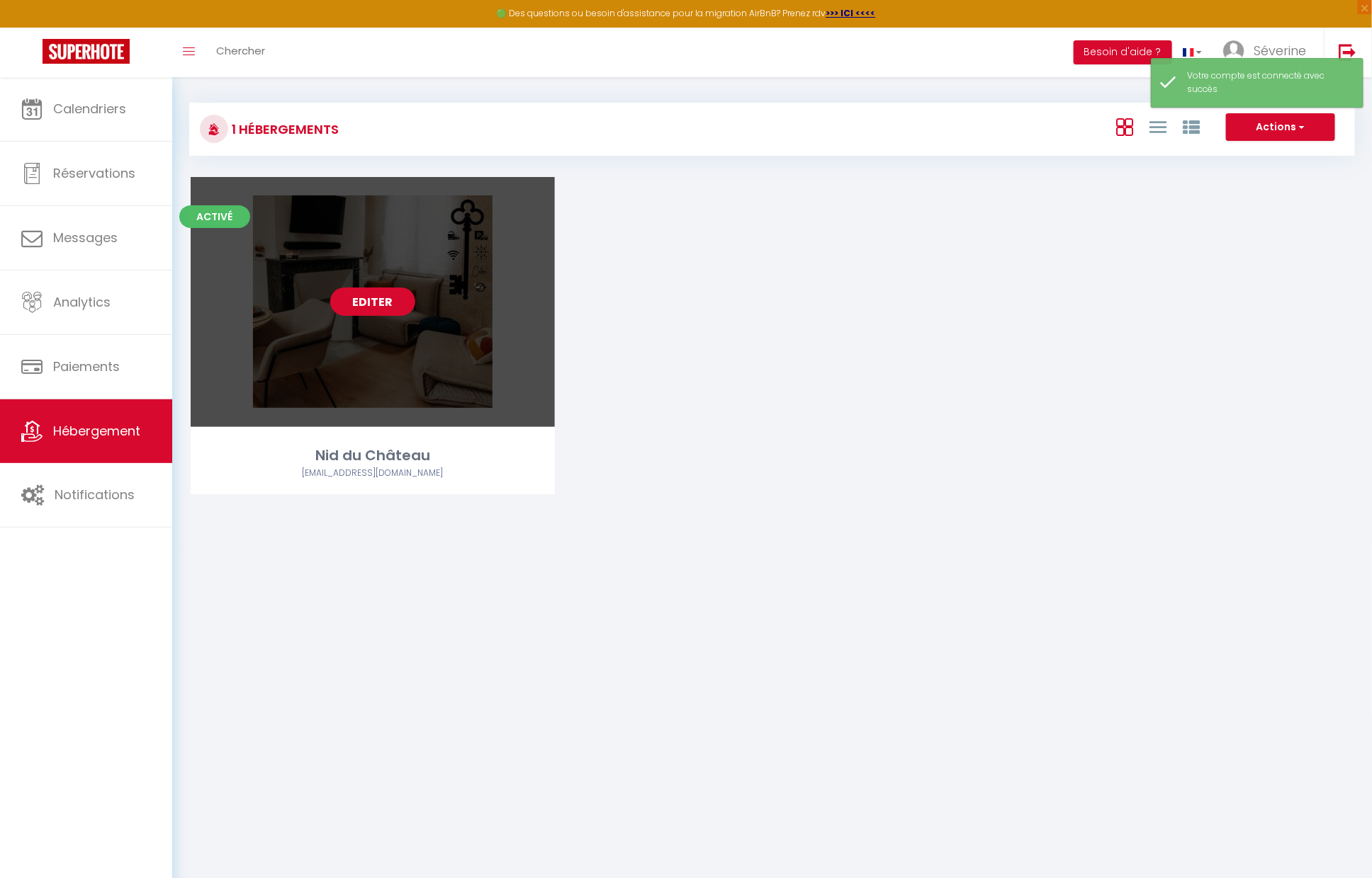
click at [398, 305] on link "Editer" at bounding box center [373, 301] width 85 height 28
click at [439, 293] on div "Editer" at bounding box center [372, 301] width 364 height 250
click at [398, 302] on link "Editer" at bounding box center [373, 301] width 85 height 28
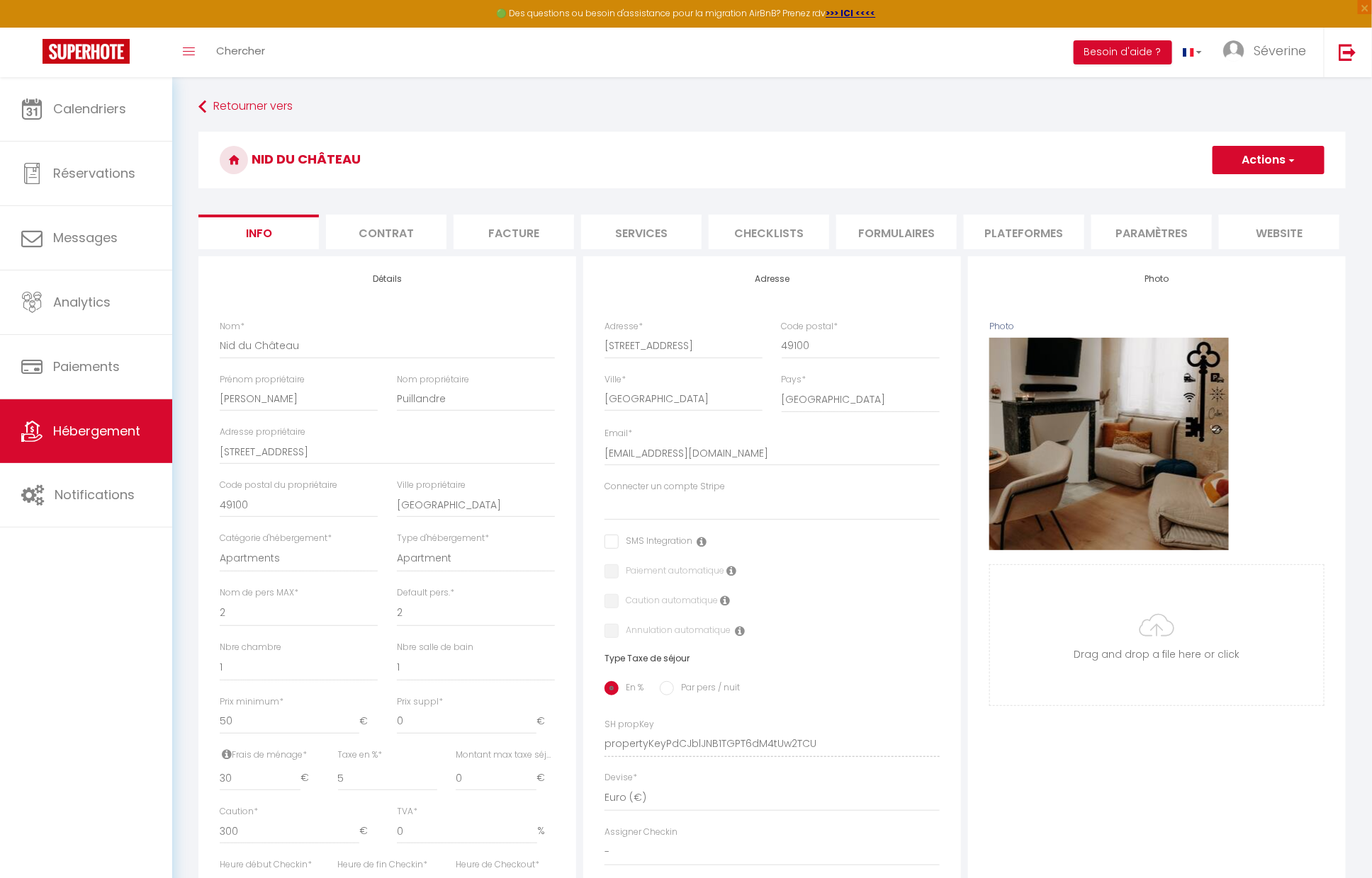
click at [616, 231] on li "Services" at bounding box center [641, 231] width 121 height 35
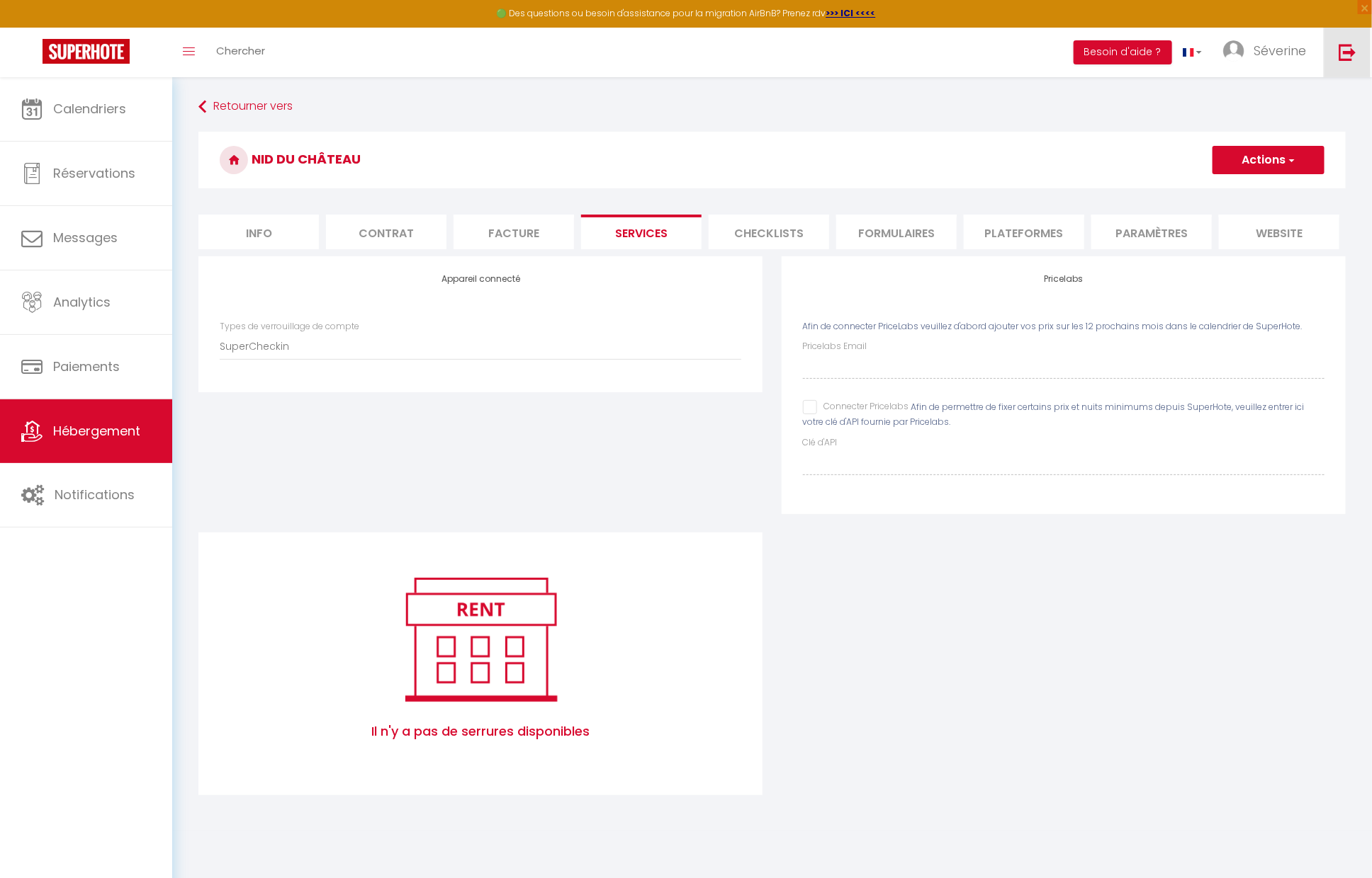
click at [1339, 53] on img at bounding box center [1347, 52] width 18 height 18
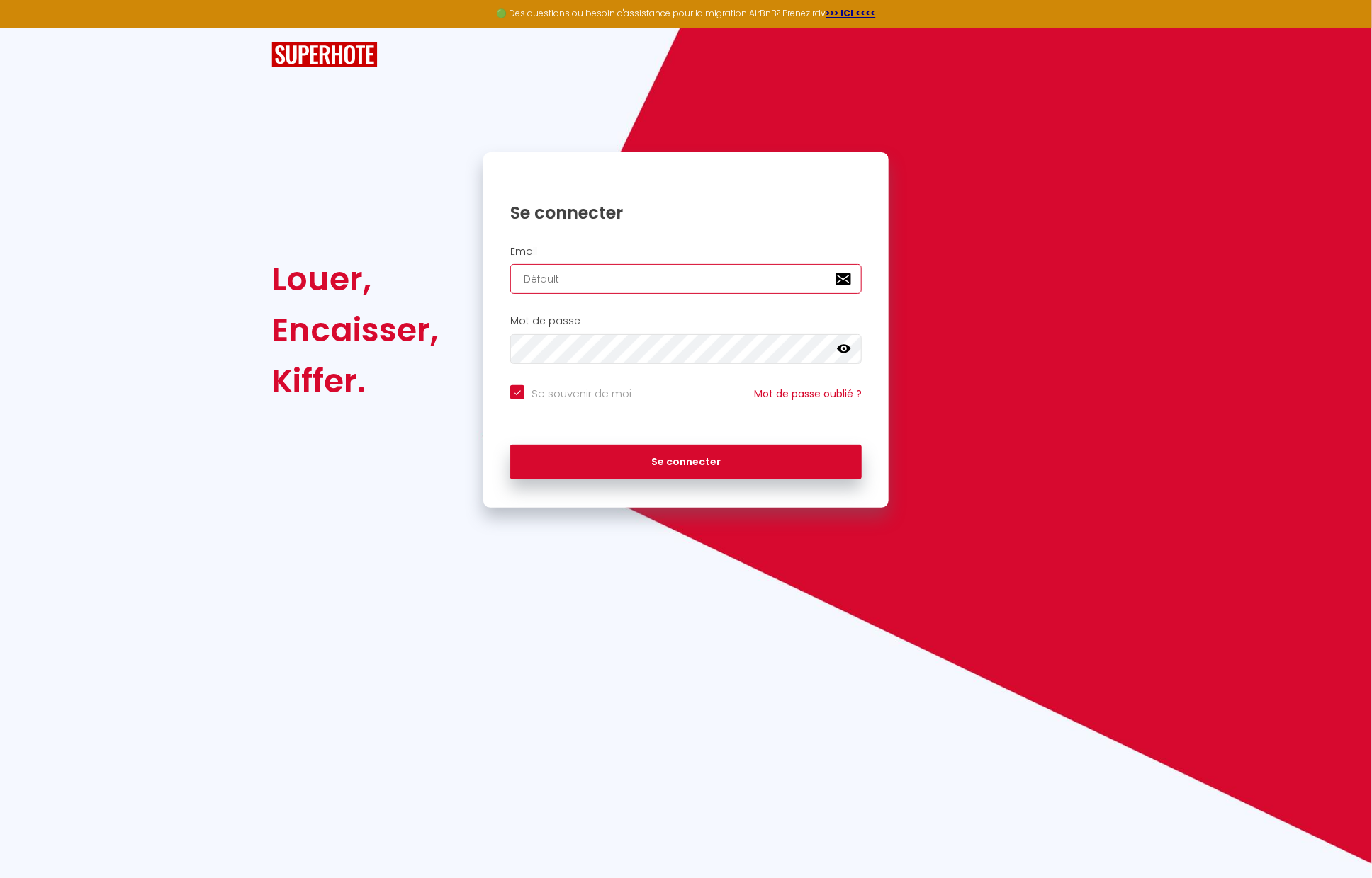
drag, startPoint x: 563, startPoint y: 281, endPoint x: 477, endPoint y: 284, distance: 86.1
click at [477, 284] on div "Se connecter Email Défault Mot de passe false Se souvenir de moi Mot de passe o…" at bounding box center [686, 330] width 424 height 356
paste input "[EMAIL_ADDRESS][DOMAIN_NAME]"
click at [510, 445] on button "Se connecter" at bounding box center [686, 463] width 351 height 35
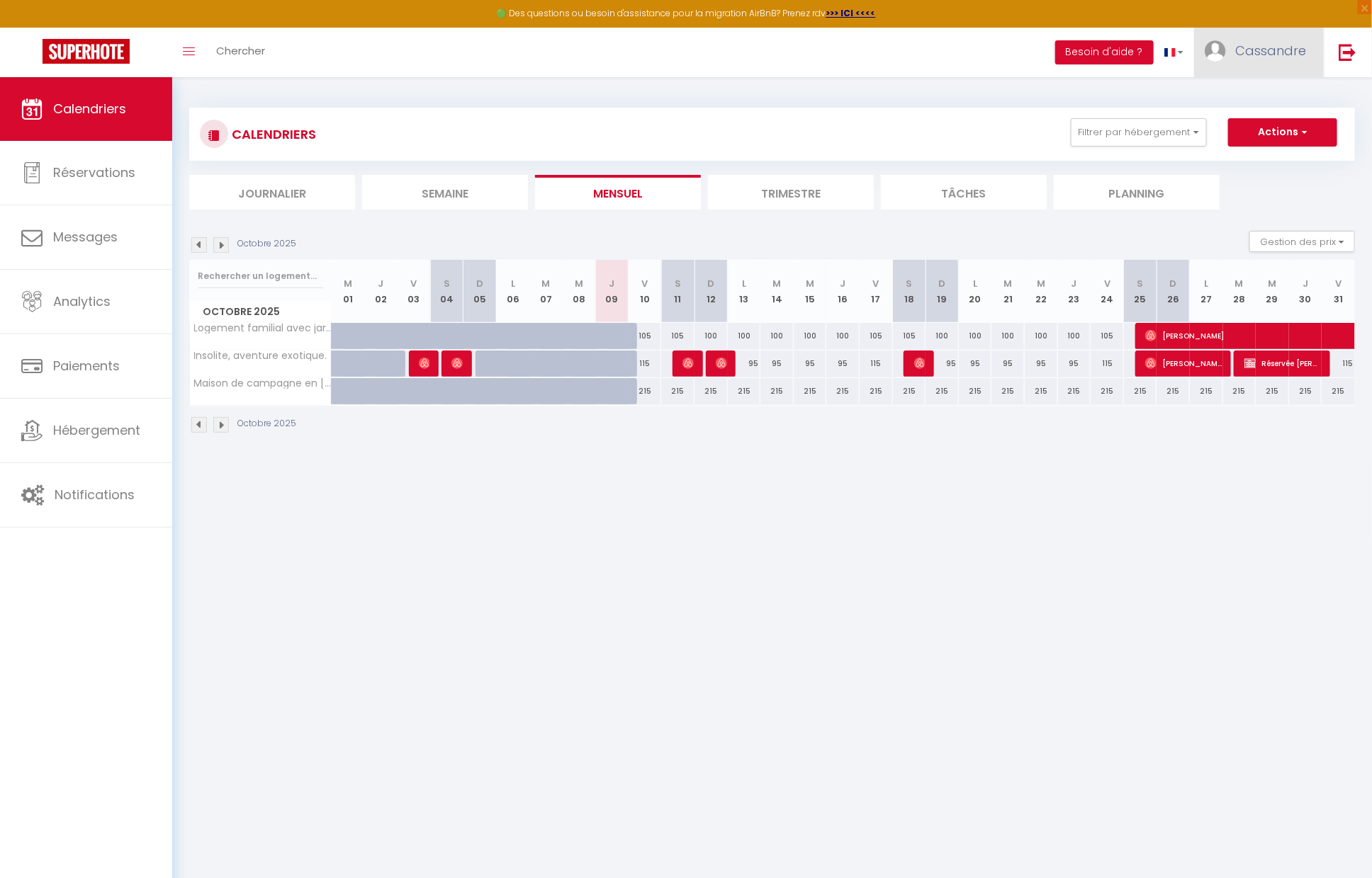
click at [1250, 51] on span "Cassandre" at bounding box center [1270, 51] width 71 height 18
click at [1251, 103] on link "Paramètres" at bounding box center [1267, 99] width 104 height 24
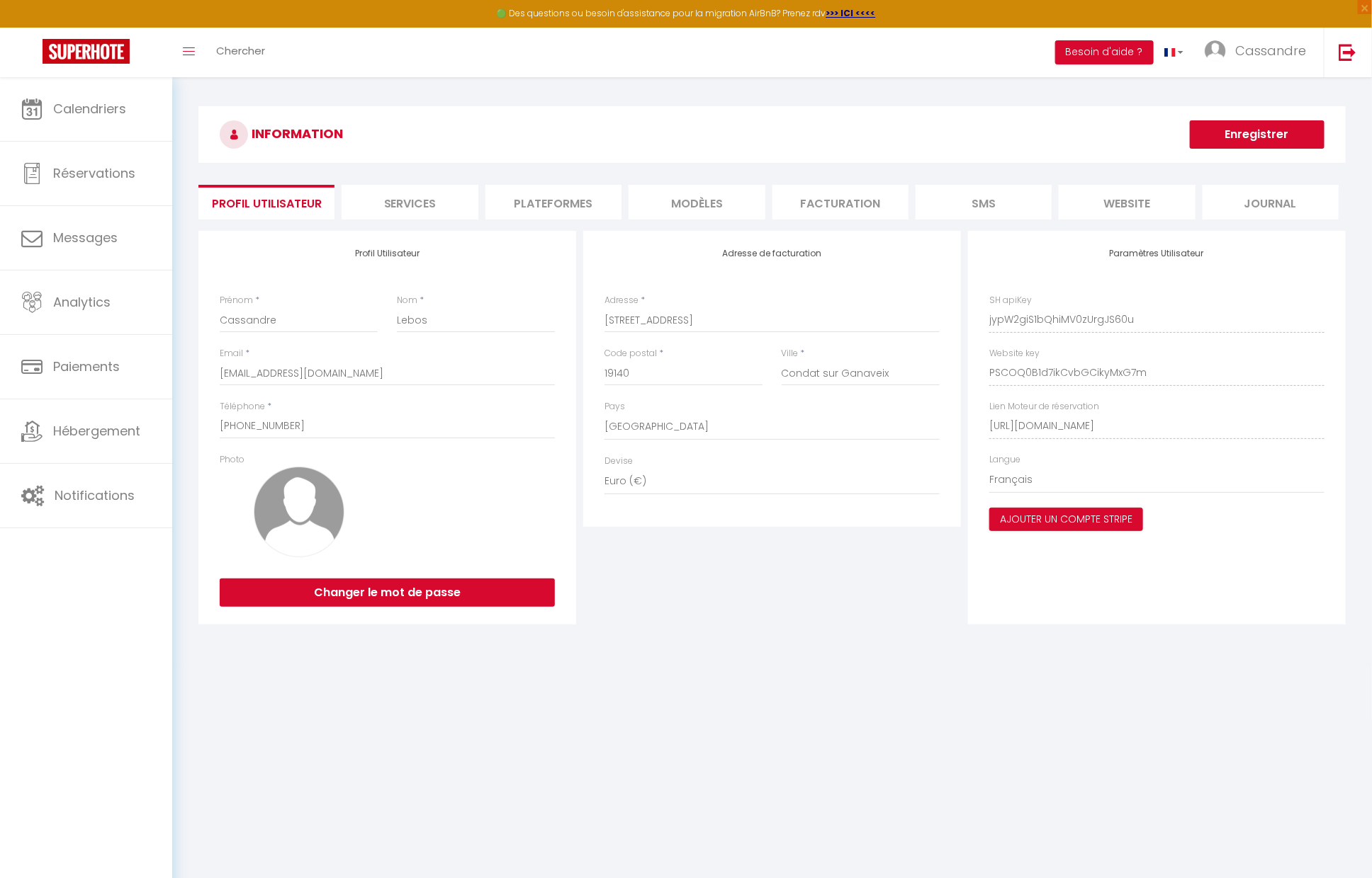
click at [416, 210] on li "Services" at bounding box center [409, 202] width 136 height 35
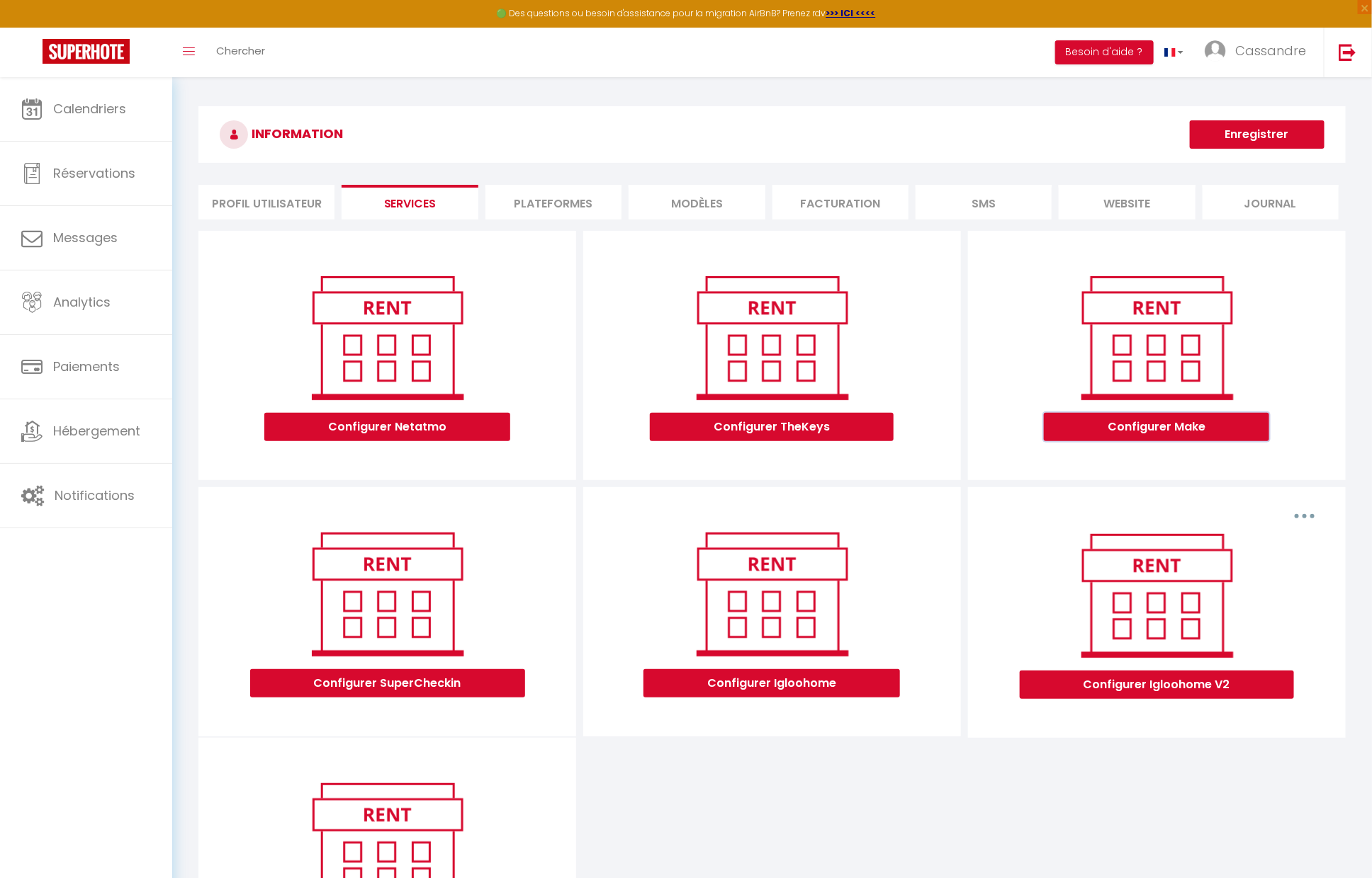
click at [1143, 424] on button "Configurer Make" at bounding box center [1156, 427] width 225 height 28
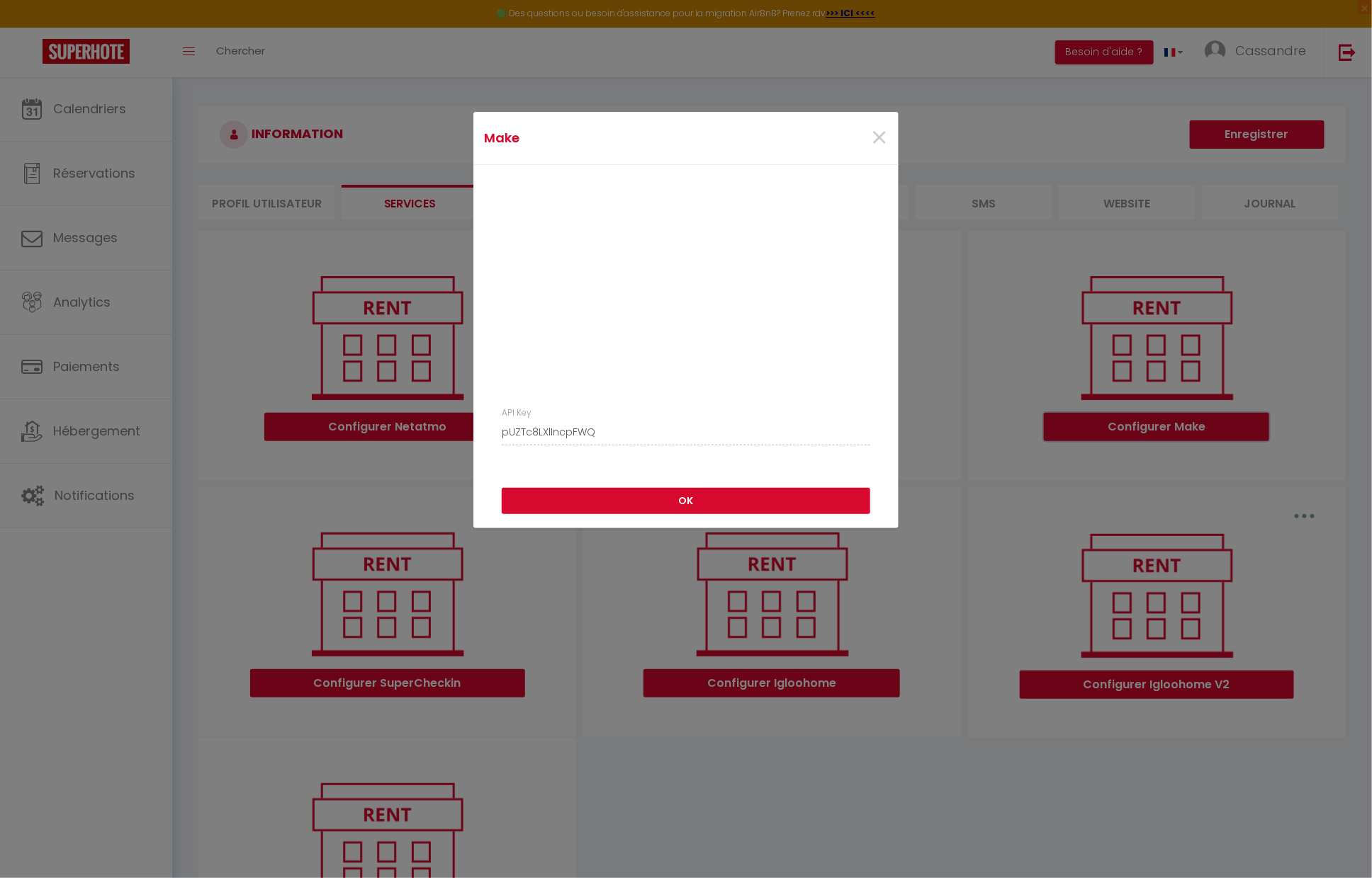
scroll to position [179, 0]
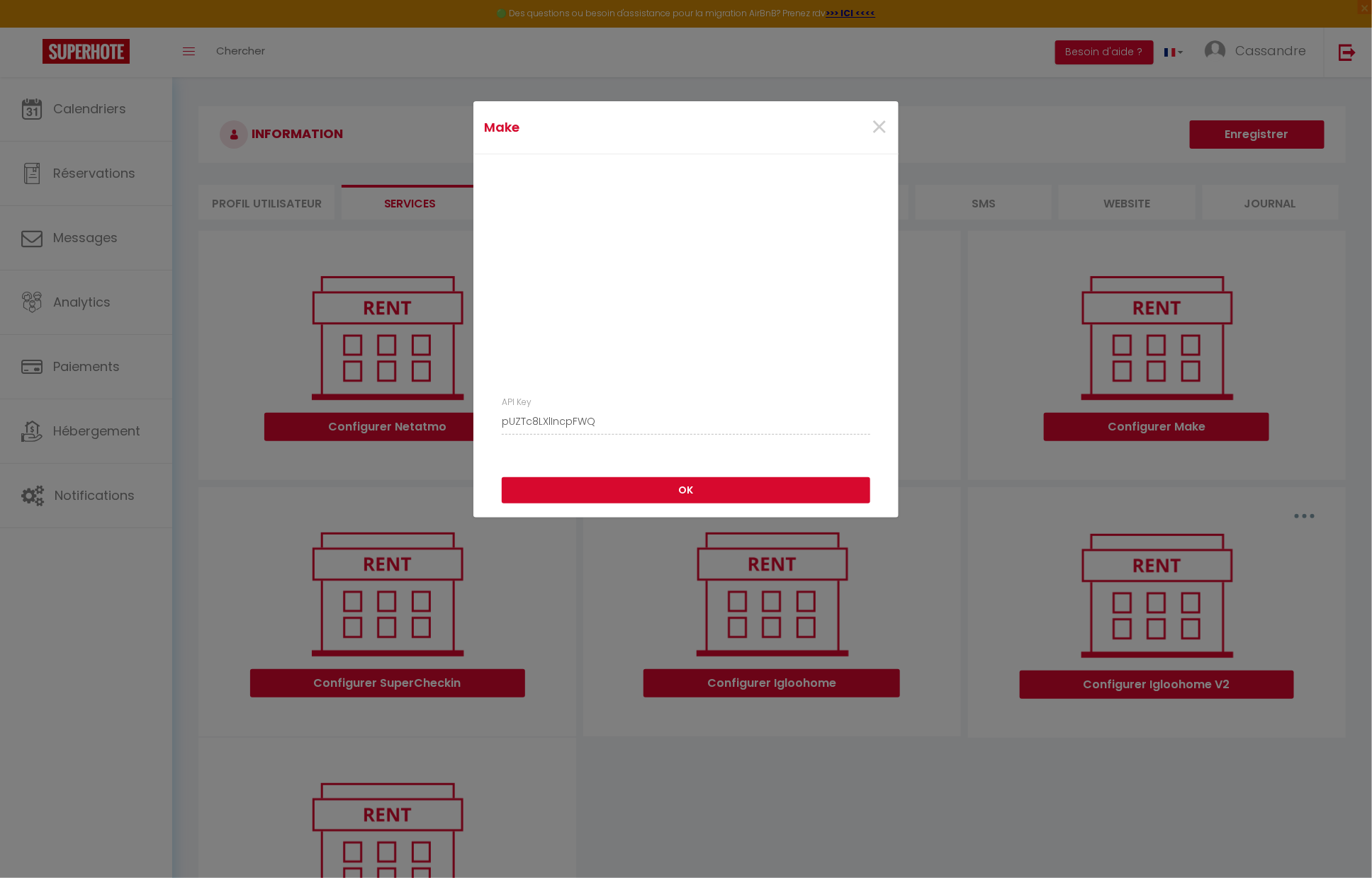
click at [716, 492] on button "OK" at bounding box center [686, 490] width 368 height 27
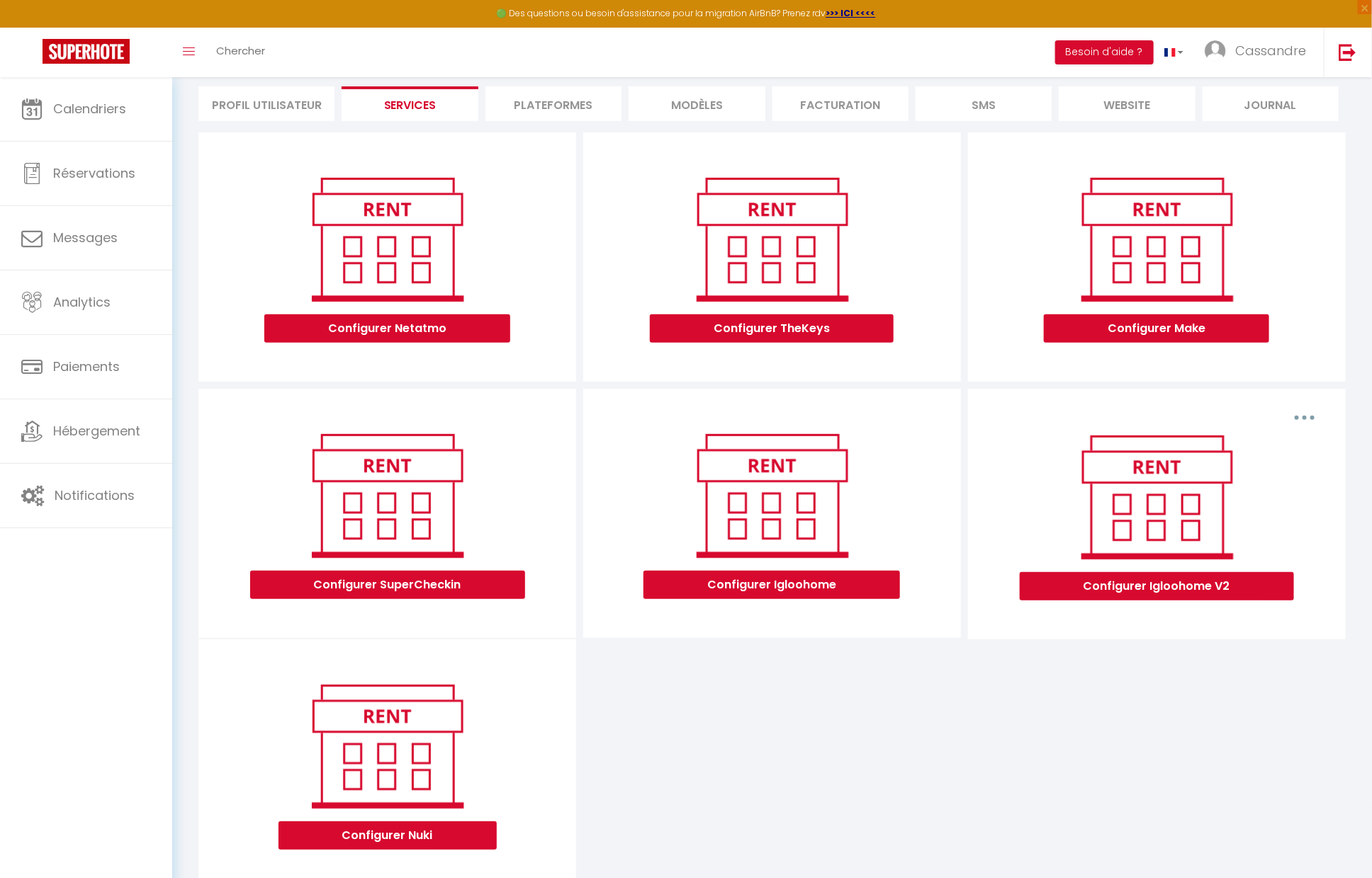
scroll to position [111, 0]
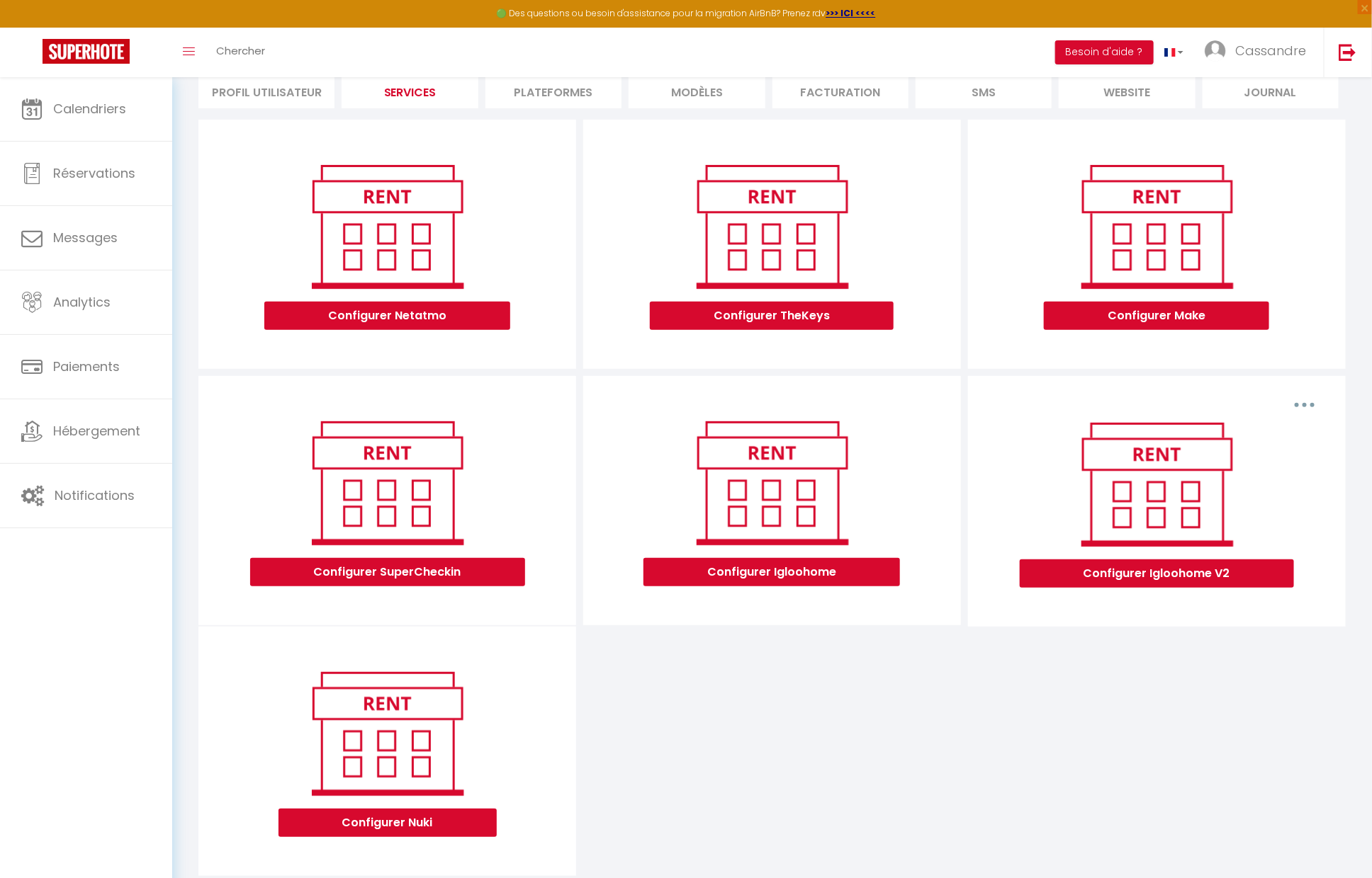
drag, startPoint x: 1146, startPoint y: 338, endPoint x: 1153, endPoint y: 316, distance: 23.1
click at [1146, 337] on div "Configurer Make" at bounding box center [1157, 244] width 354 height 214
click at [1153, 316] on button "Configurer Make" at bounding box center [1156, 316] width 225 height 28
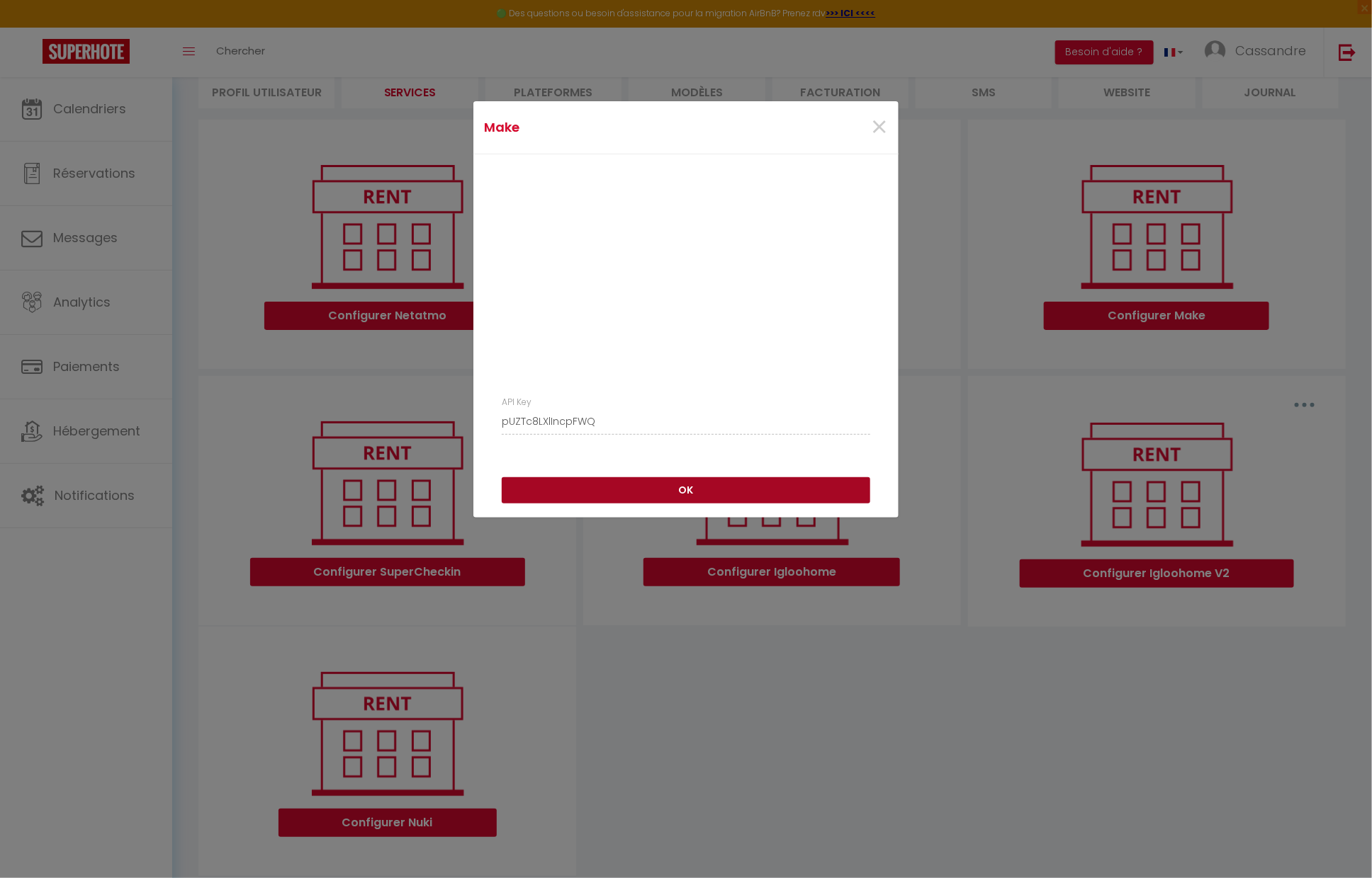
click at [721, 496] on button "OK" at bounding box center [686, 490] width 368 height 27
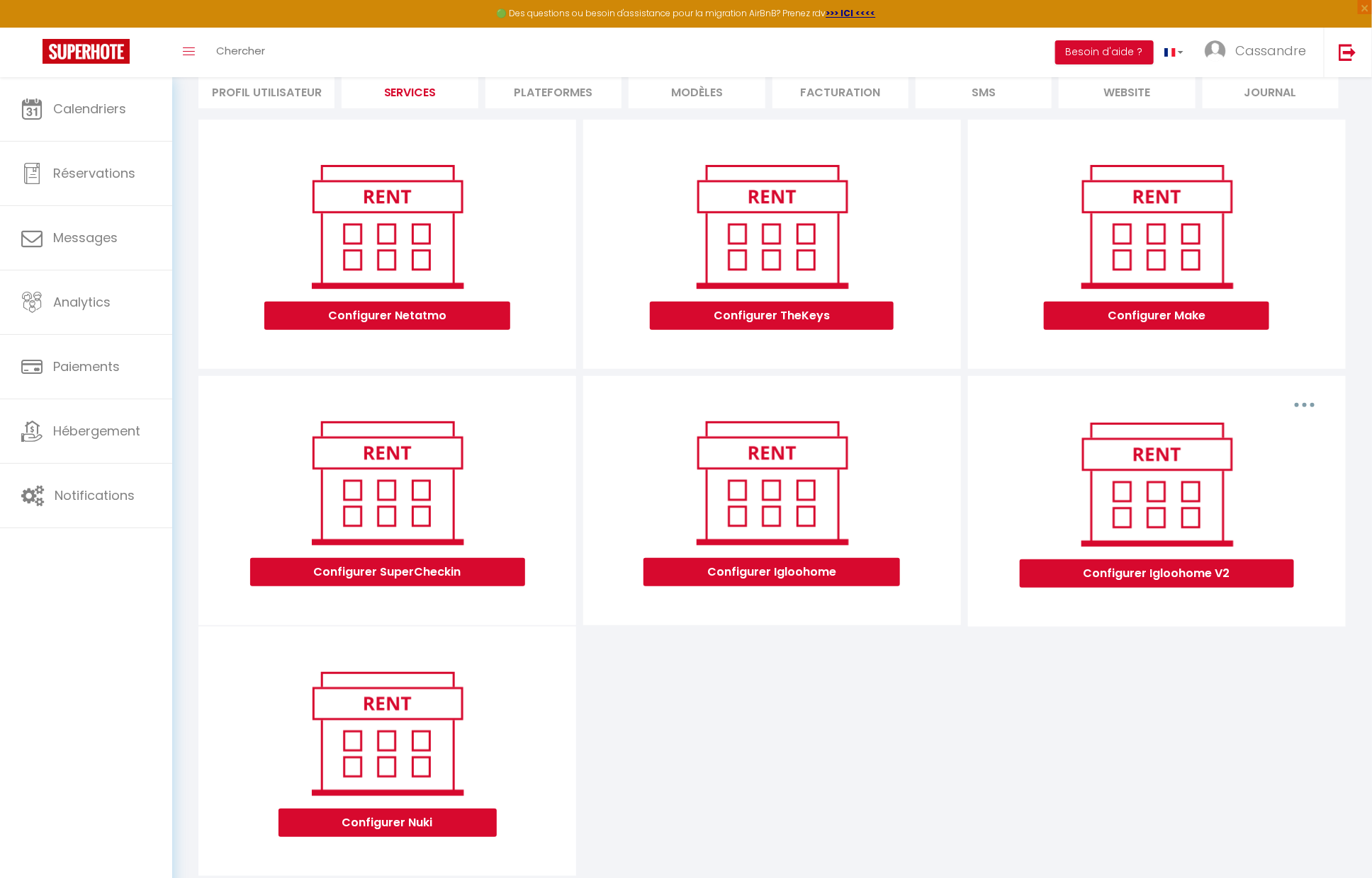
scroll to position [0, 0]
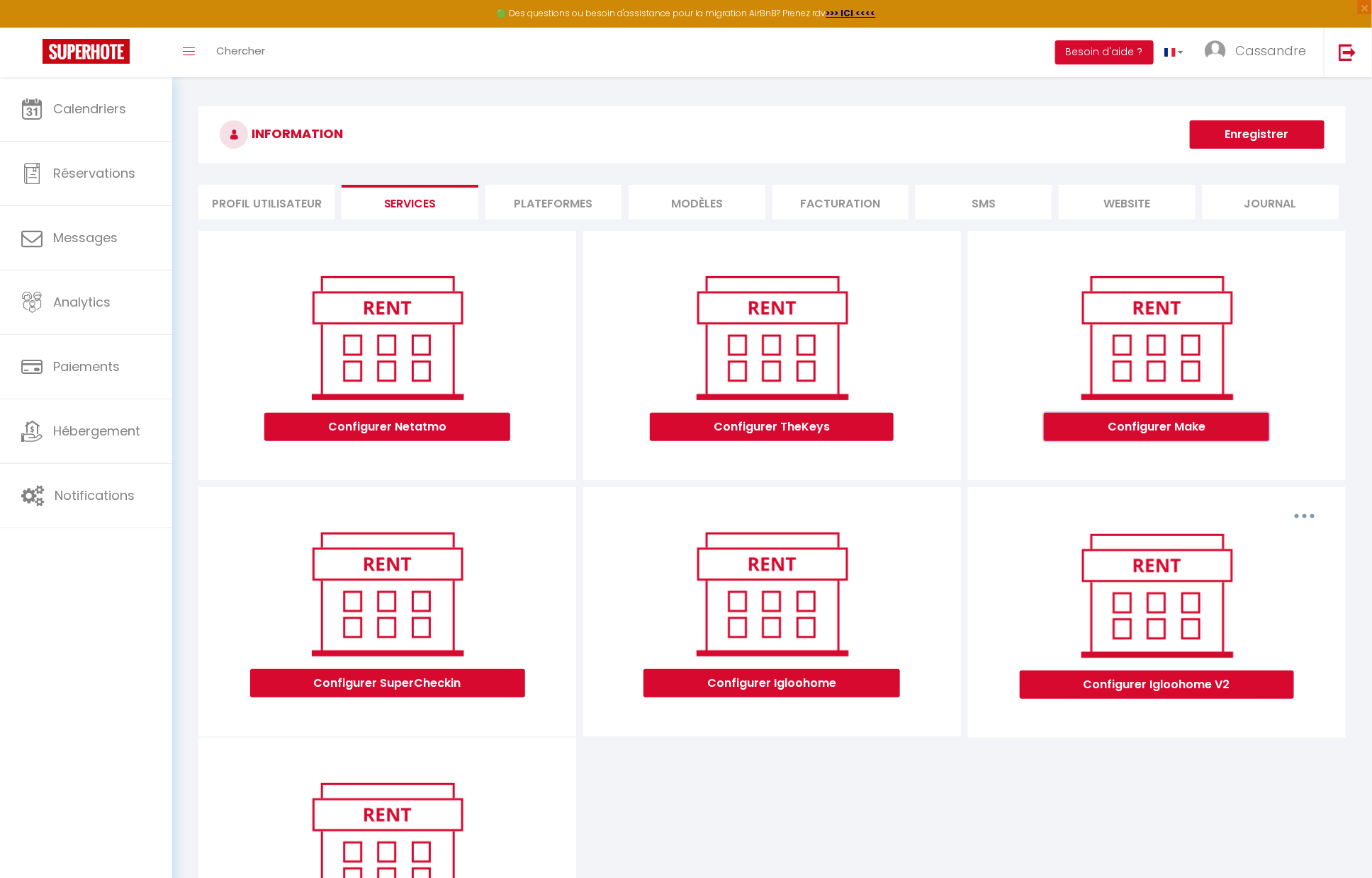
click at [1184, 431] on button "Configurer Make" at bounding box center [1156, 427] width 225 height 28
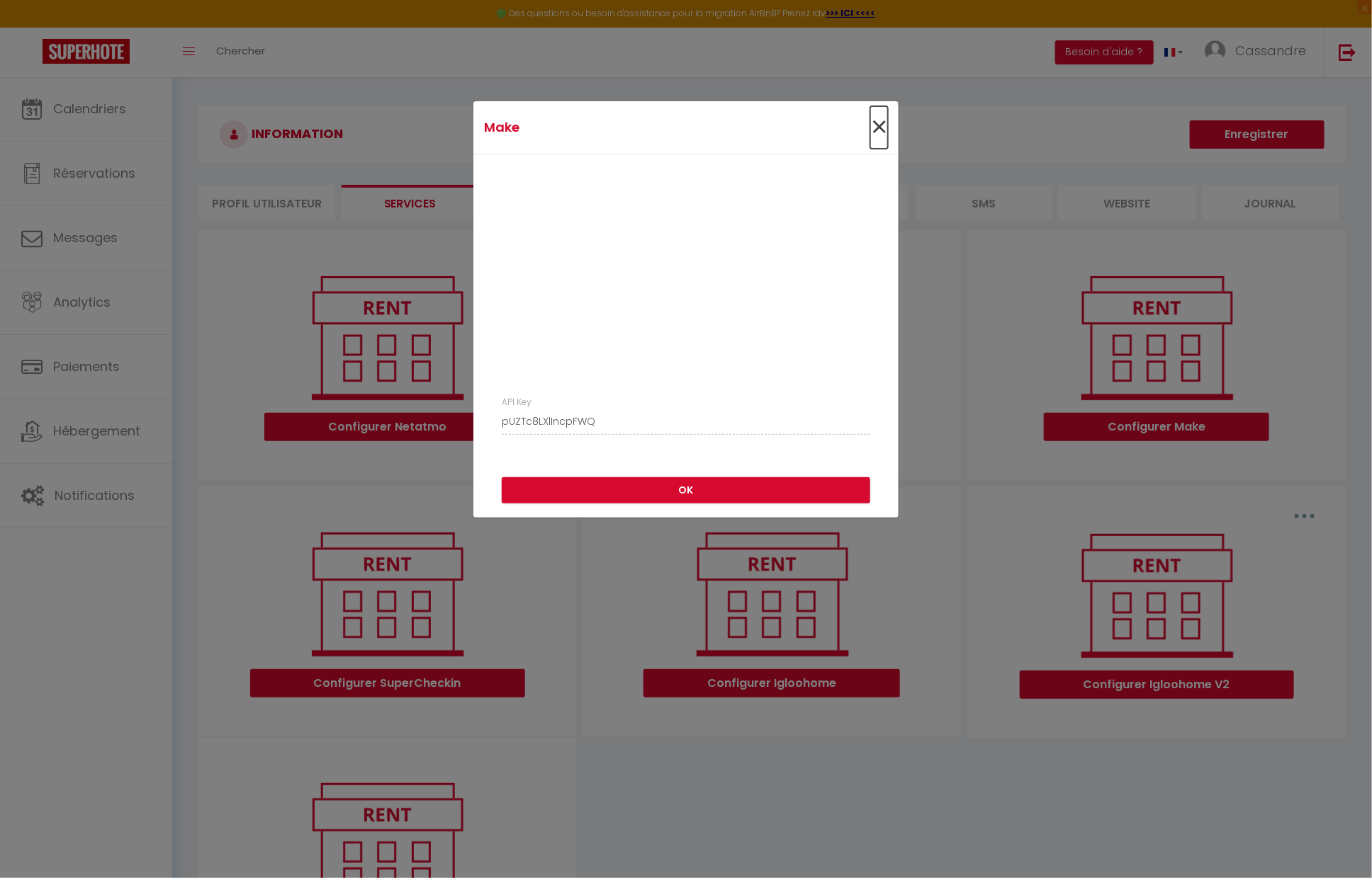
click at [885, 132] on span "×" at bounding box center [879, 127] width 18 height 43
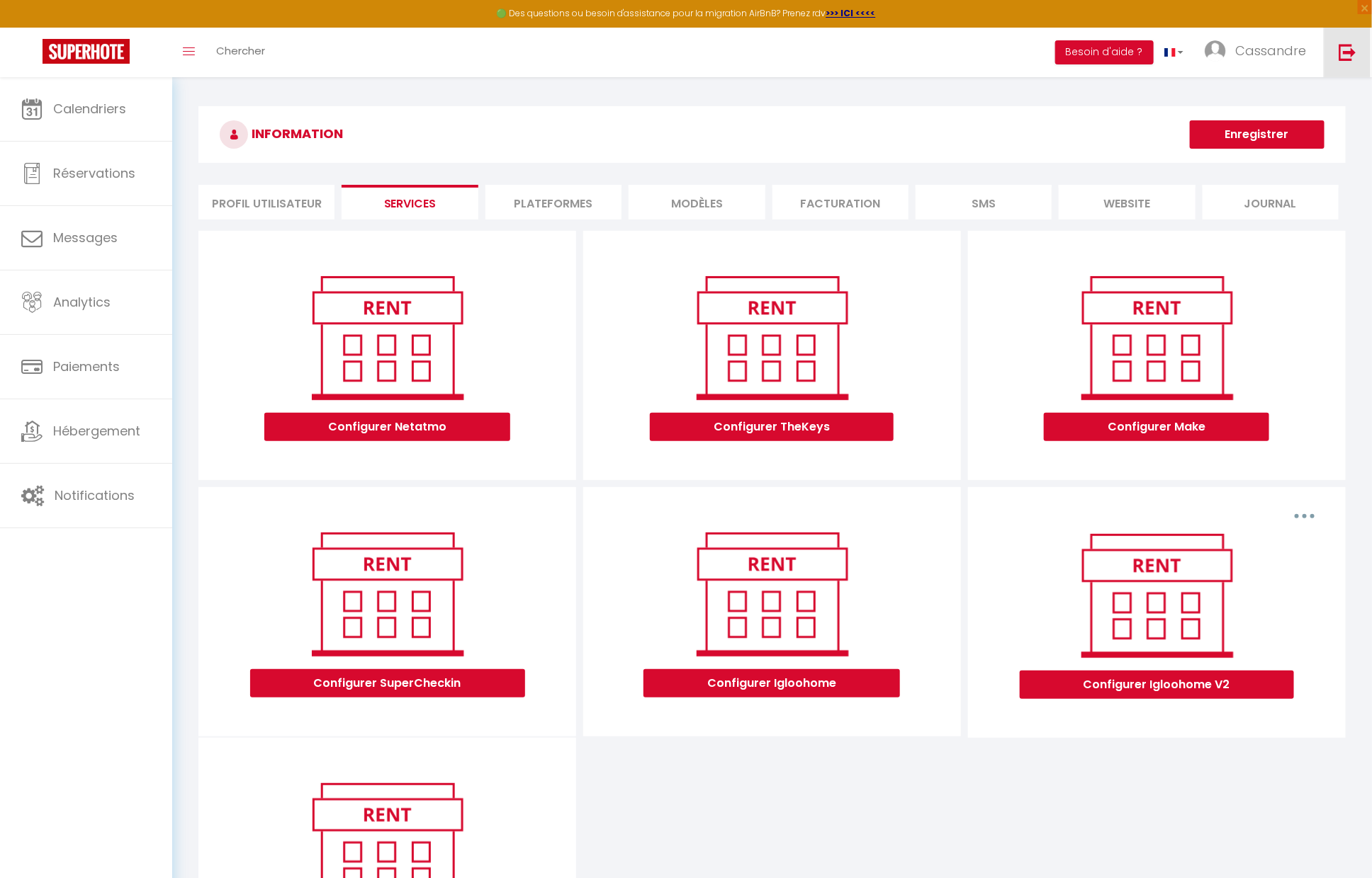
click at [1349, 49] on img at bounding box center [1347, 52] width 18 height 18
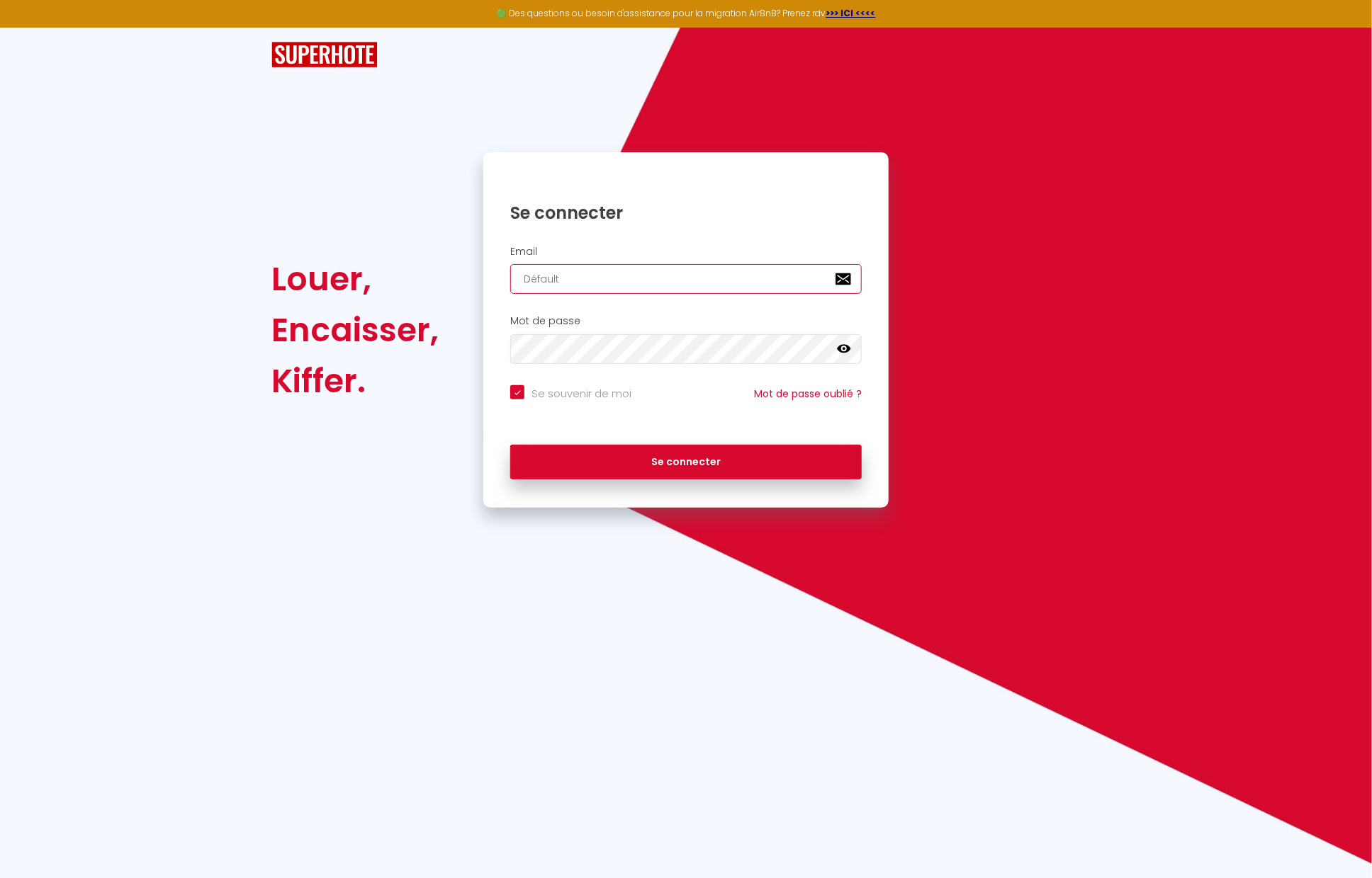
drag, startPoint x: 611, startPoint y: 280, endPoint x: 470, endPoint y: 276, distance: 141.1
click at [470, 276] on div "Louer, Encaisser, Kiffer. Se connecter Email Défault Mot de passe false Se souv…" at bounding box center [686, 330] width 847 height 356
paste input "[PERSON_NAME][EMAIL_ADDRESS][DOMAIN_NAME]"
click at [510, 445] on button "Se connecter" at bounding box center [686, 463] width 351 height 35
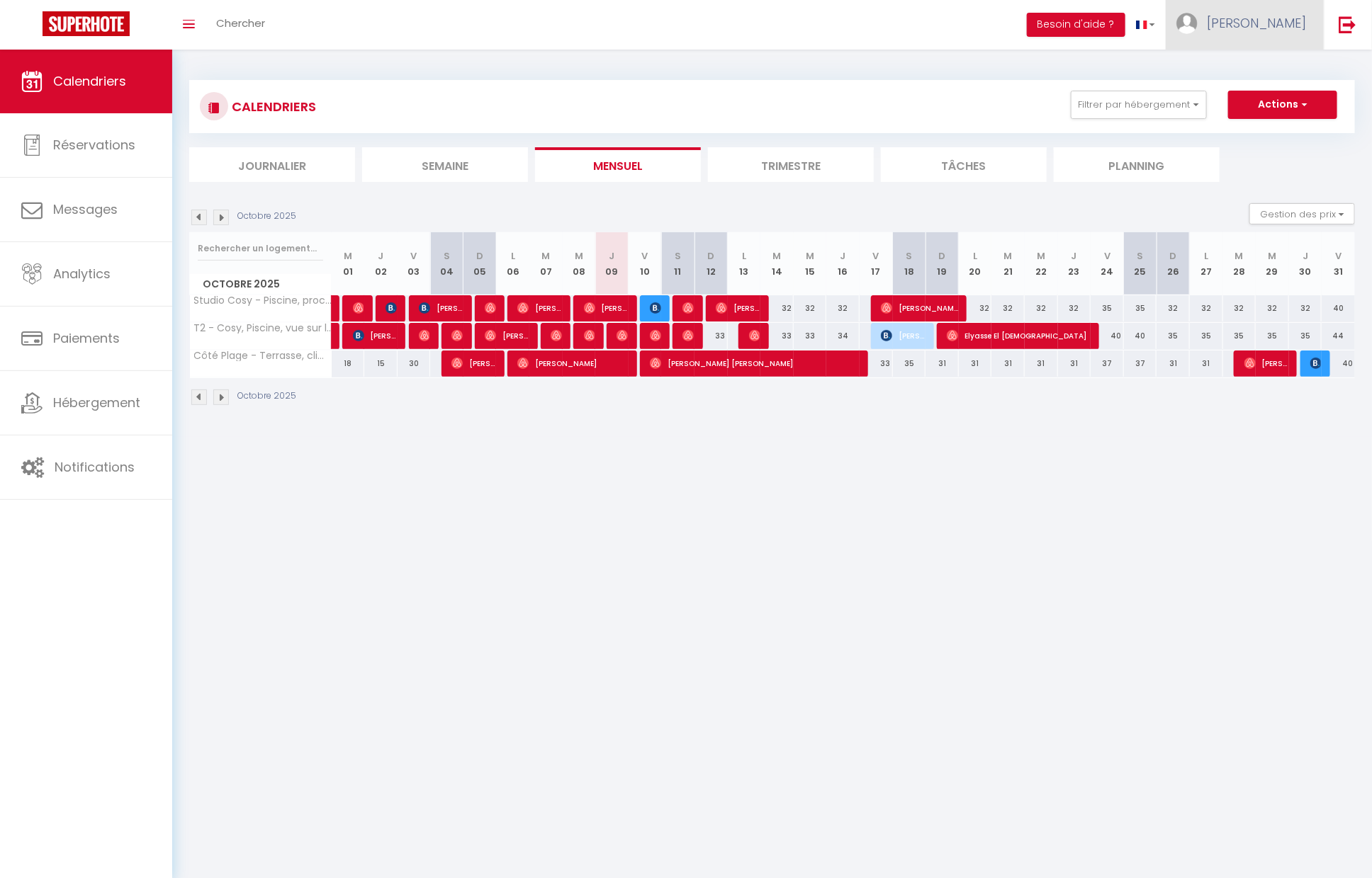
click at [1266, 35] on link "[PERSON_NAME]" at bounding box center [1244, 25] width 158 height 50
click at [1236, 73] on link "Paramètres" at bounding box center [1267, 71] width 104 height 24
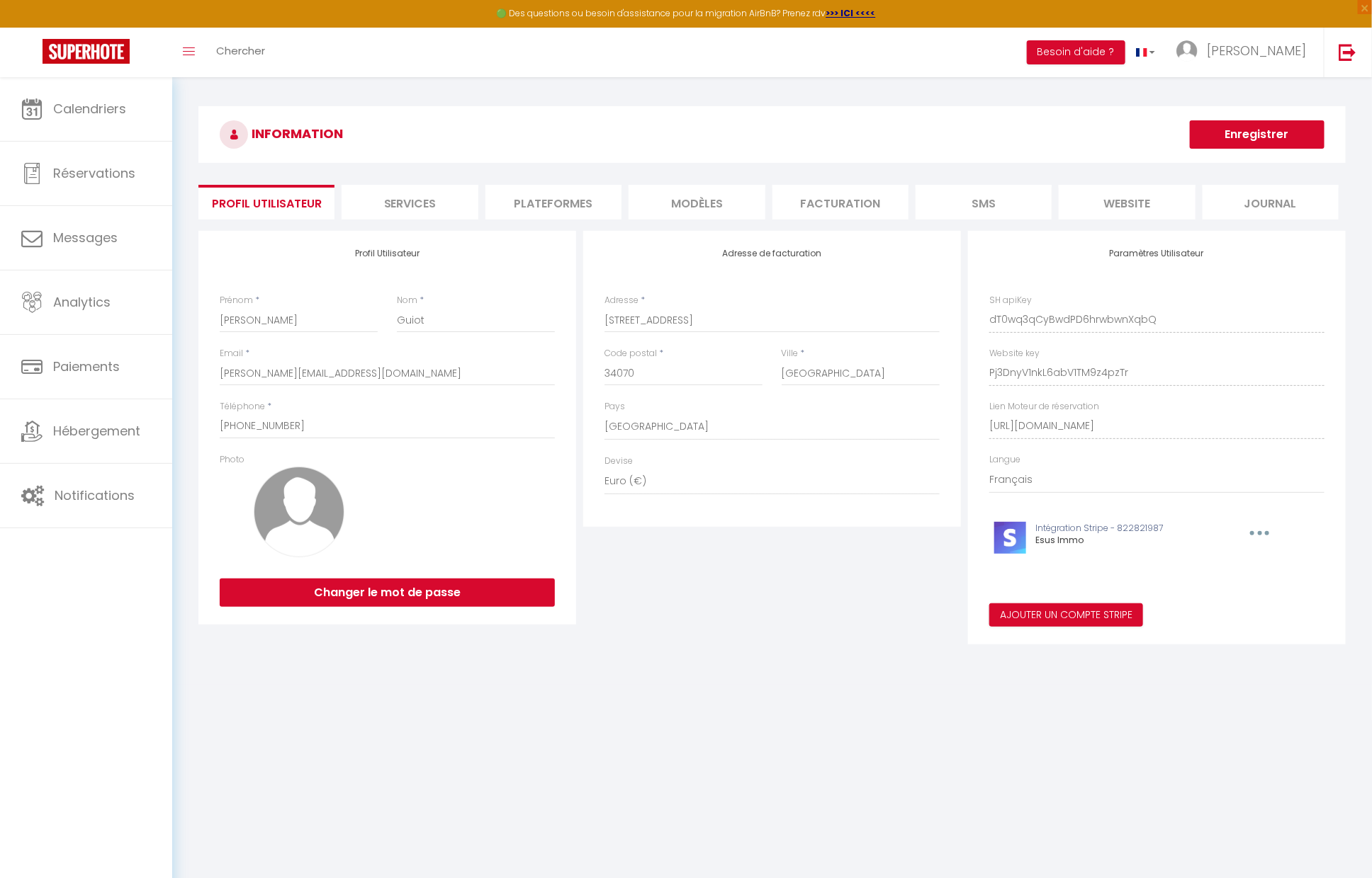
click at [403, 215] on li "Services" at bounding box center [409, 202] width 136 height 35
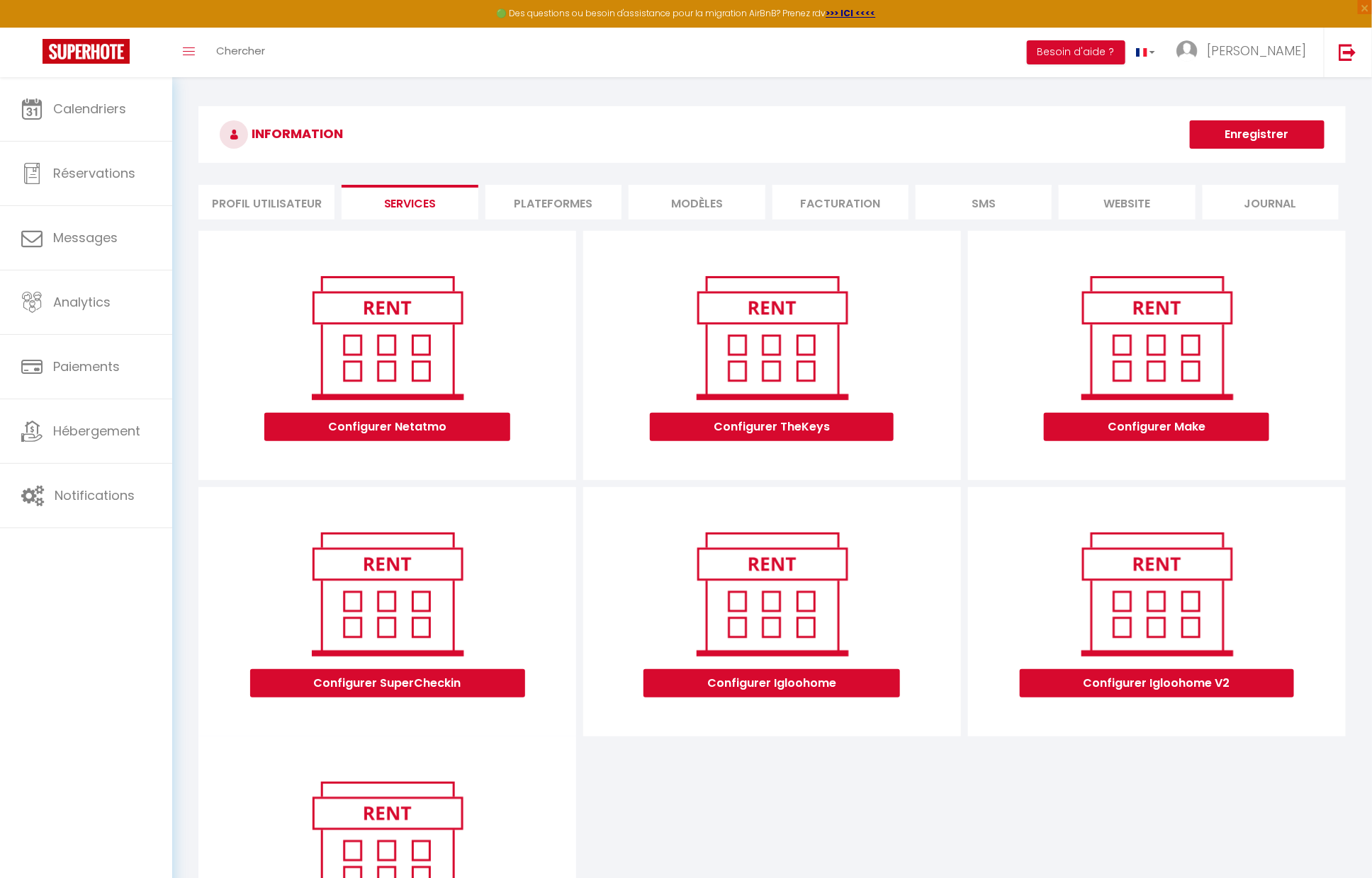
click at [551, 201] on li "Plateformes" at bounding box center [553, 202] width 136 height 35
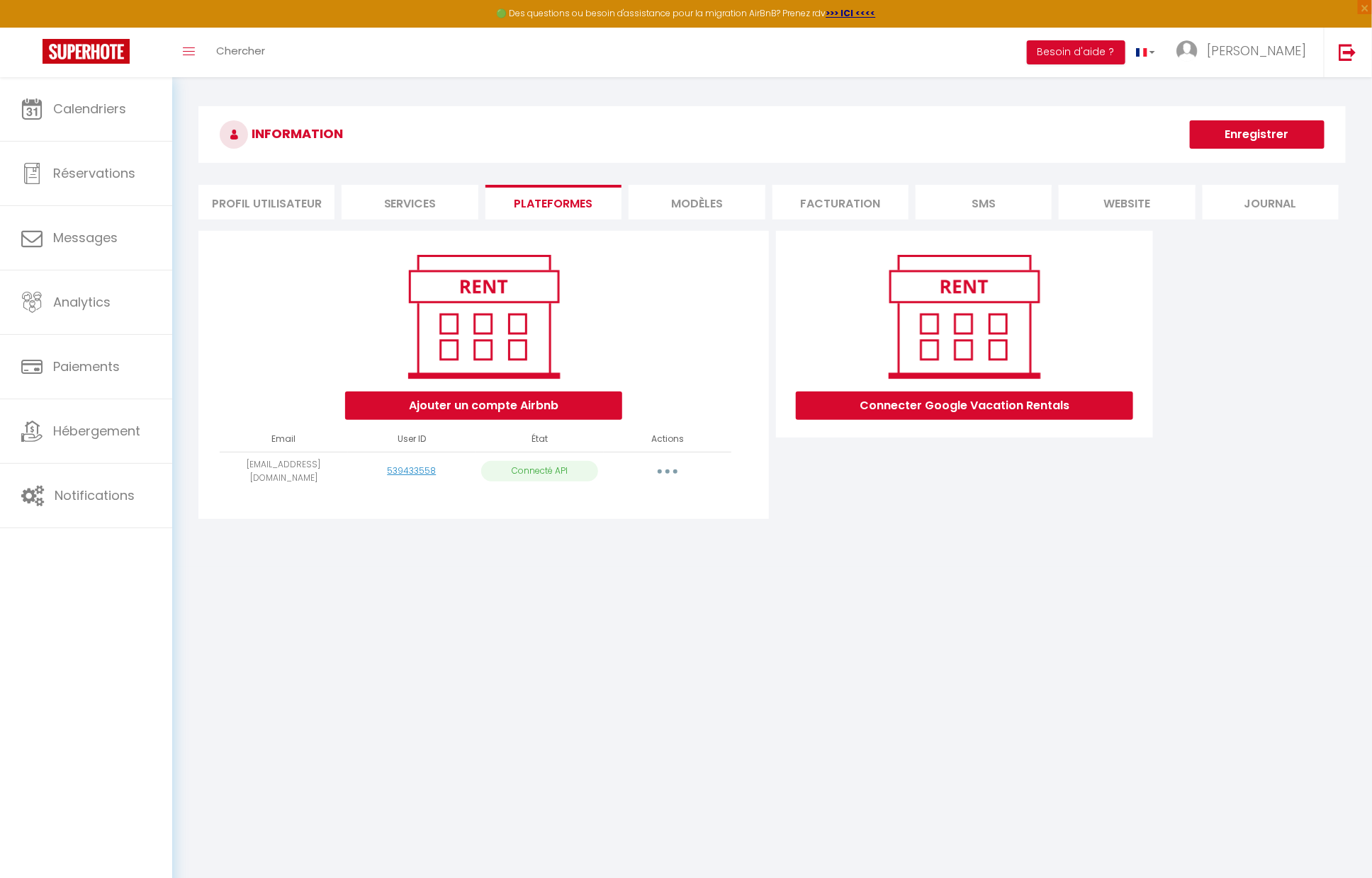
click at [653, 197] on li "MODÈLES" at bounding box center [696, 202] width 136 height 35
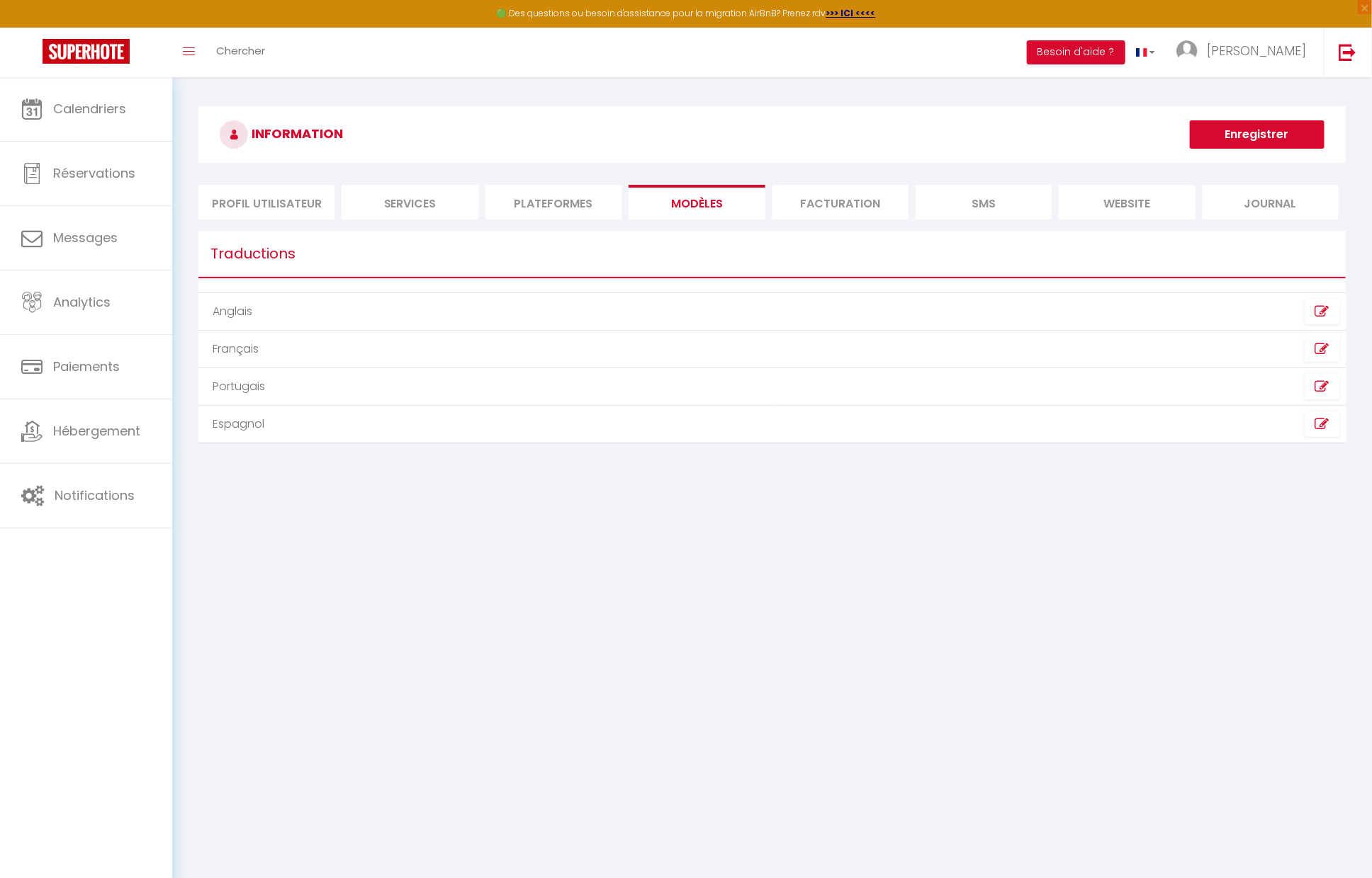
drag, startPoint x: 769, startPoint y: 204, endPoint x: 780, endPoint y: 205, distance: 11.0
click at [772, 205] on ul "Profil Utilisateur Services Plateformes MODÈLES Facturation SMS website Journal" at bounding box center [772, 202] width 1147 height 35
click at [990, 212] on li "SMS" at bounding box center [983, 202] width 136 height 35
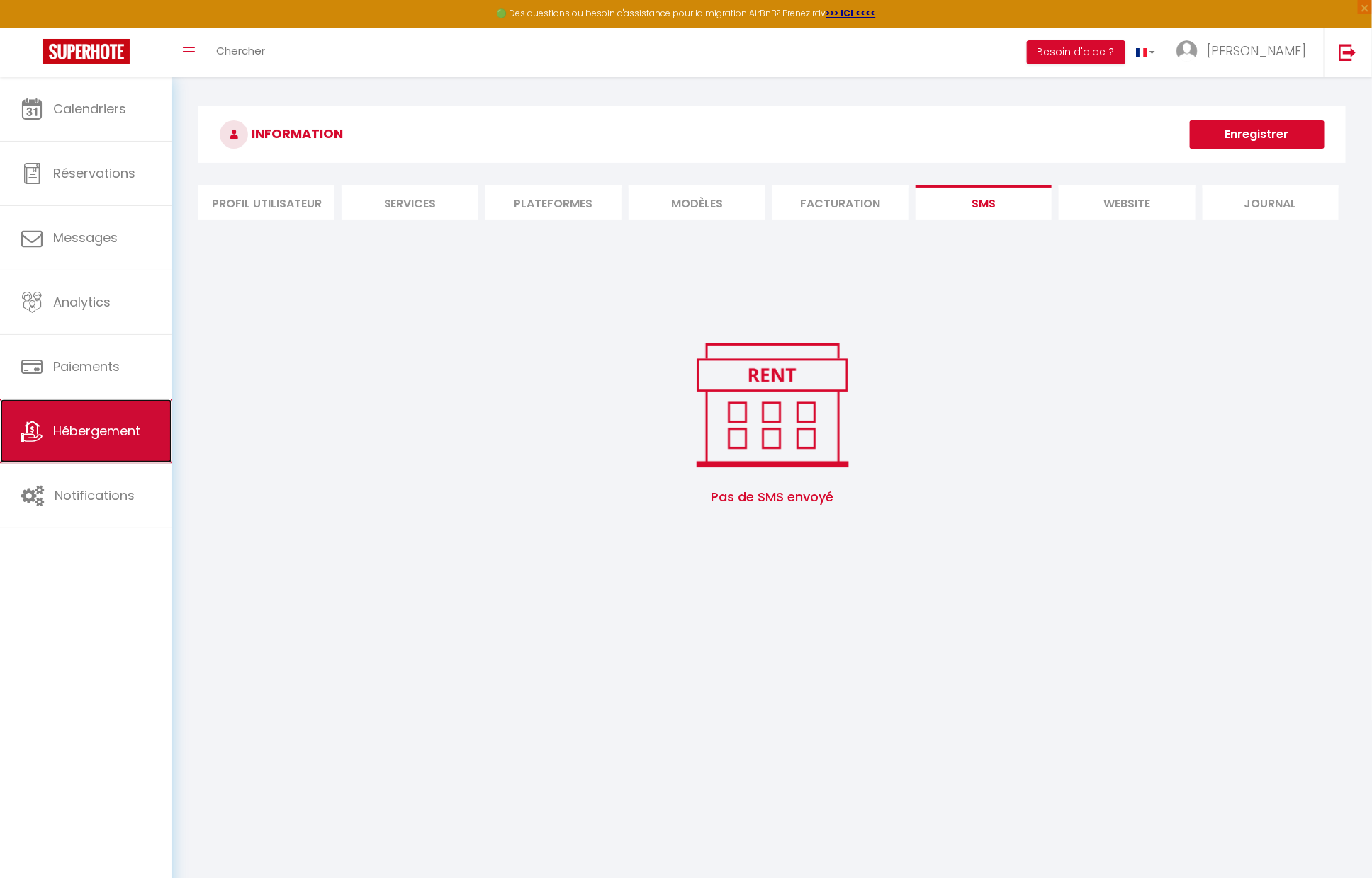
click at [96, 439] on span "Hébergement" at bounding box center [96, 431] width 87 height 18
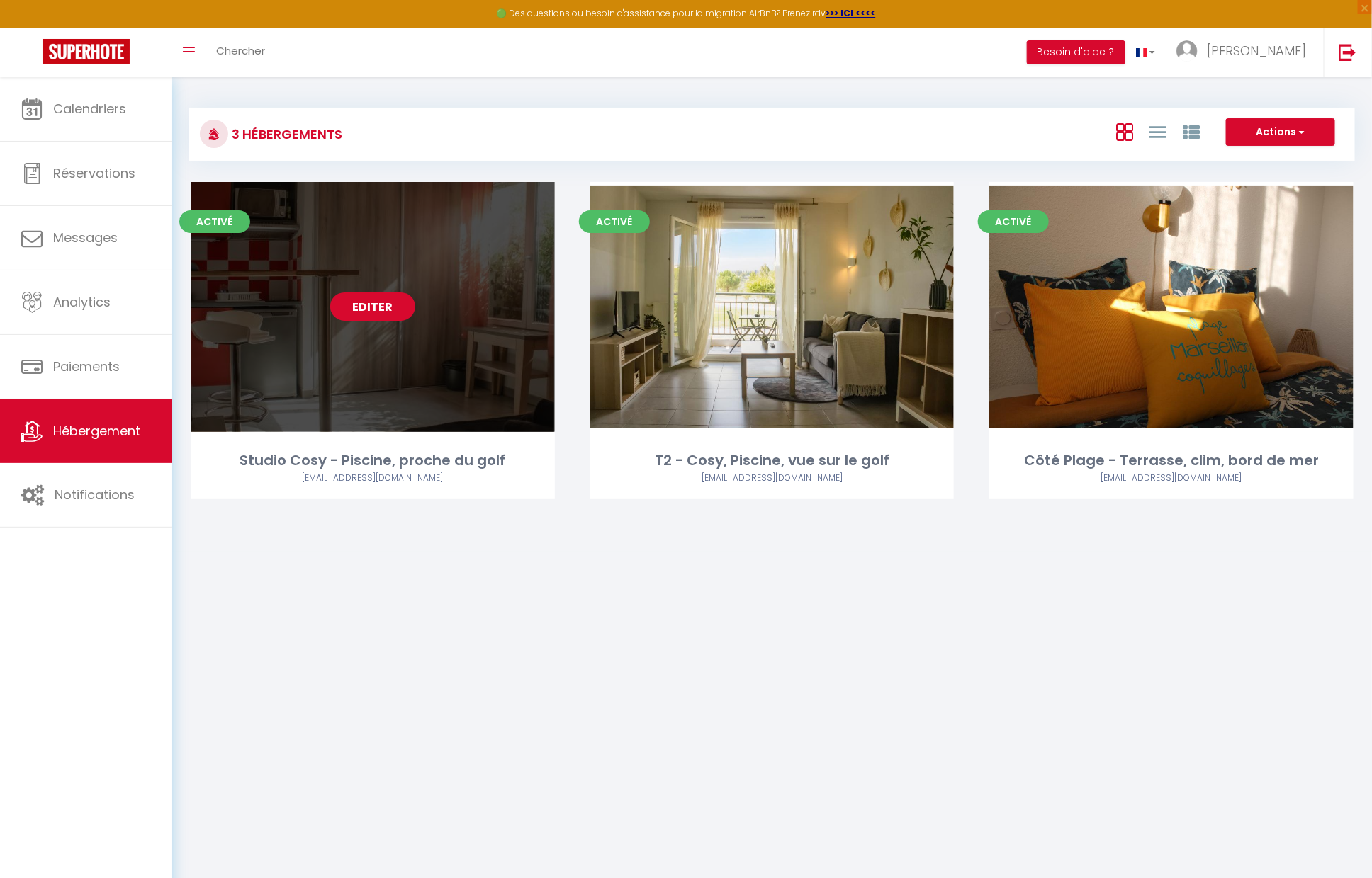
click at [379, 310] on link "Editer" at bounding box center [373, 306] width 85 height 28
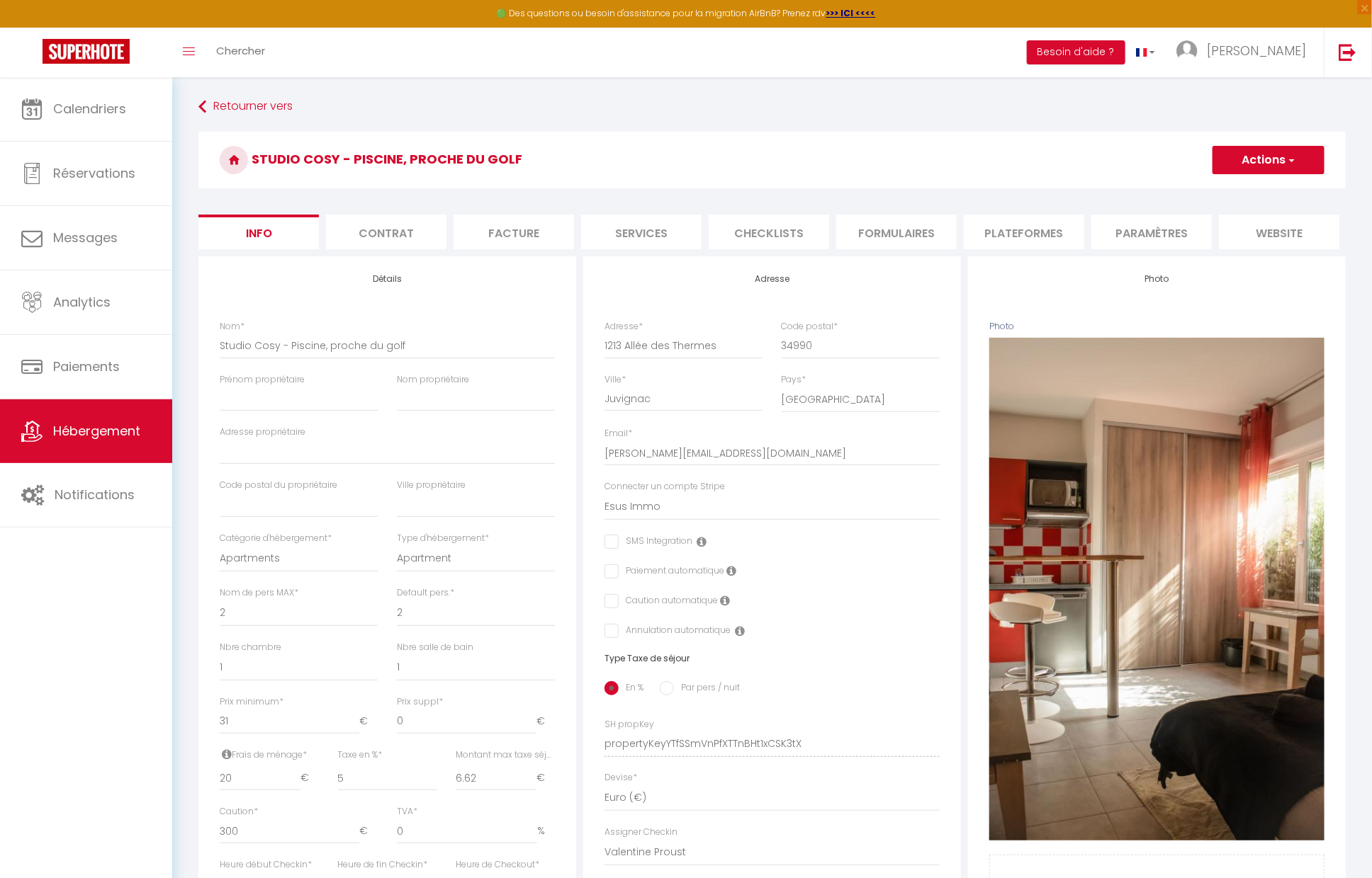
click at [613, 236] on li "Services" at bounding box center [641, 231] width 121 height 35
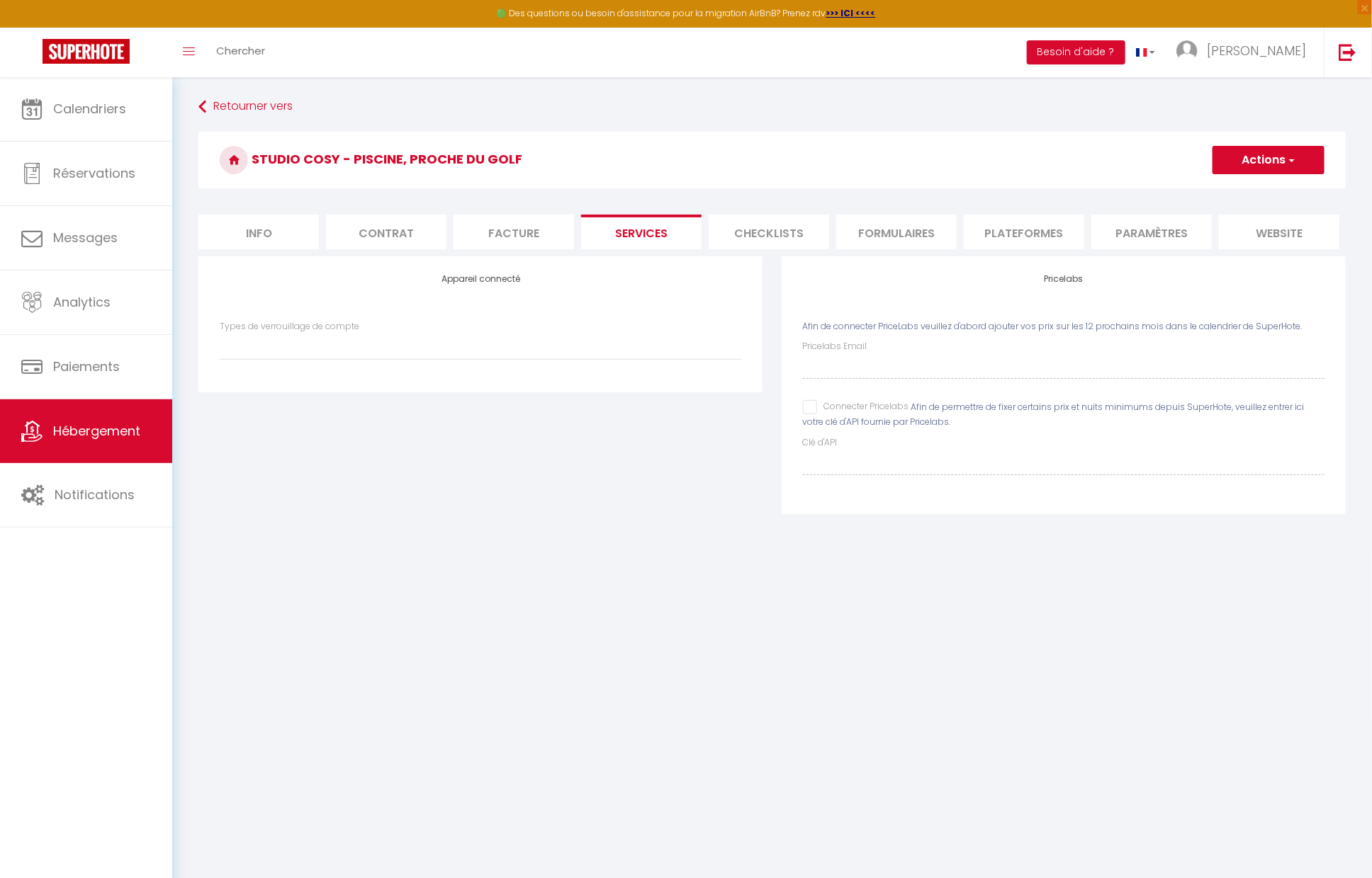
click at [1117, 231] on li "Paramètres" at bounding box center [1152, 231] width 121 height 35
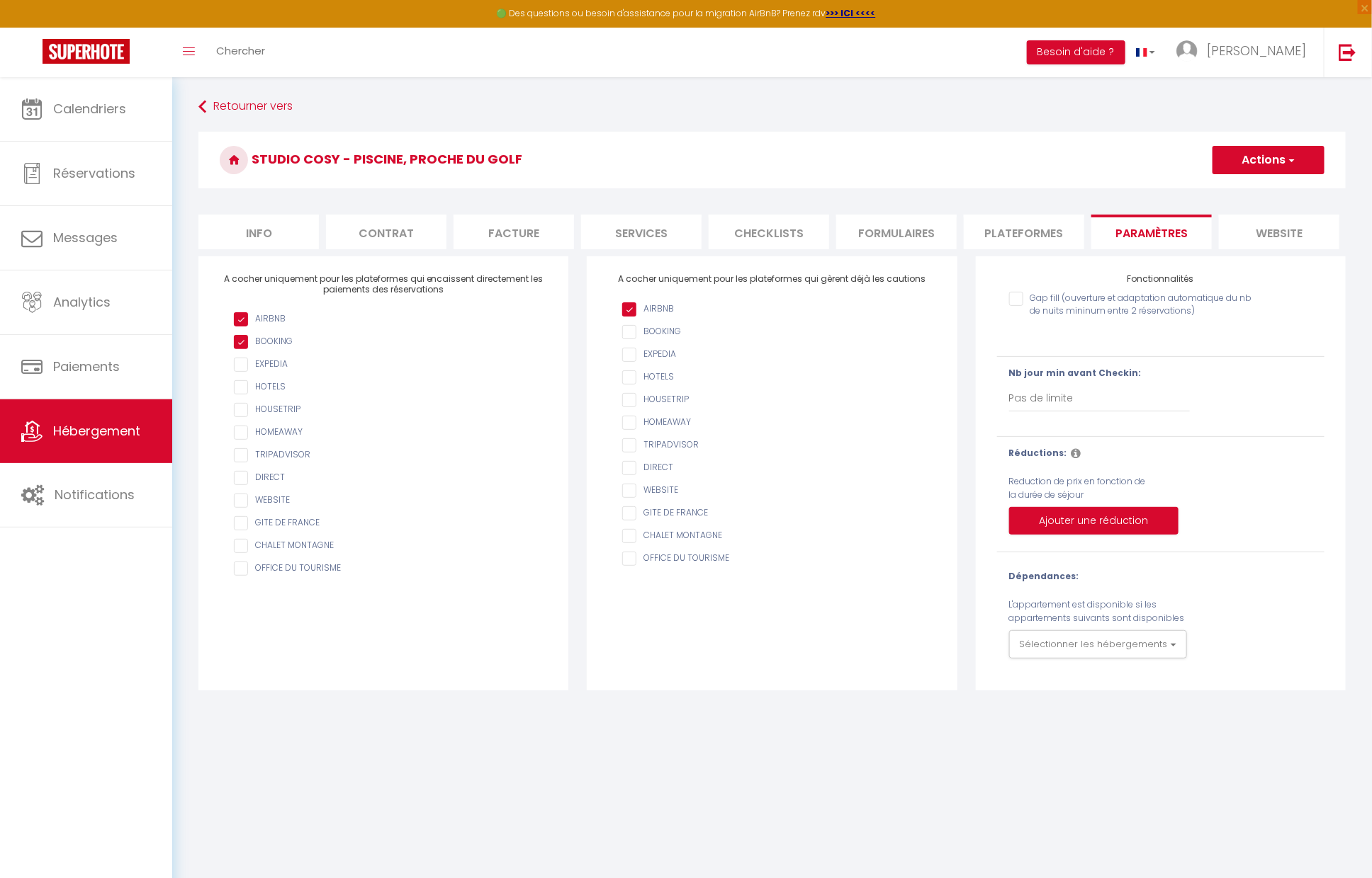
click at [260, 231] on li "Info" at bounding box center [259, 231] width 121 height 35
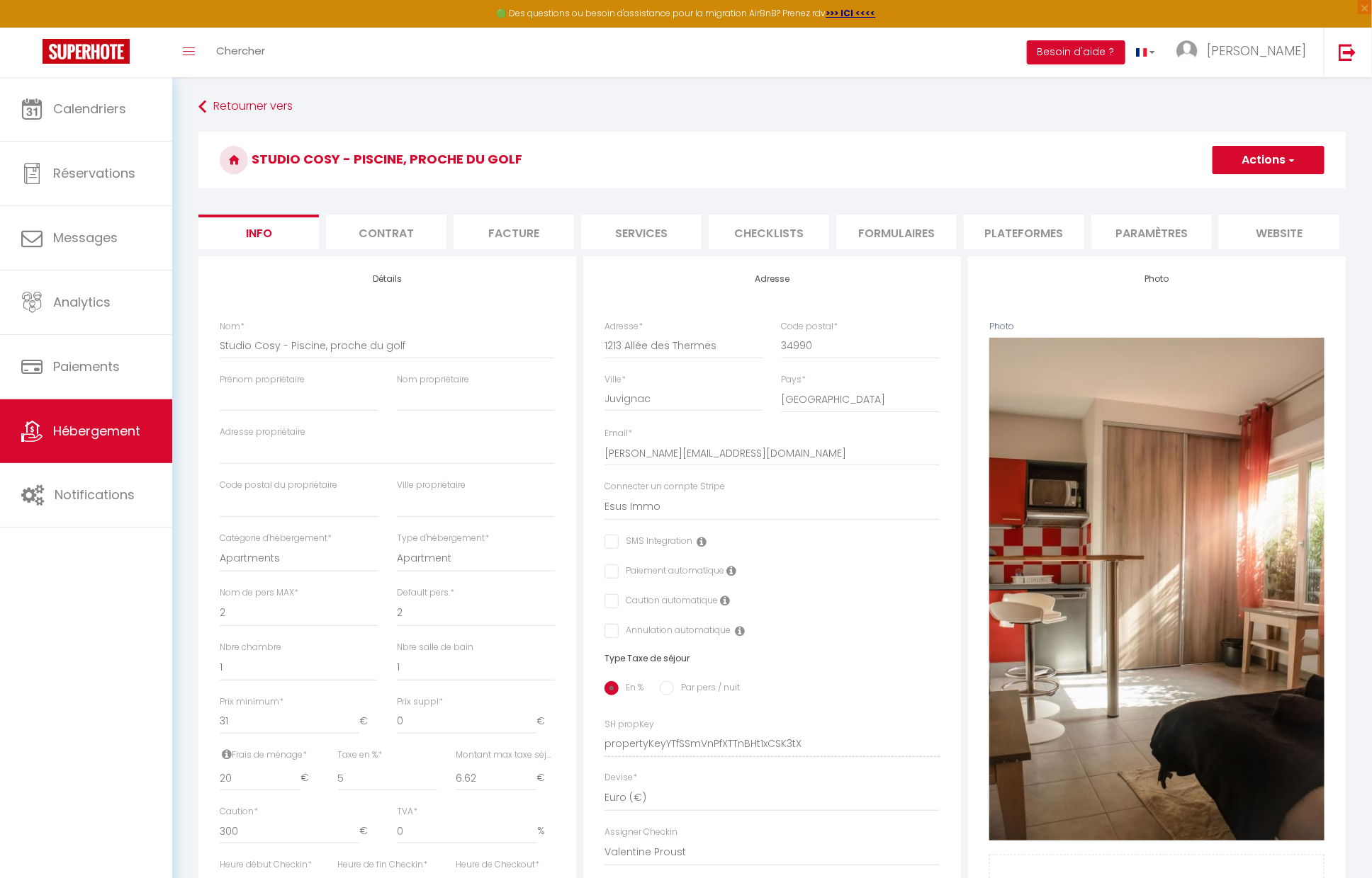
click at [612, 542] on input "checkbox" at bounding box center [648, 542] width 88 height 14
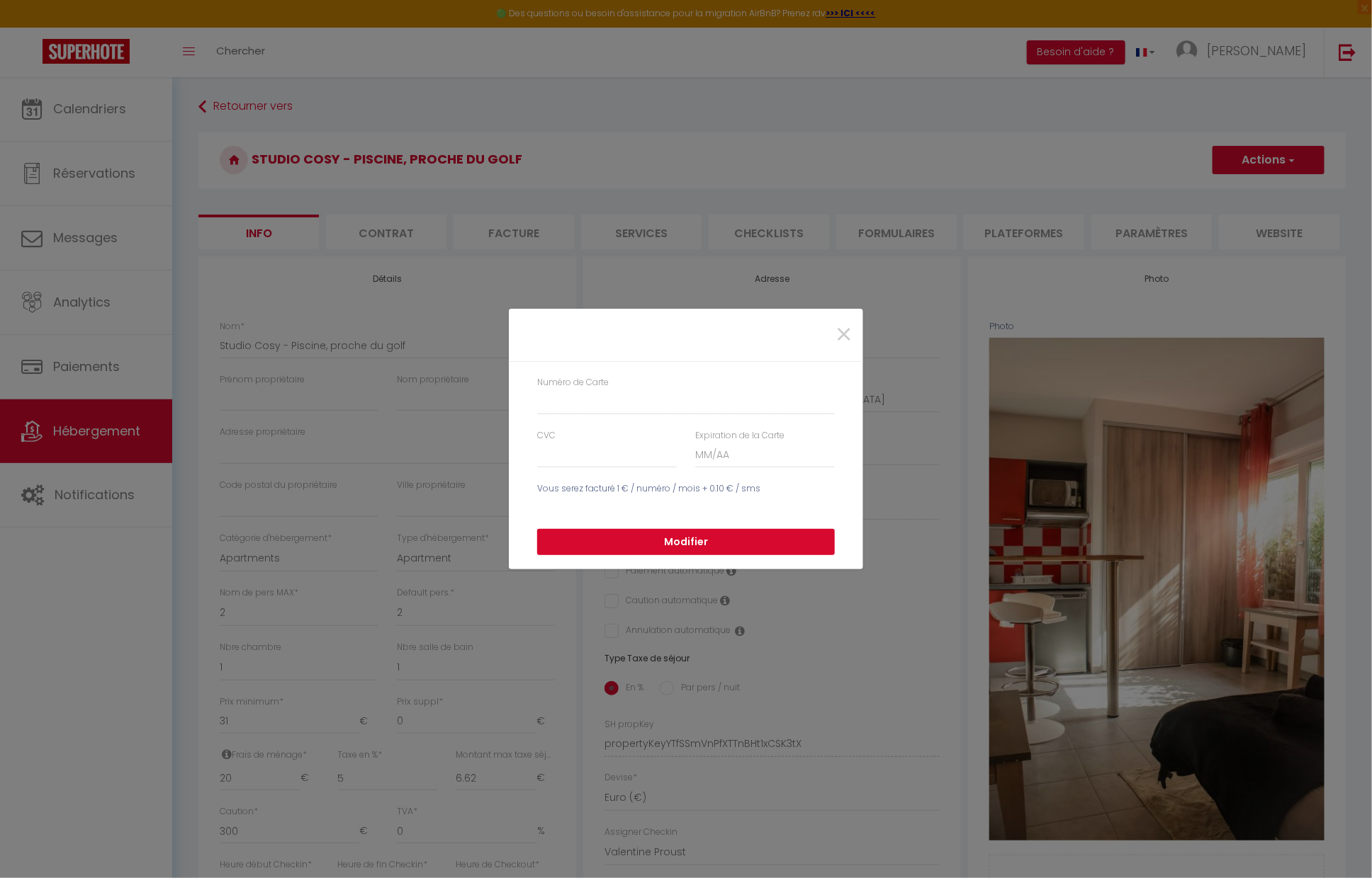
click at [639, 541] on button "Modifier" at bounding box center [686, 541] width 297 height 27
click at [580, 403] on input "Numéro de Carte" at bounding box center [686, 402] width 297 height 26
click at [844, 333] on span "×" at bounding box center [843, 335] width 18 height 43
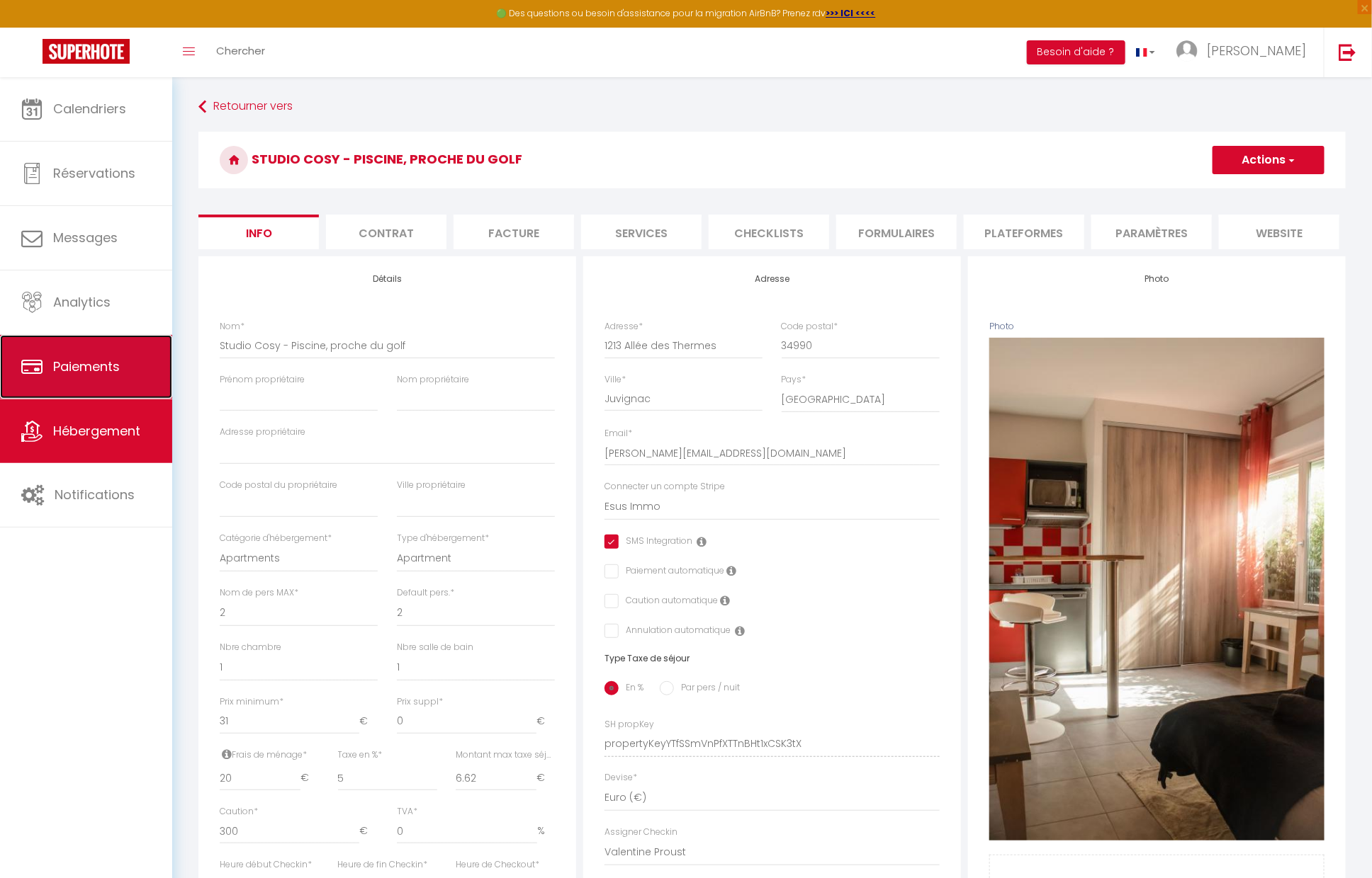
click at [63, 371] on span "Paiements" at bounding box center [86, 366] width 67 height 18
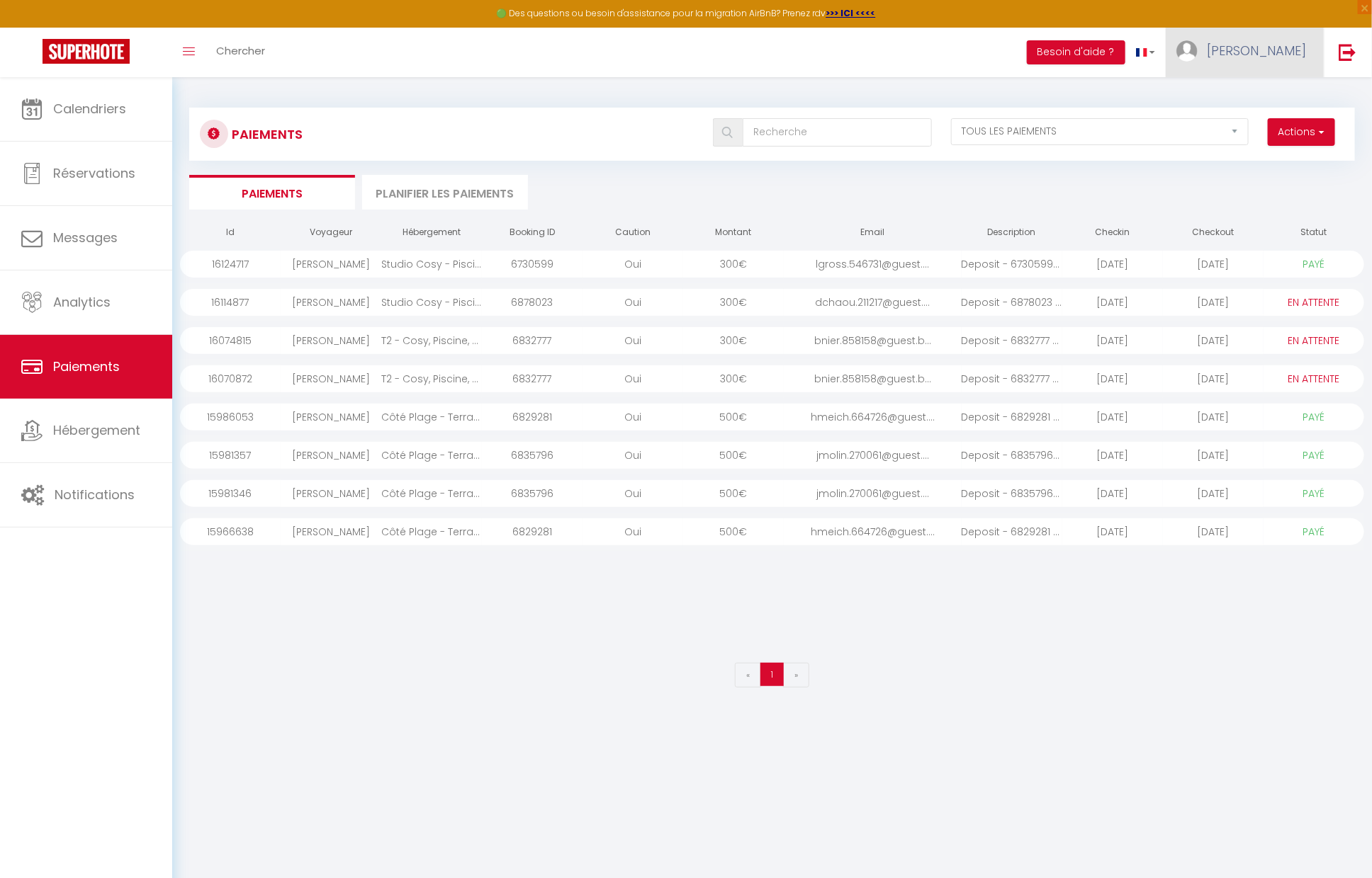
click at [1289, 68] on link "[PERSON_NAME]" at bounding box center [1244, 52] width 158 height 50
click at [1271, 95] on link "Paramètres" at bounding box center [1267, 99] width 104 height 24
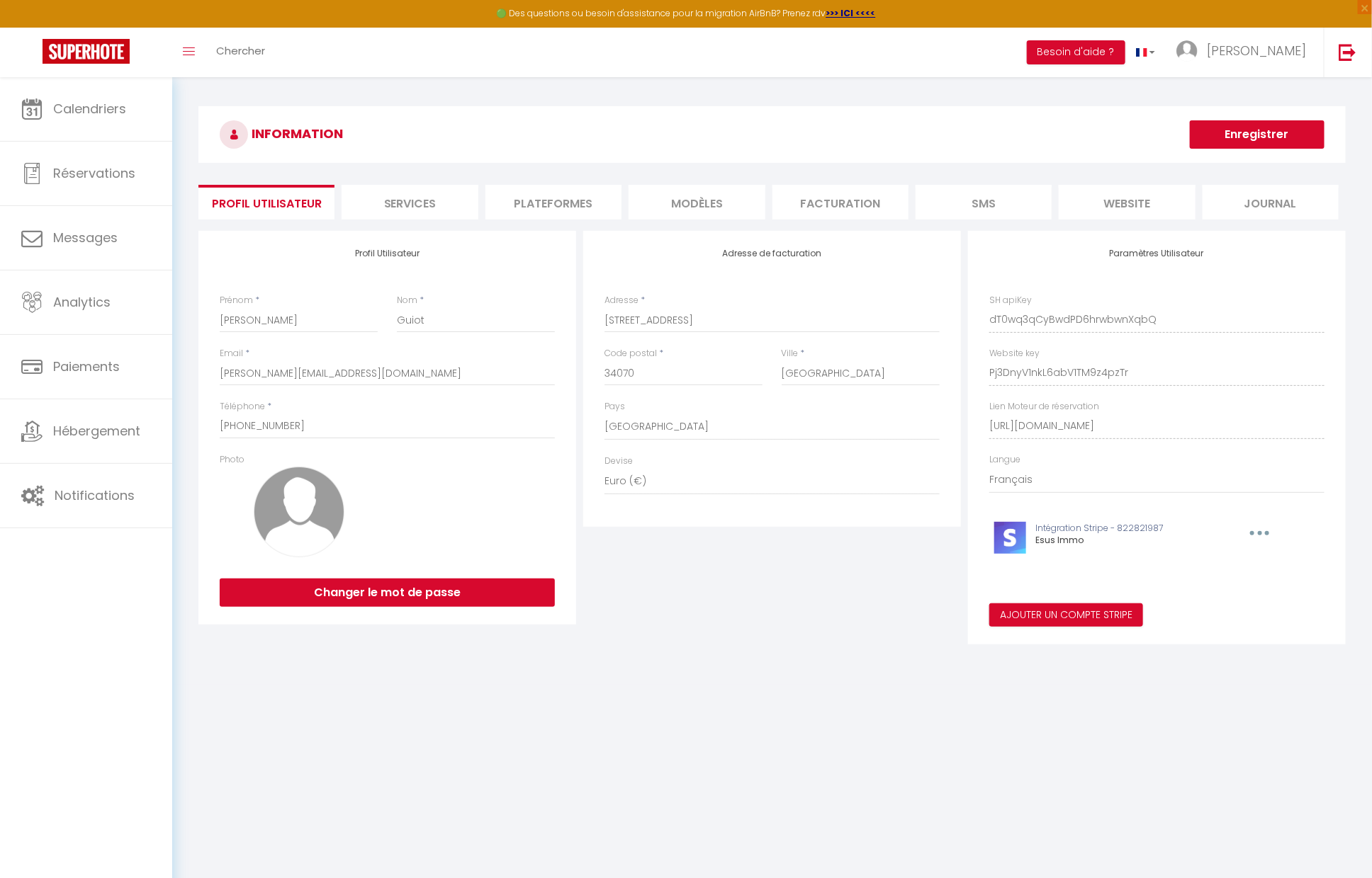
scroll to position [1, 0]
click at [410, 206] on li "Services" at bounding box center [409, 201] width 136 height 35
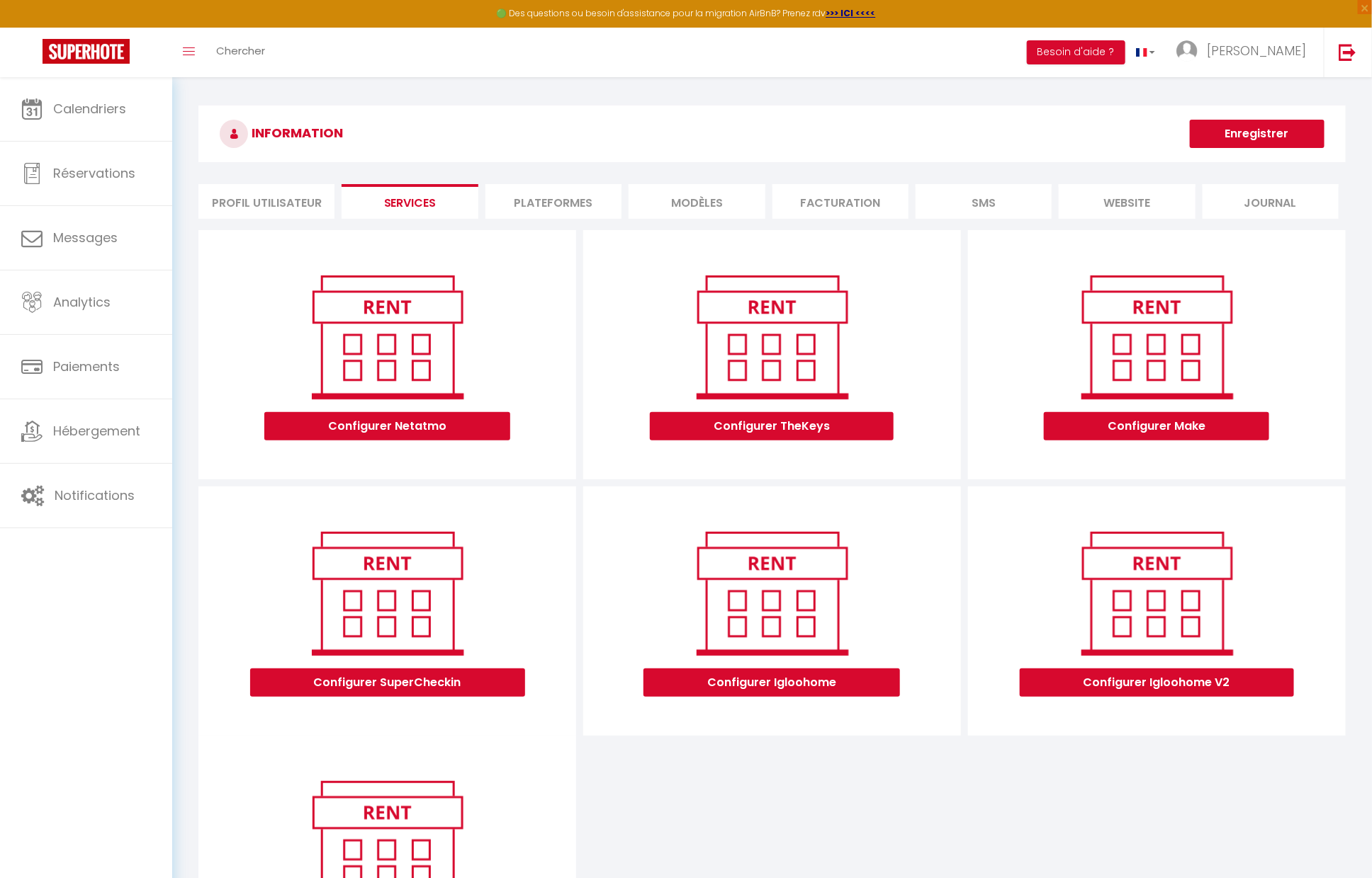
click at [557, 188] on li "Plateformes" at bounding box center [553, 201] width 136 height 35
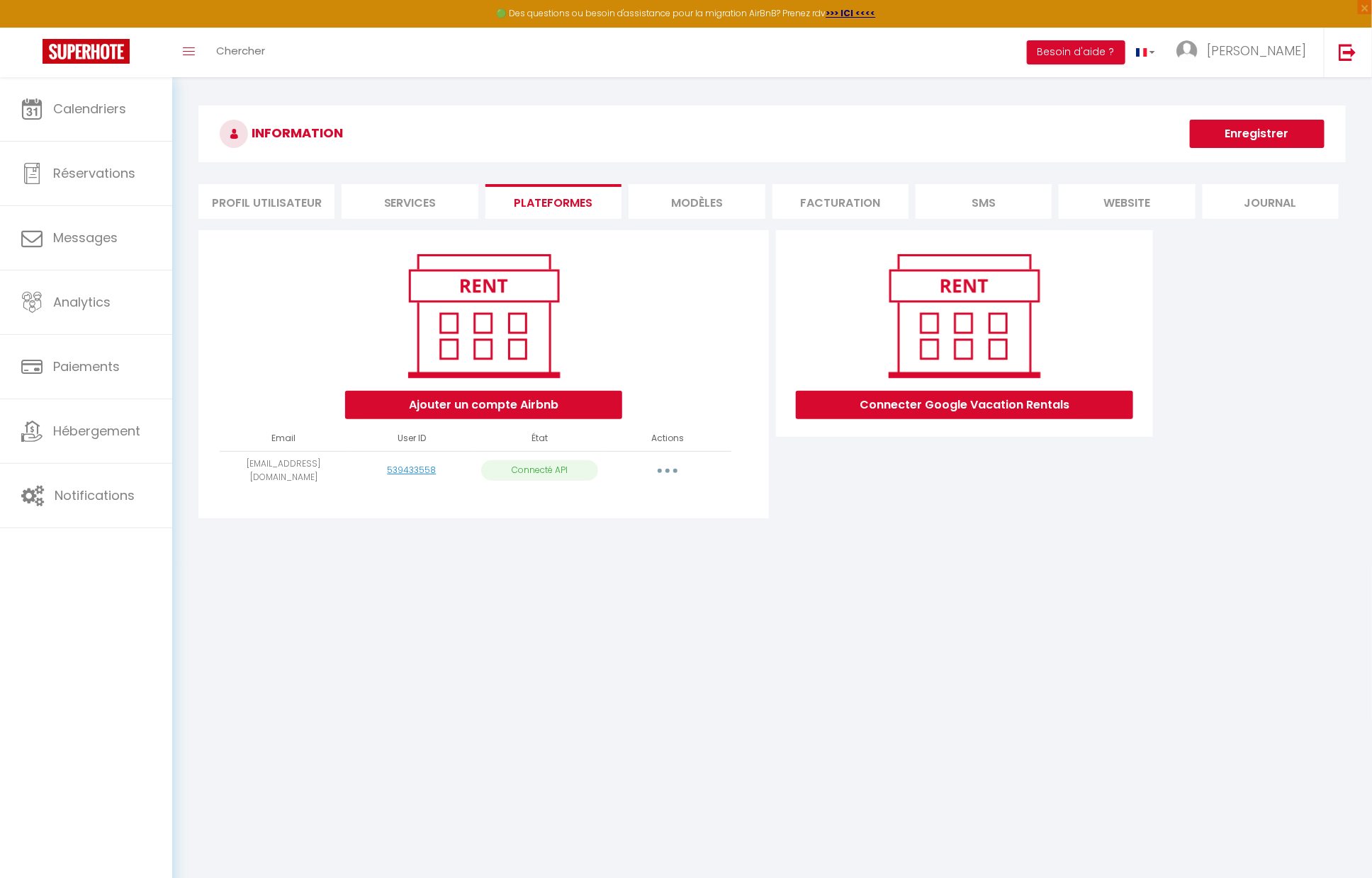
click at [677, 192] on li "MODÈLES" at bounding box center [696, 201] width 136 height 35
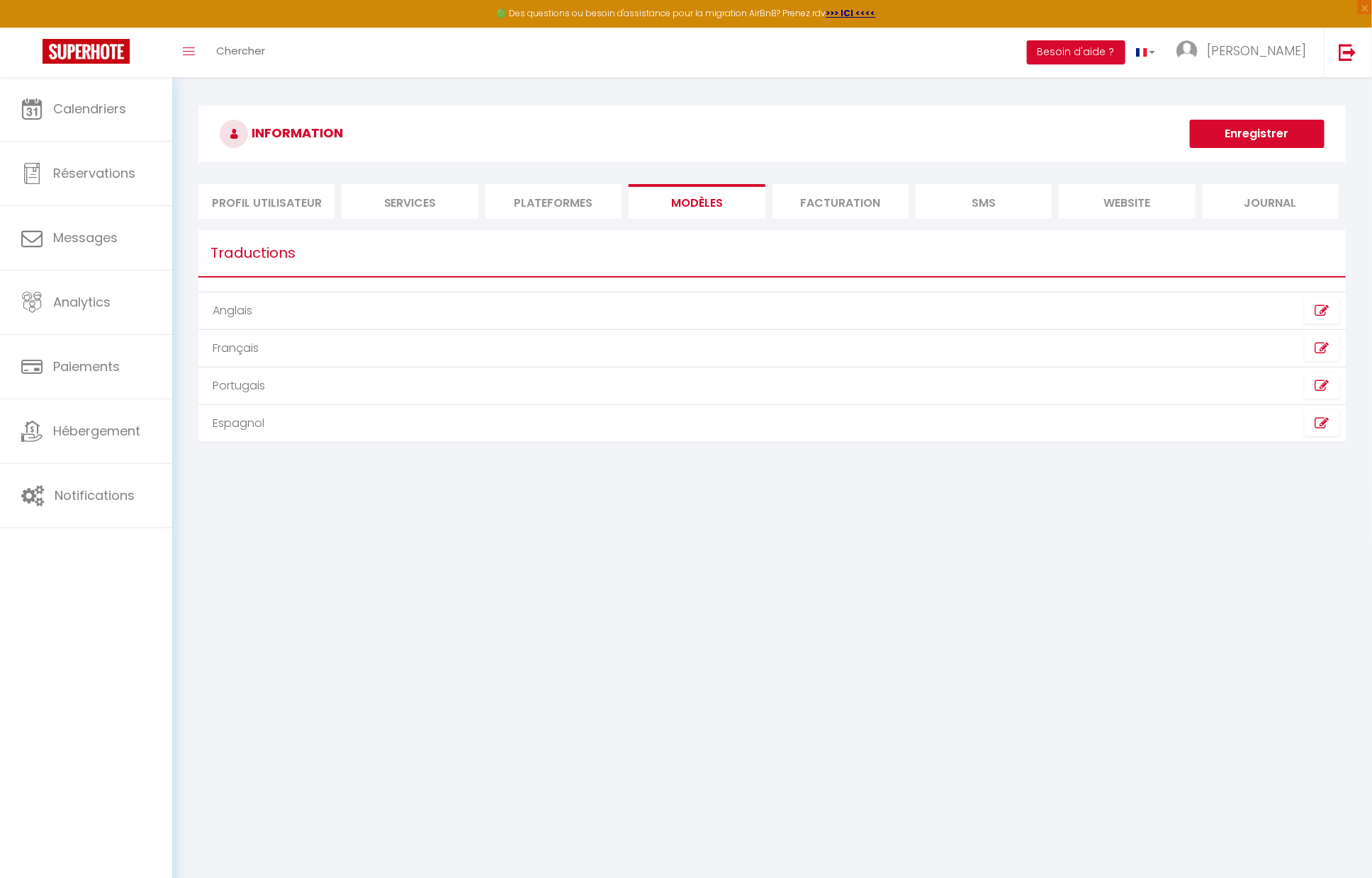
click at [852, 206] on li "Facturation" at bounding box center [840, 201] width 136 height 35
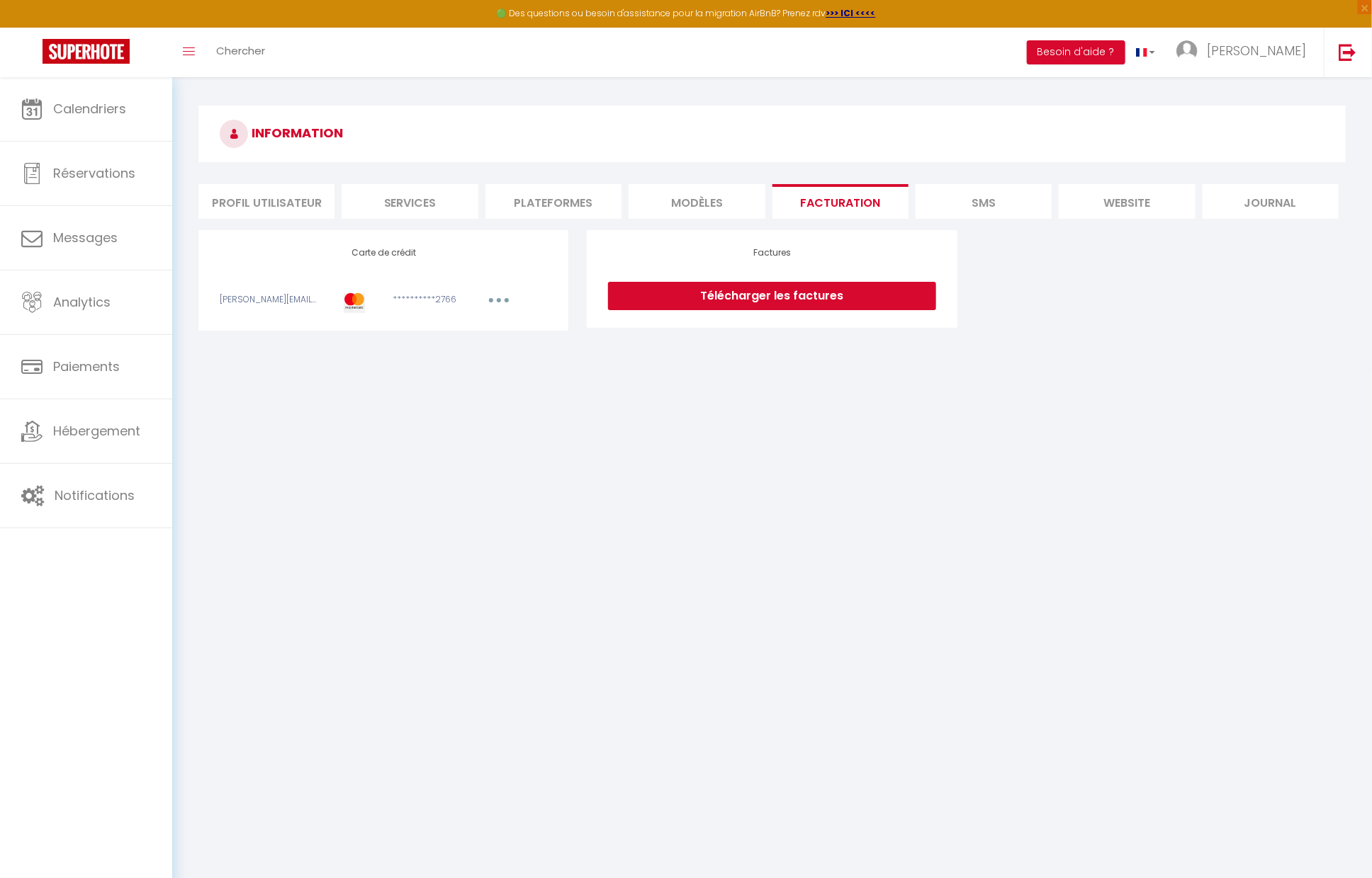
click at [507, 303] on button "button" at bounding box center [498, 302] width 39 height 18
click at [477, 322] on link "Modifier" at bounding box center [480, 331] width 69 height 22
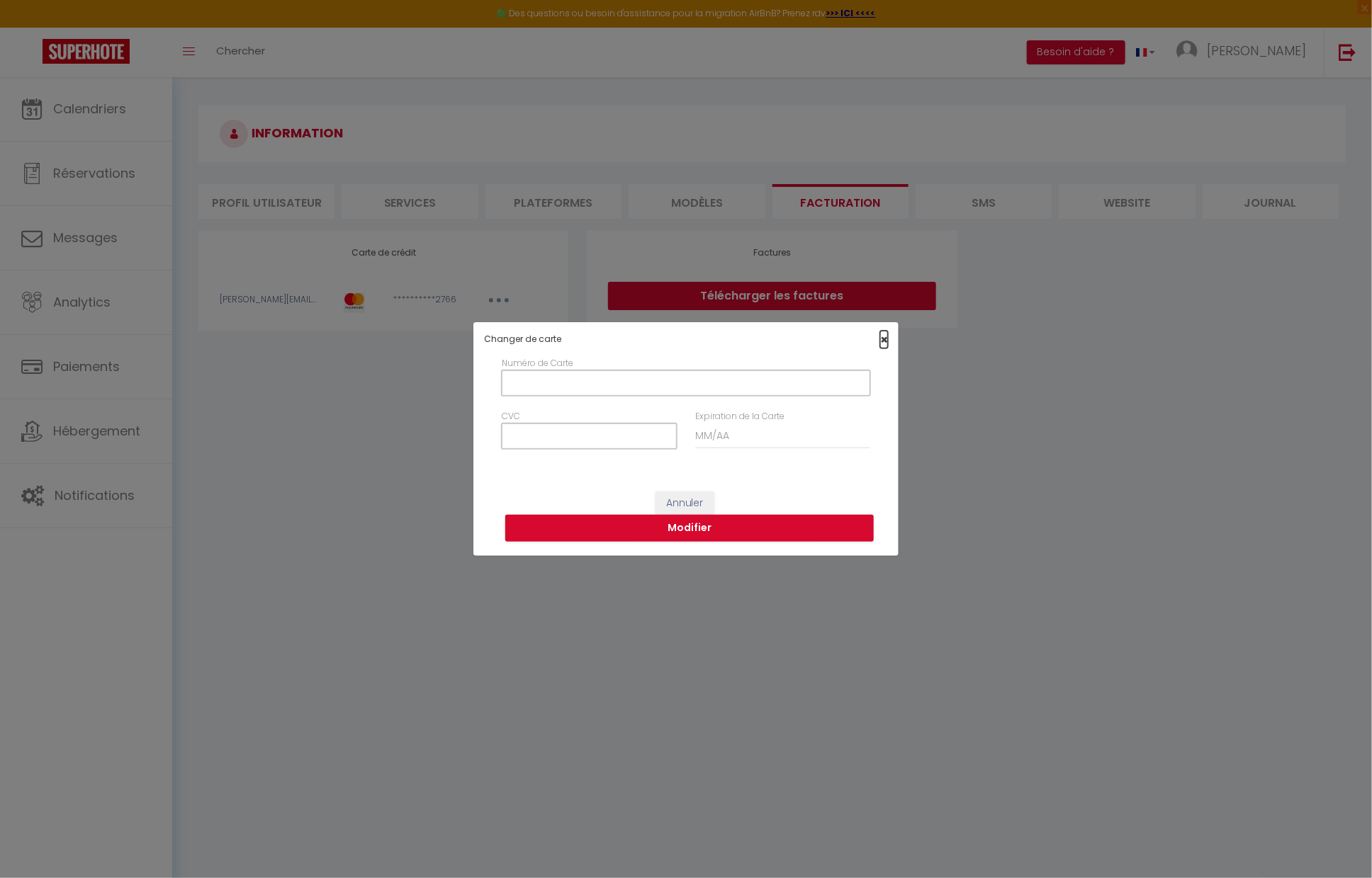
click at [887, 339] on span "×" at bounding box center [884, 340] width 8 height 18
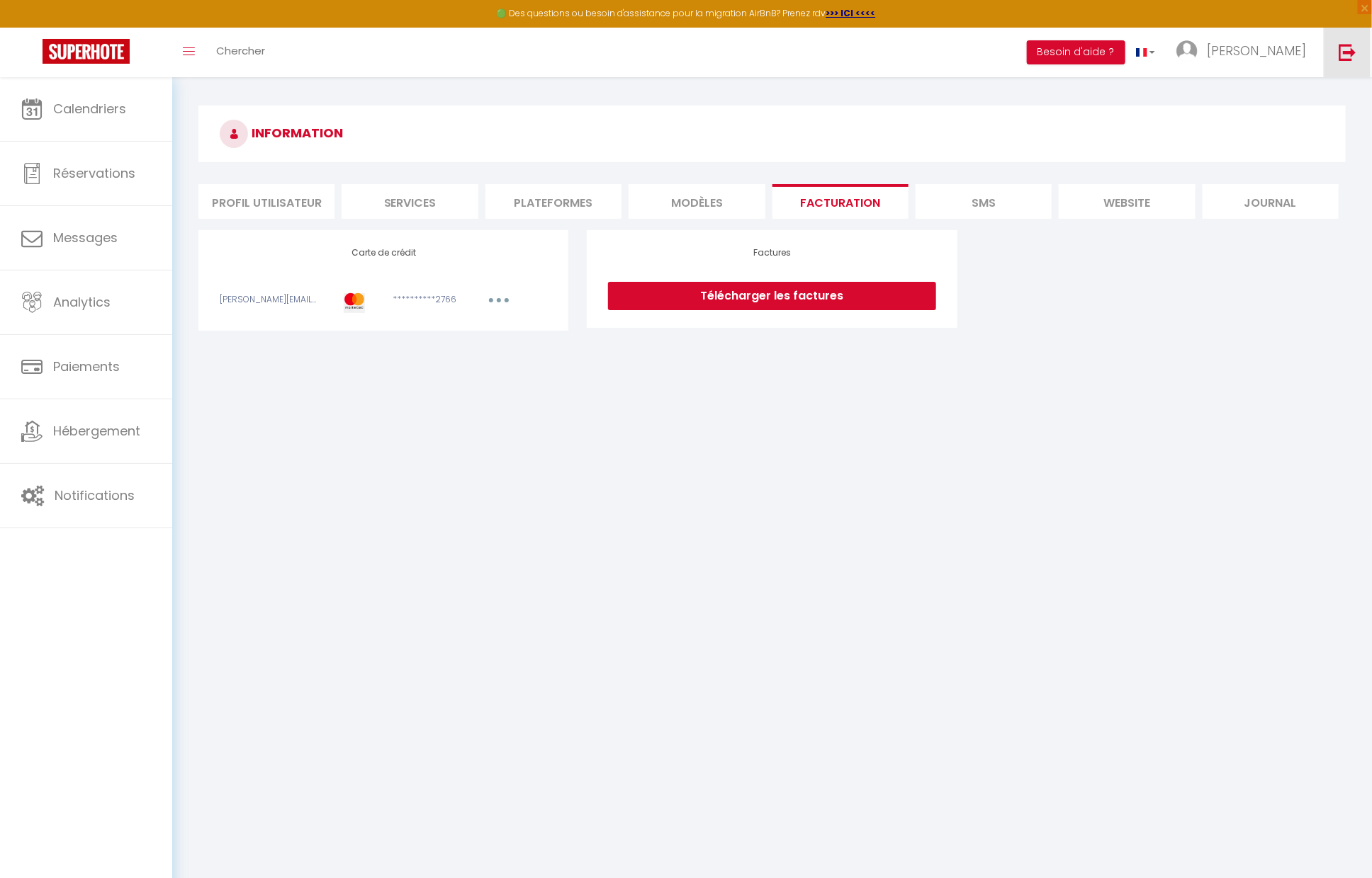
click at [1325, 54] on link at bounding box center [1347, 52] width 47 height 50
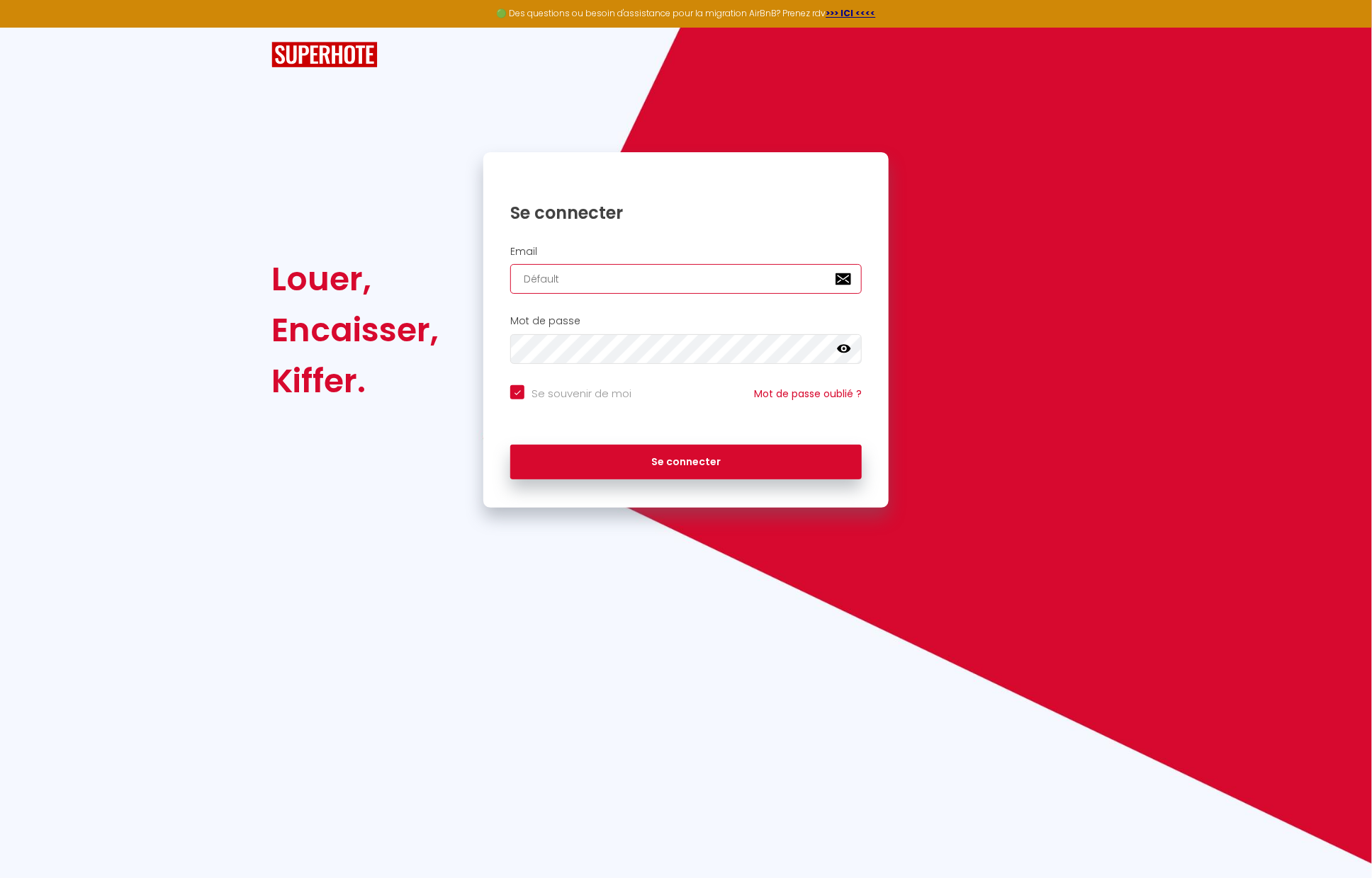
drag, startPoint x: 582, startPoint y: 283, endPoint x: 457, endPoint y: 257, distance: 127.7
click at [457, 257] on div "Louer, Encaisser, Kiffer. Se connecter Email Défault Mot de passe false Se souv…" at bounding box center [686, 330] width 847 height 356
paste input "[EMAIL_ADDRESS][DOMAIN_NAME]"
click at [510, 445] on button "Se connecter" at bounding box center [686, 463] width 351 height 35
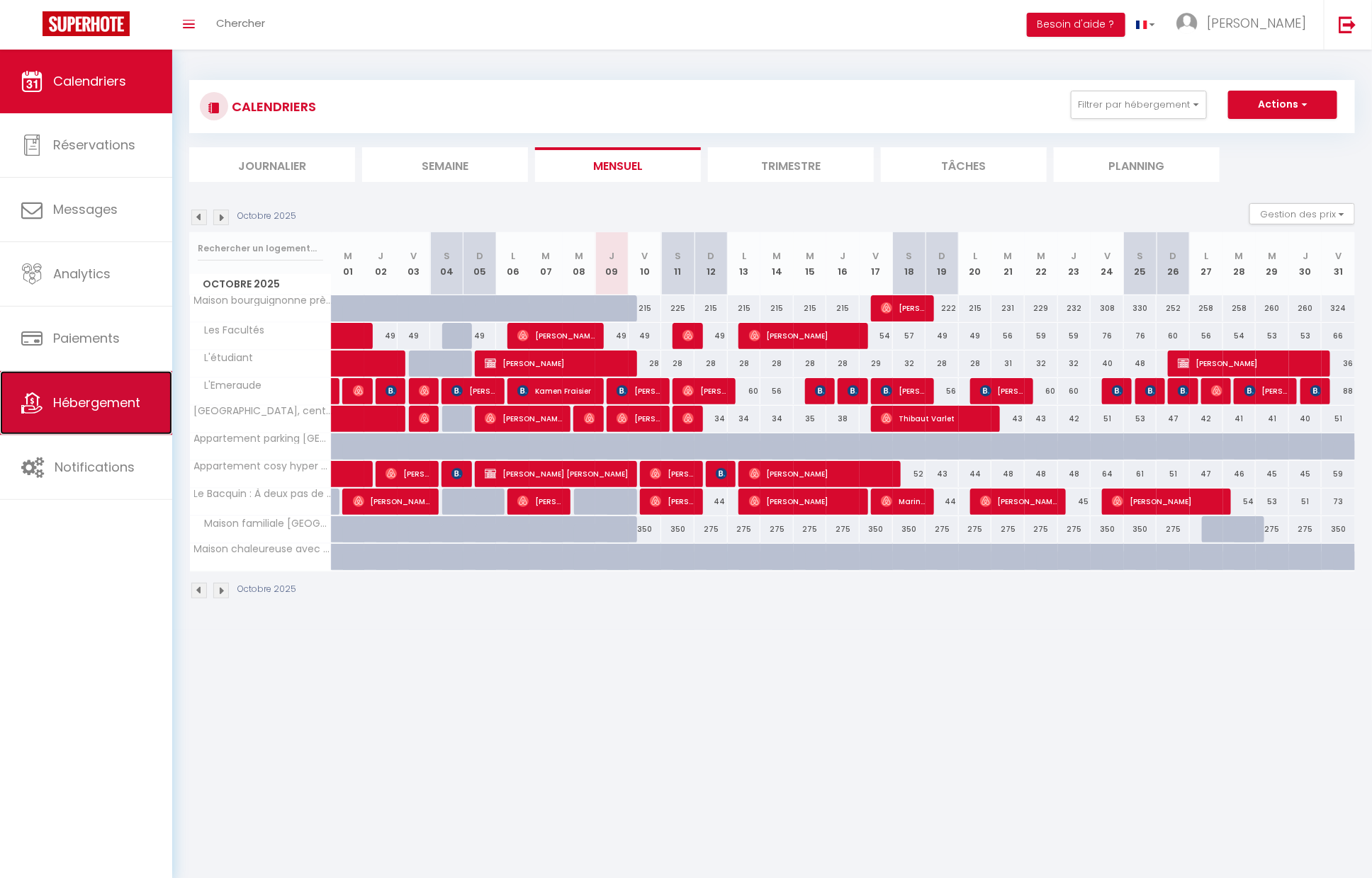
click at [100, 418] on link "Hébergement" at bounding box center [86, 402] width 172 height 63
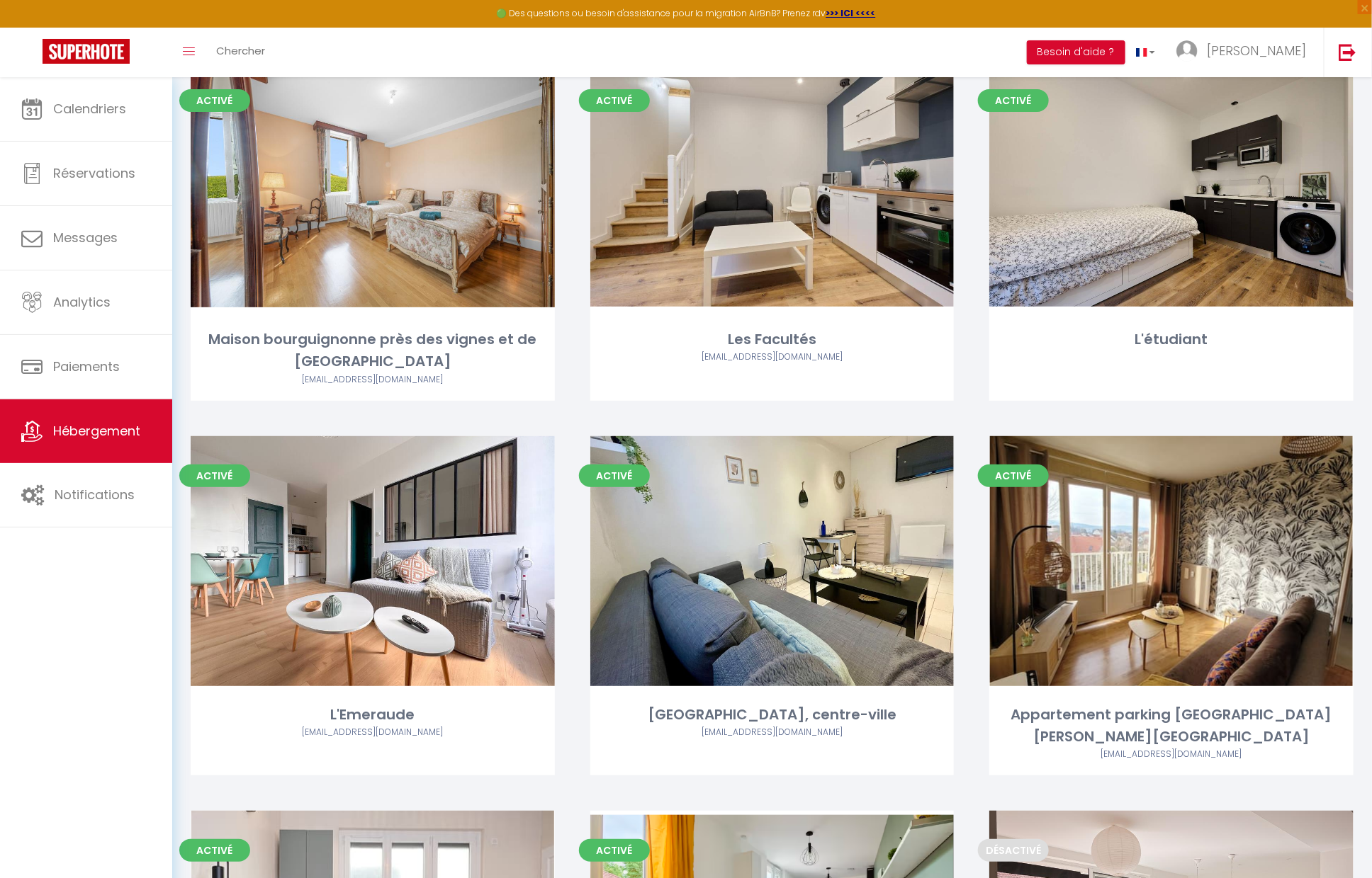
scroll to position [130, 0]
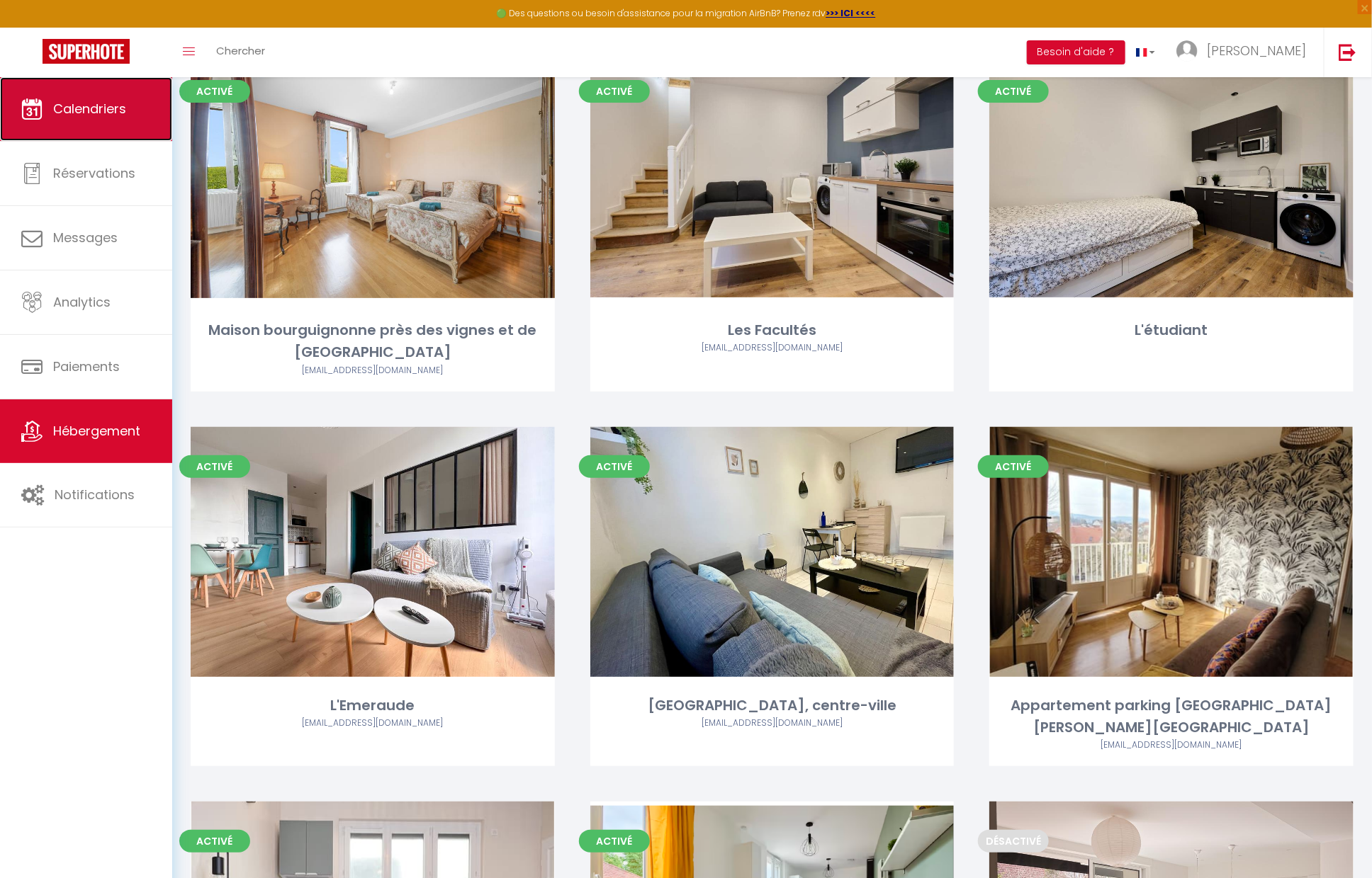
click at [143, 118] on link "Calendriers" at bounding box center [86, 108] width 172 height 63
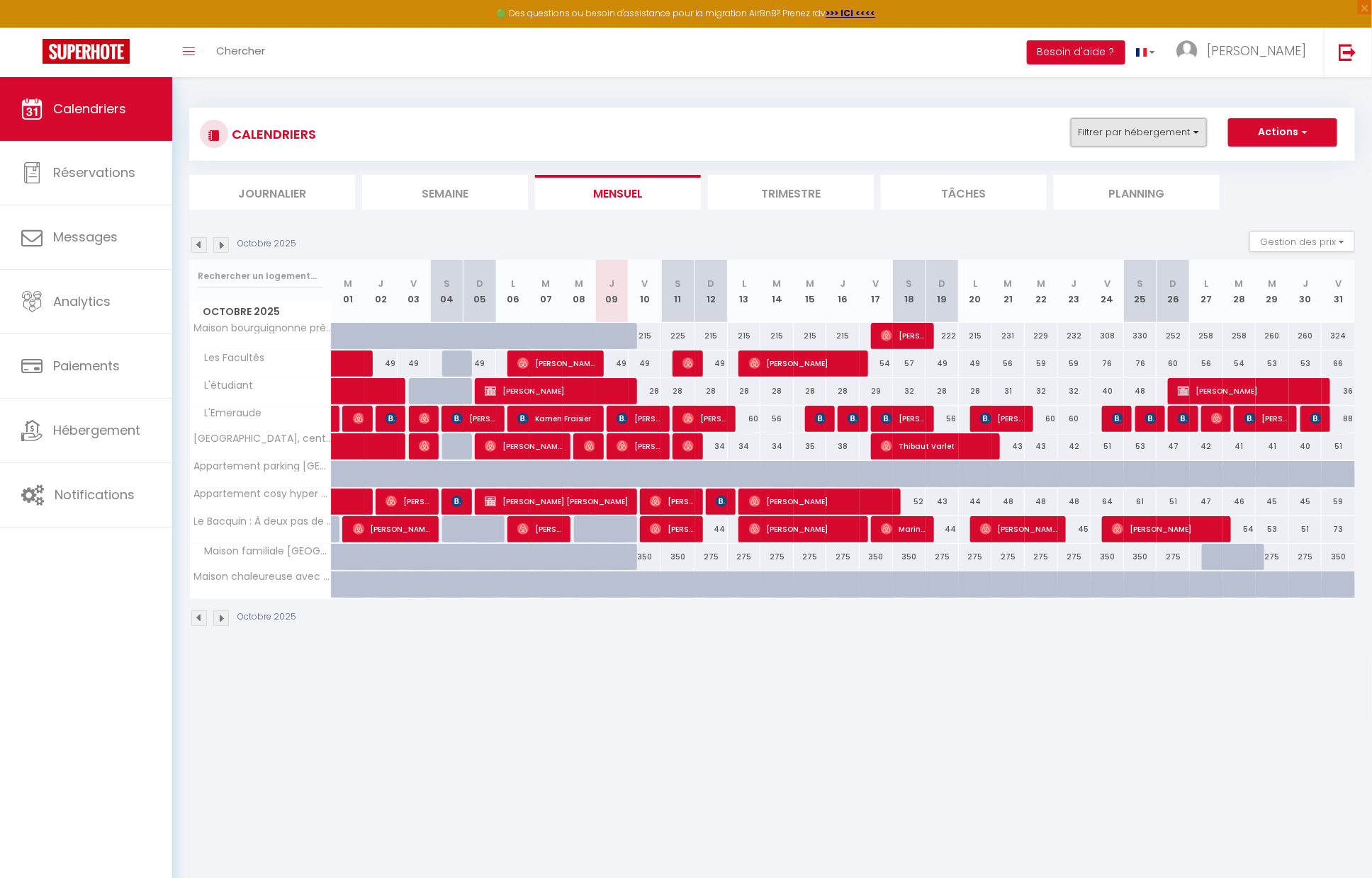
click at [1162, 133] on button "Filtrer par hébergement" at bounding box center [1138, 132] width 136 height 28
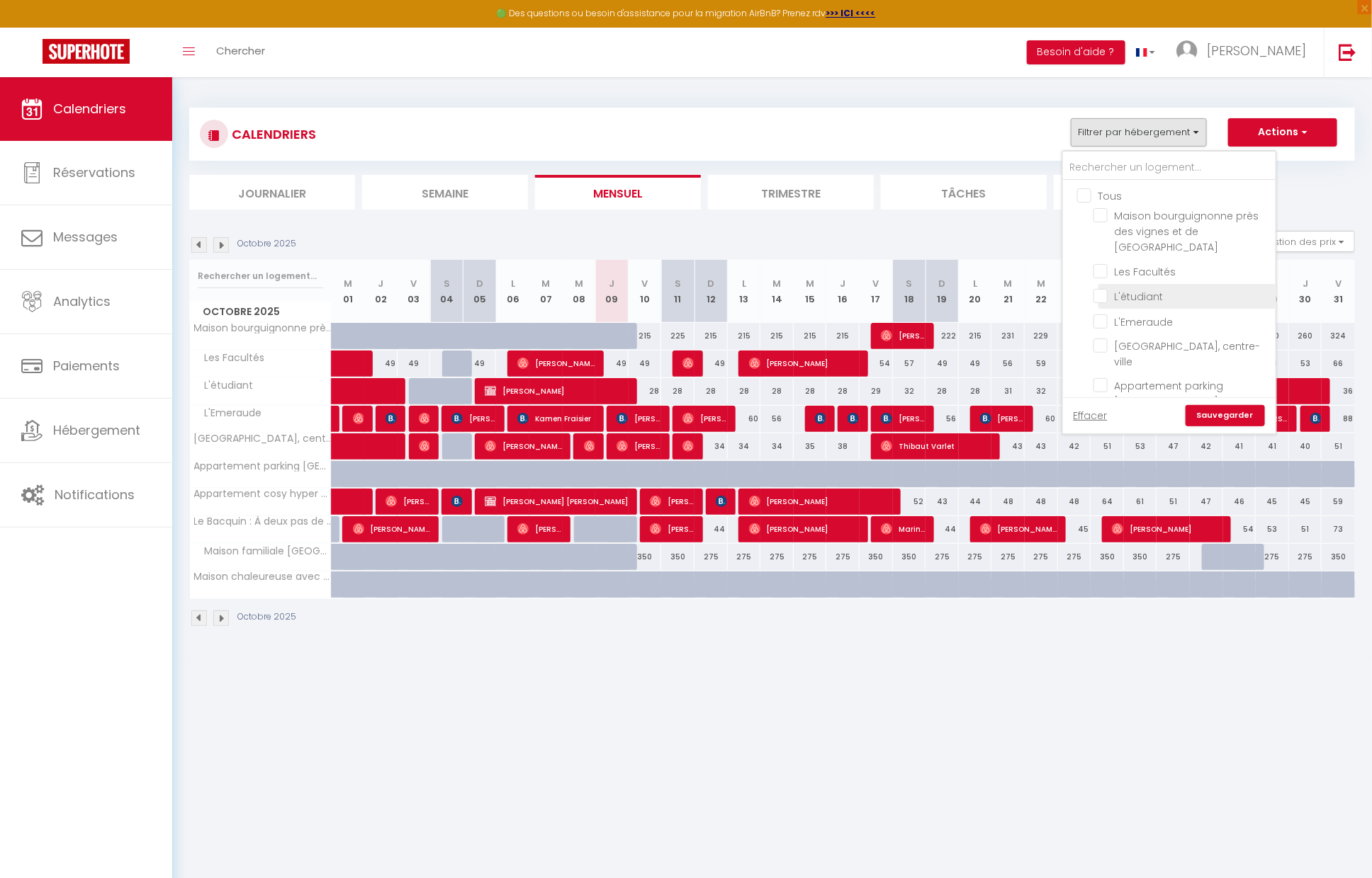
click at [1147, 288] on input "L'étudiant" at bounding box center [1182, 296] width 177 height 14
click at [1234, 423] on link "Sauvegarder" at bounding box center [1225, 415] width 80 height 21
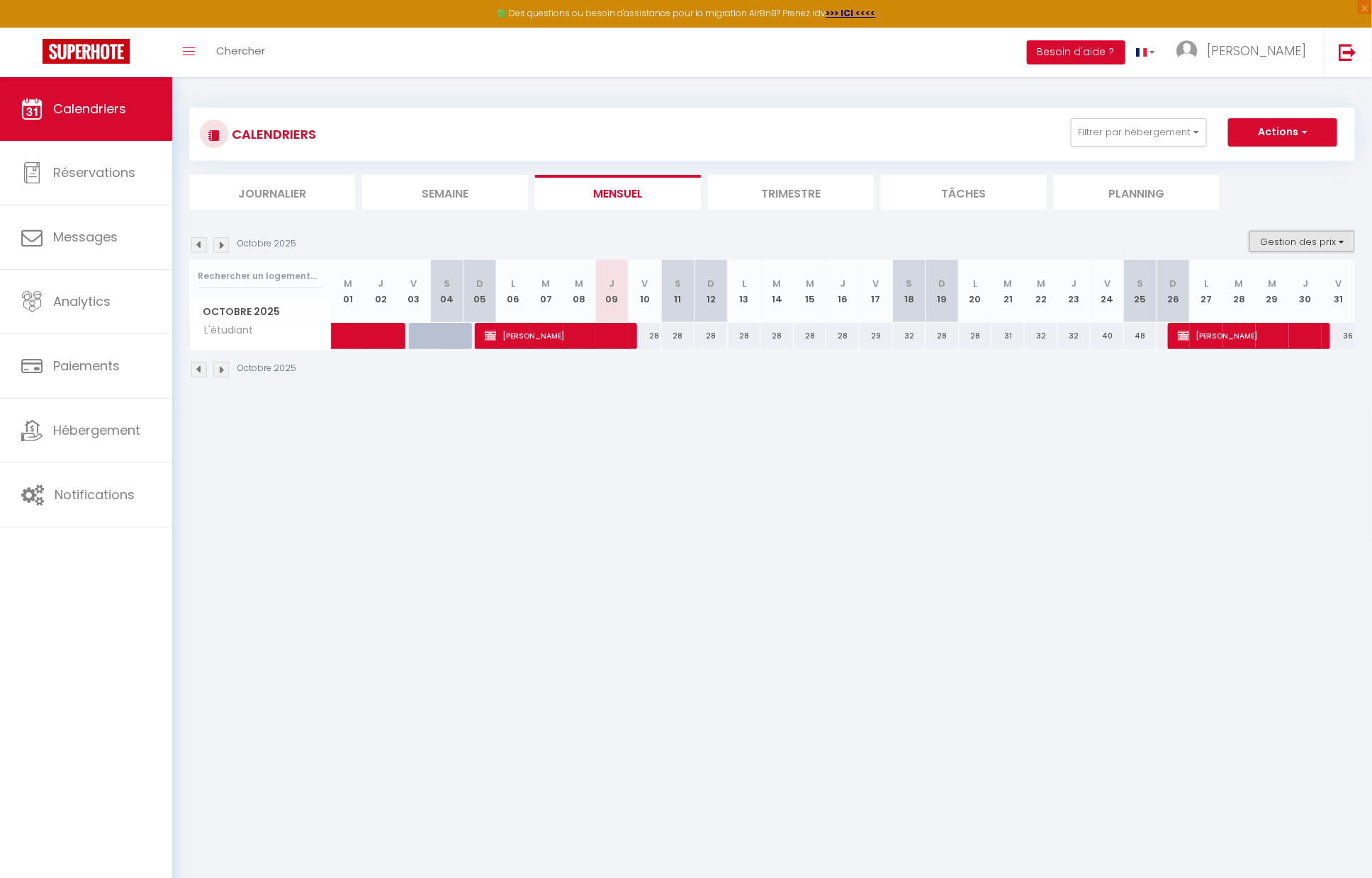
click at [1292, 241] on button "Gestion des prix" at bounding box center [1301, 241] width 105 height 21
click at [1270, 290] on input "Nb Nuits minimum" at bounding box center [1290, 285] width 128 height 14
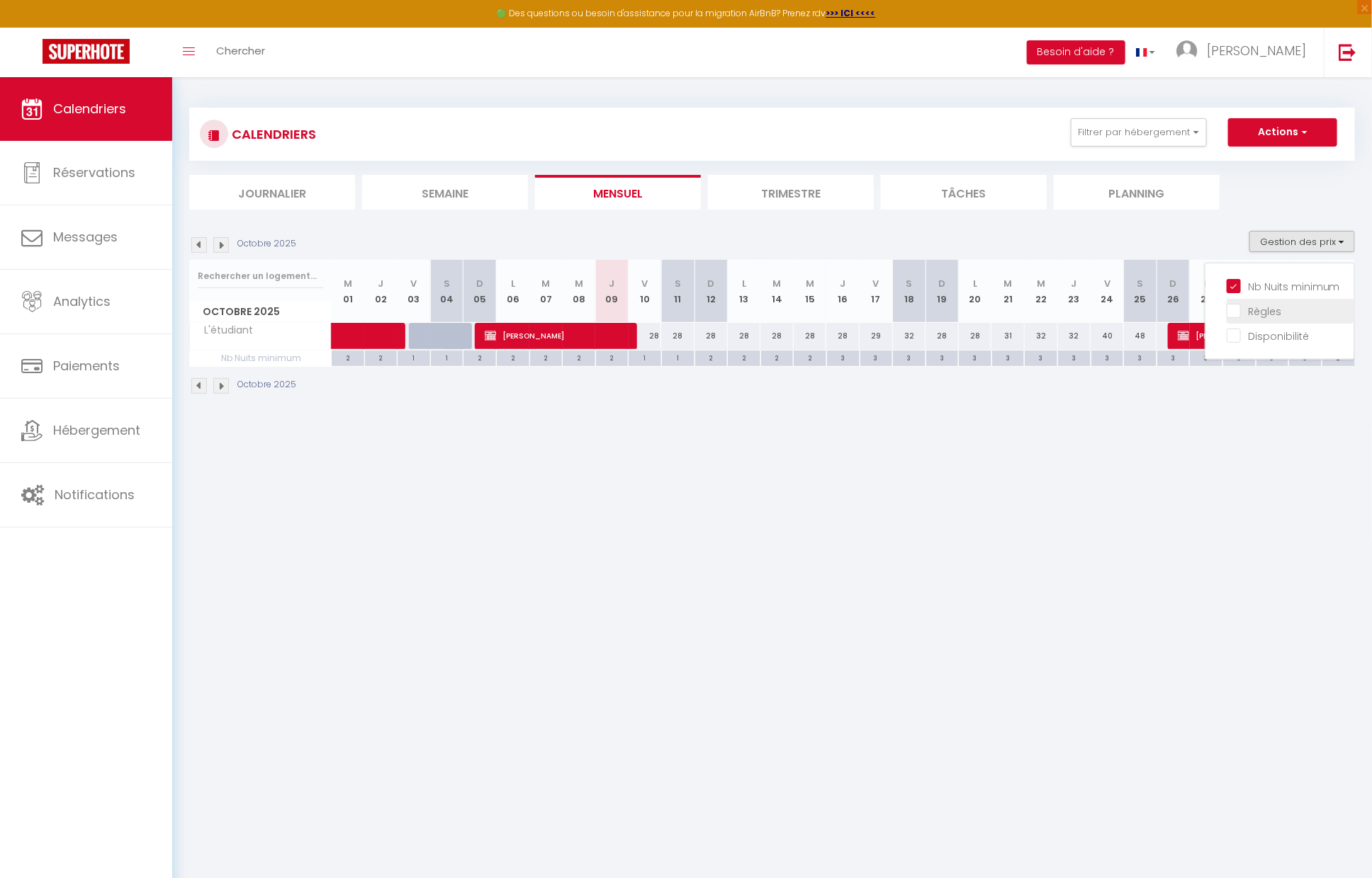
click at [1235, 314] on input "Règles" at bounding box center [1290, 310] width 128 height 14
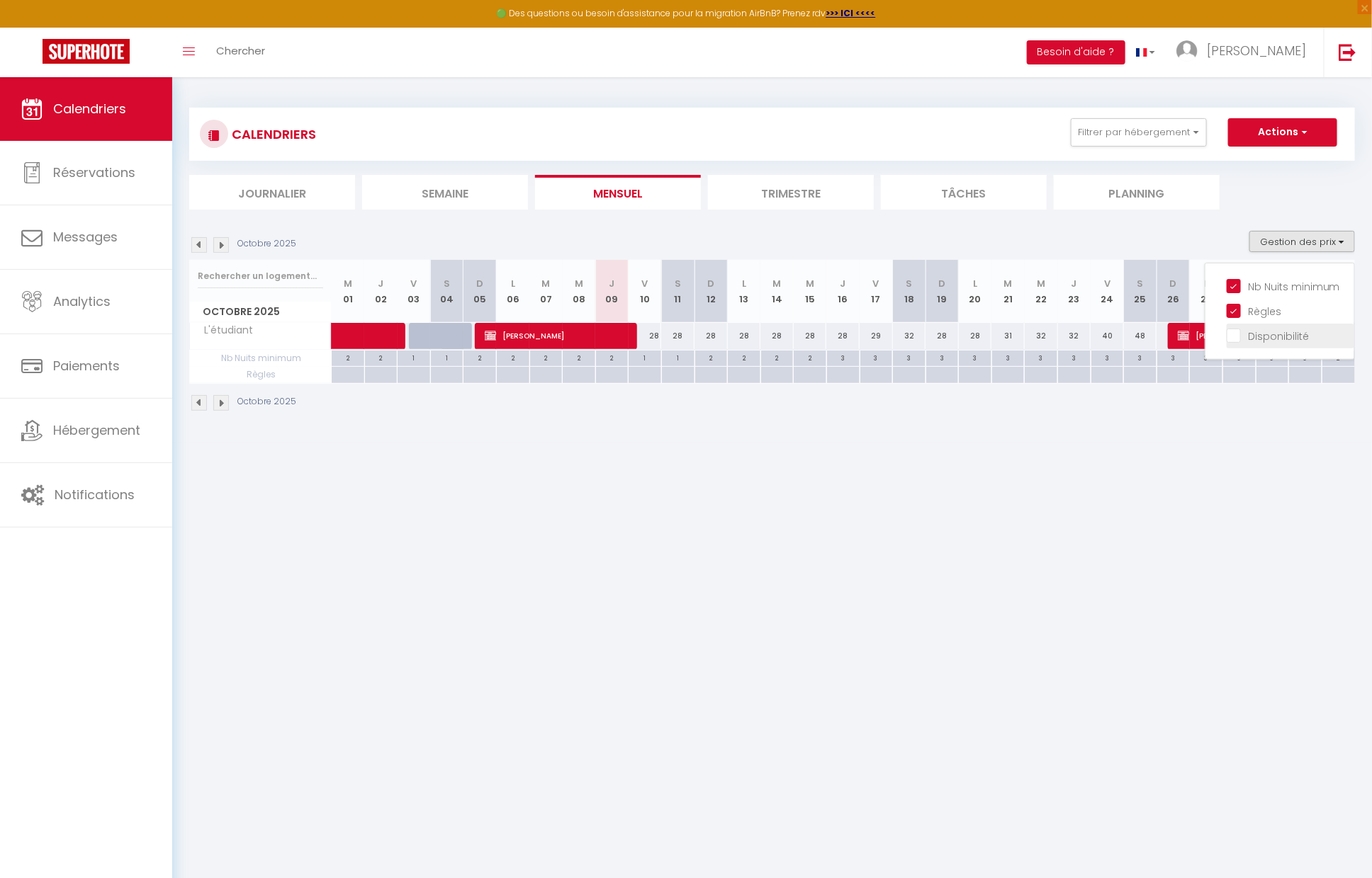
click at [1236, 341] on input "Disponibilité" at bounding box center [1290, 335] width 128 height 14
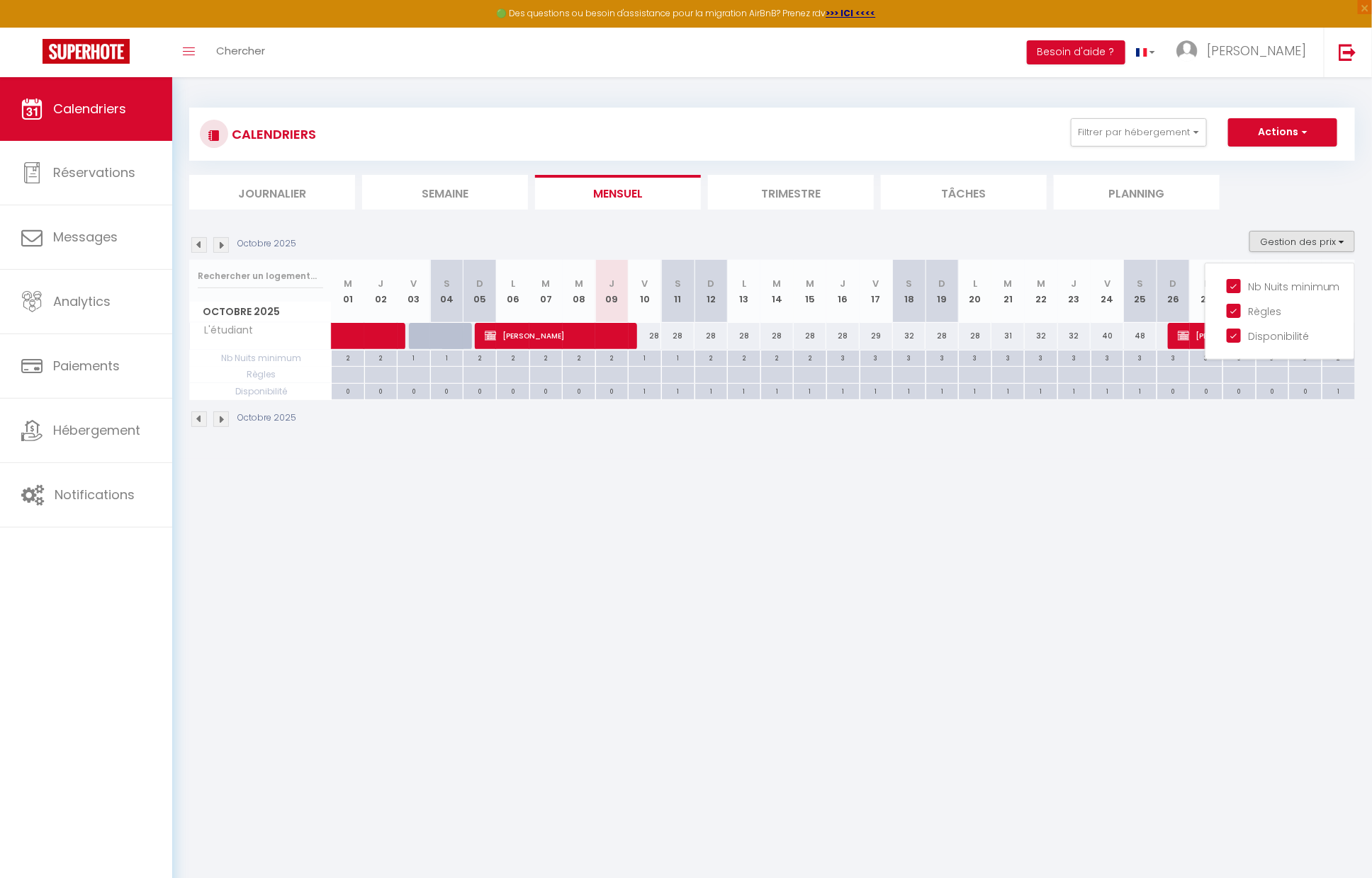
click at [851, 523] on body "🟢 Des questions ou besoin d'assistance pour la migration AirBnB? Prenez rdv >>>…" at bounding box center [686, 516] width 1372 height 878
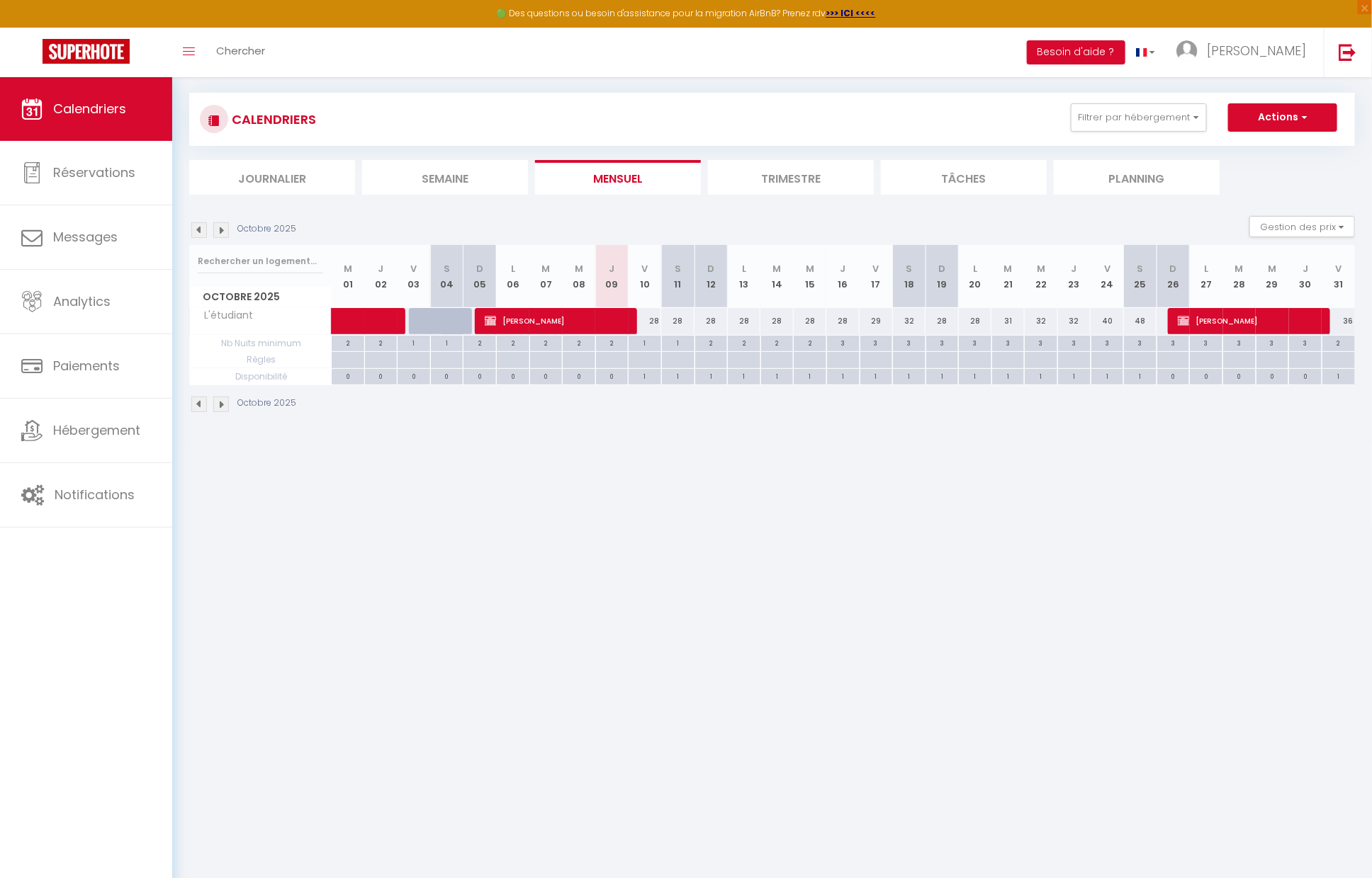
click at [221, 403] on img at bounding box center [220, 404] width 15 height 15
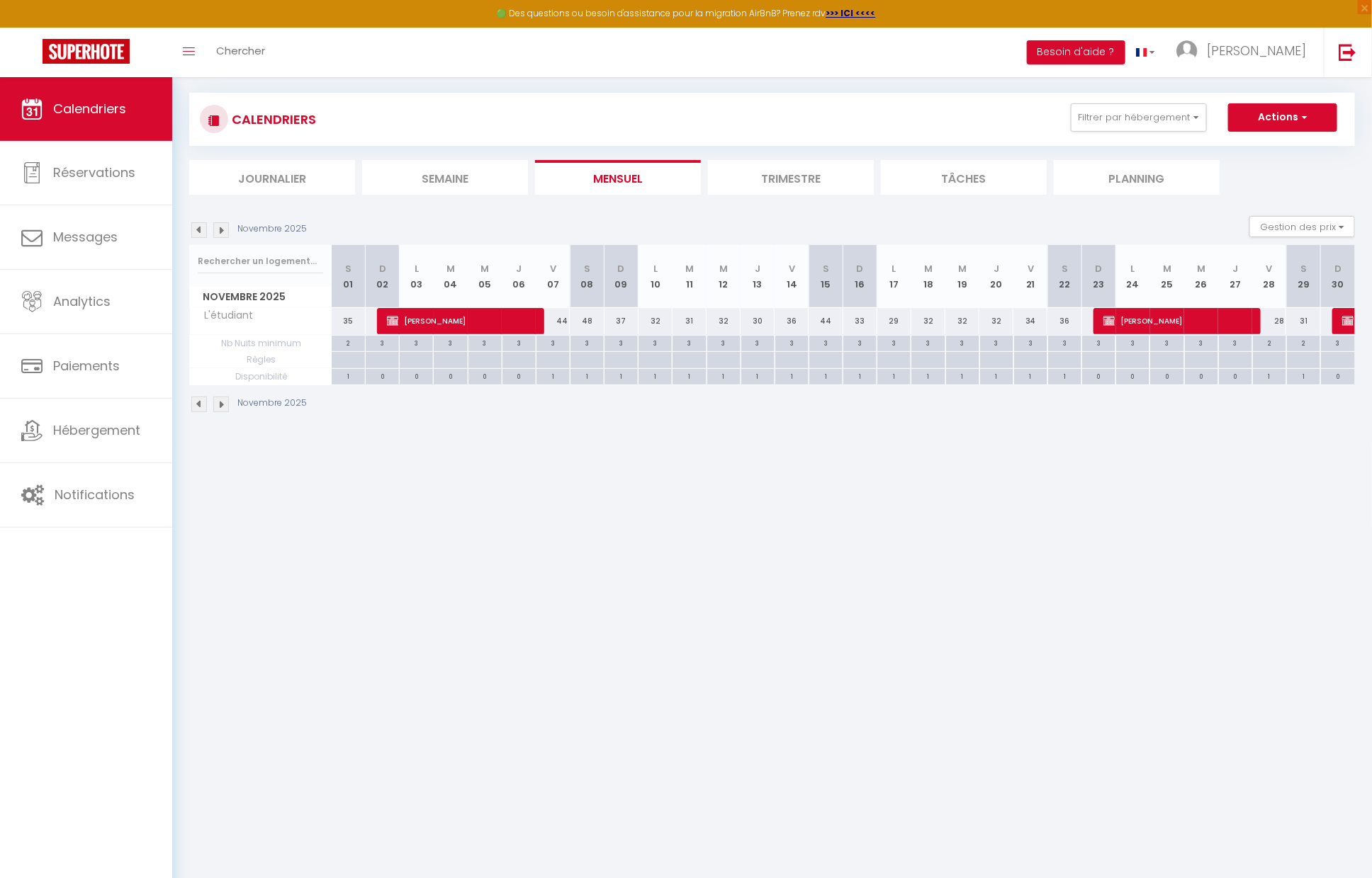
click at [221, 403] on img at bounding box center [220, 404] width 15 height 15
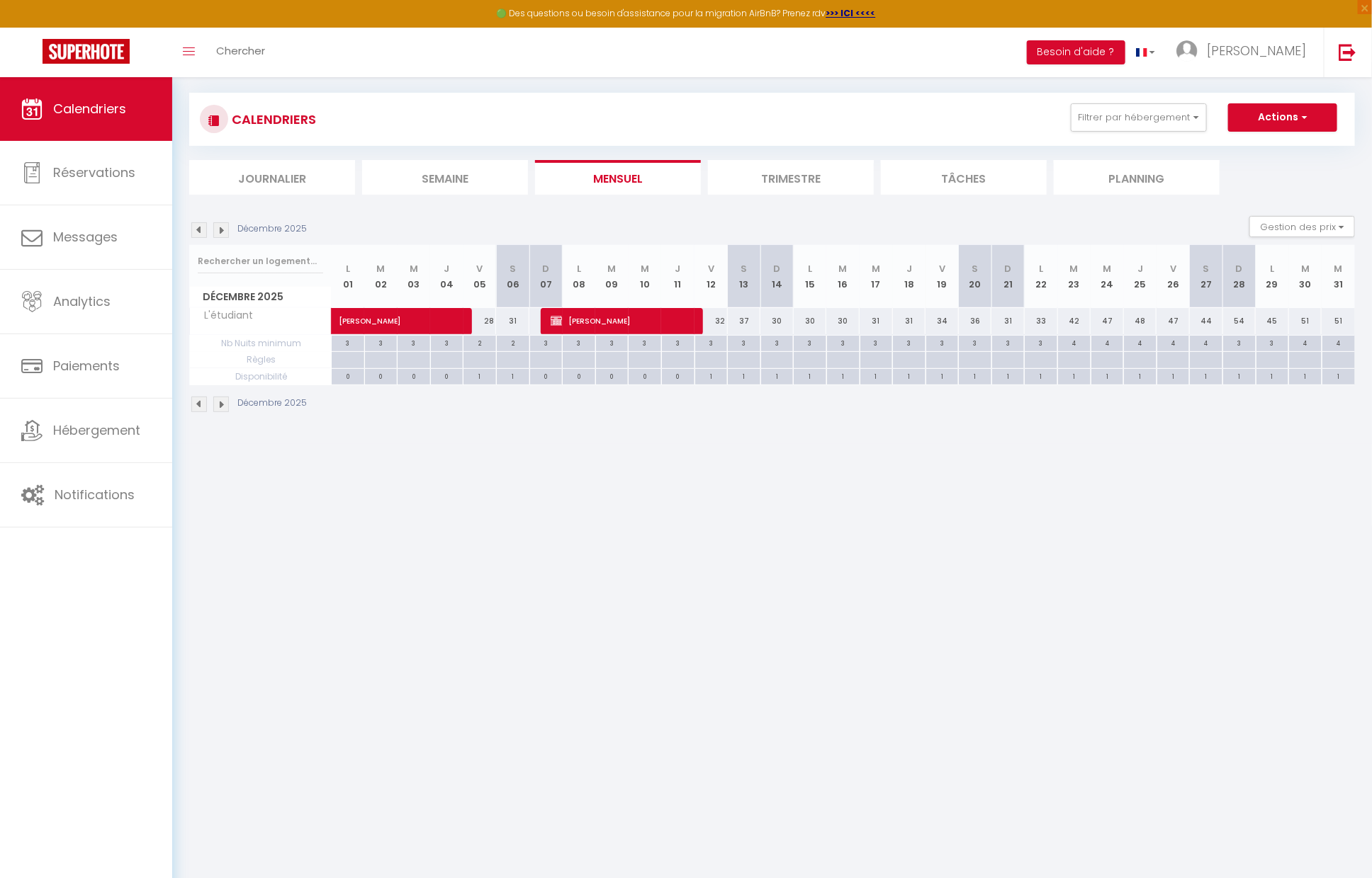
click at [221, 403] on img at bounding box center [220, 404] width 15 height 15
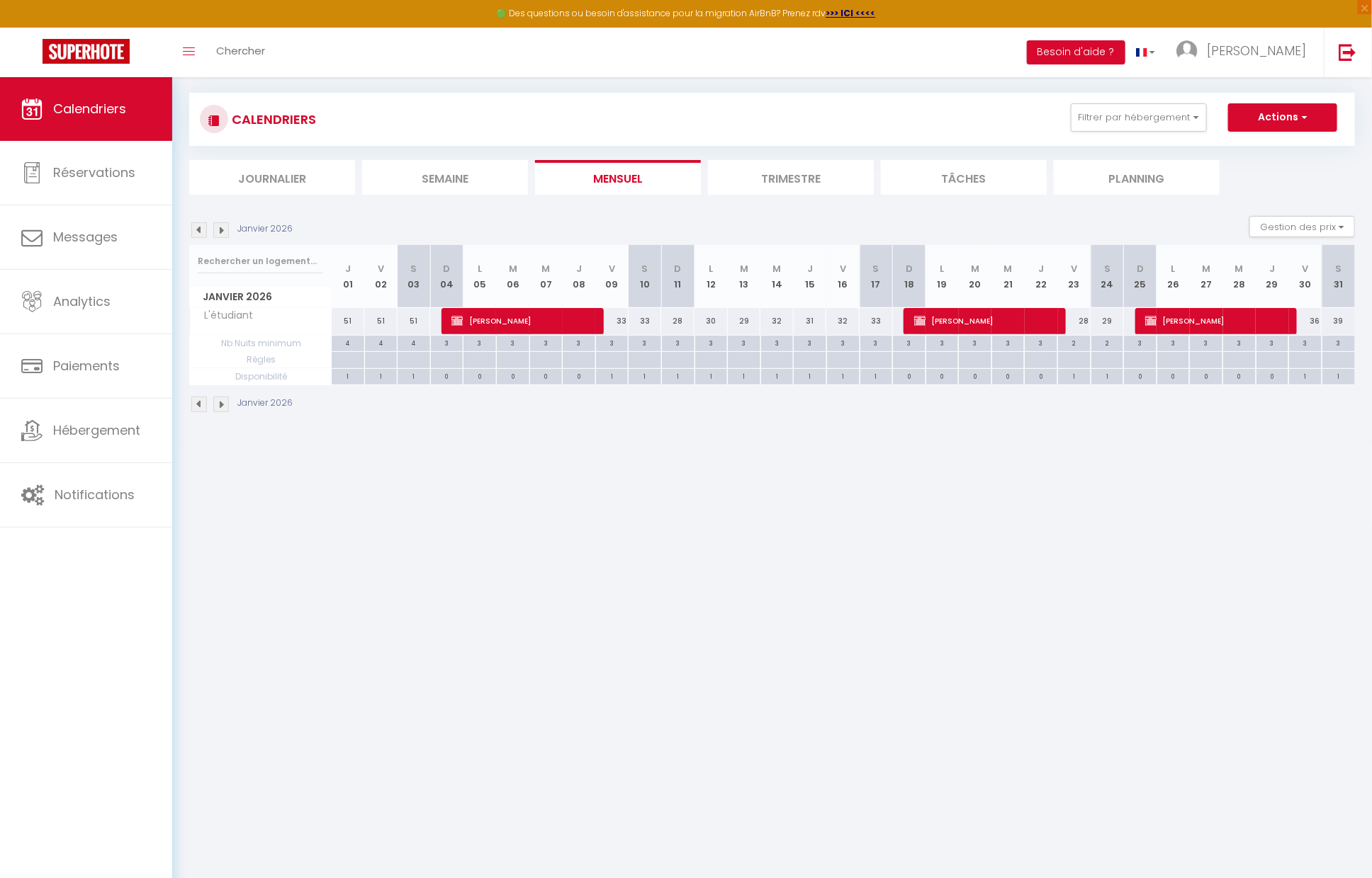
click at [221, 403] on img at bounding box center [220, 404] width 15 height 15
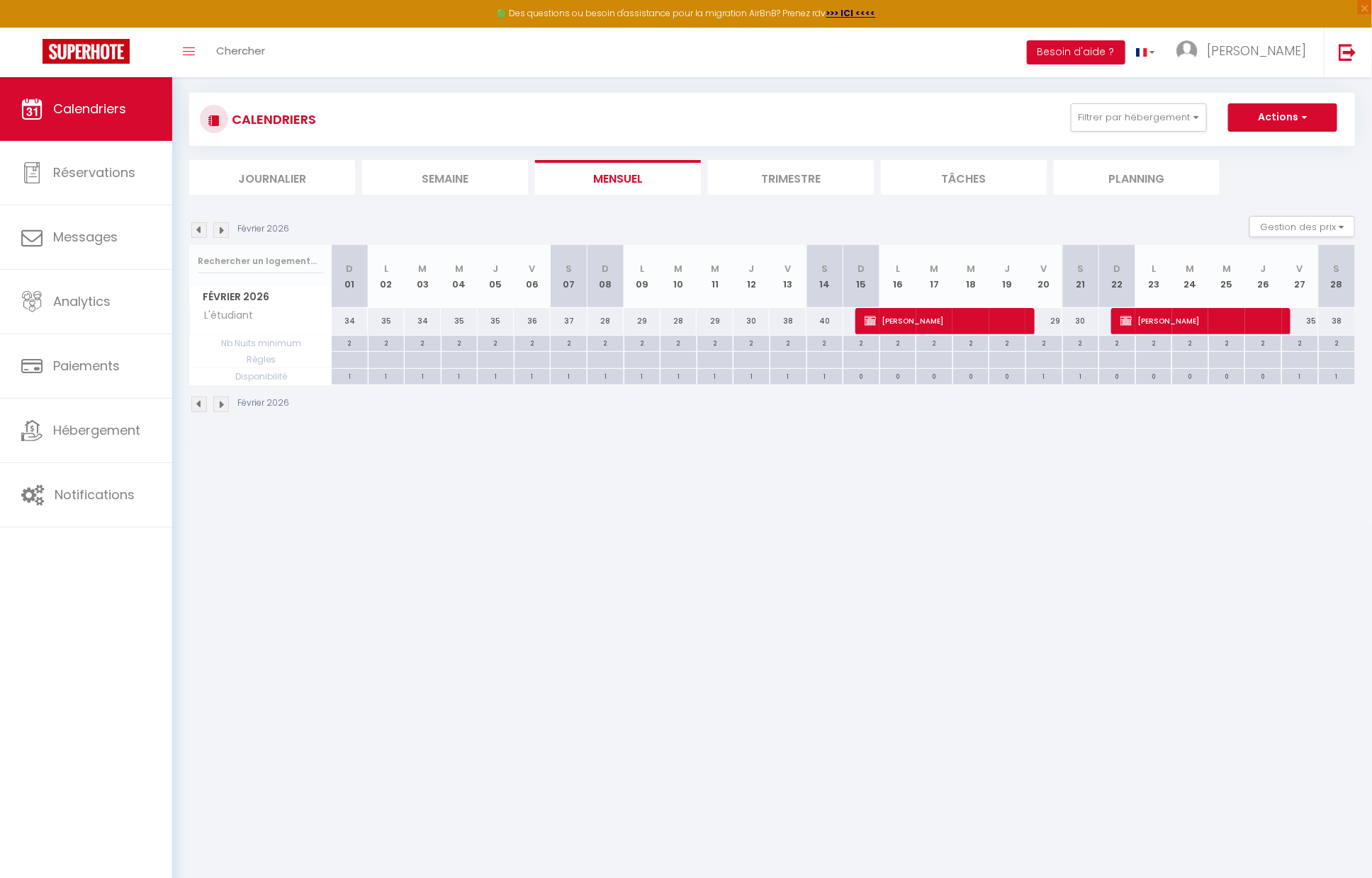
click at [221, 403] on img at bounding box center [220, 404] width 15 height 15
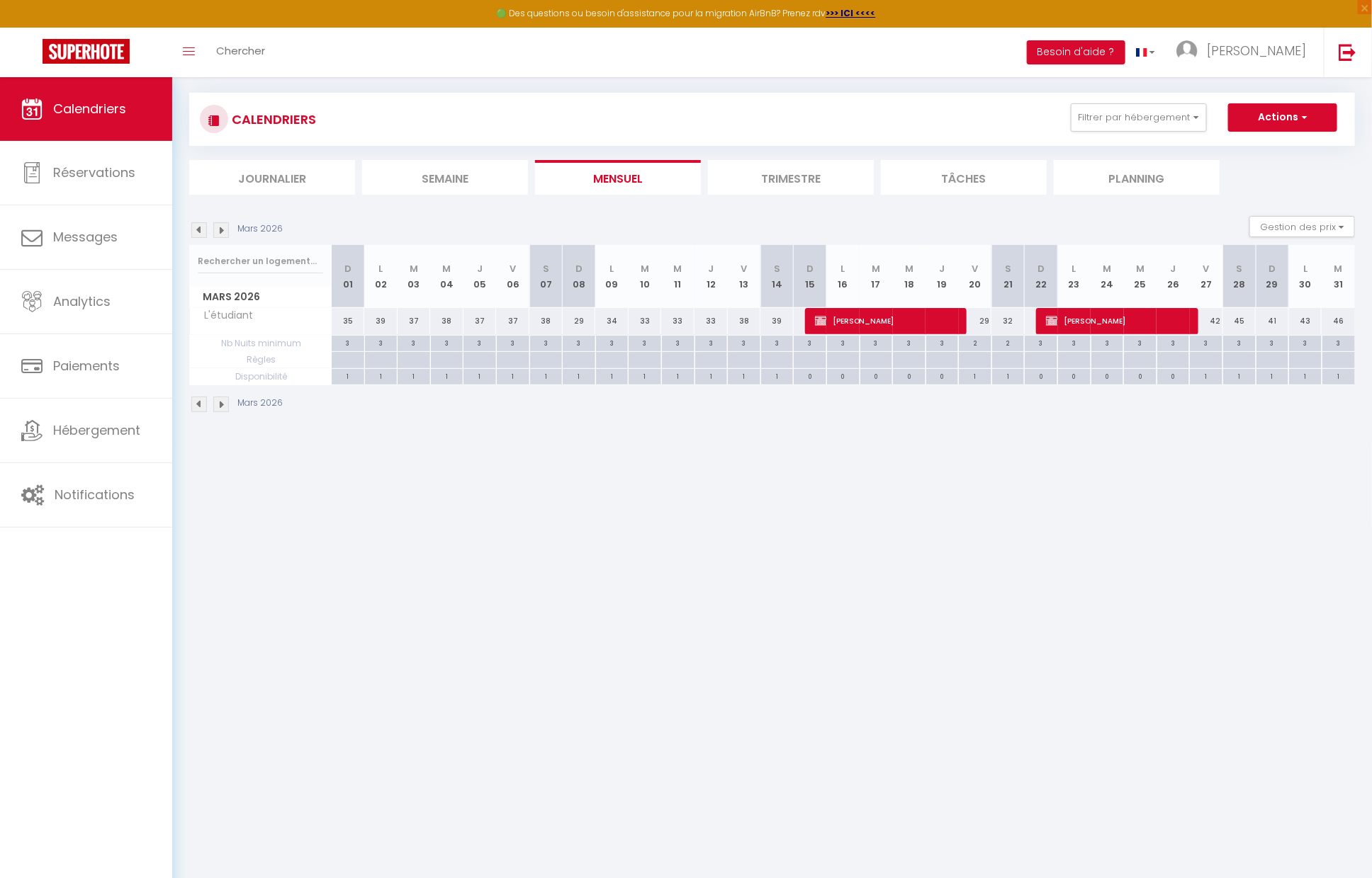
click at [221, 403] on img at bounding box center [220, 404] width 15 height 15
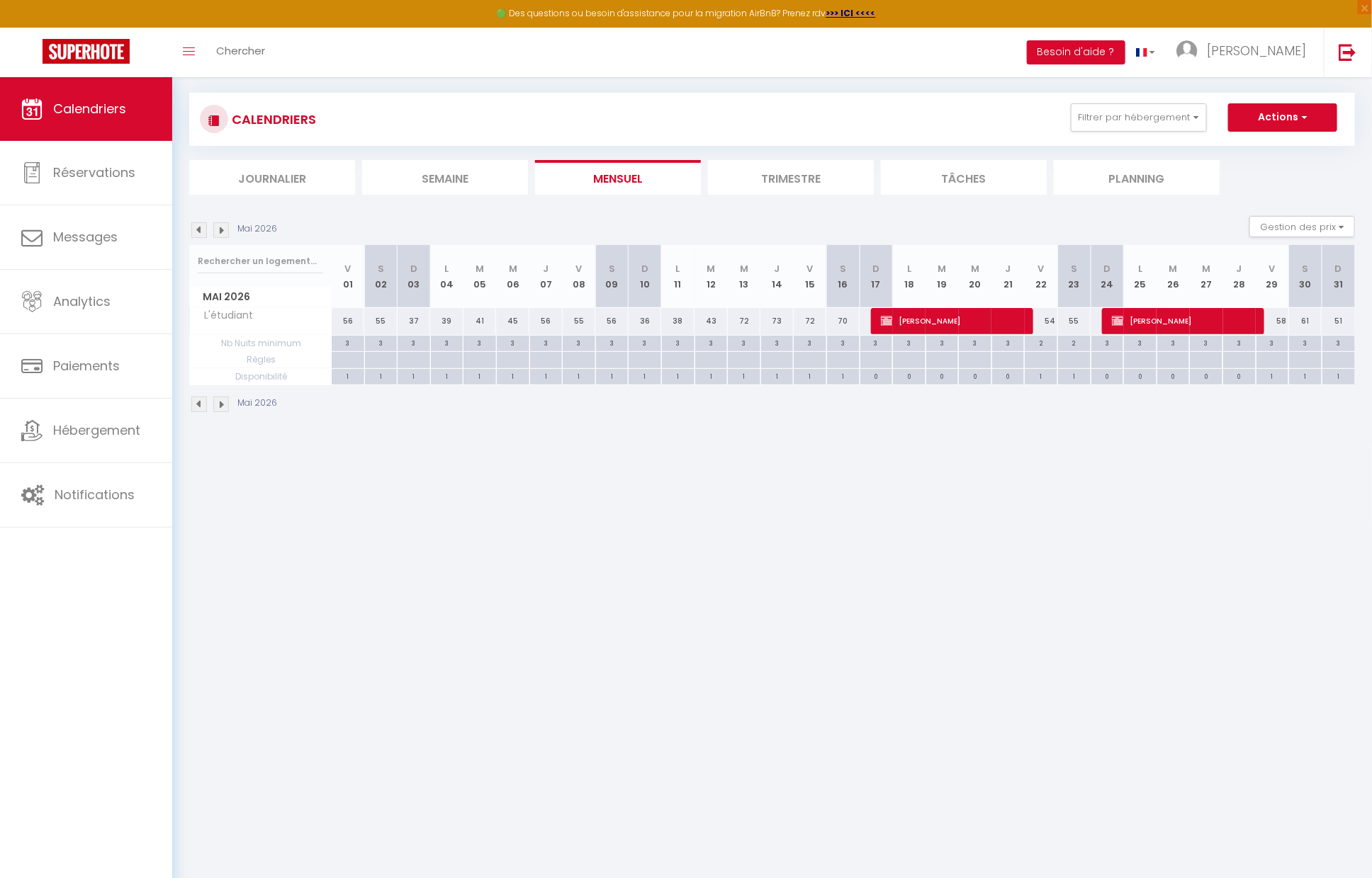
click at [221, 403] on img at bounding box center [220, 404] width 15 height 15
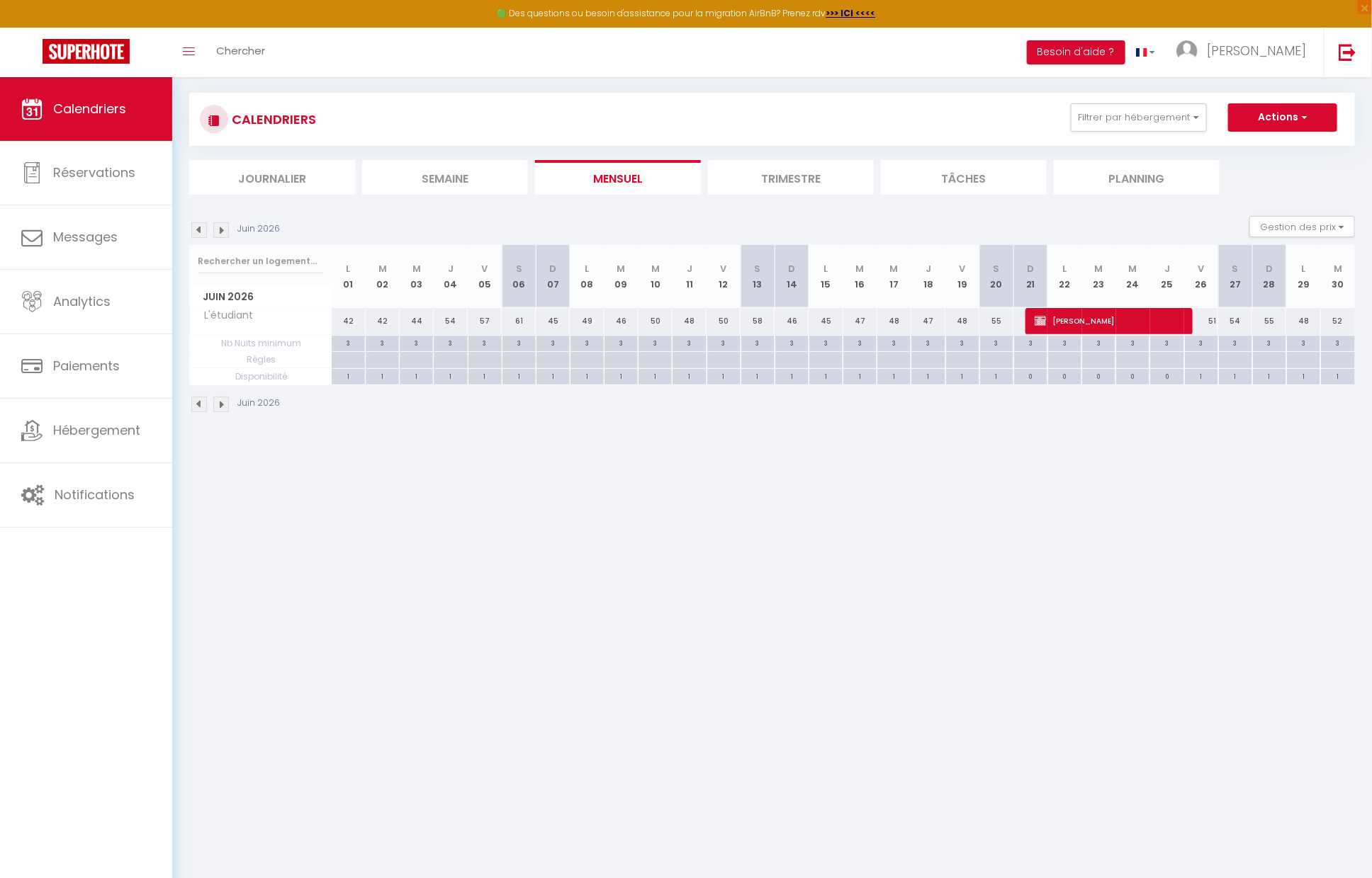
click at [221, 403] on img at bounding box center [220, 404] width 15 height 15
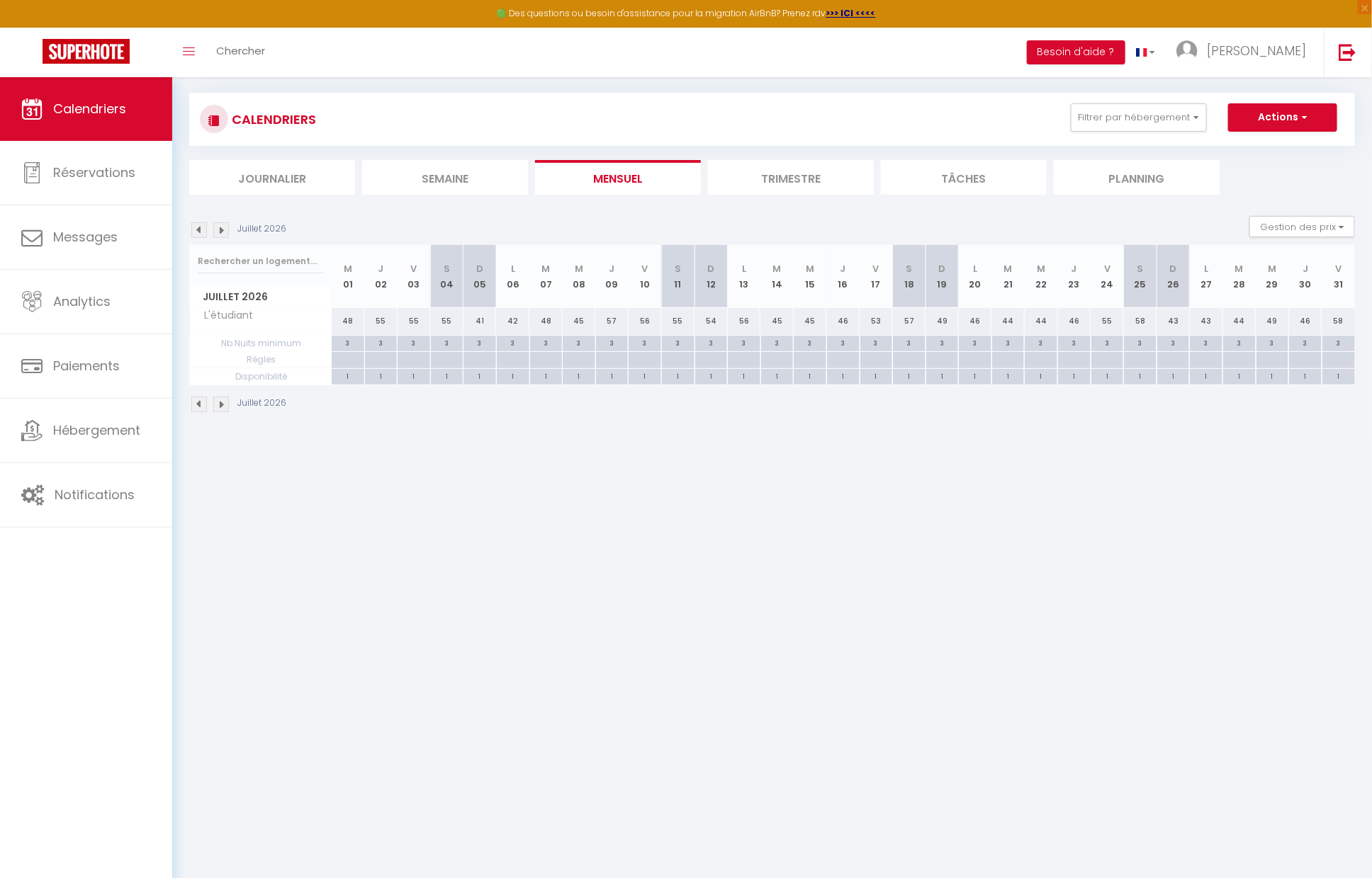
click at [221, 403] on img at bounding box center [220, 404] width 15 height 15
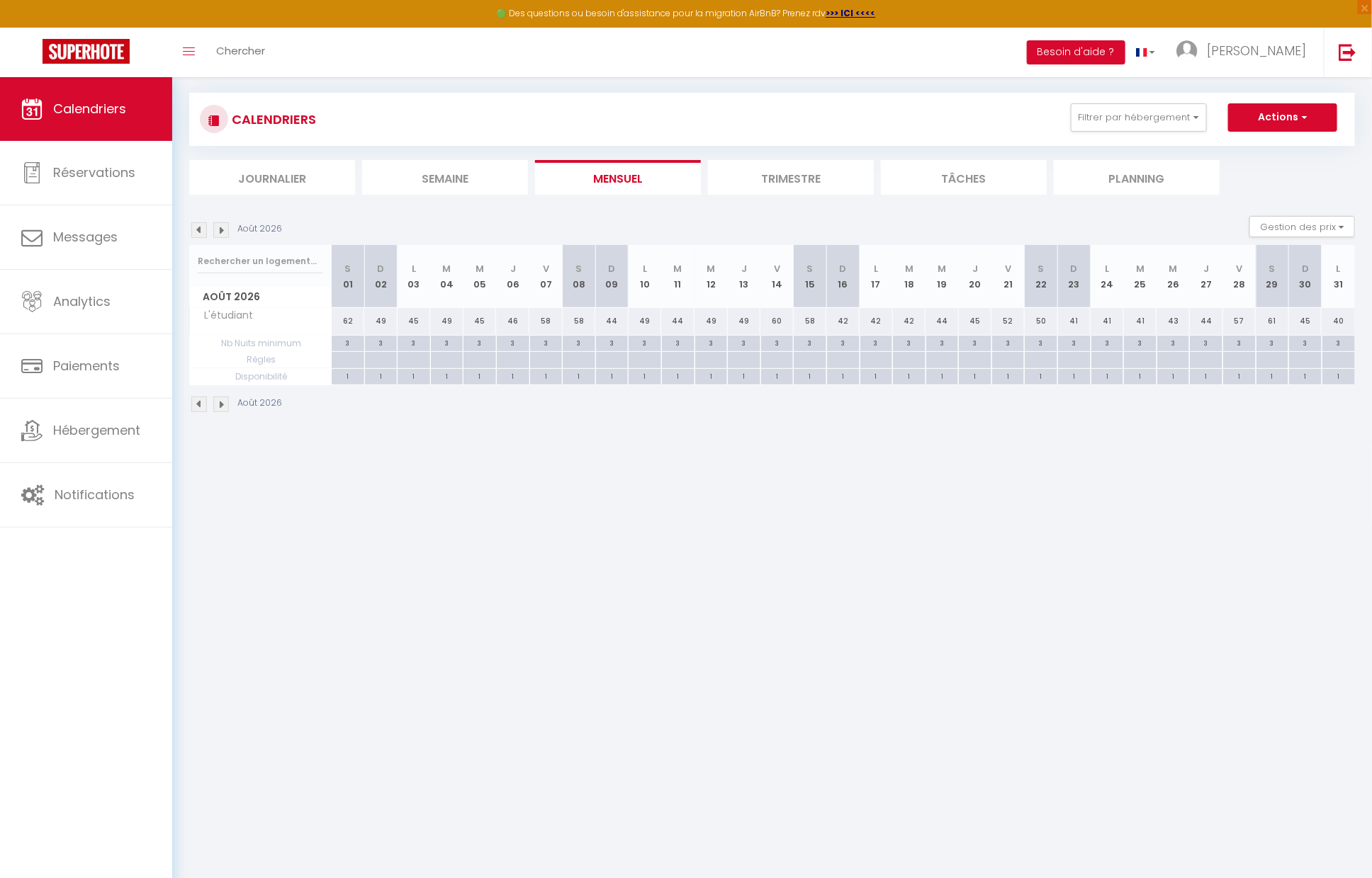
click at [221, 403] on img at bounding box center [220, 404] width 15 height 15
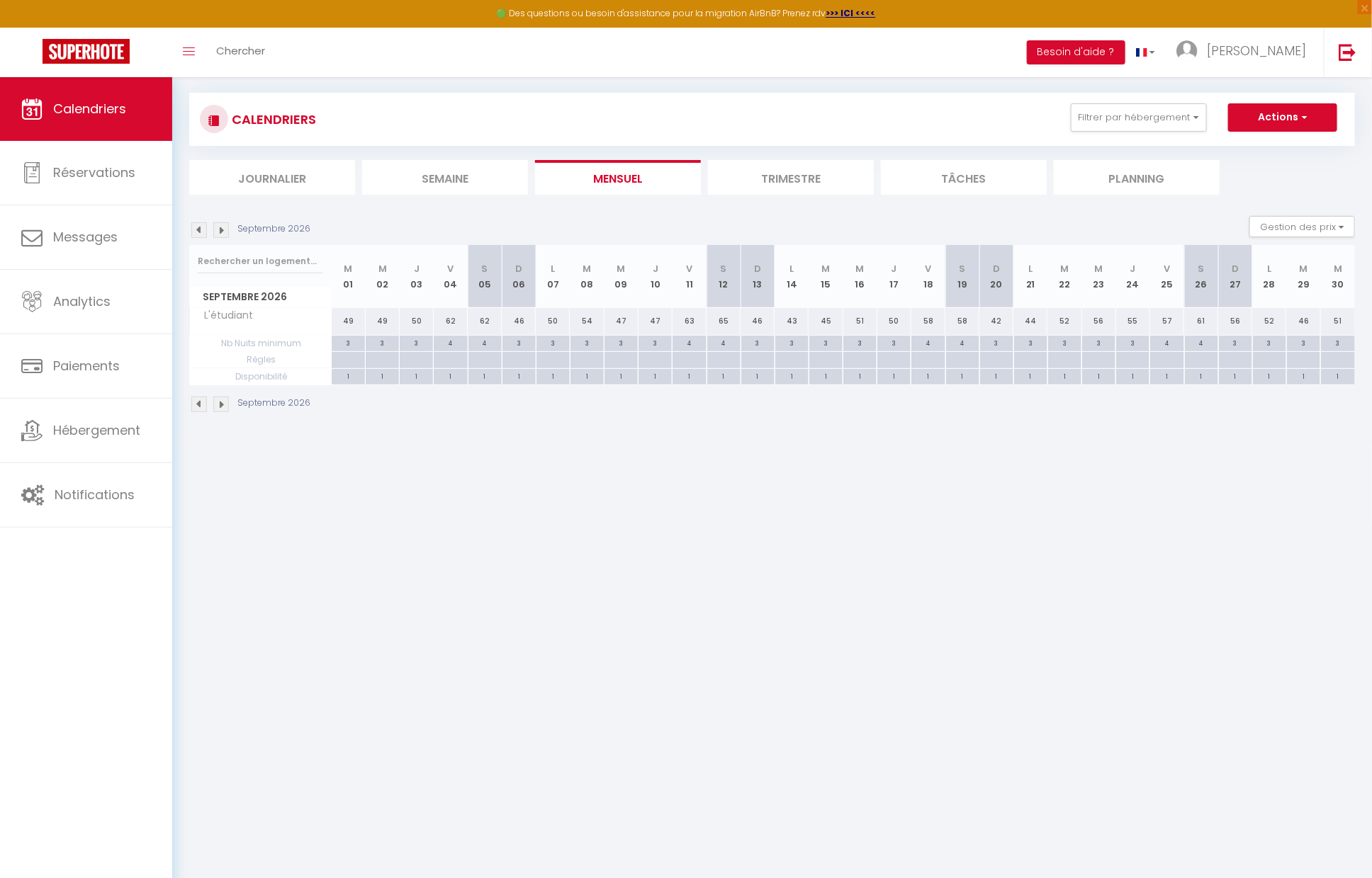
click at [221, 403] on img at bounding box center [220, 404] width 15 height 15
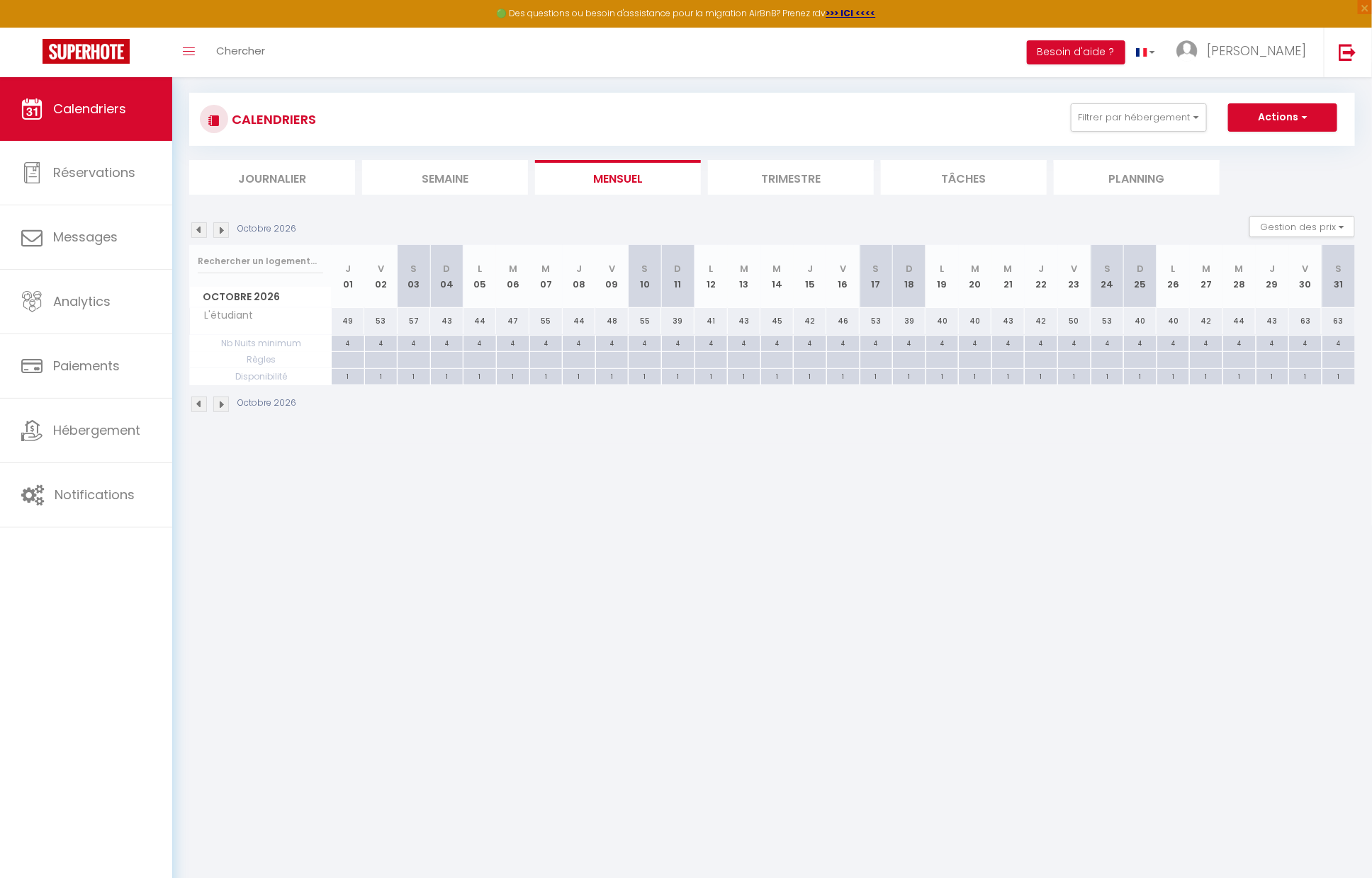
click at [221, 403] on img at bounding box center [220, 404] width 15 height 15
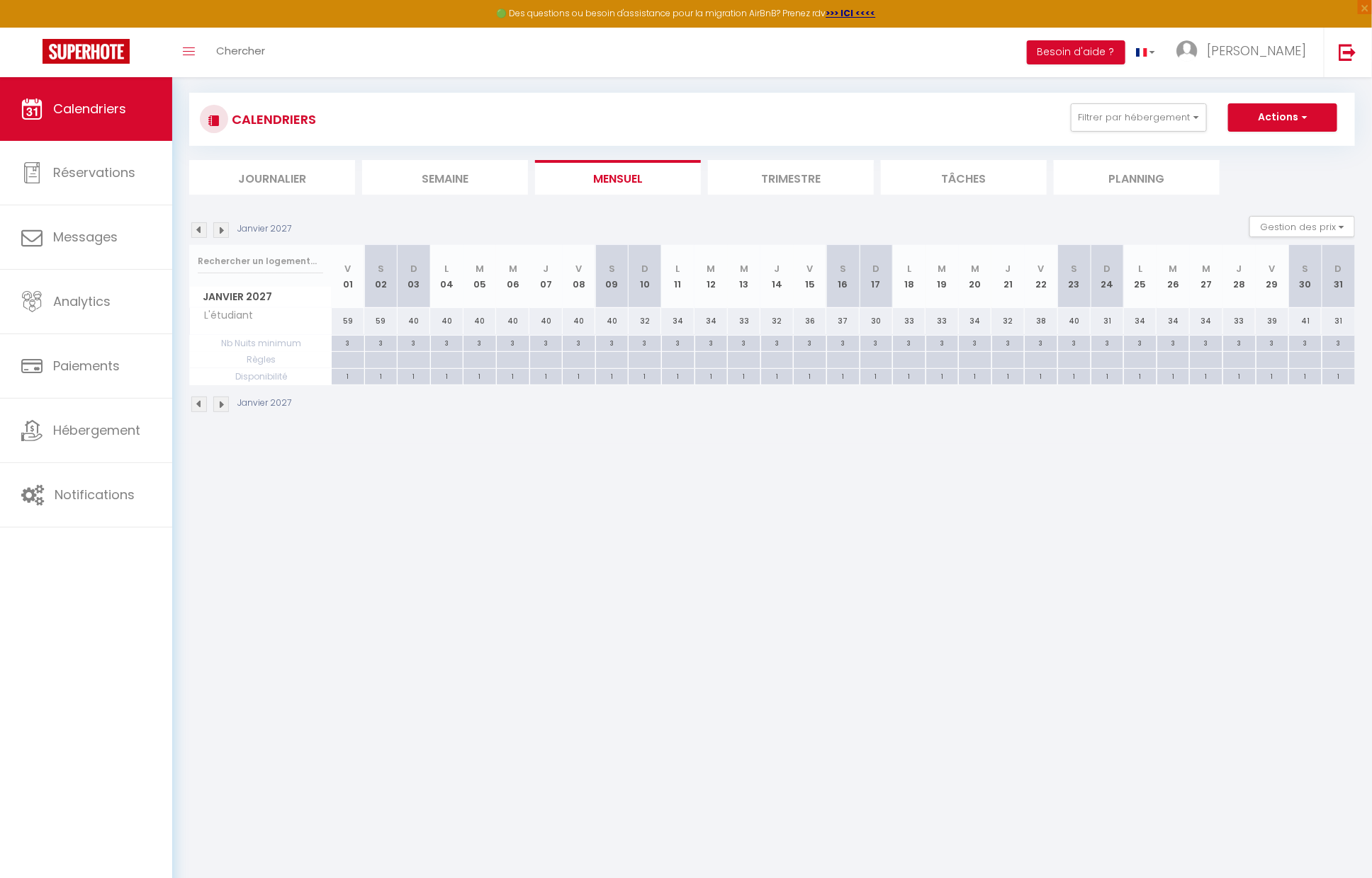
click at [221, 403] on img at bounding box center [220, 404] width 15 height 15
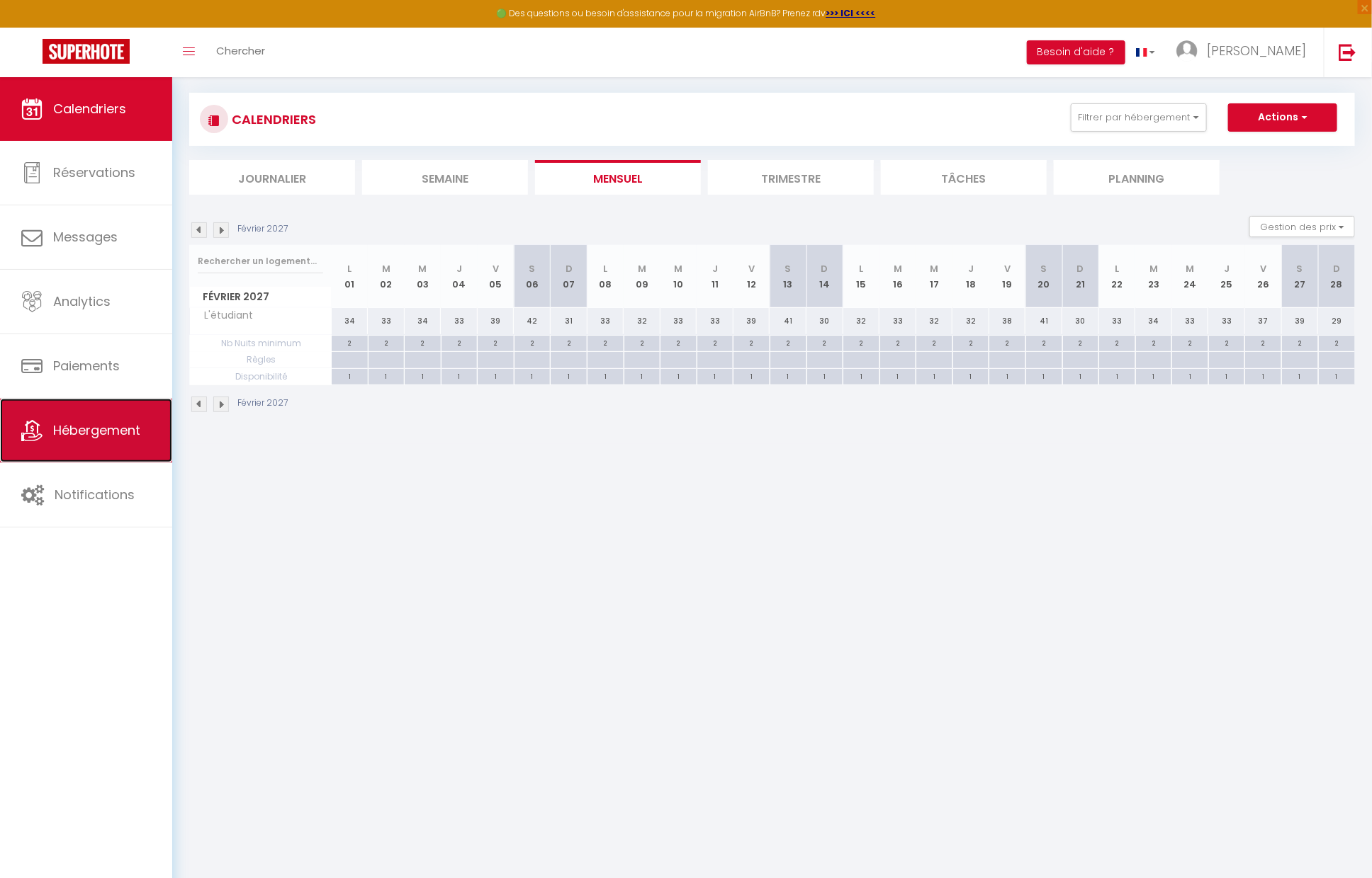
click at [170, 427] on link "Hébergement" at bounding box center [86, 430] width 172 height 63
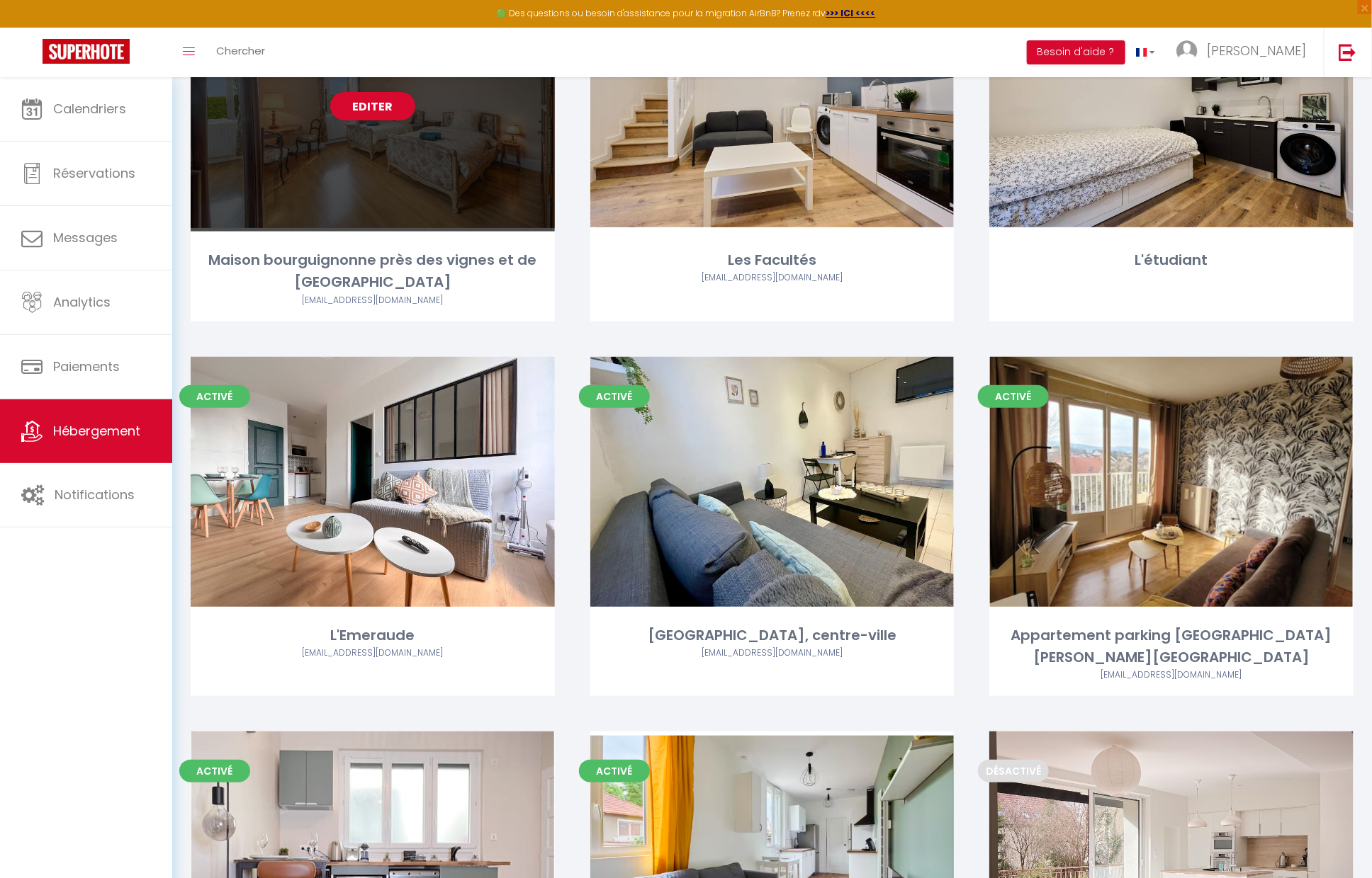
scroll to position [164, 0]
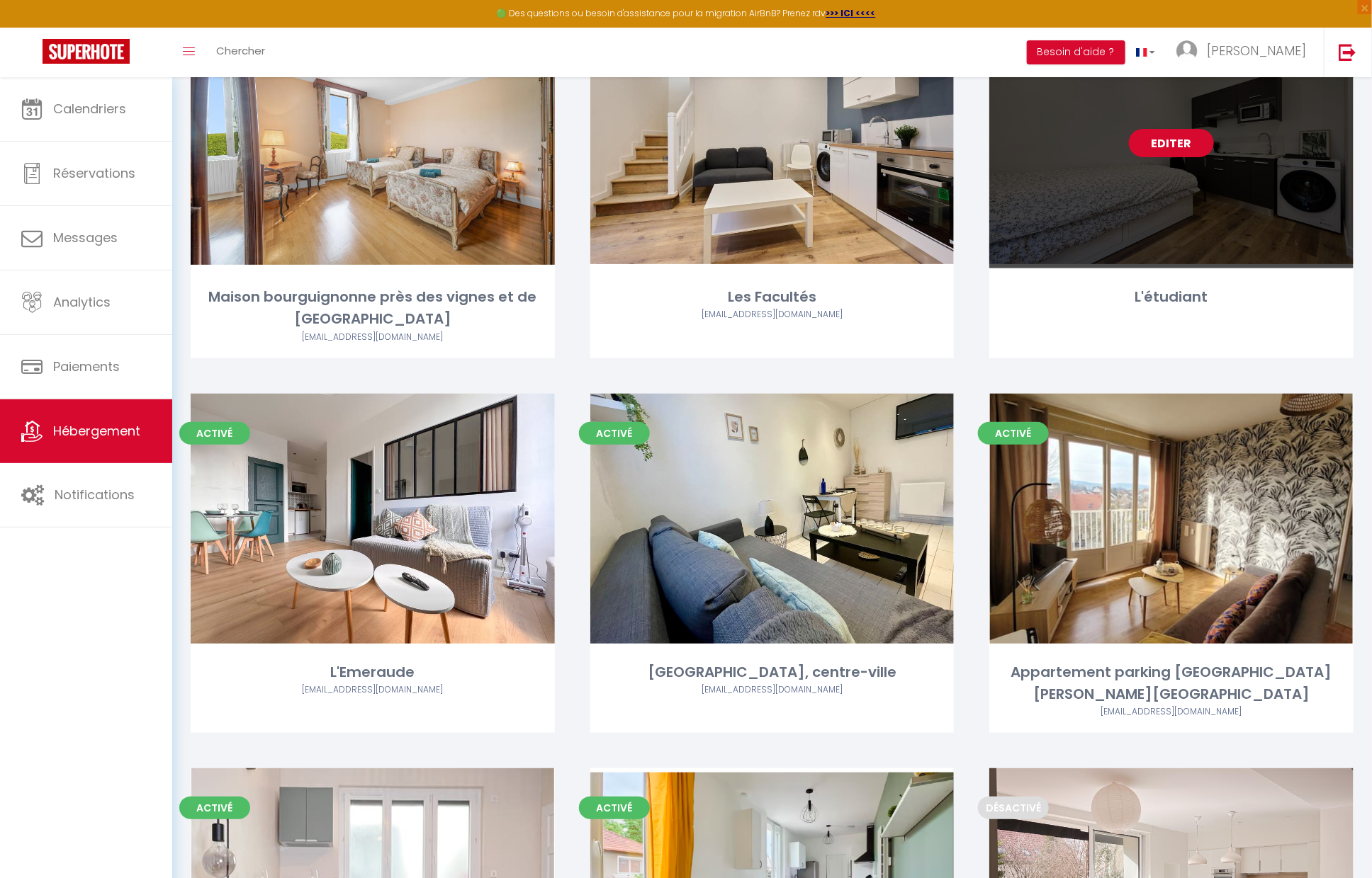
click at [1189, 151] on link "Editer" at bounding box center [1171, 142] width 85 height 28
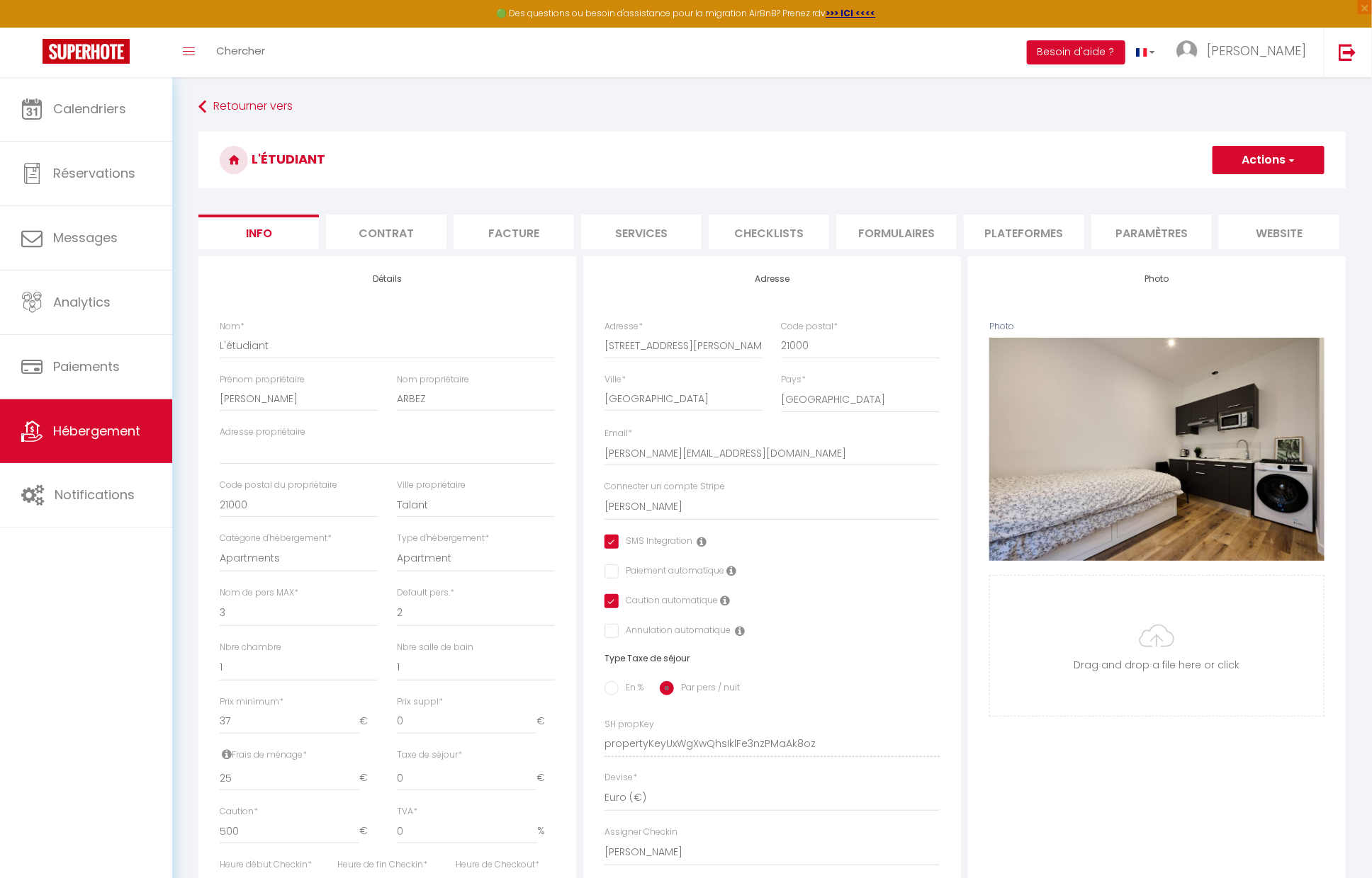
click at [1026, 236] on li "Plateformes" at bounding box center [1024, 231] width 121 height 35
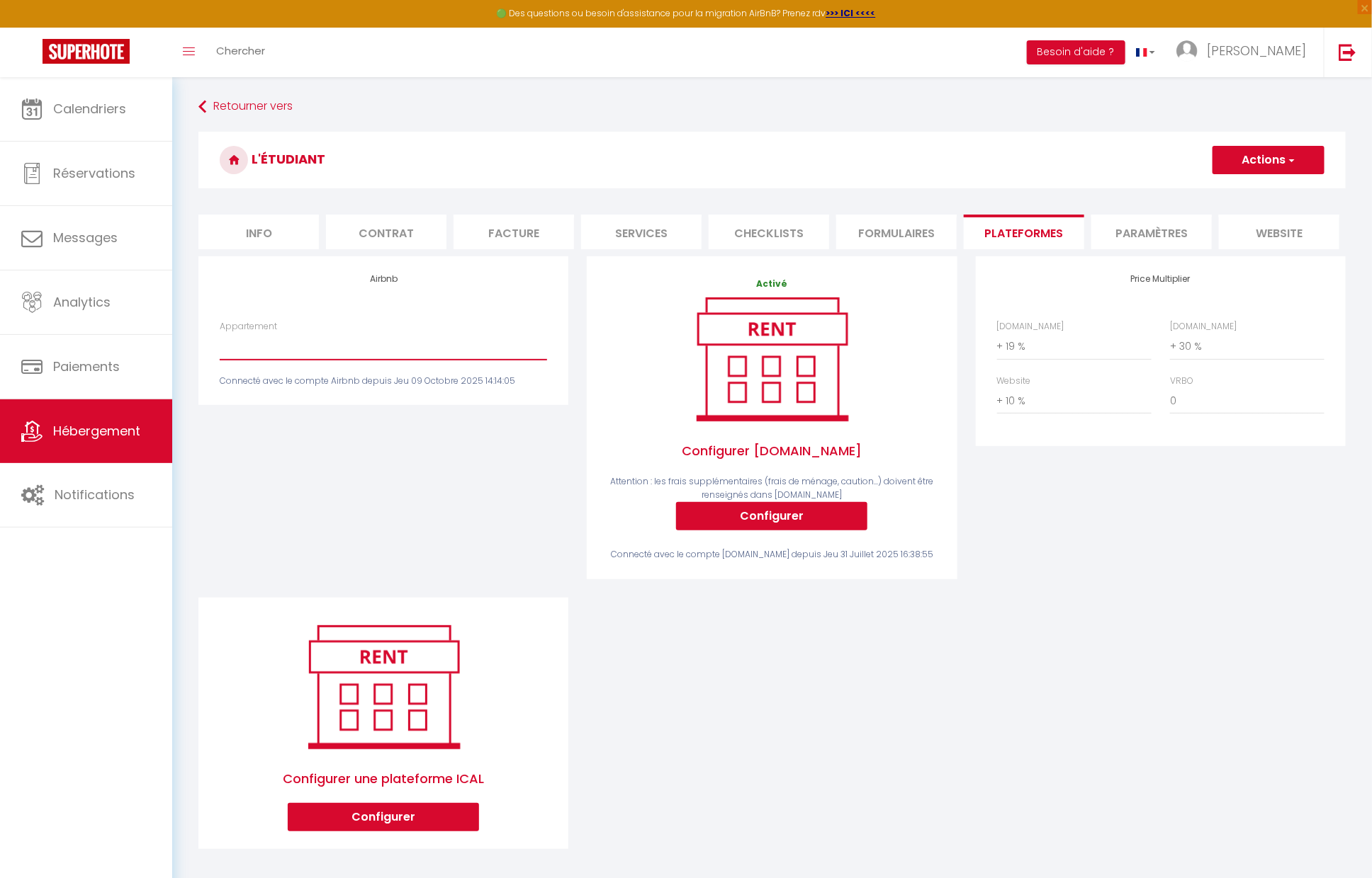
click at [346, 351] on select "Etudiant · L'étudiant - [EMAIL_ADDRESS][DOMAIN_NAME]" at bounding box center [383, 345] width 327 height 27
click at [511, 353] on select "Etudiant · L'étudiant - [EMAIL_ADDRESS][DOMAIN_NAME]" at bounding box center [383, 345] width 327 height 27
click at [438, 344] on select "Etudiant · L'étudiant - [EMAIL_ADDRESS][DOMAIN_NAME]" at bounding box center [383, 345] width 327 height 27
click at [219, 333] on select "Etudiant · L'étudiant - [EMAIL_ADDRESS][DOMAIN_NAME]" at bounding box center [383, 345] width 327 height 27
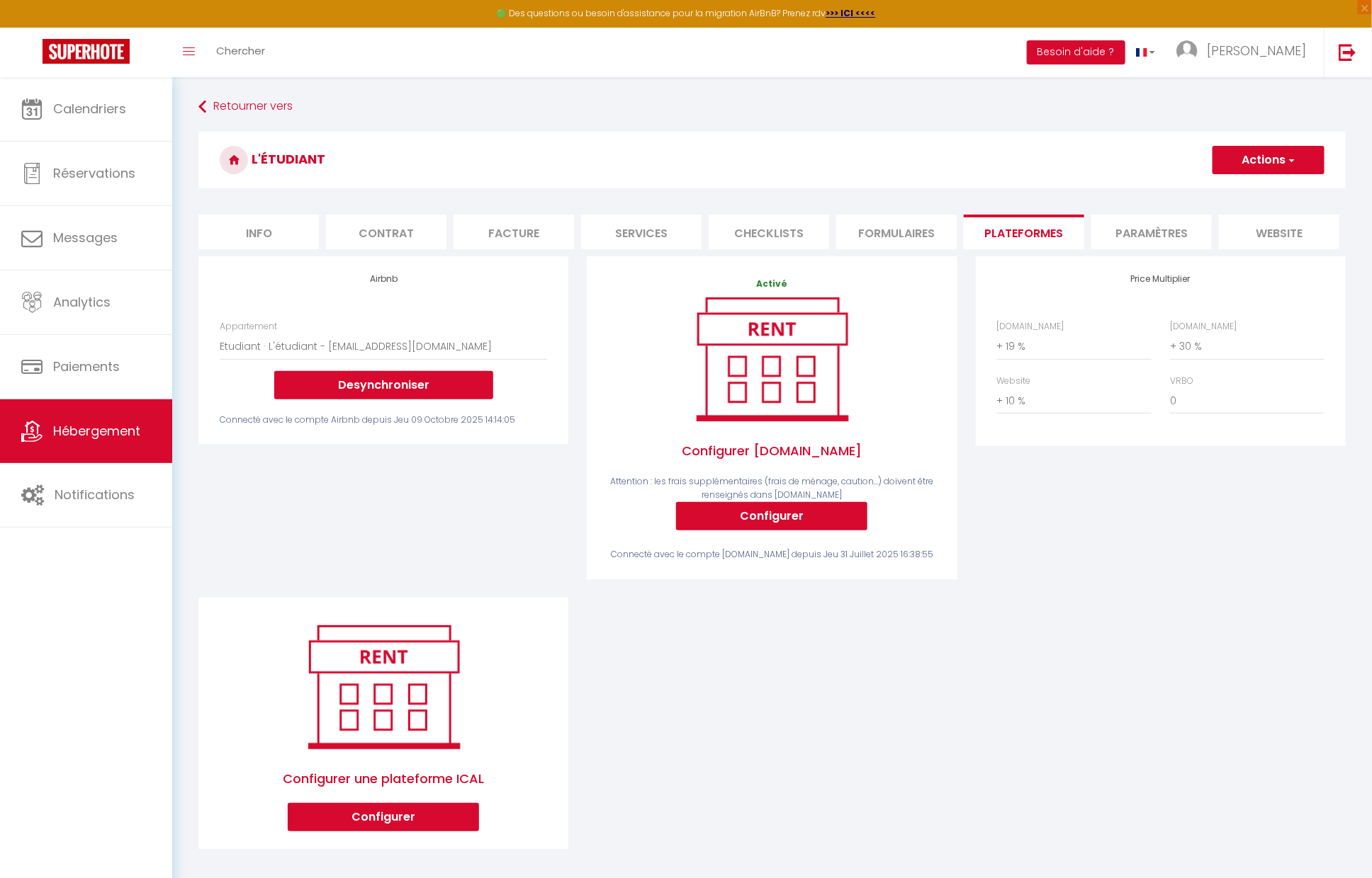
click at [1237, 170] on button "Actions" at bounding box center [1268, 160] width 112 height 28
click at [1241, 196] on link "Enregistrer" at bounding box center [1267, 191] width 112 height 18
click at [271, 232] on li "Info" at bounding box center [259, 231] width 121 height 35
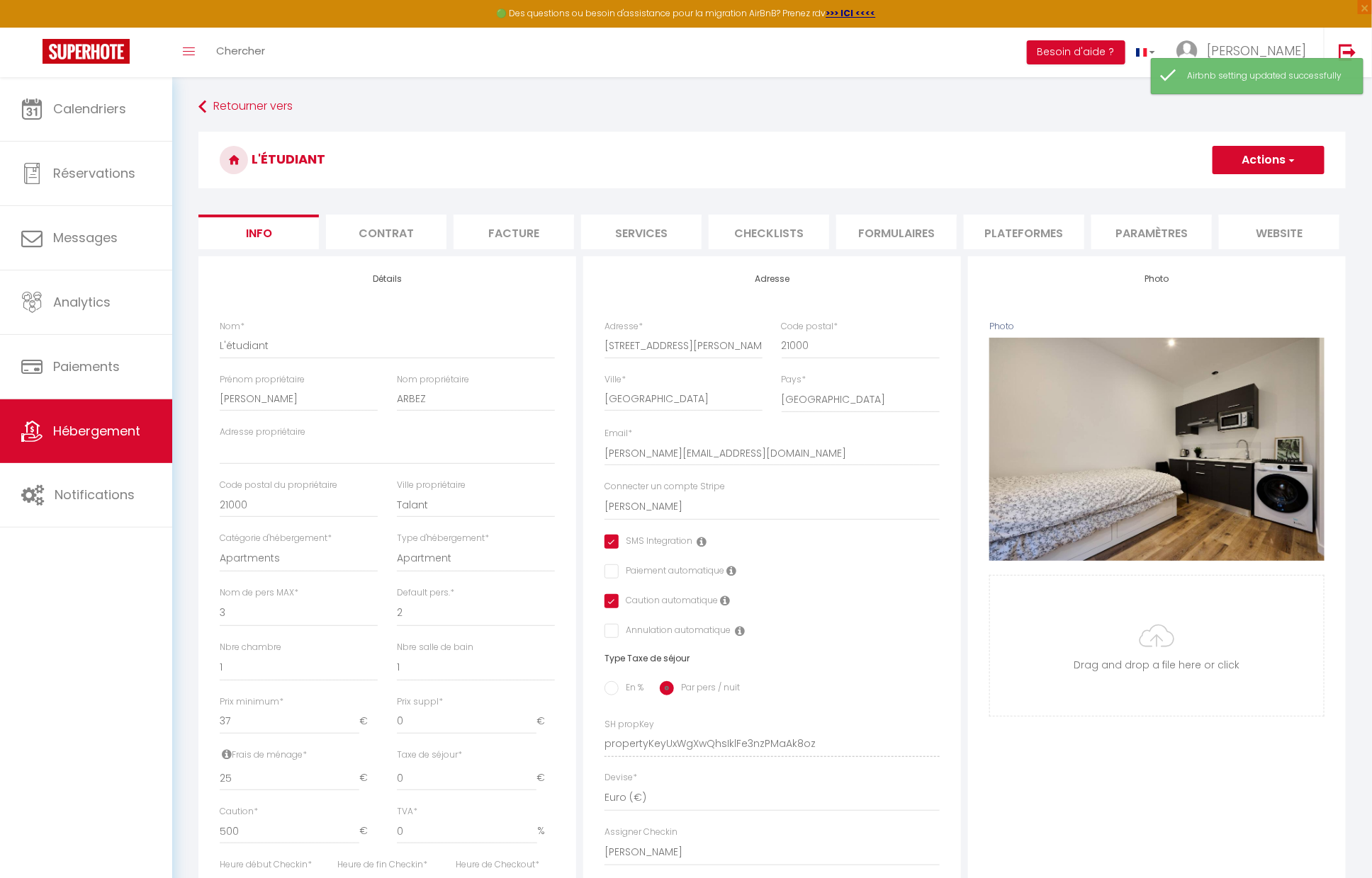
click at [428, 225] on li "Contrat" at bounding box center [386, 231] width 121 height 35
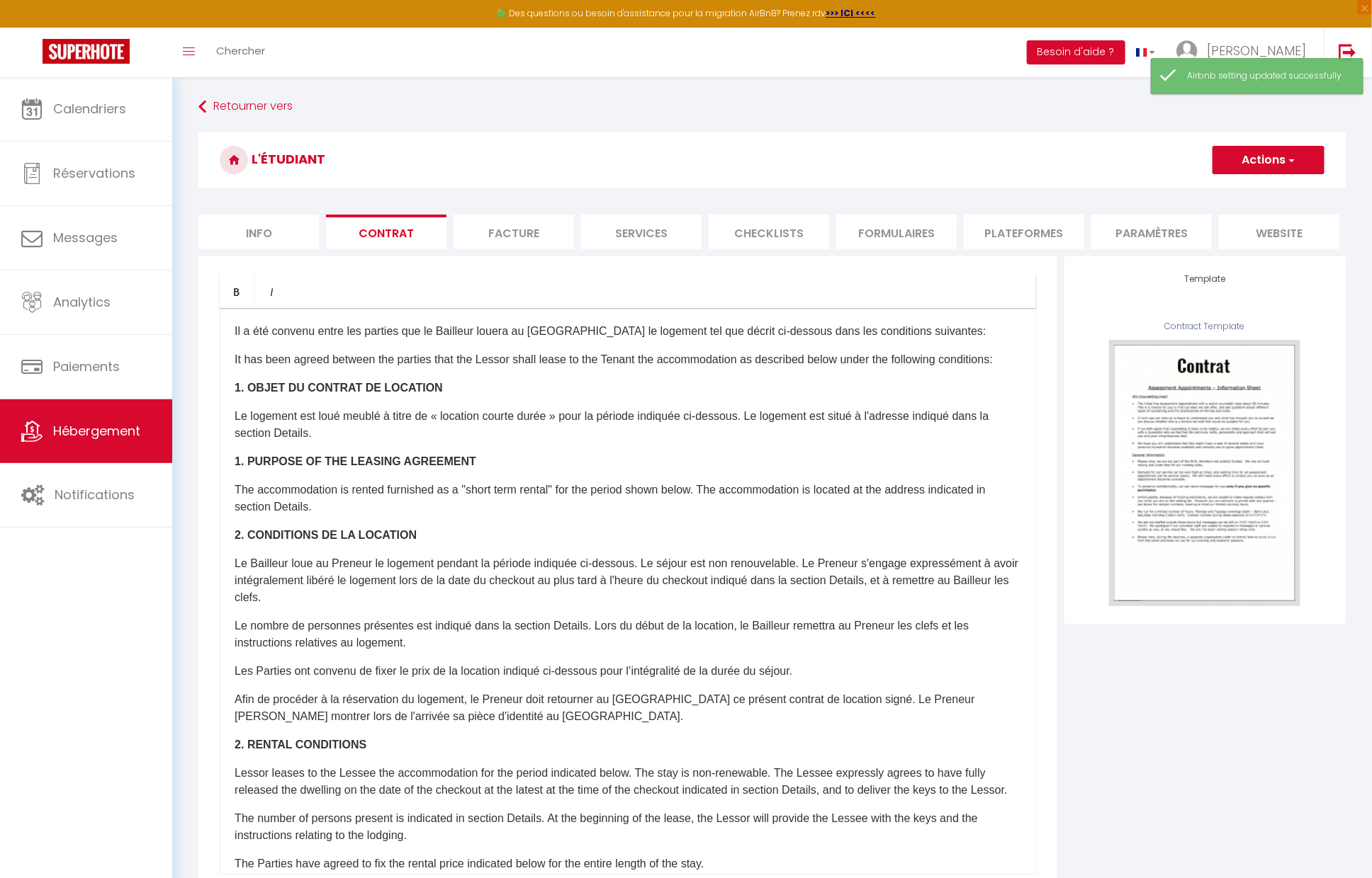
drag, startPoint x: 612, startPoint y: 243, endPoint x: 723, endPoint y: 245, distance: 111.0
click at [612, 243] on li "Services" at bounding box center [641, 231] width 121 height 35
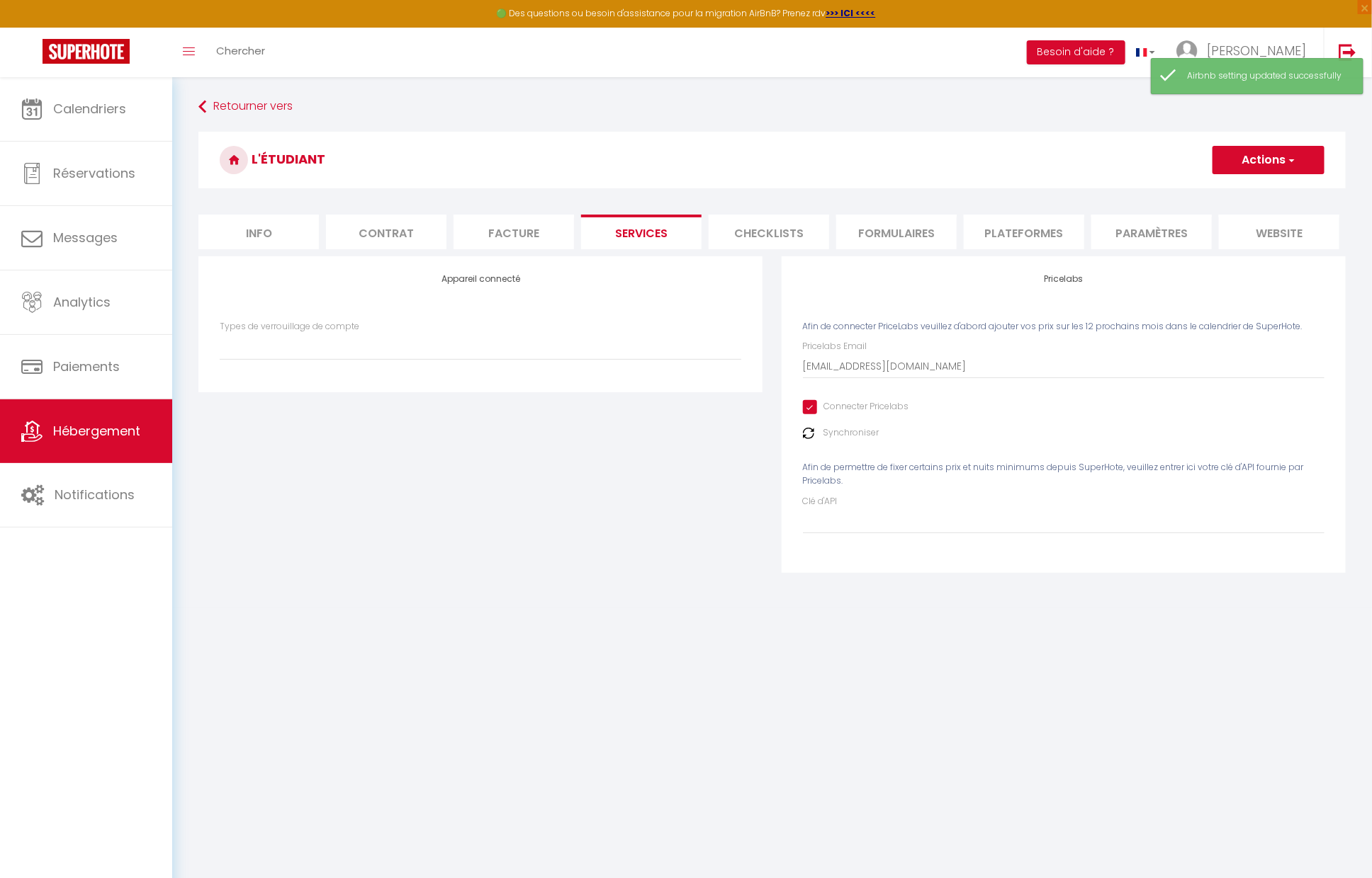
drag, startPoint x: 772, startPoint y: 241, endPoint x: 804, endPoint y: 241, distance: 32.0
click at [772, 241] on li "Checklists" at bounding box center [769, 231] width 121 height 35
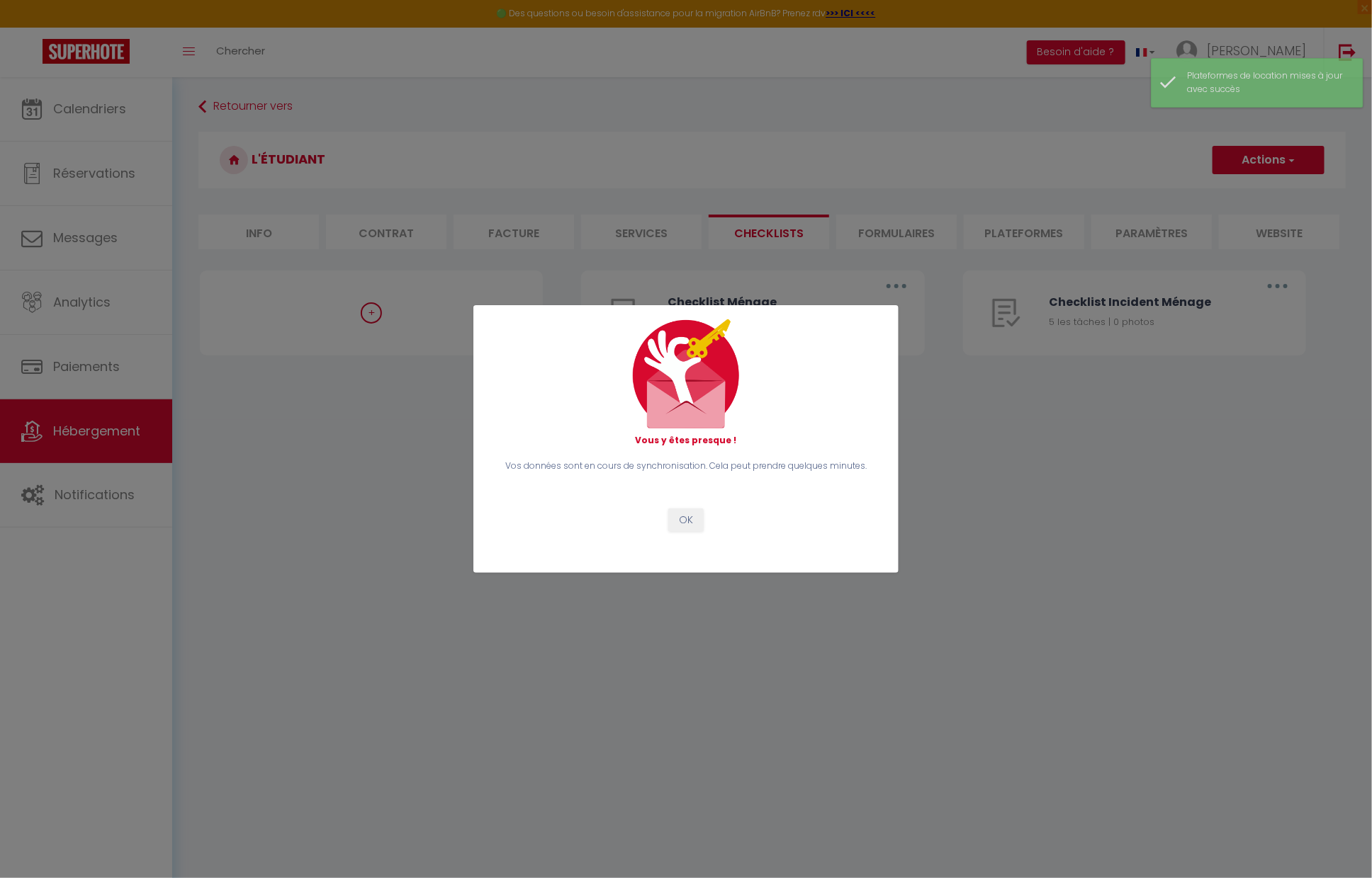
click at [988, 234] on div "Vous y êtes presque ! Vos données sont en cours de synchronisation. Cela peut p…" at bounding box center [686, 439] width 1372 height 878
click at [686, 515] on button "OK" at bounding box center [686, 521] width 35 height 24
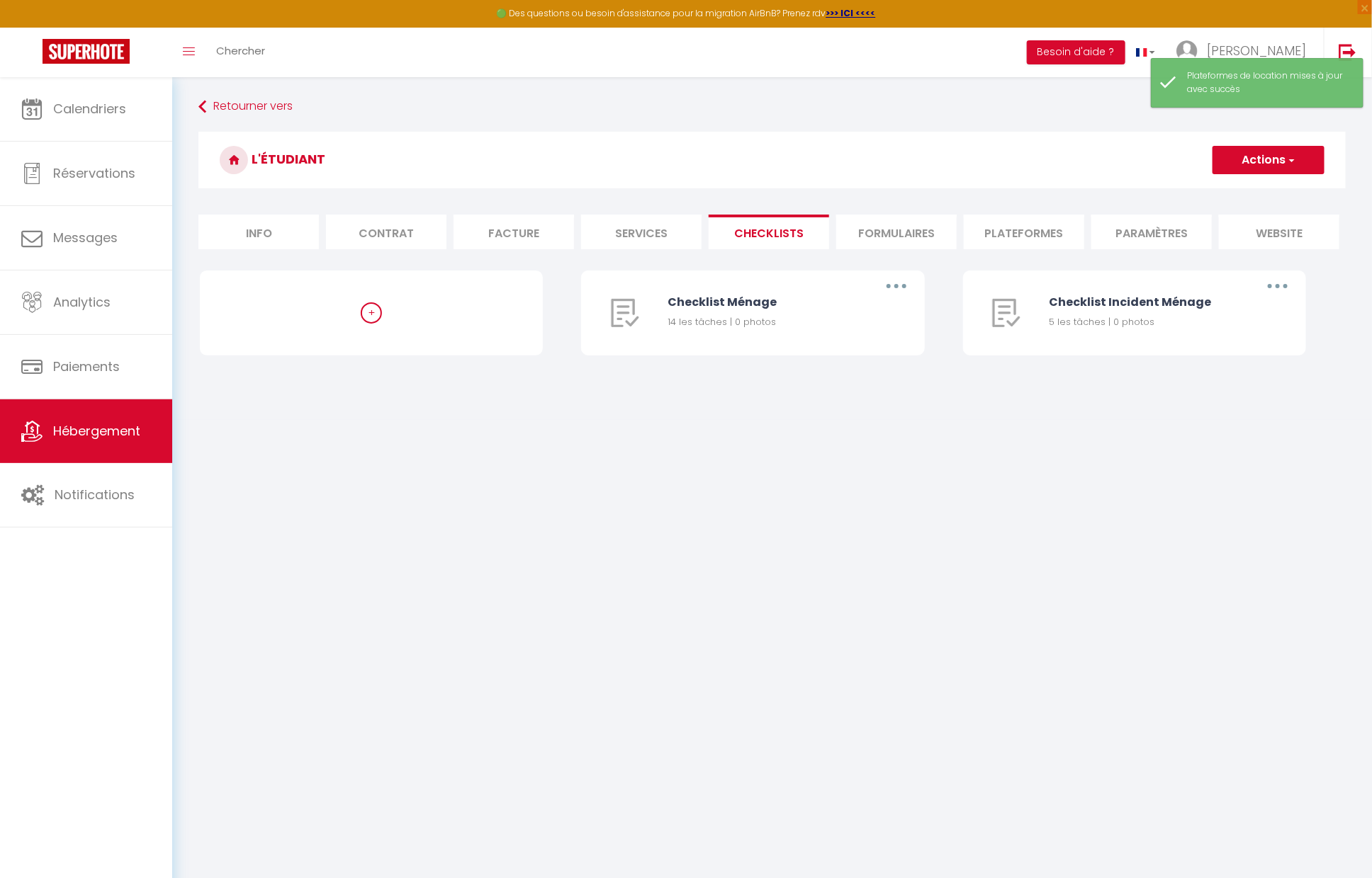
click at [1050, 228] on li "Plateformes" at bounding box center [1024, 231] width 121 height 35
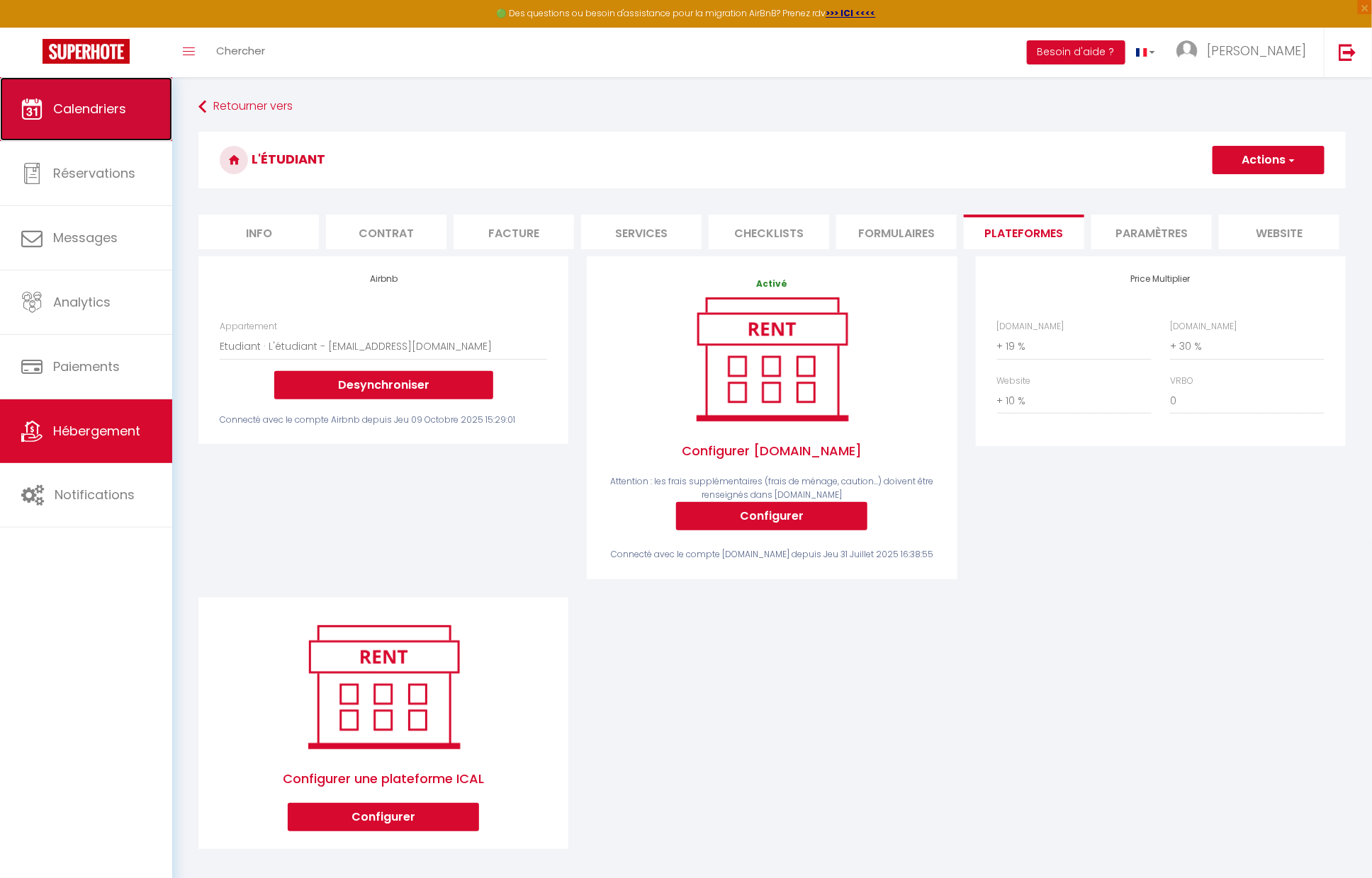
click at [88, 108] on span "Calendriers" at bounding box center [89, 108] width 73 height 18
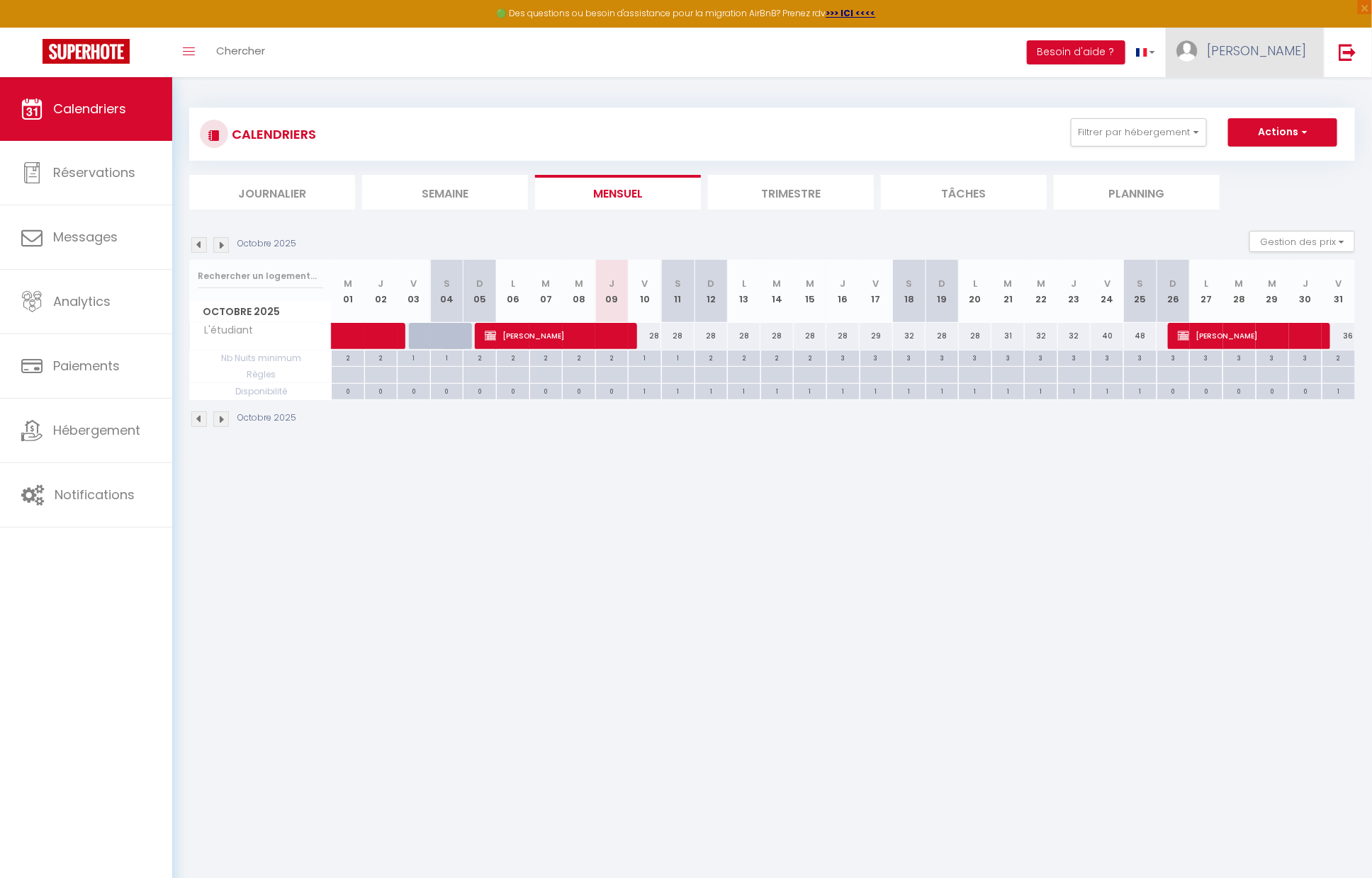
click at [1279, 61] on link "[PERSON_NAME]" at bounding box center [1244, 52] width 158 height 50
click at [1279, 95] on link "Paramètres" at bounding box center [1267, 99] width 104 height 24
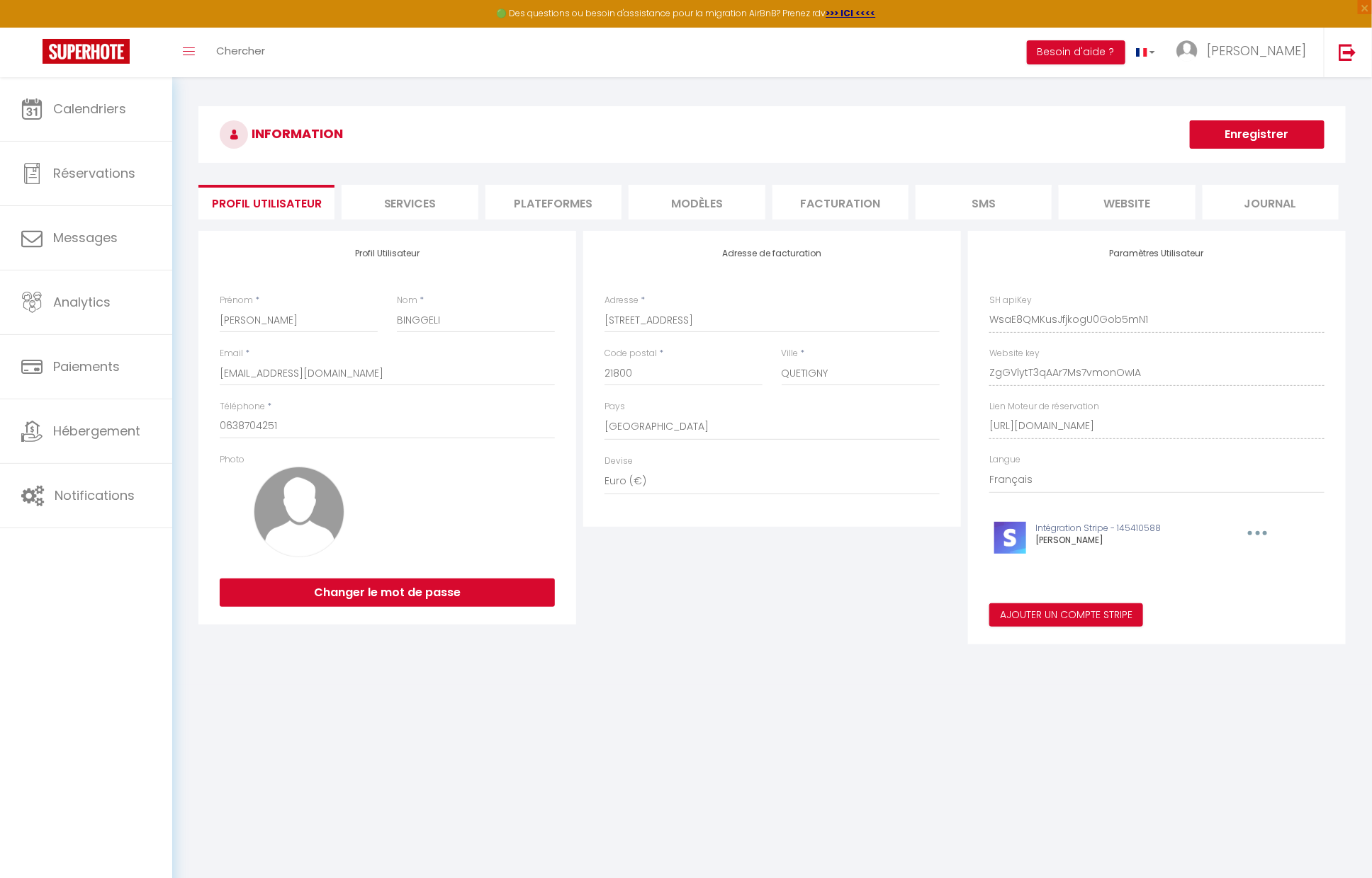
click at [590, 206] on li "Plateformes" at bounding box center [553, 202] width 136 height 35
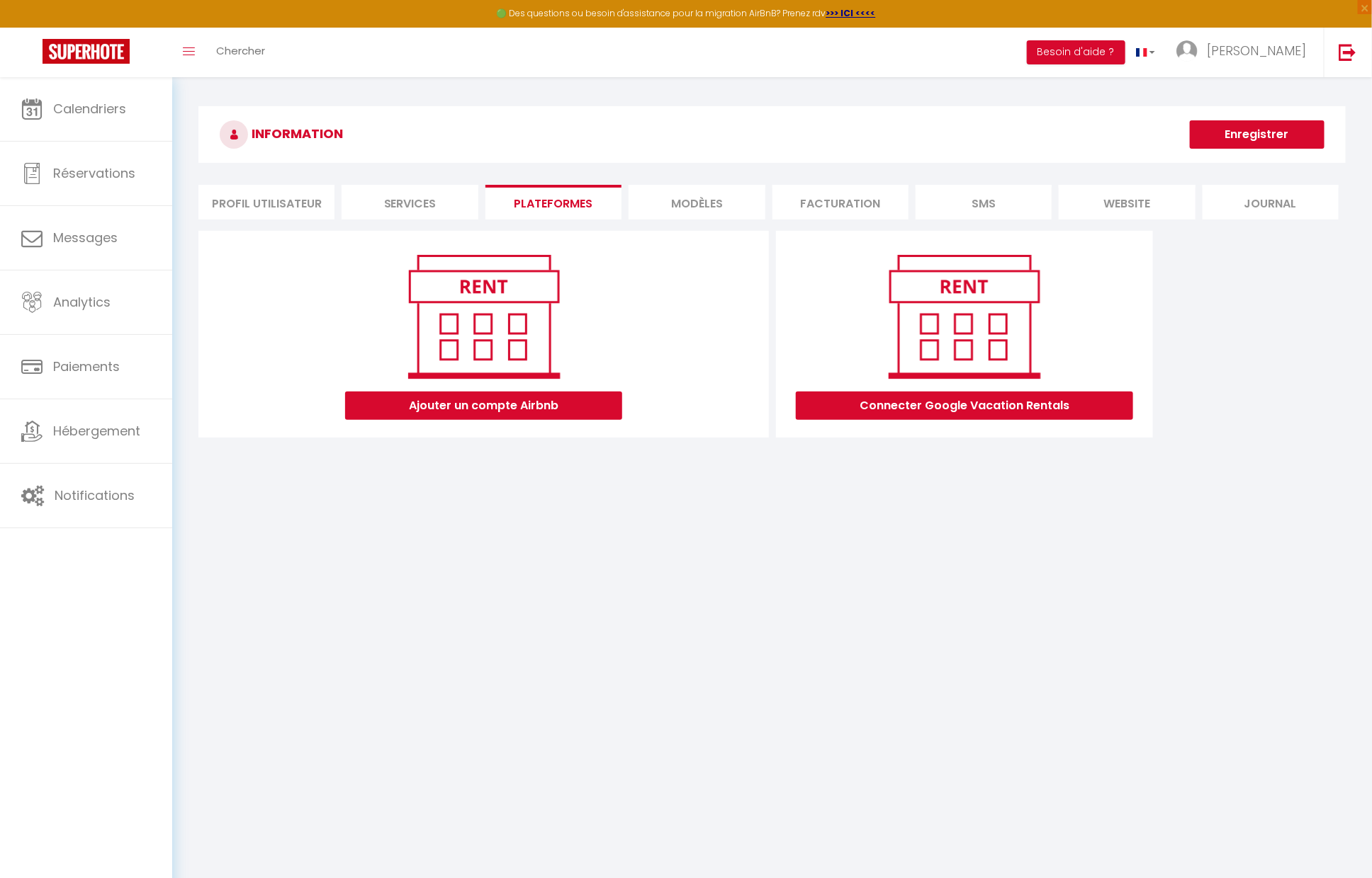
drag, startPoint x: 688, startPoint y: 206, endPoint x: 680, endPoint y: 206, distance: 8.0
click at [687, 206] on li "MODÈLES" at bounding box center [696, 202] width 136 height 35
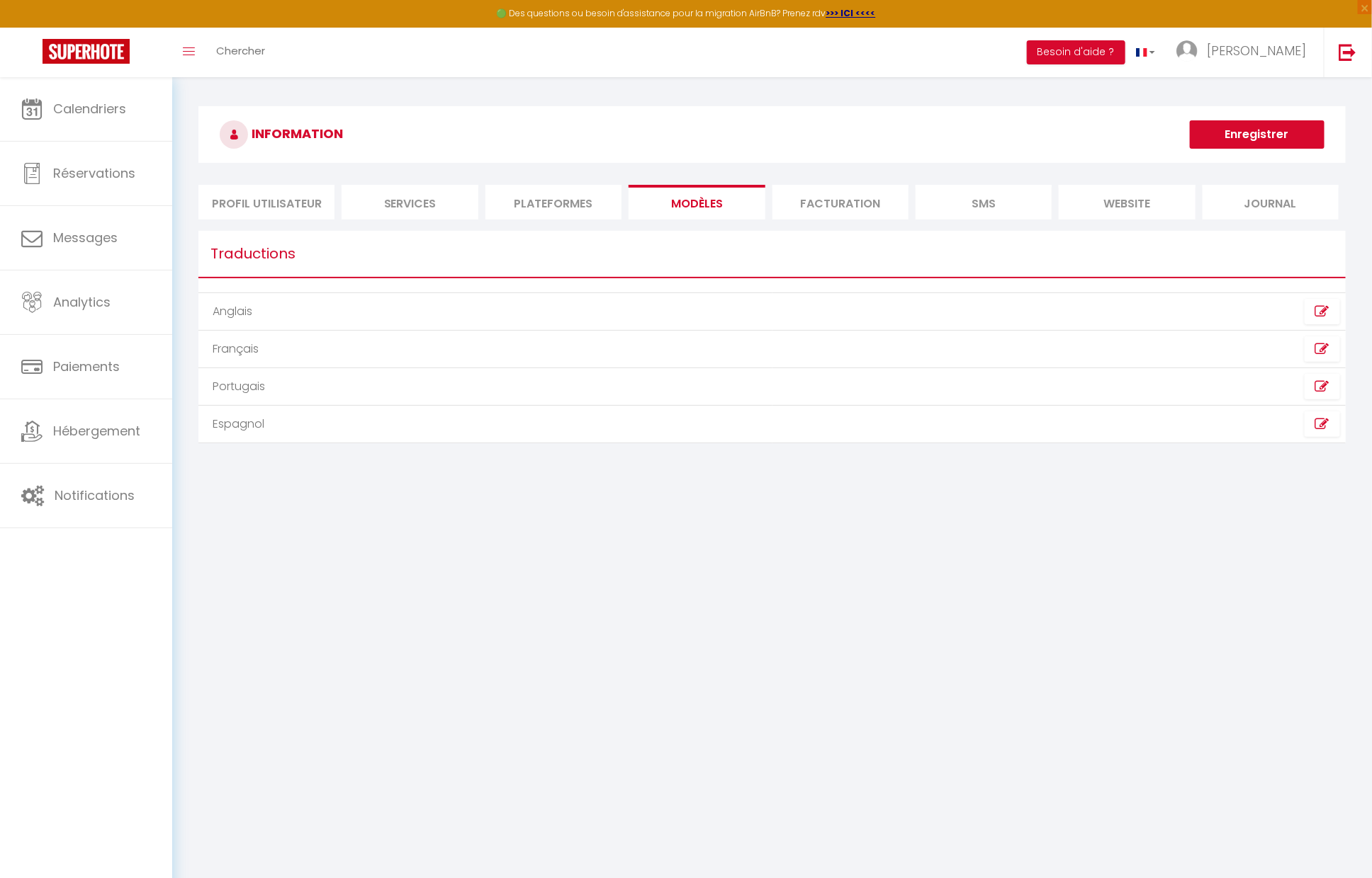
click at [510, 205] on li "Plateformes" at bounding box center [553, 202] width 136 height 35
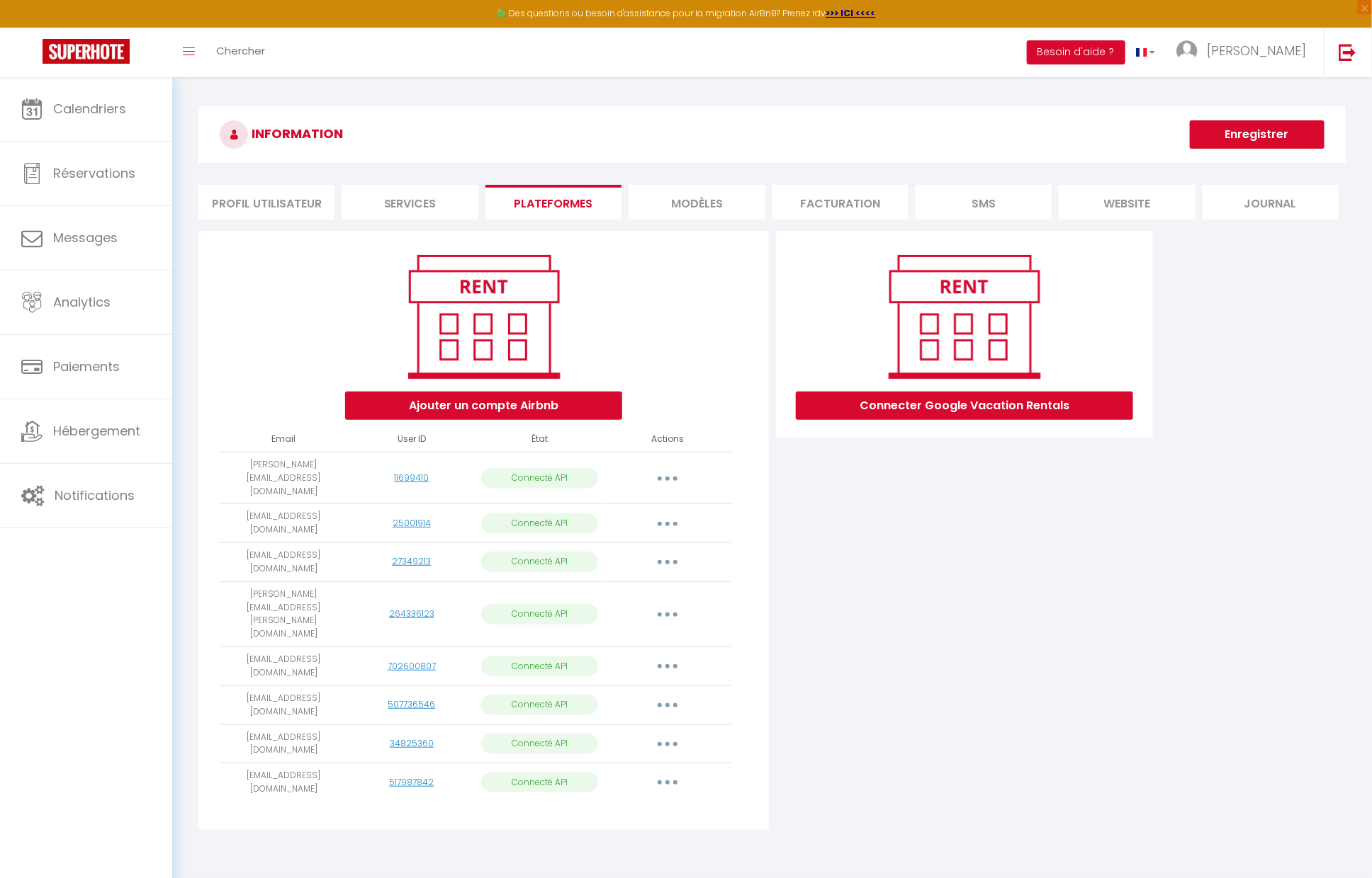
click at [656, 694] on button "button" at bounding box center [667, 705] width 39 height 22
click at [613, 725] on link "Importer les appartements" at bounding box center [604, 737] width 157 height 24
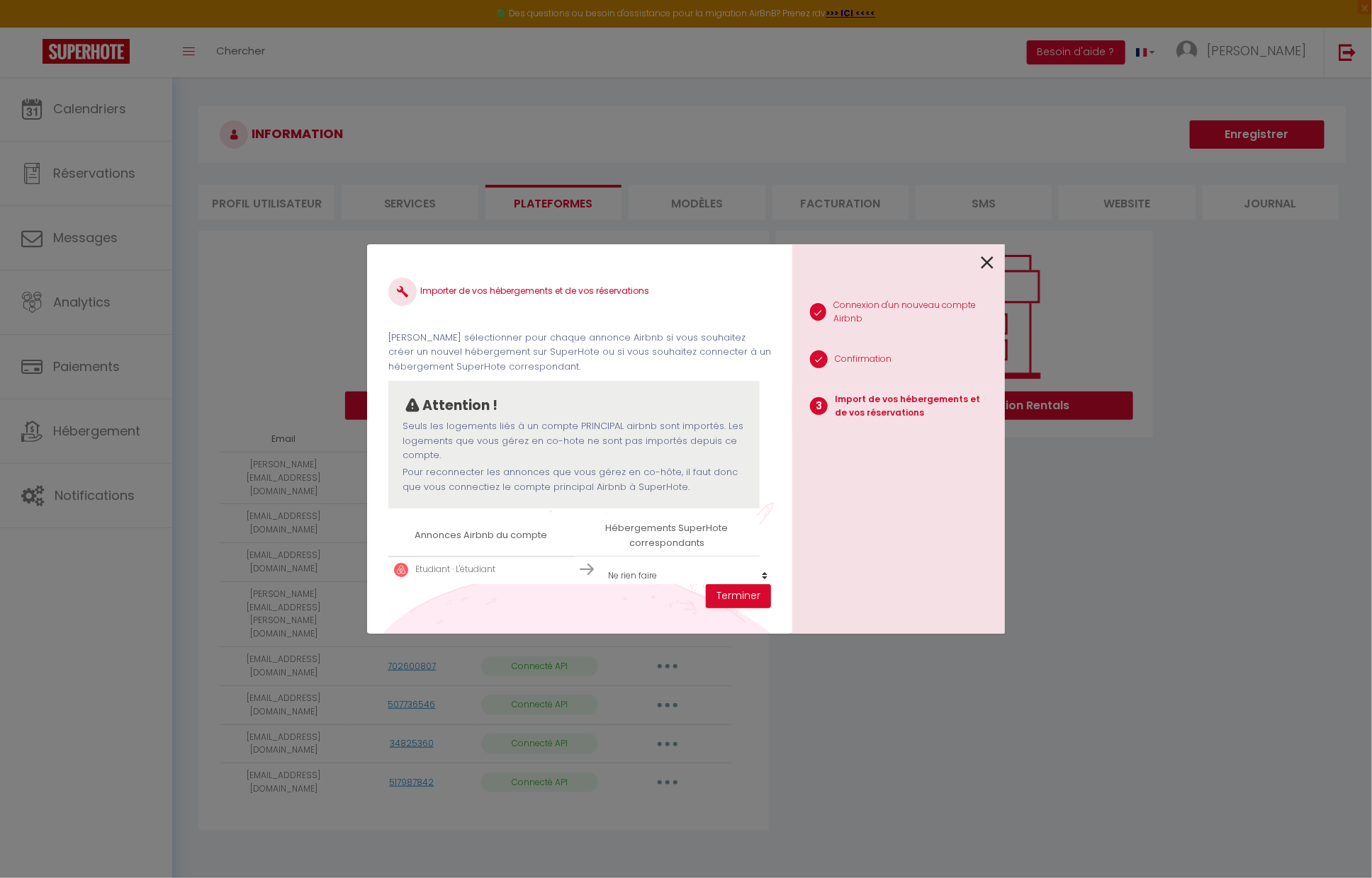
click at [644, 571] on div "Importer de vos hébergements et de vos réservations [PERSON_NAME] sélectionner …" at bounding box center [580, 425] width 383 height 319
click at [601, 558] on select "Créer un nouvel hébergement Ne rien faire Maison bourguignonne près des vignes …" at bounding box center [688, 571] width 174 height 27
click at [735, 593] on button "Terminer" at bounding box center [738, 596] width 65 height 24
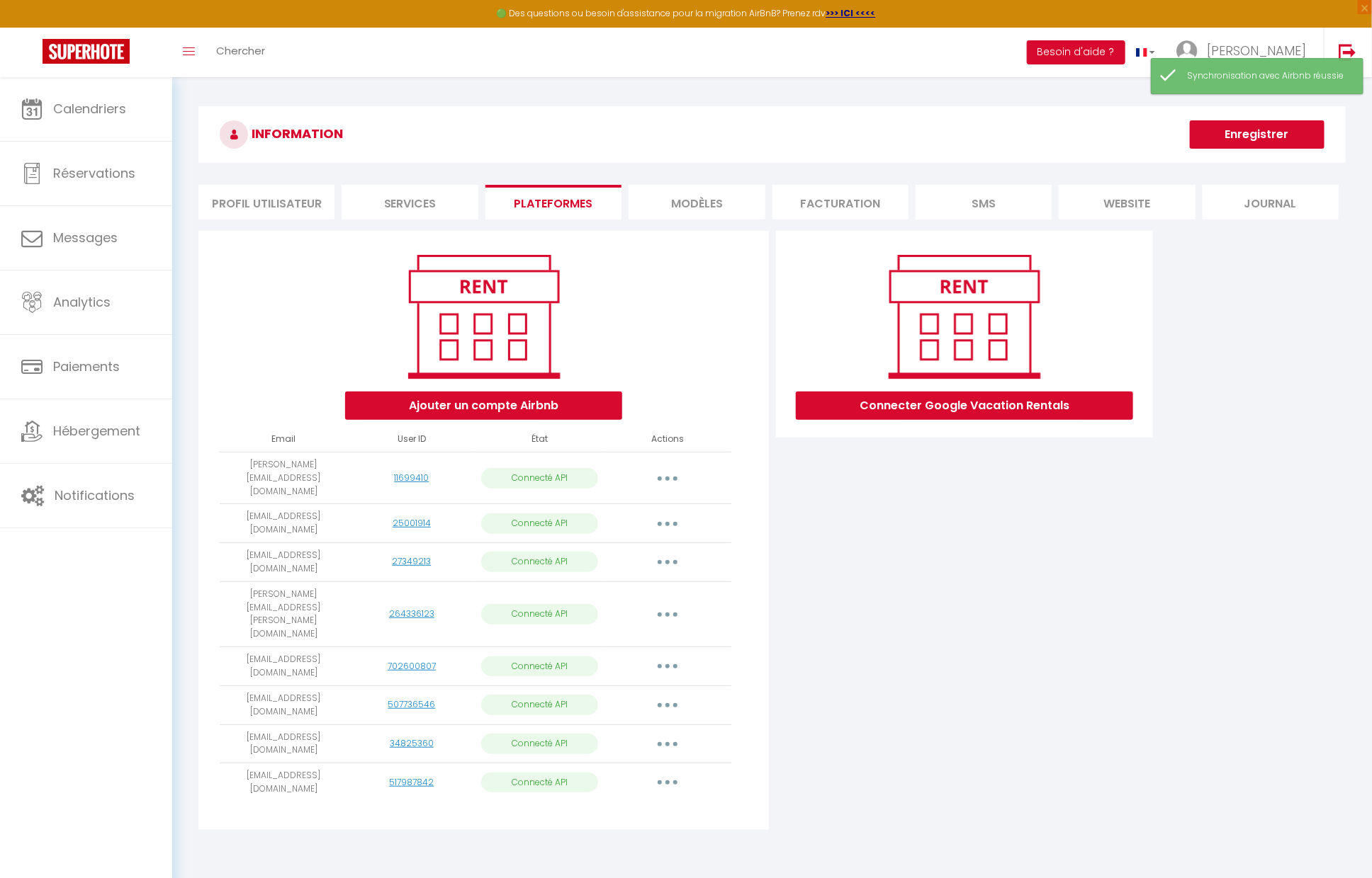
scroll to position [0, 0]
click at [113, 421] on link "Hébergement" at bounding box center [86, 431] width 172 height 63
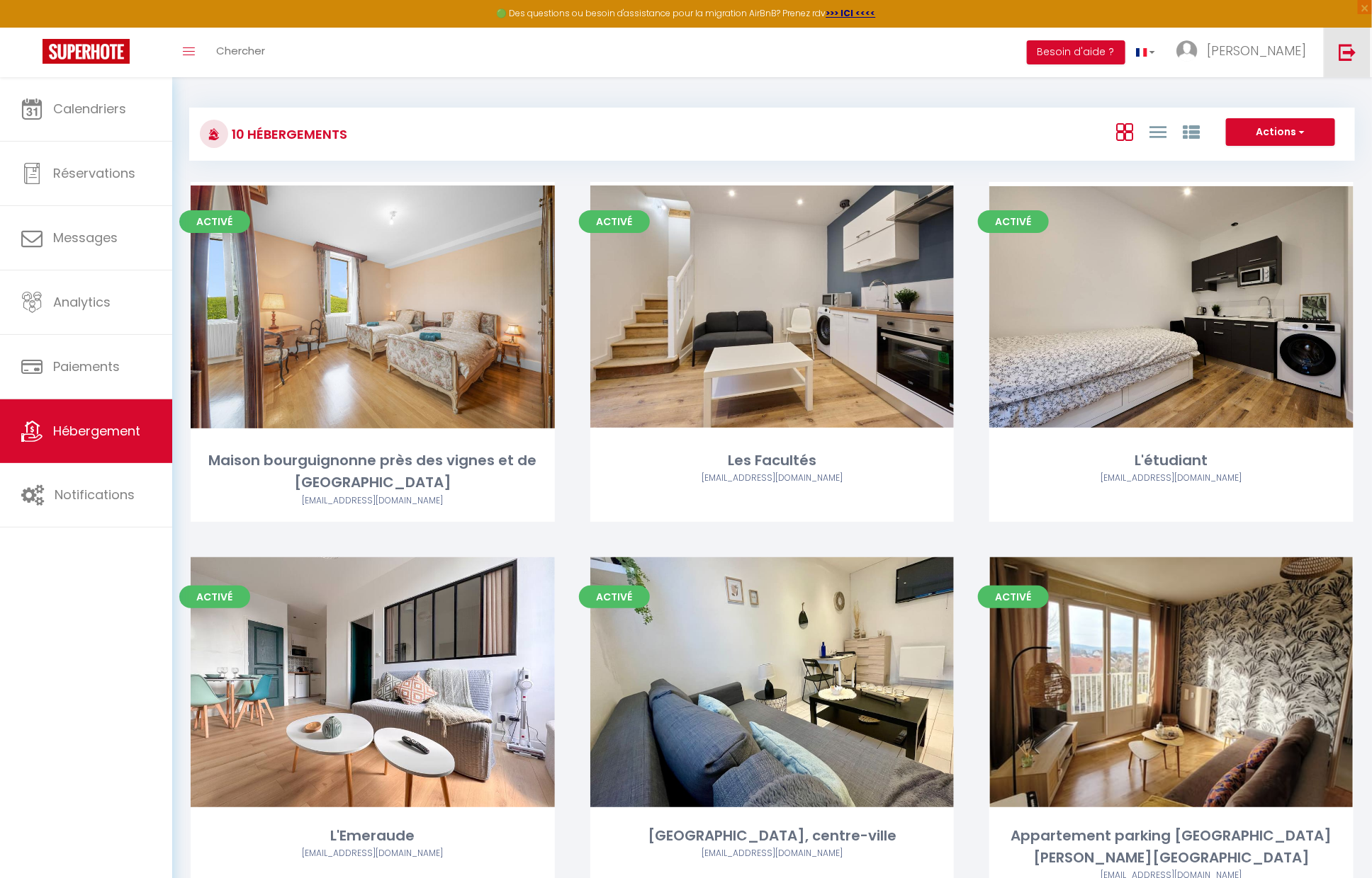
click at [1345, 54] on img at bounding box center [1347, 52] width 18 height 18
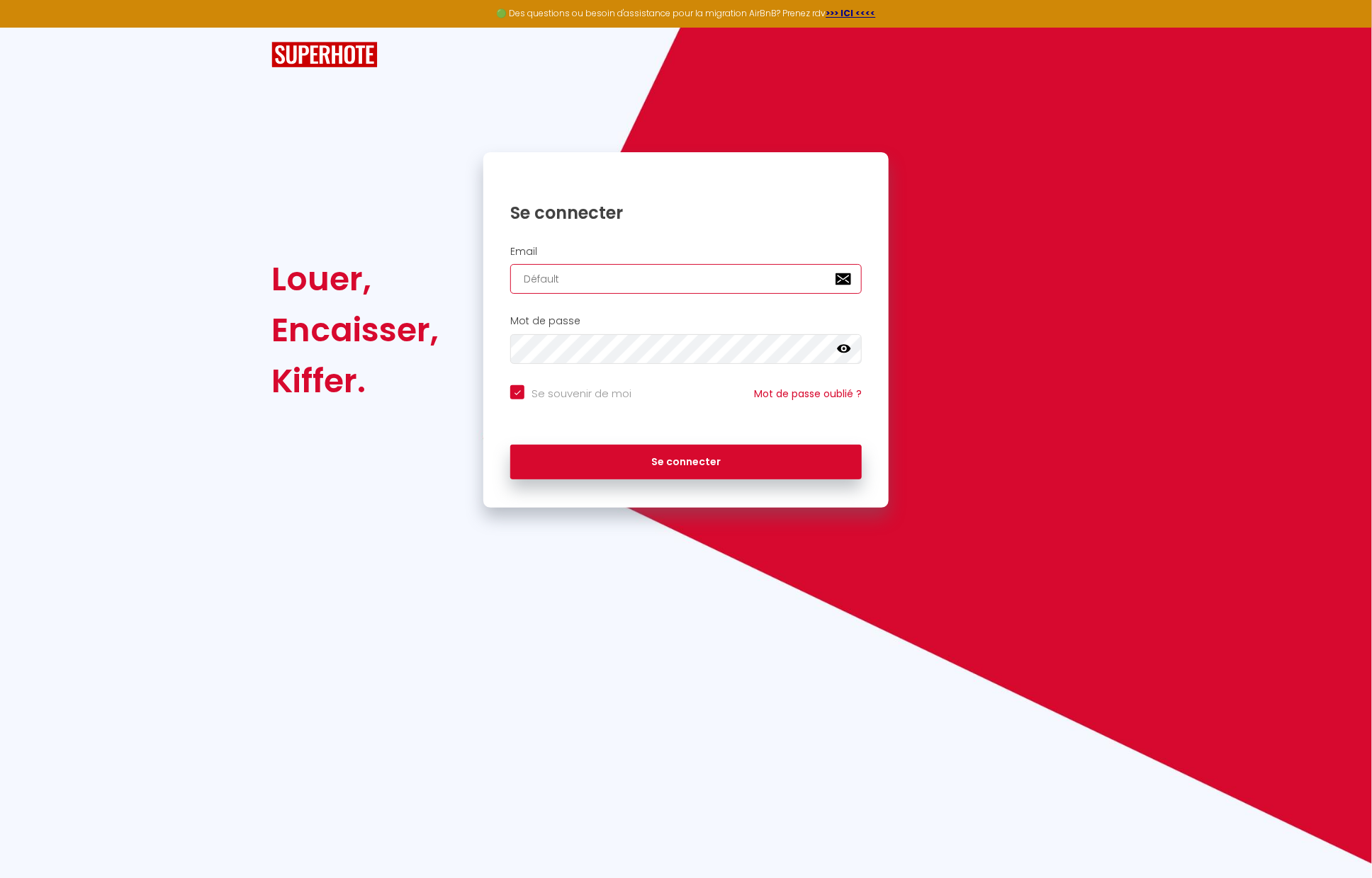
drag, startPoint x: 689, startPoint y: 288, endPoint x: 473, endPoint y: 253, distance: 218.8
click at [473, 253] on div "Louer, Encaisser, Kiffer. Se connecter Email Défault Mot de passe false Se souv…" at bounding box center [686, 330] width 847 height 356
paste input "[EMAIL_ADDRESS][PERSON_NAME][DOMAIN_NAME]"
click at [510, 445] on button "Se connecter" at bounding box center [686, 463] width 351 height 35
